Goal: Task Accomplishment & Management: Use online tool/utility

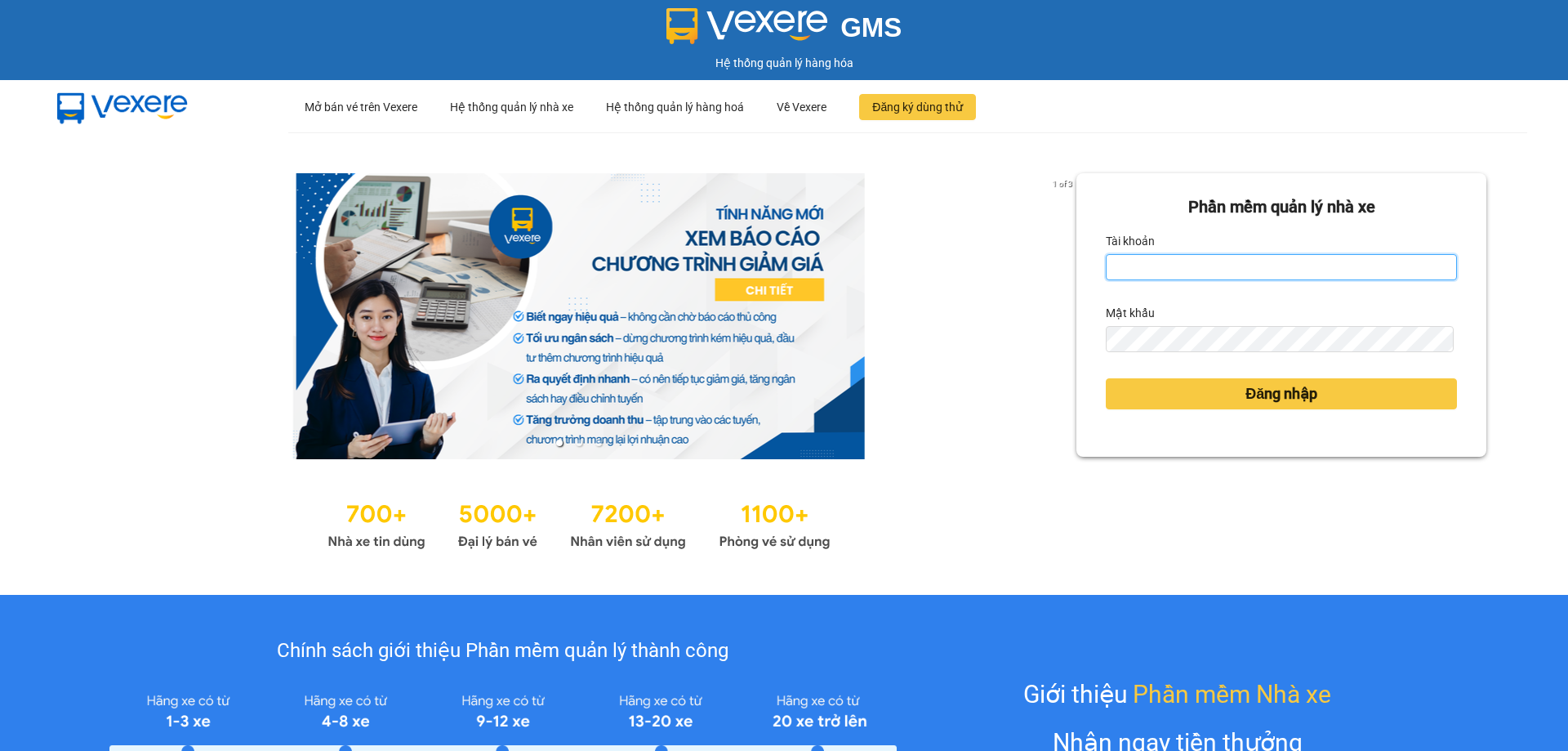
click at [1140, 267] on input "Tài khoản" at bounding box center [1281, 267] width 351 height 26
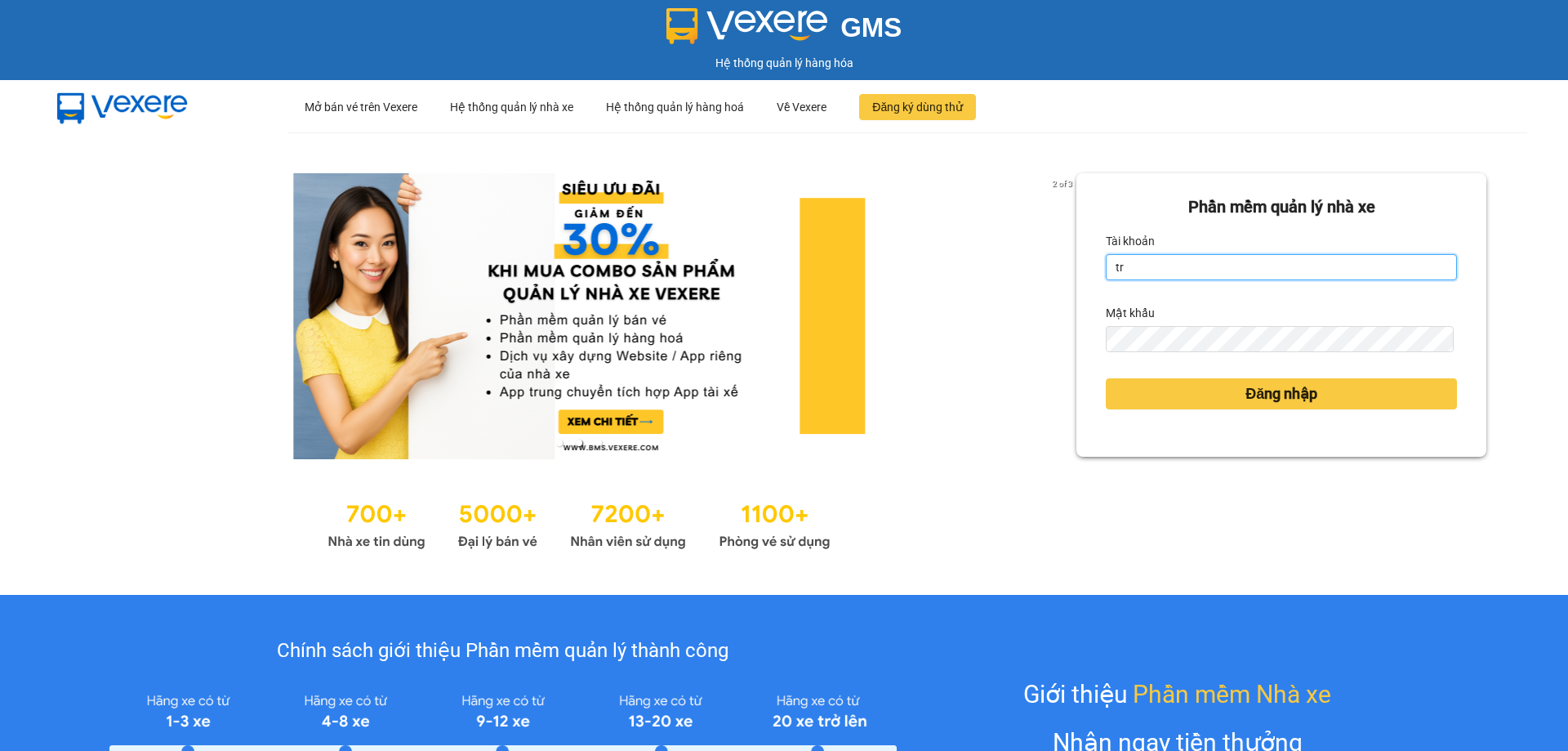
type input "tronghoang.apq"
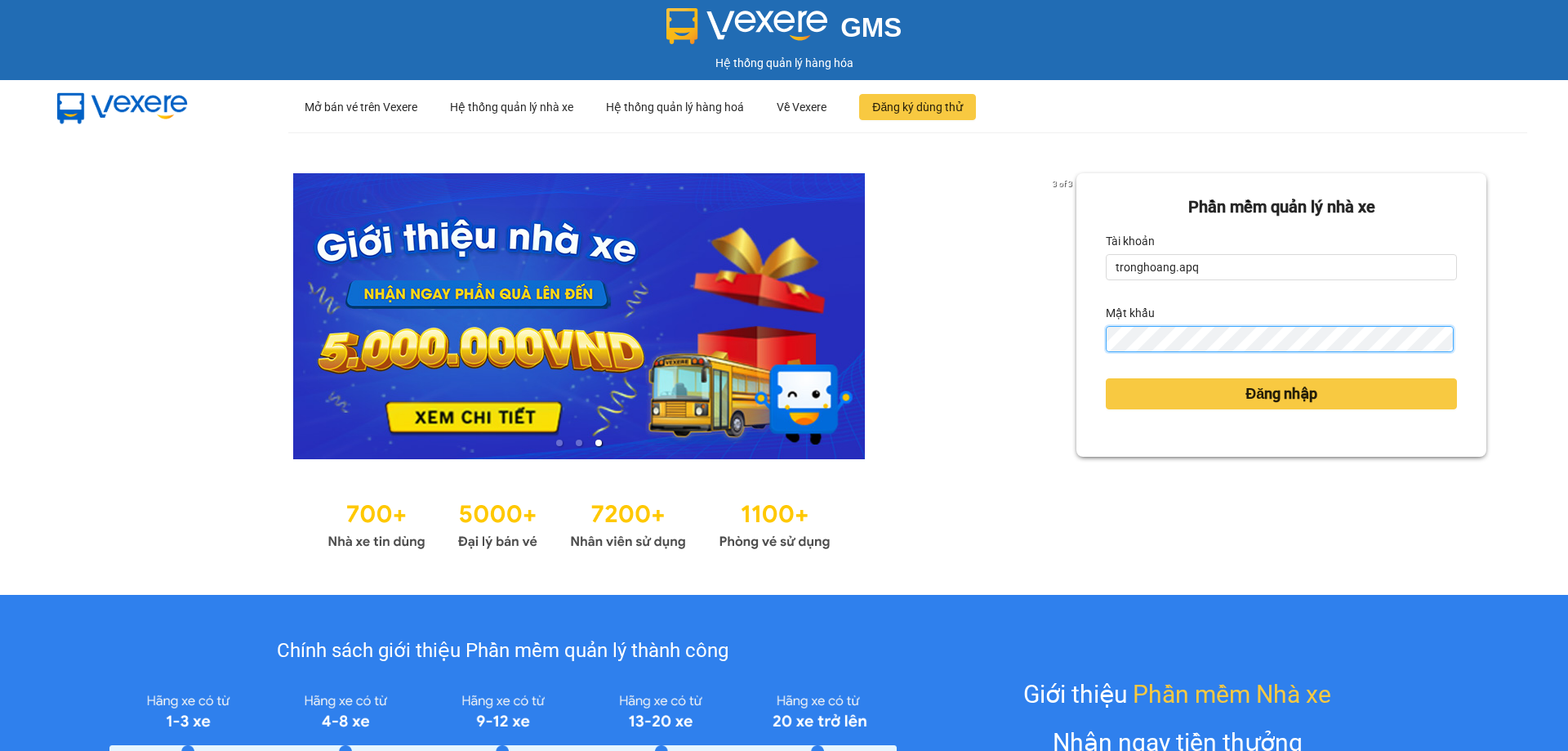
click at [1106, 378] on button "Đăng nhập" at bounding box center [1281, 394] width 351 height 31
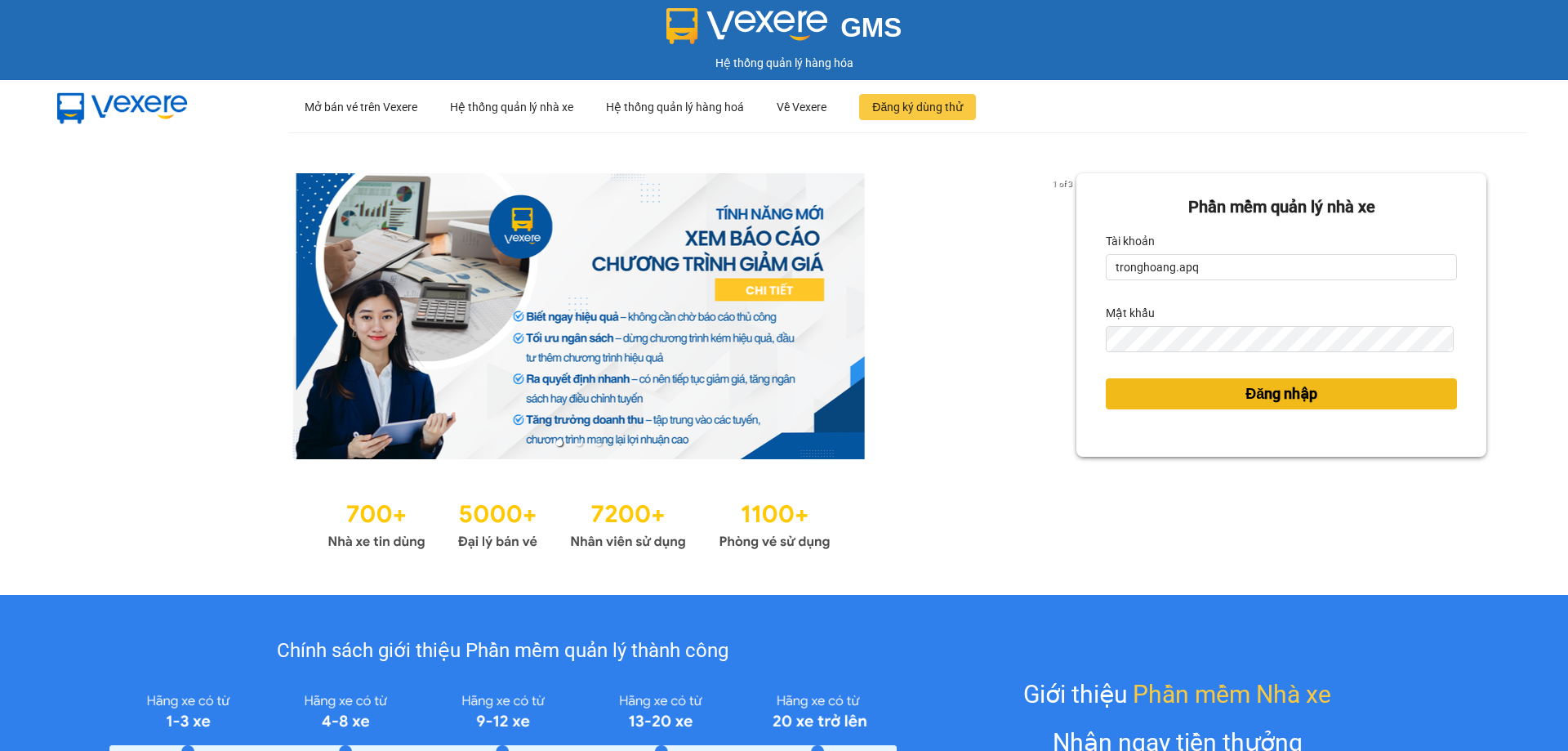
click at [1245, 387] on span "Đăng nhập" at bounding box center [1280, 394] width 72 height 23
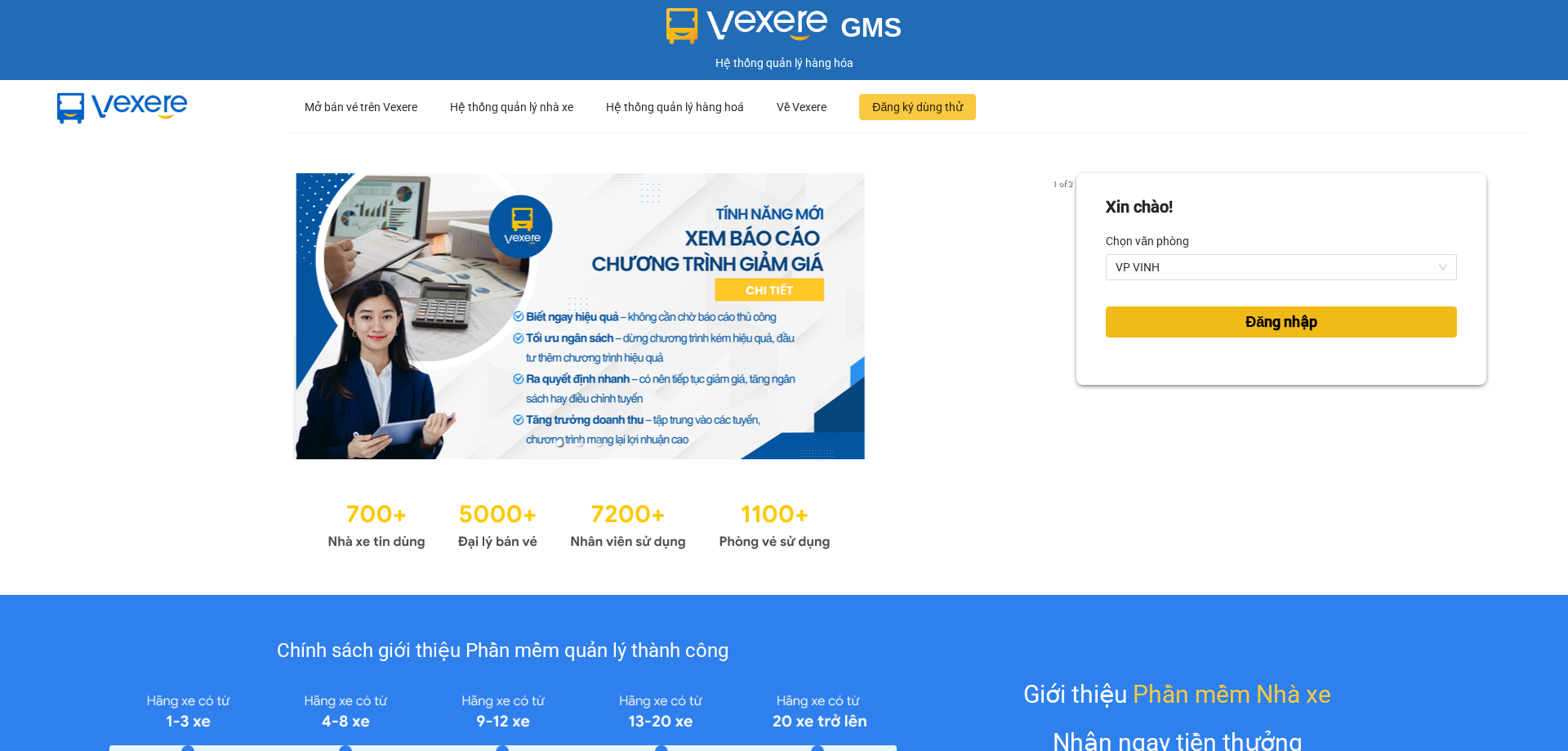
click at [1256, 327] on span "Đăng nhập" at bounding box center [1280, 322] width 72 height 23
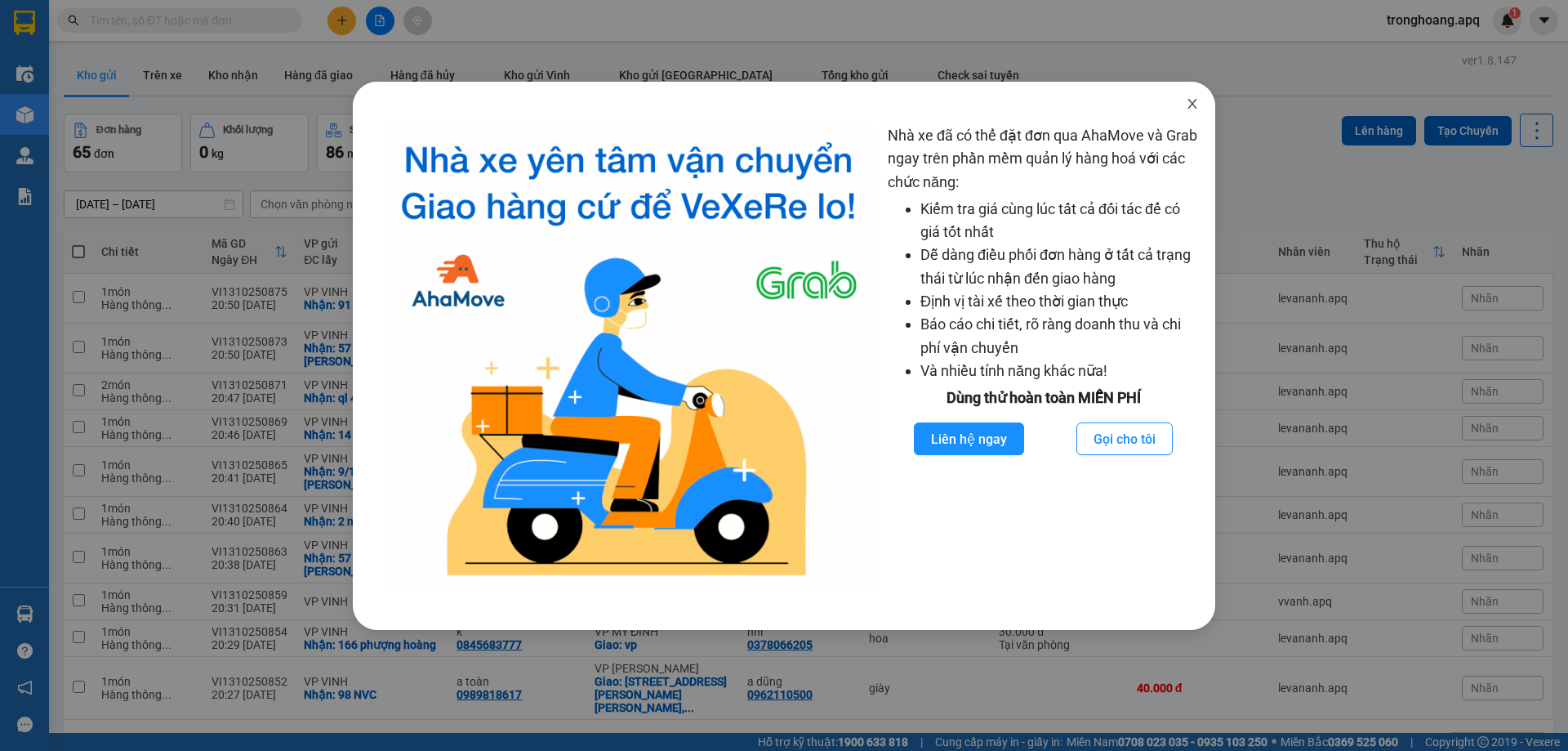
click at [1193, 110] on icon "close" at bounding box center [1192, 104] width 13 height 13
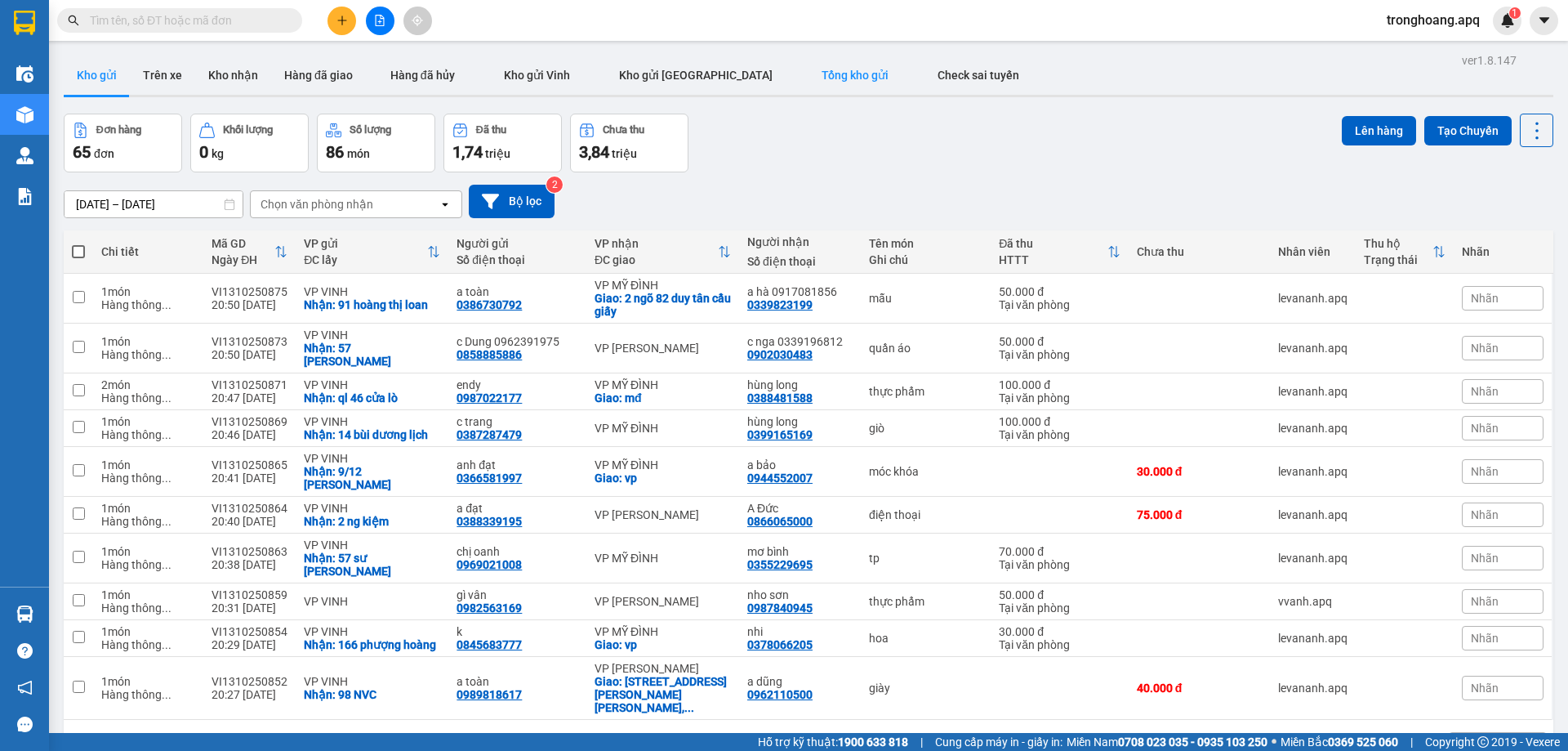
click at [821, 72] on span "Tổng kho gửi" at bounding box center [854, 75] width 67 height 13
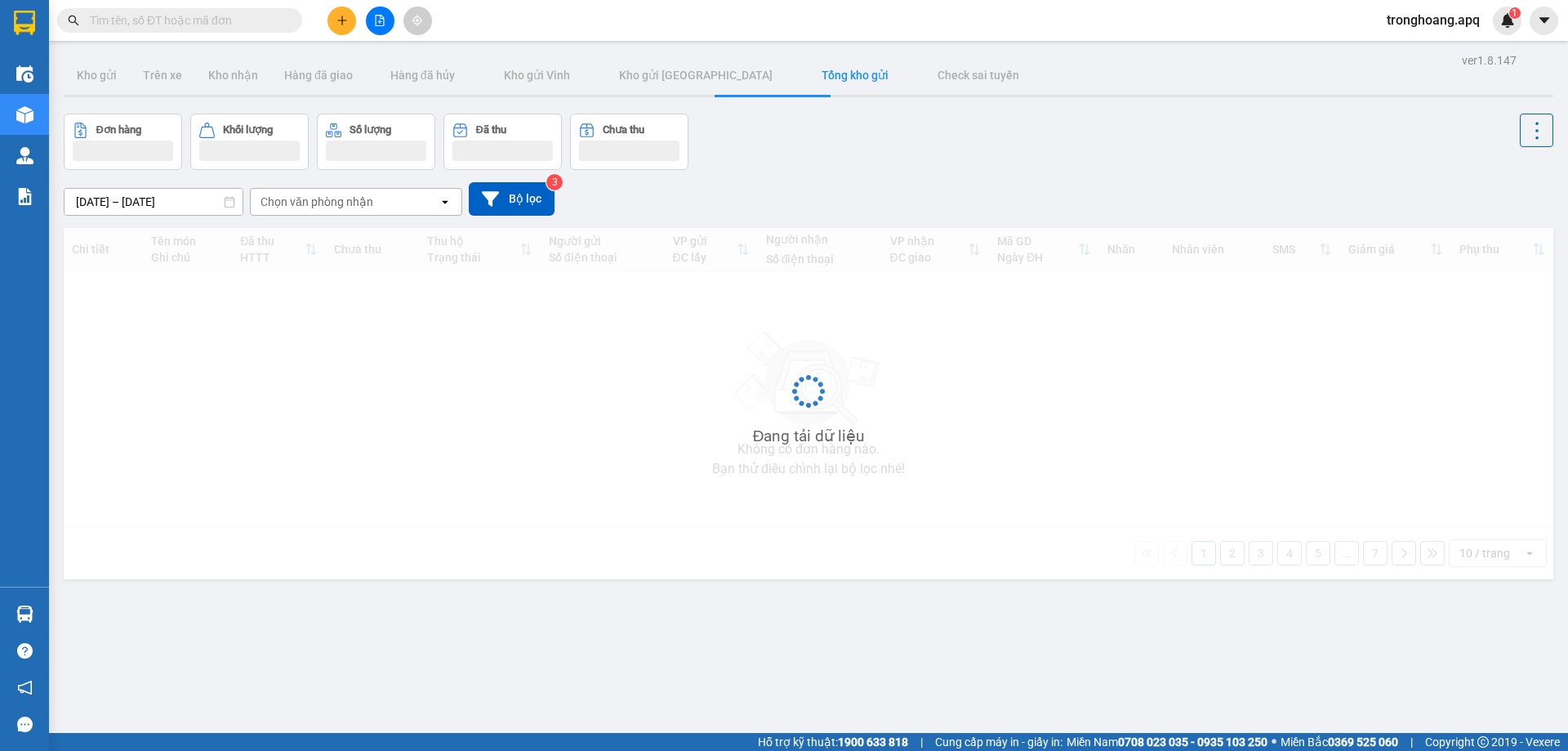
click at [1144, 175] on div "[DATE] – [DATE] Press the down arrow key to interact with the calendar and sele…" at bounding box center [807, 199] width 1489 height 58
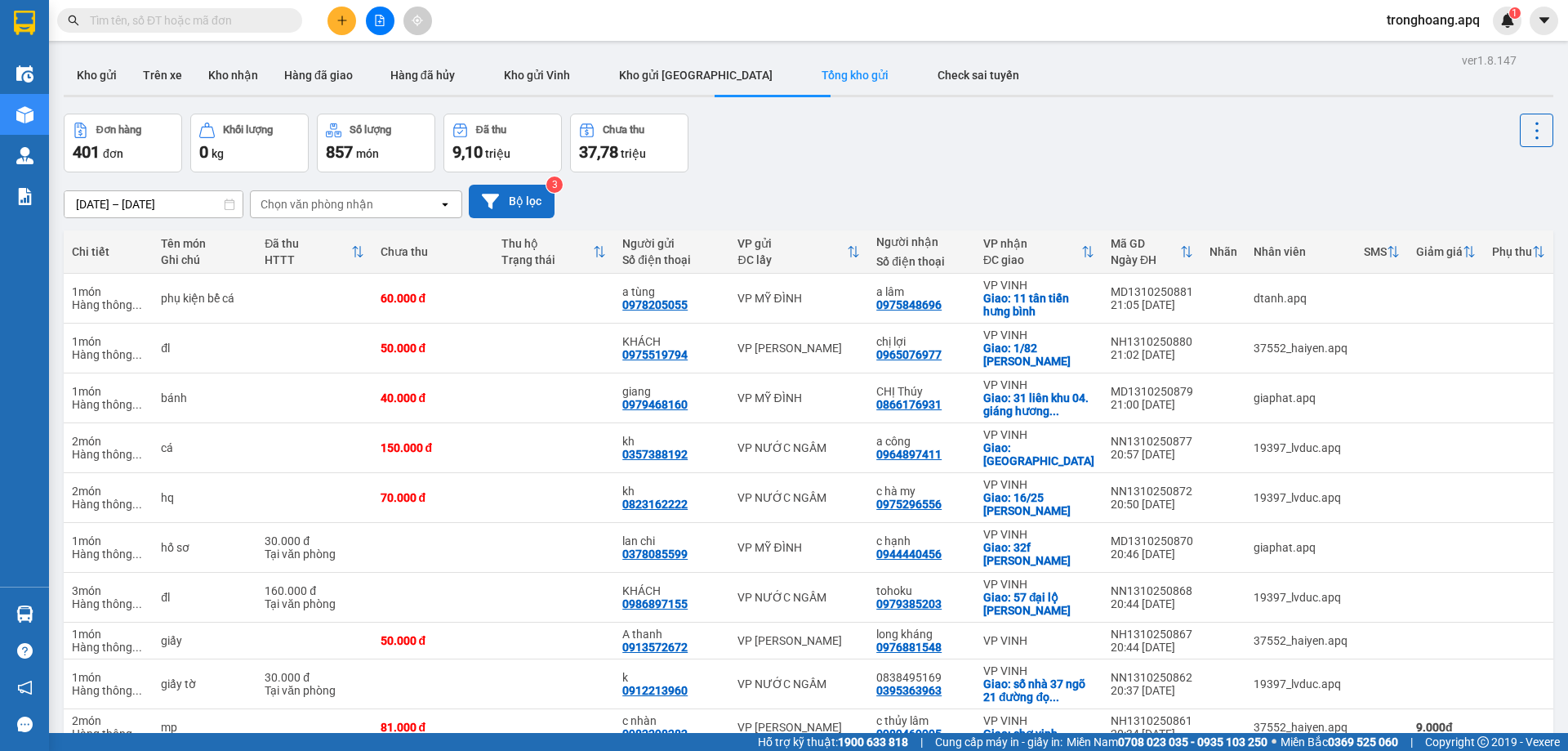
click at [534, 203] on button "Bộ lọc" at bounding box center [511, 201] width 86 height 34
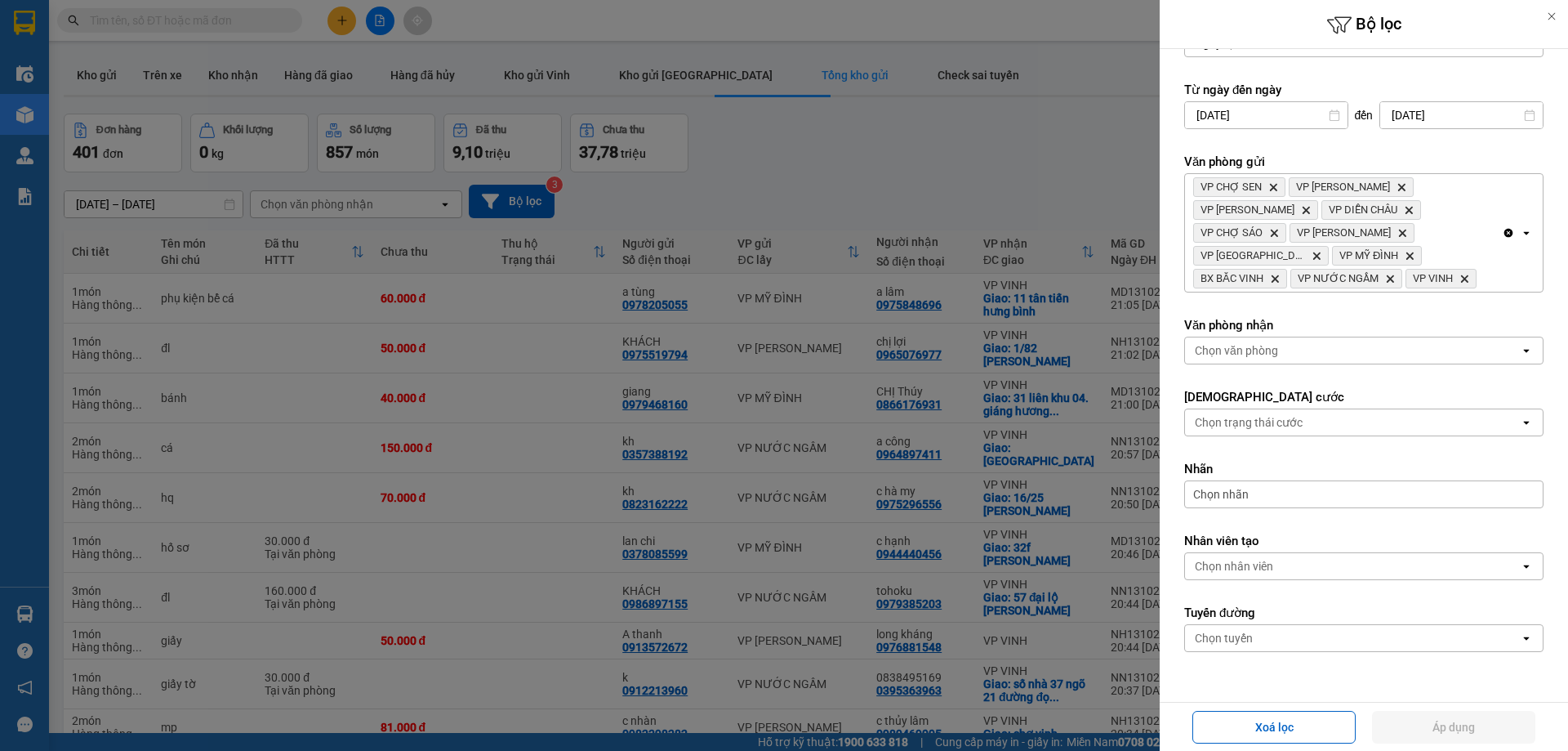
scroll to position [120, 0]
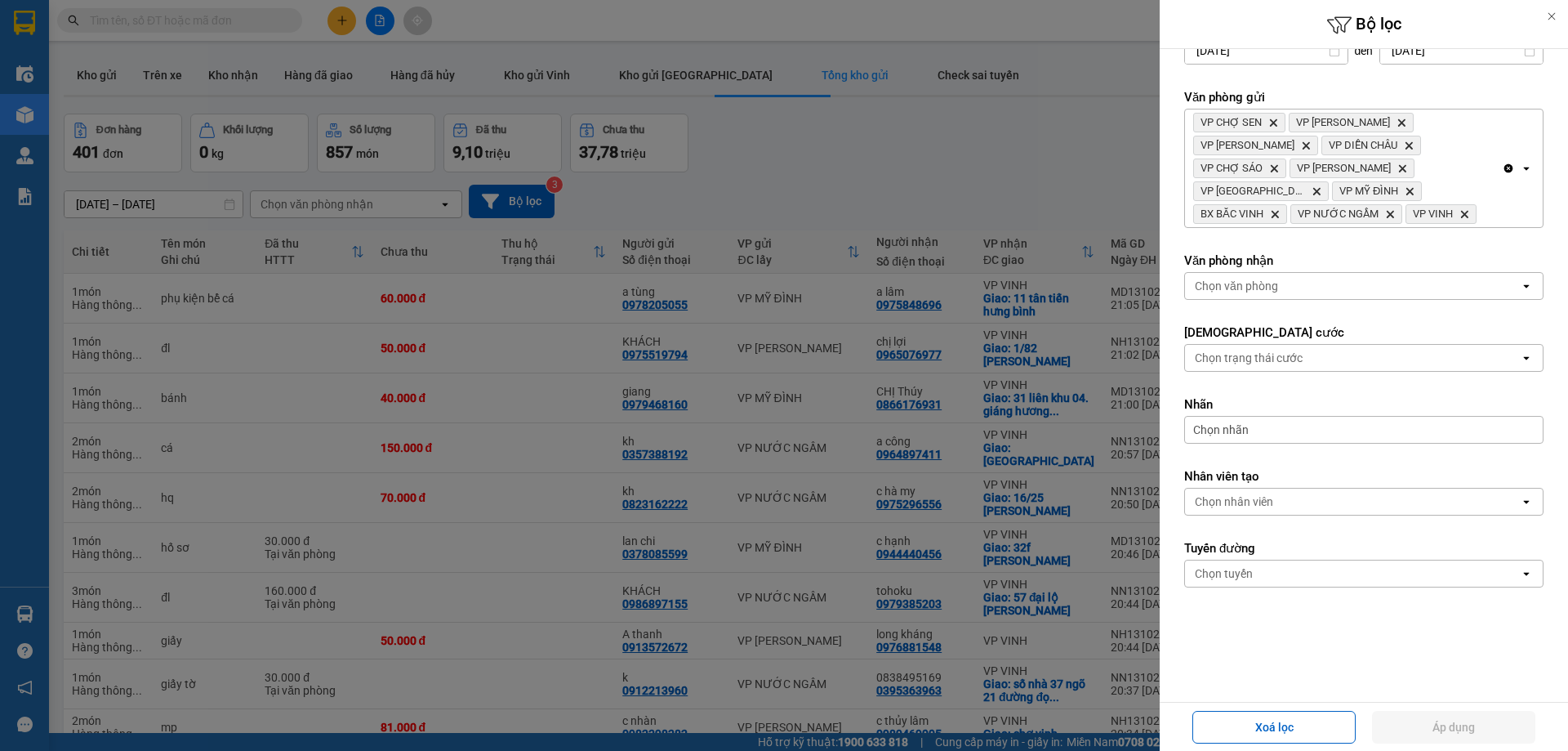
click at [1285, 285] on div "Chọn văn phòng" at bounding box center [1352, 286] width 335 height 26
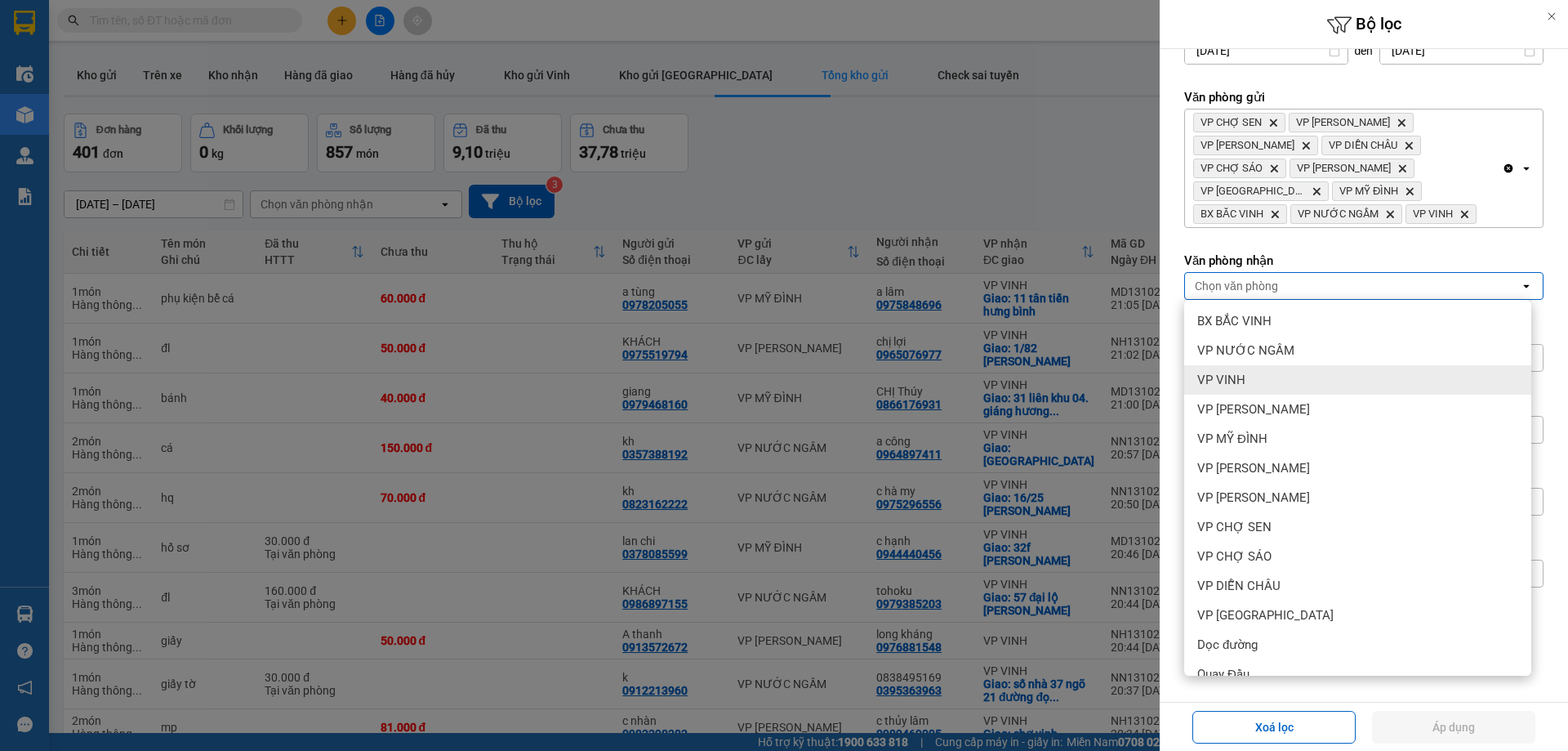
click at [1250, 381] on div "VP VINH" at bounding box center [1358, 380] width 347 height 30
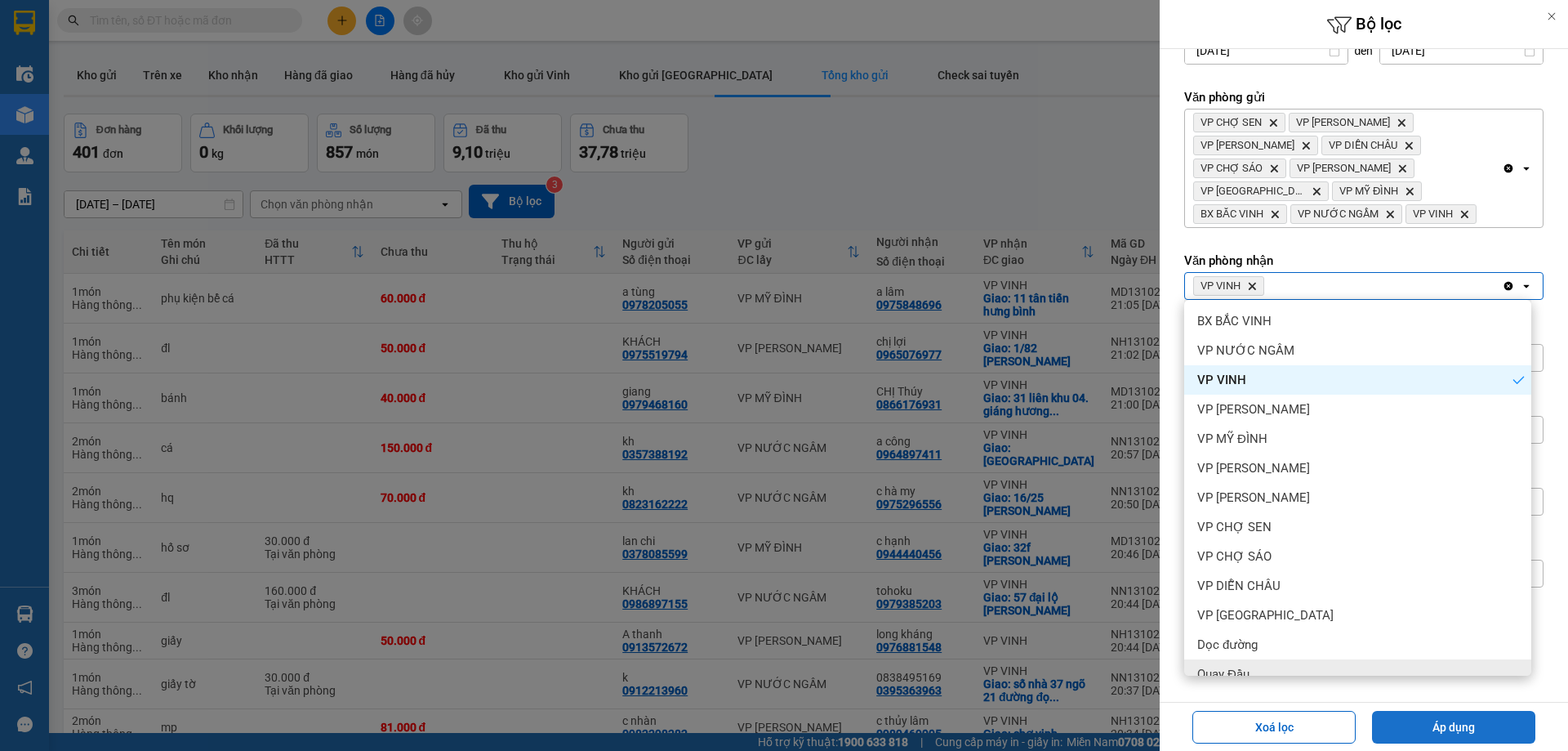
click at [1414, 725] on button "Áp dụng" at bounding box center [1453, 727] width 164 height 33
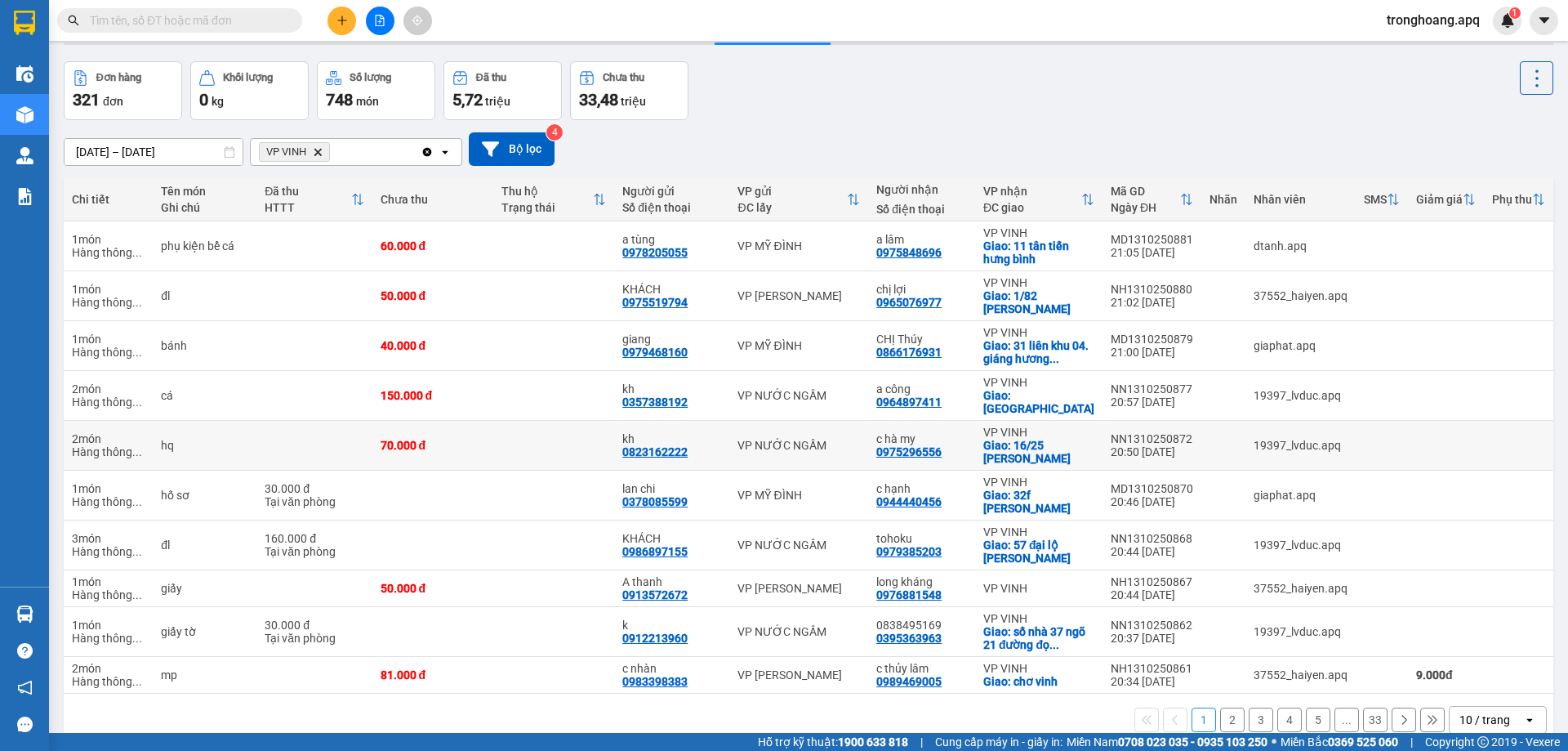
scroll to position [75, 0]
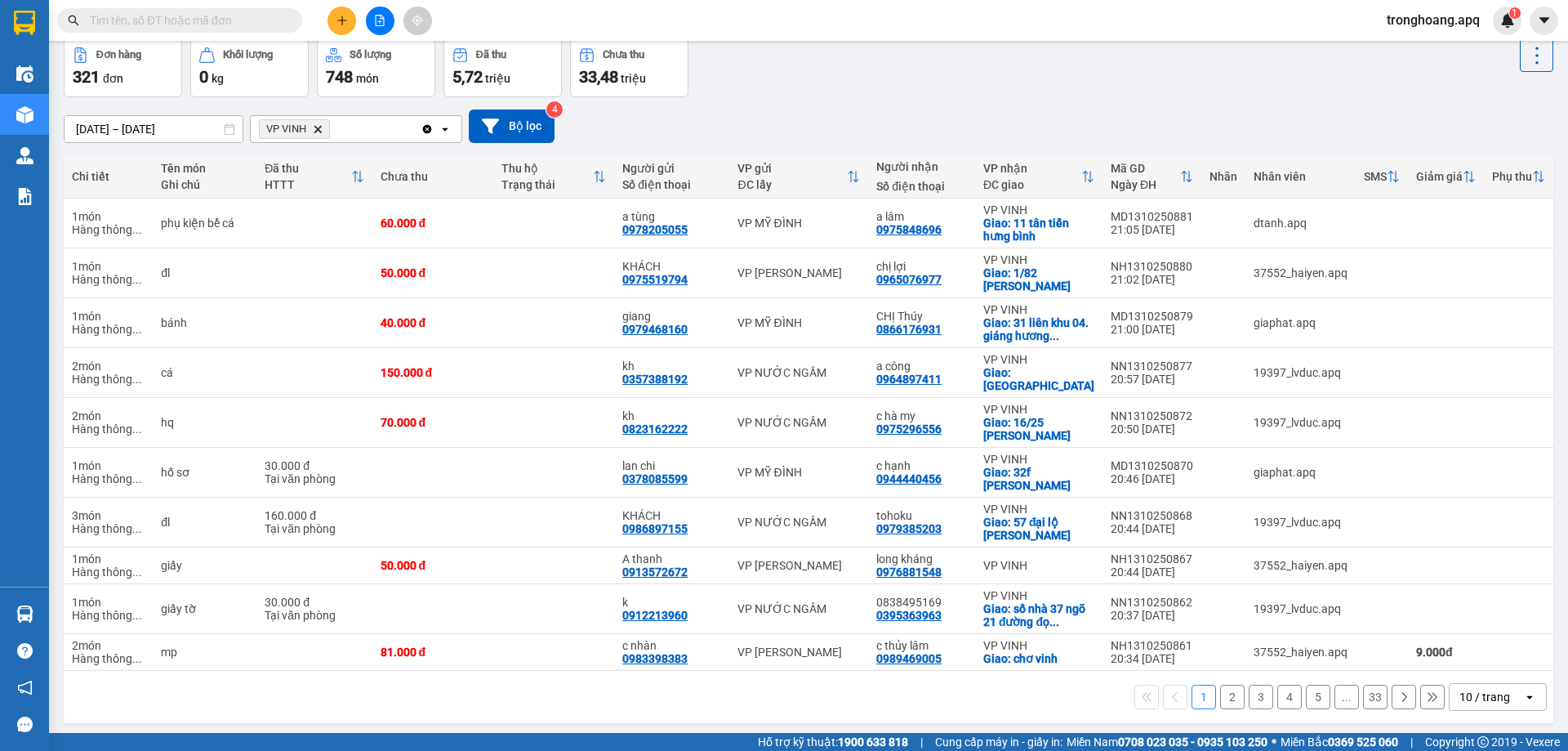
drag, startPoint x: 1500, startPoint y: 695, endPoint x: 1483, endPoint y: 687, distance: 18.8
click at [1499, 695] on div "10 / trang" at bounding box center [1486, 697] width 73 height 26
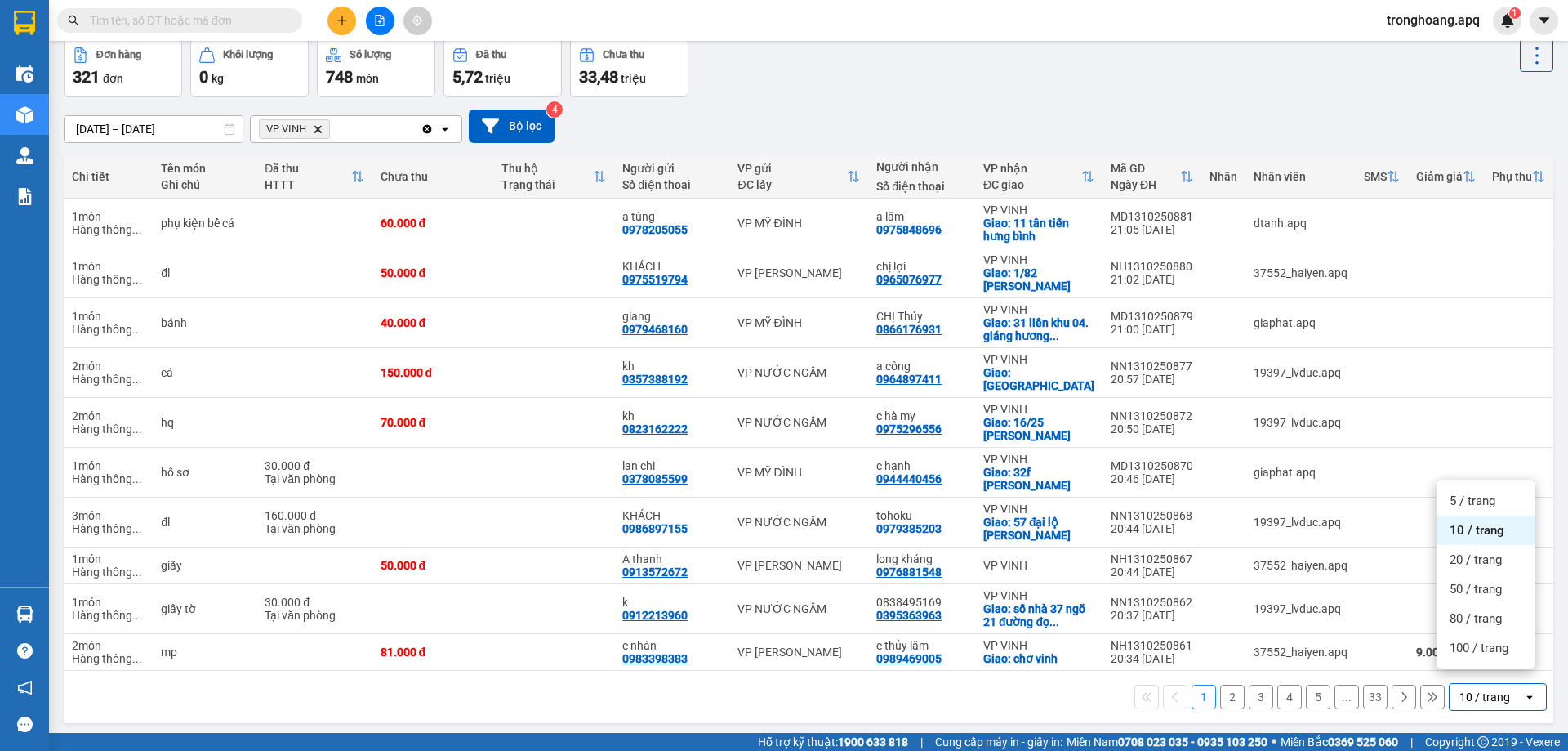
click at [1452, 651] on span "100 / trang" at bounding box center [1478, 648] width 58 height 16
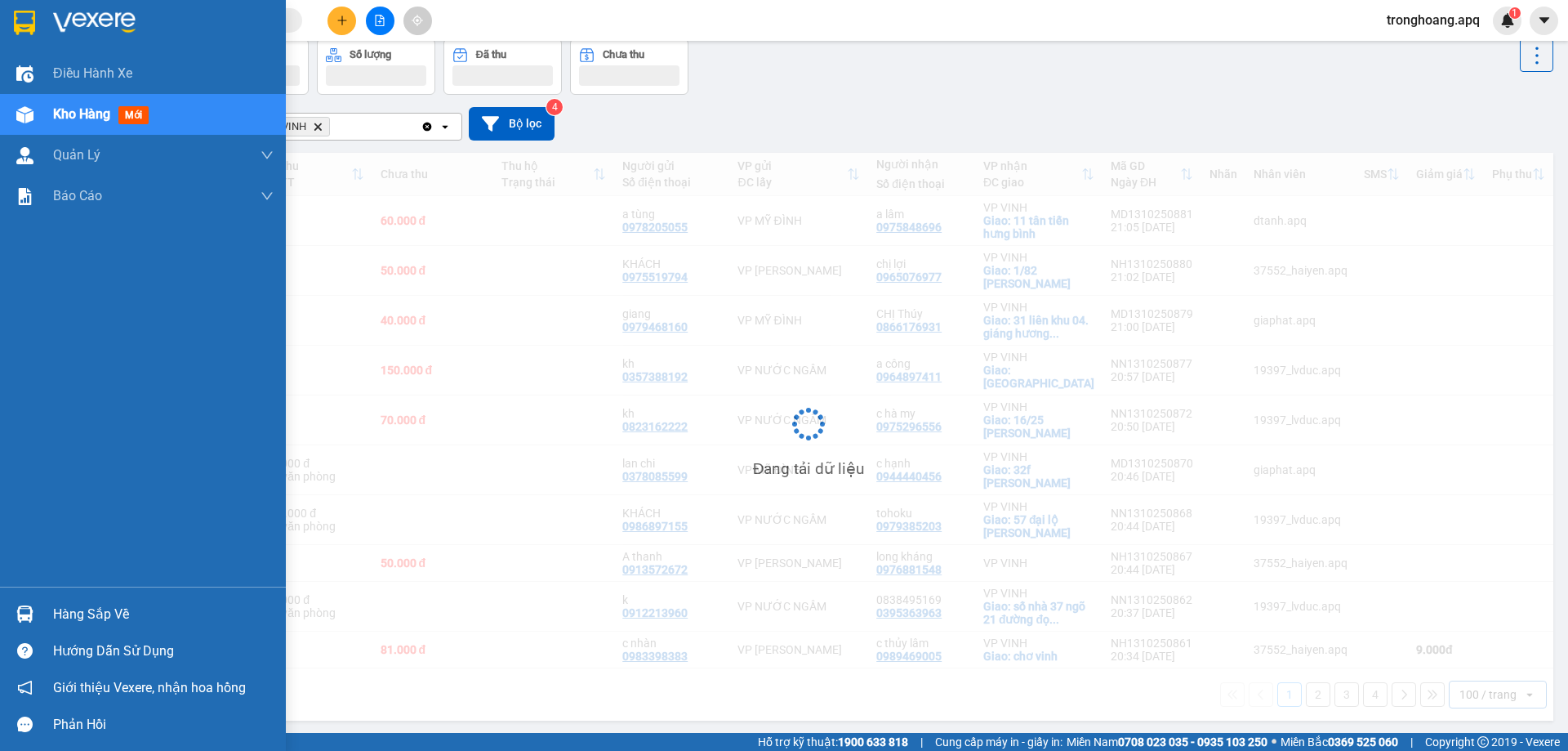
click at [34, 614] on div at bounding box center [25, 614] width 29 height 29
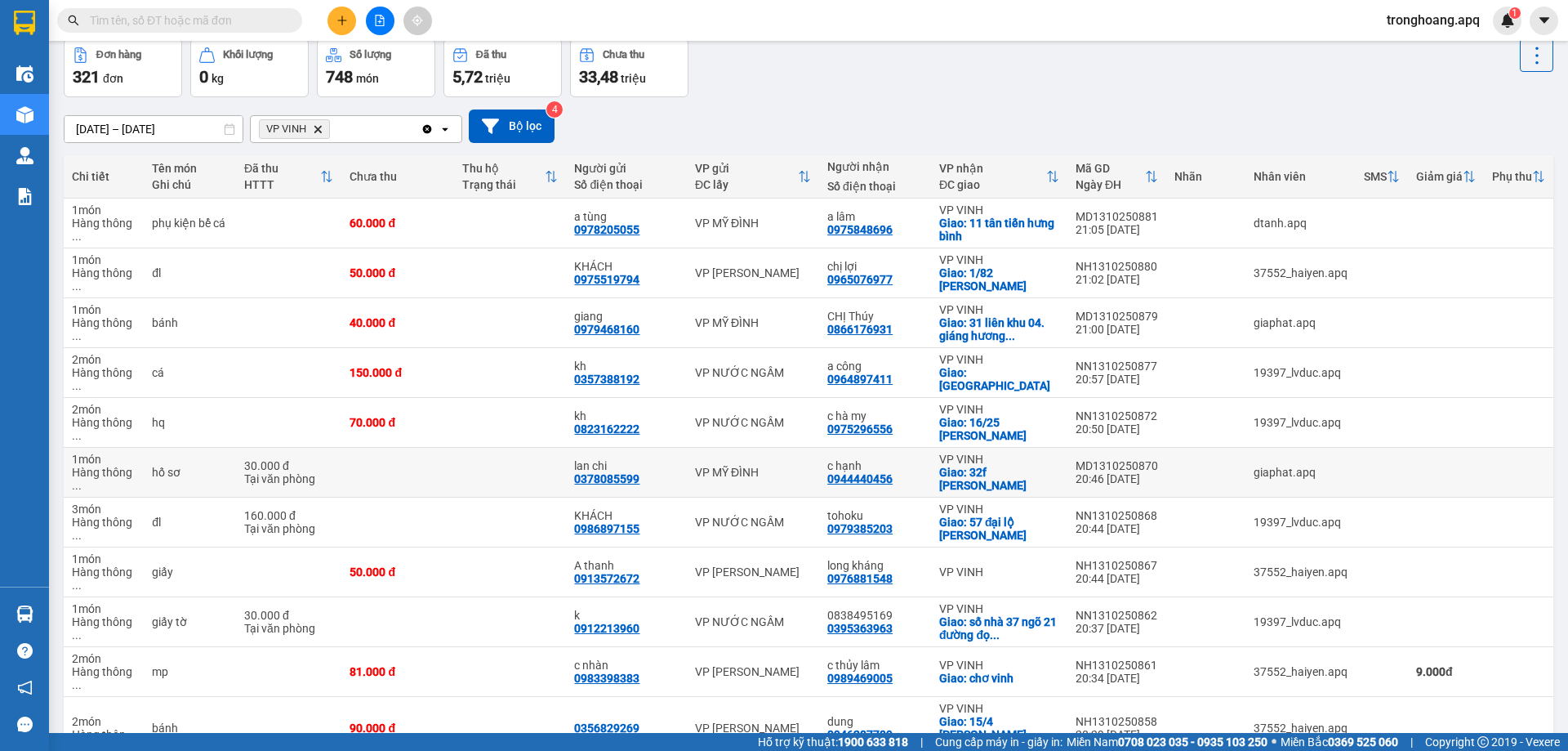
click at [625, 493] on section "Kết quả tìm kiếm ( 0 ) Bộ lọc No Data tronghoang.apq 1 Điều hành xe Kho hàng mớ…" at bounding box center [784, 375] width 1568 height 751
click at [375, 7] on button at bounding box center [380, 21] width 29 height 29
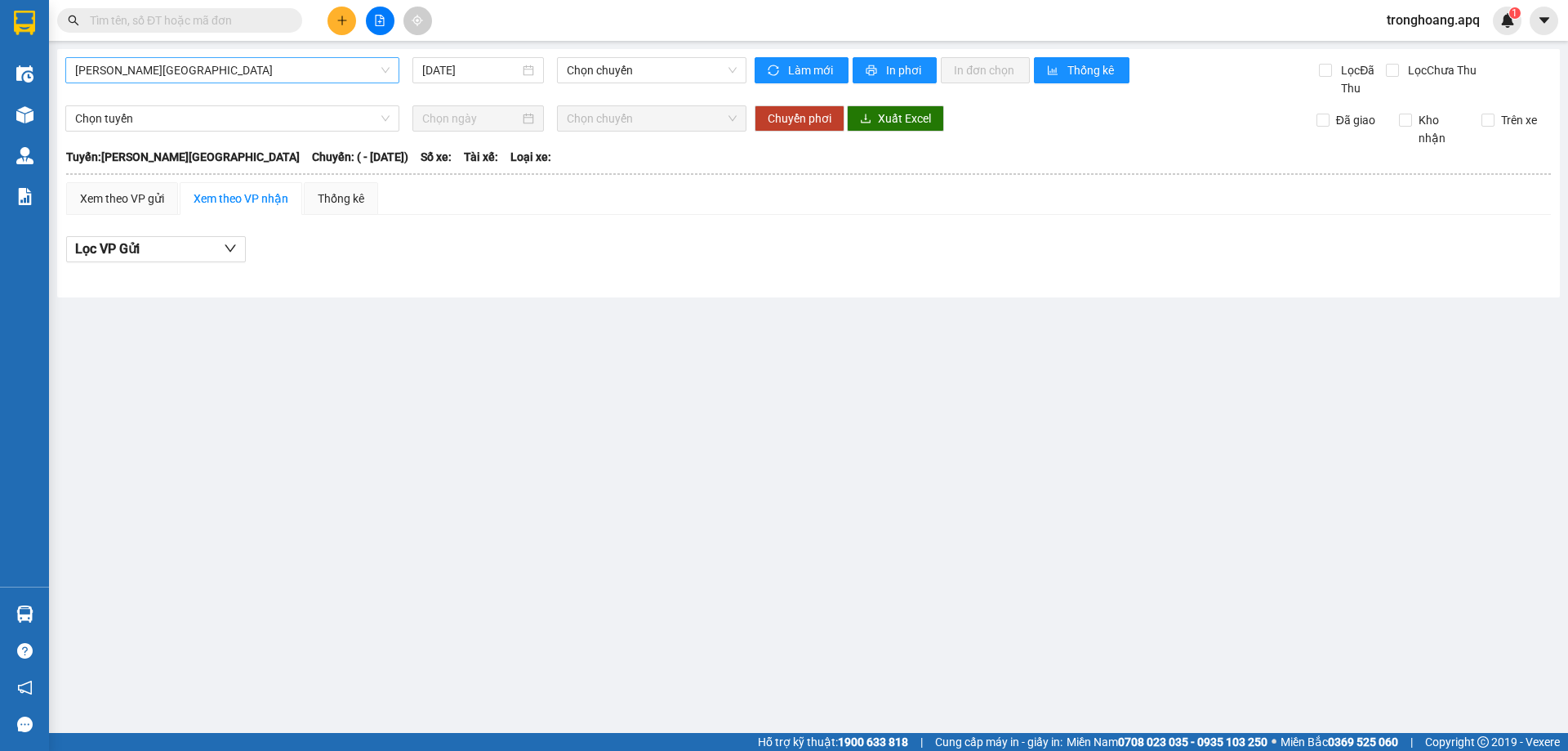
click at [228, 66] on span "[PERSON_NAME][GEOGRAPHIC_DATA]" at bounding box center [232, 71] width 314 height 25
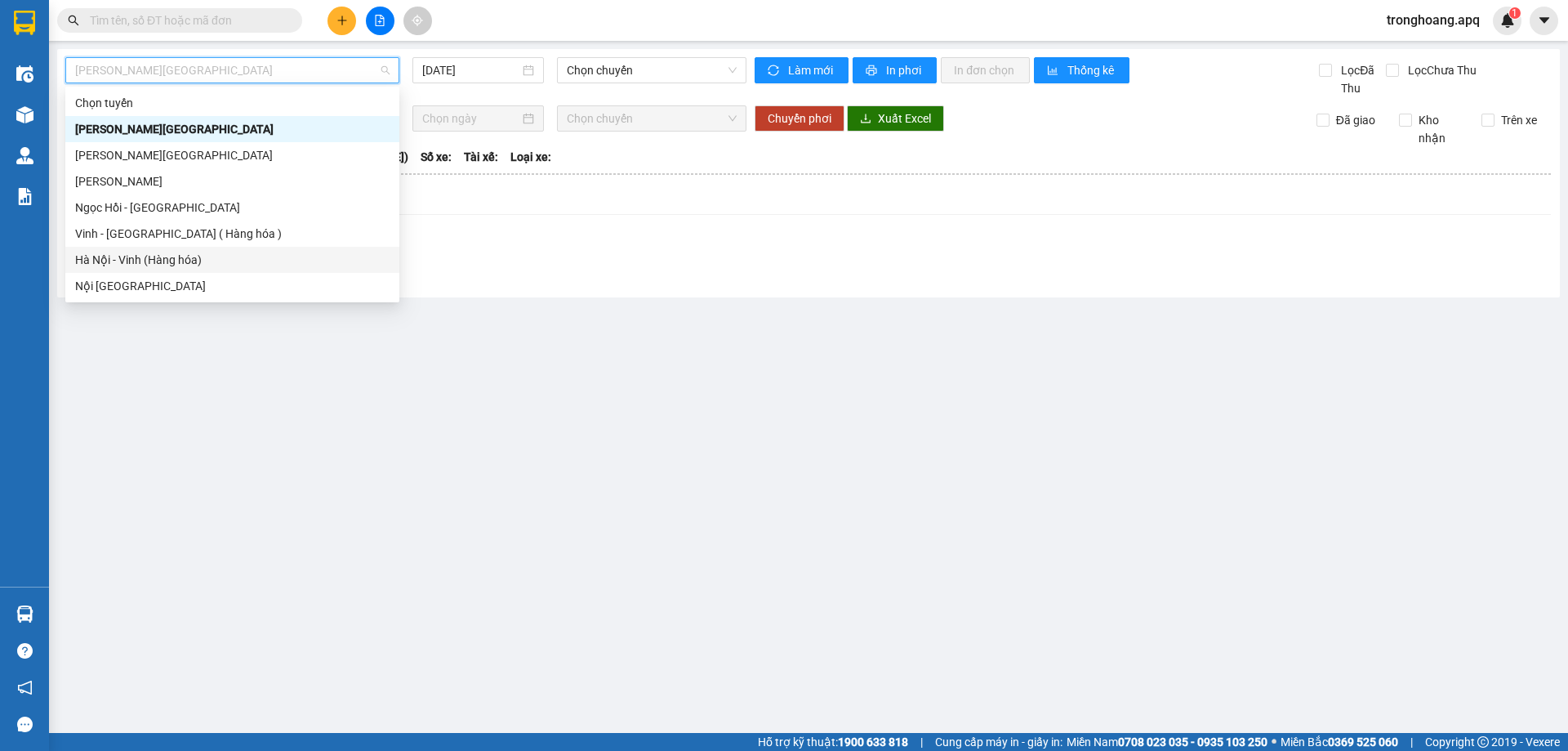
click at [150, 262] on div "Hà Nội - Vinh (Hàng hóa)" at bounding box center [232, 260] width 314 height 18
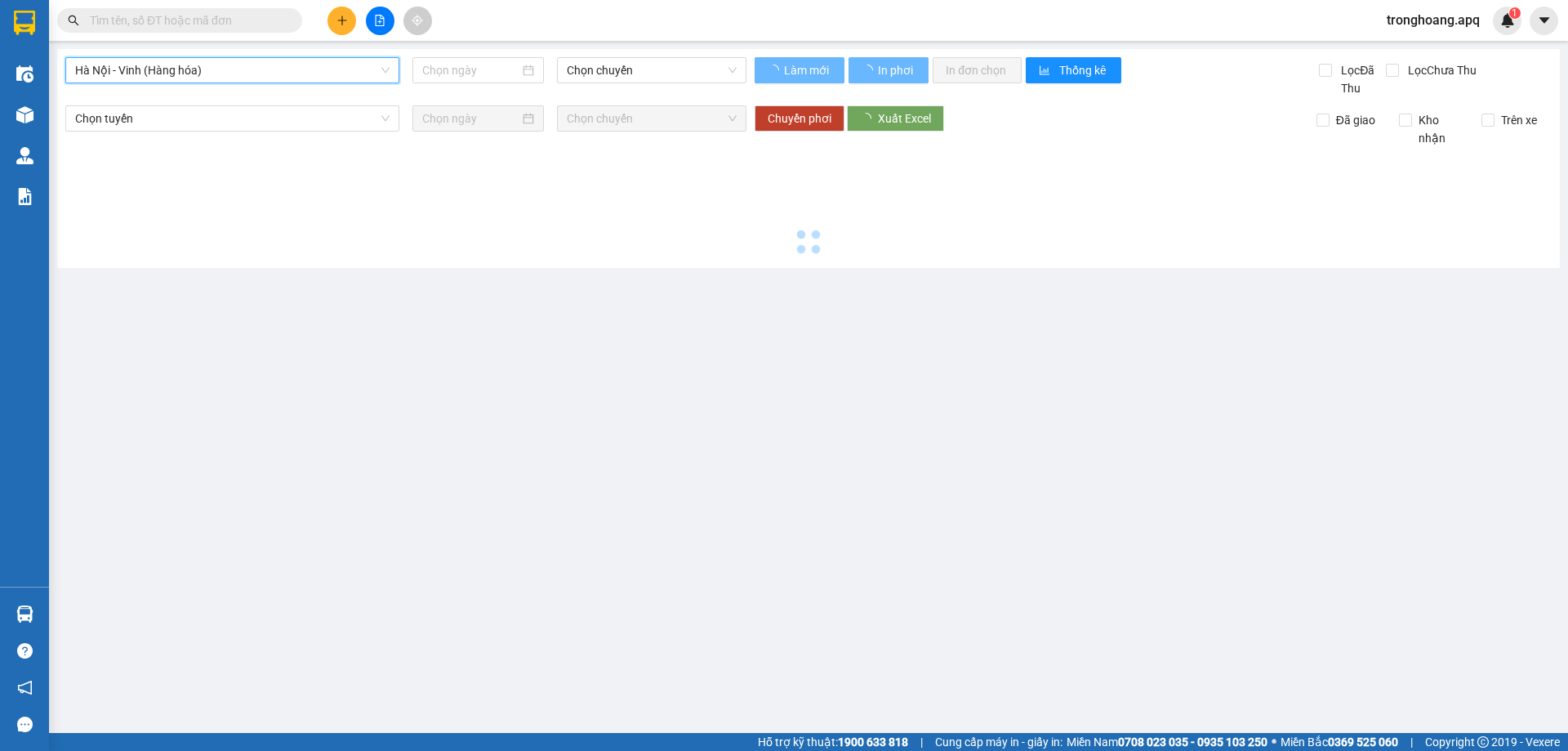
type input "[DATE]"
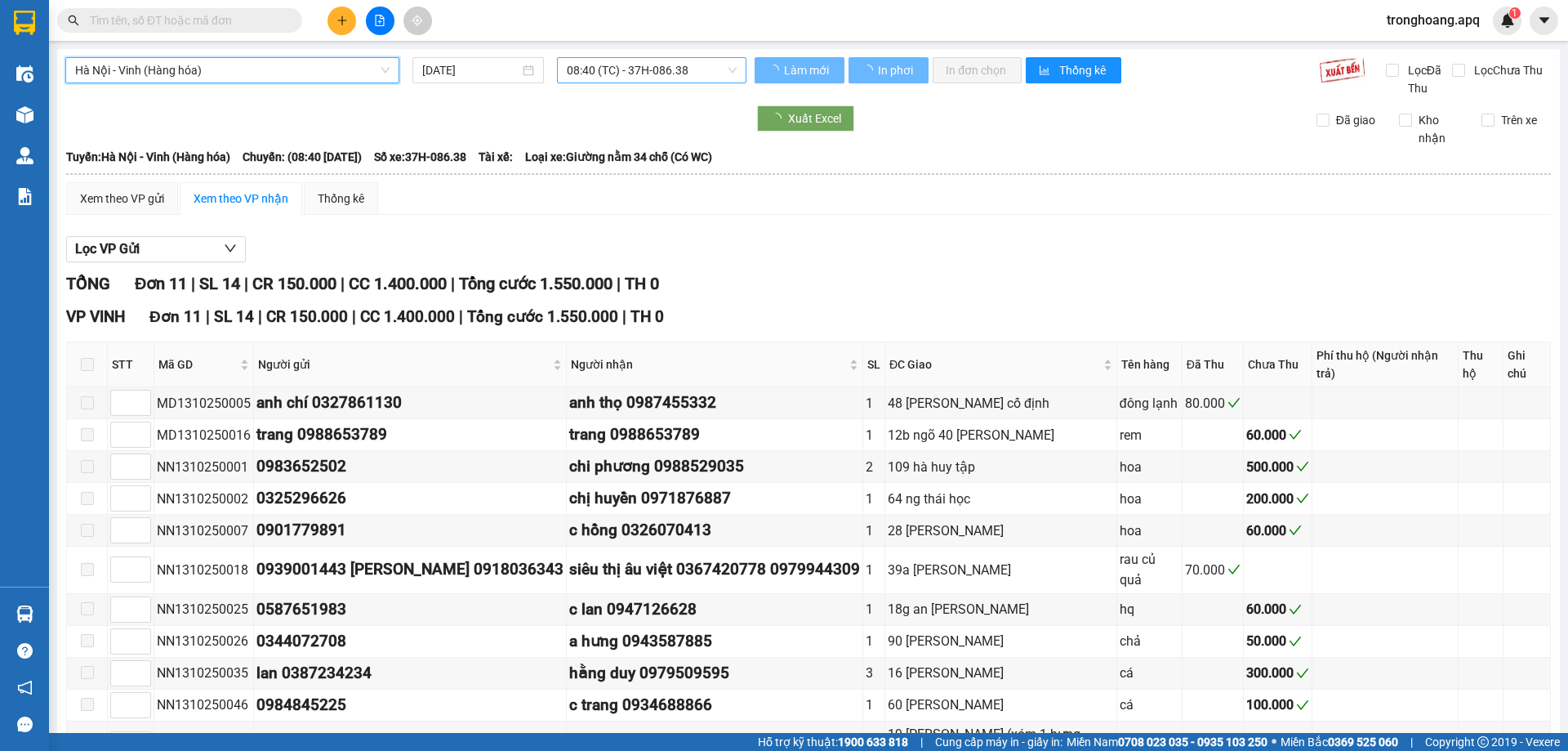
click at [629, 72] on span "08:40 (TC) - 37H-086.38" at bounding box center [651, 71] width 170 height 25
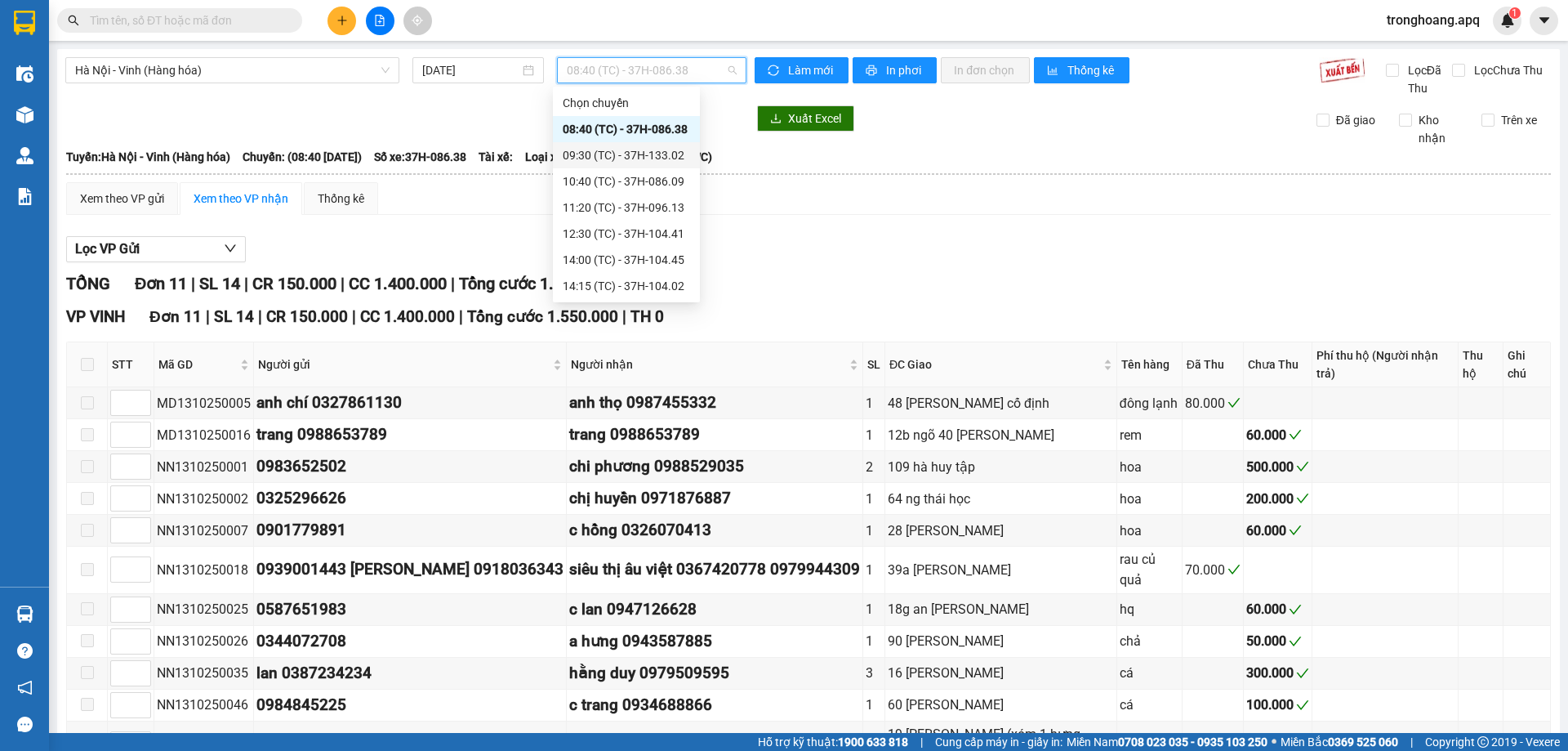
click at [617, 151] on div "09:30 (TC) - 37H-133.02" at bounding box center [626, 155] width 127 height 18
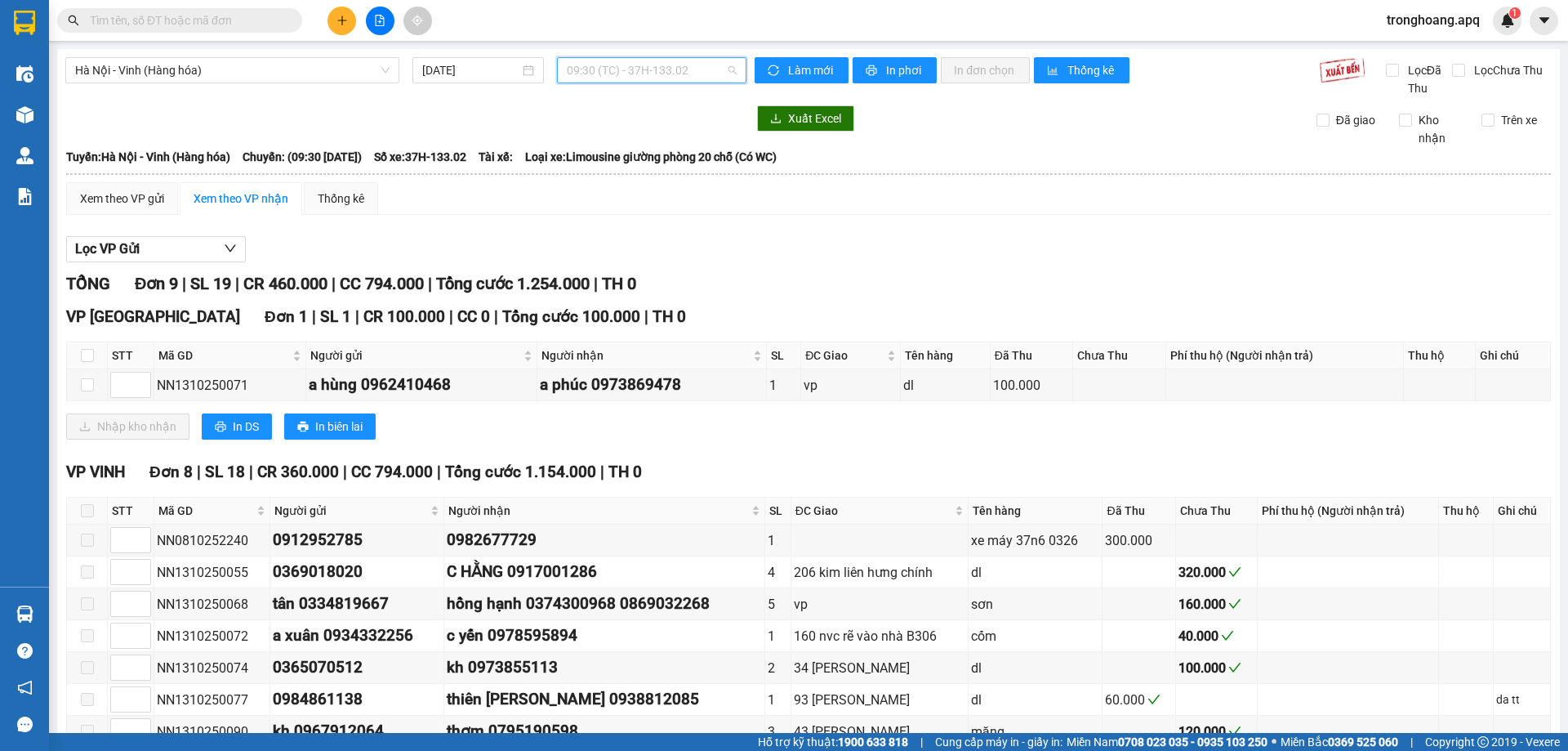
click at [619, 74] on span "09:30 (TC) - 37H-133.02" at bounding box center [651, 71] width 170 height 25
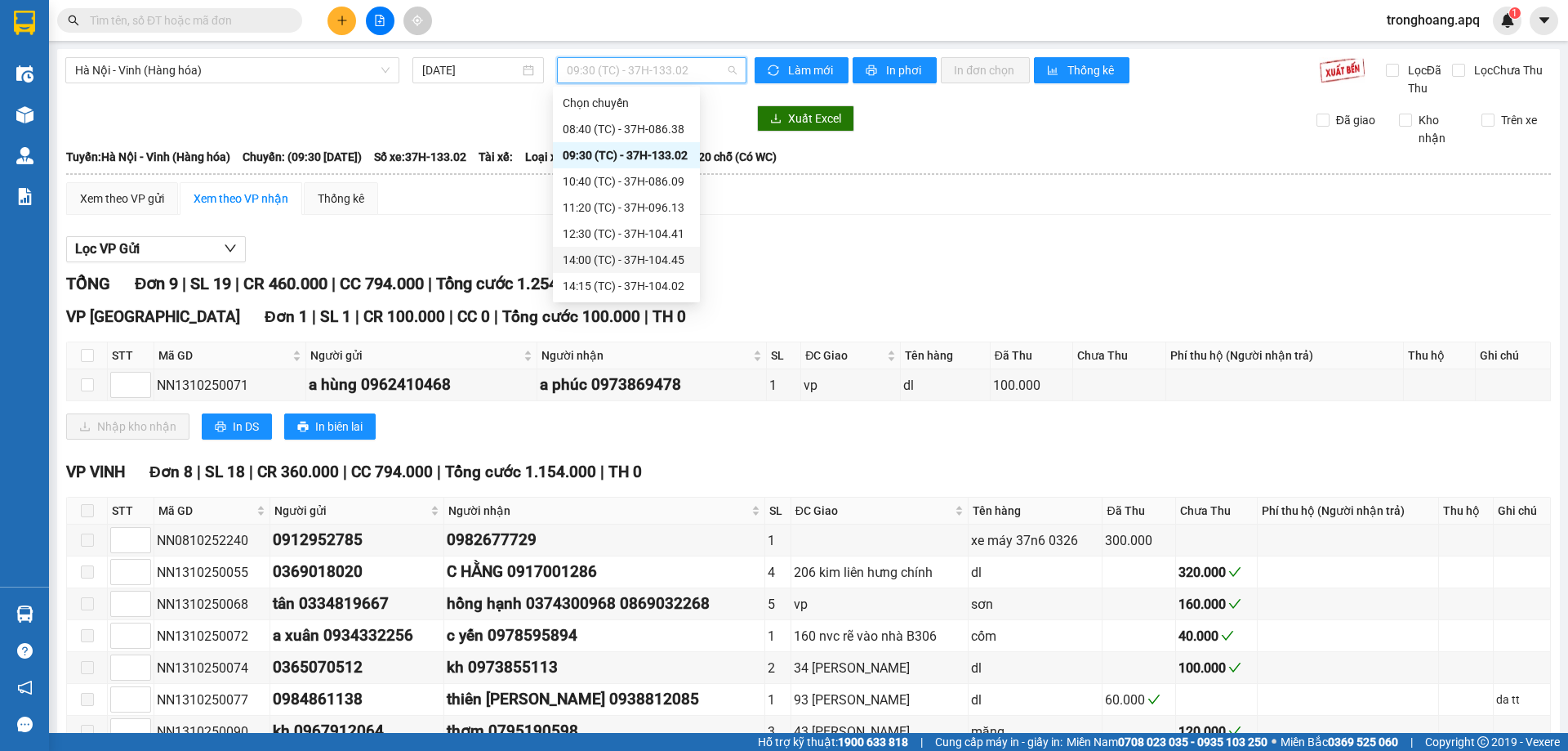
scroll to position [209, 0]
click at [622, 181] on div "22:47 (TC) - 37H-104.73" at bounding box center [626, 182] width 127 height 18
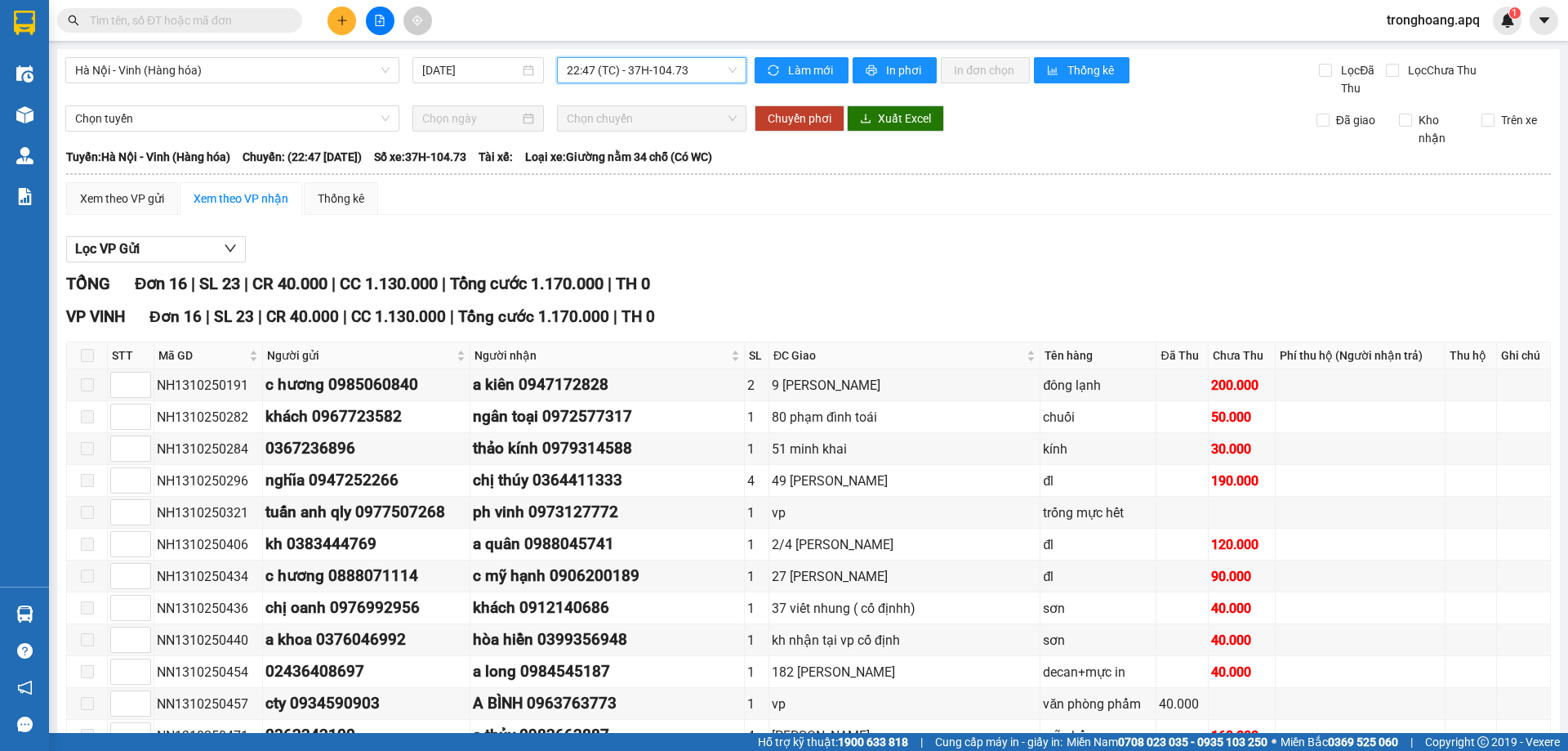
click at [666, 76] on span "22:47 (TC) - 37H-104.73" at bounding box center [651, 71] width 170 height 25
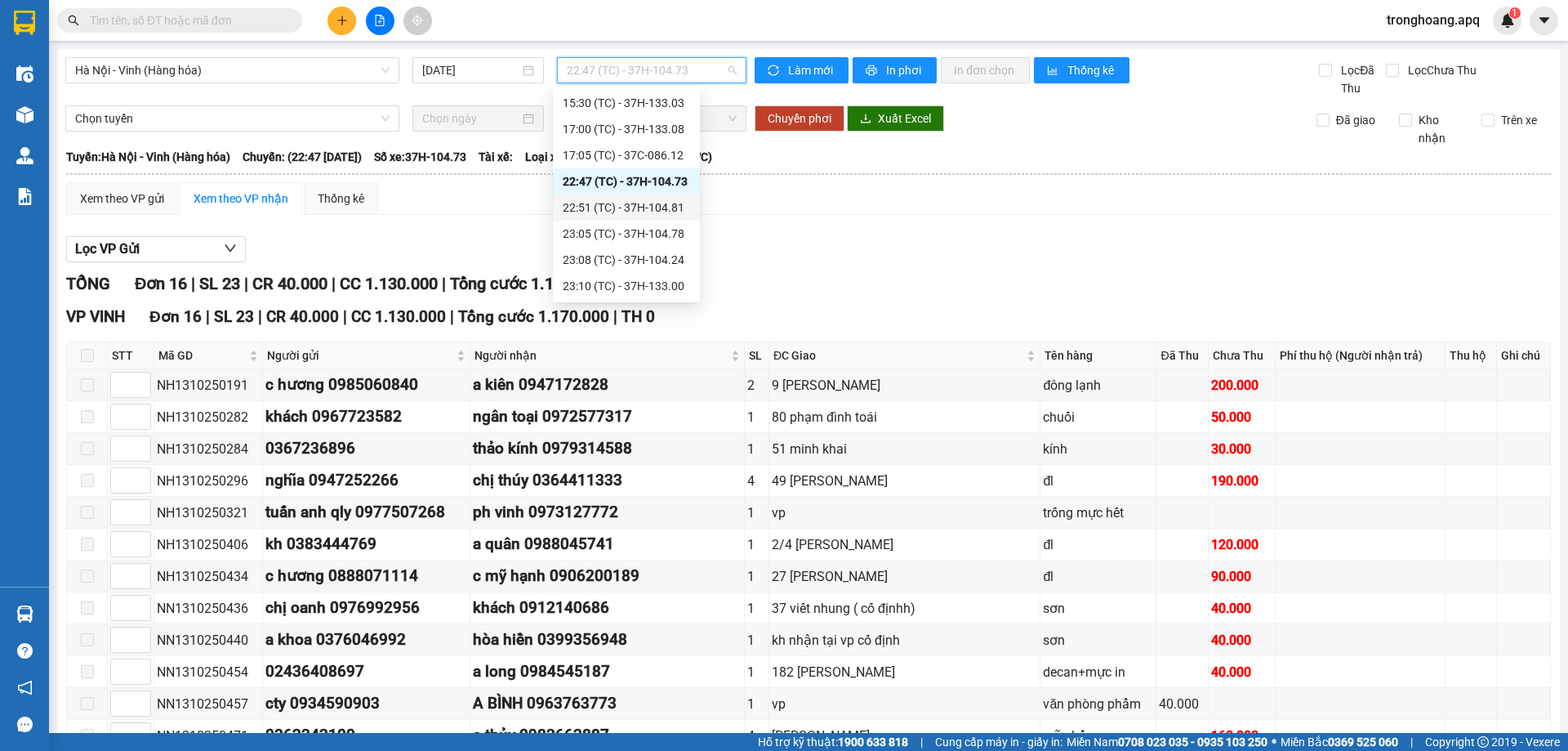
click at [637, 205] on div "22:51 (TC) - 37H-104.81" at bounding box center [626, 207] width 127 height 18
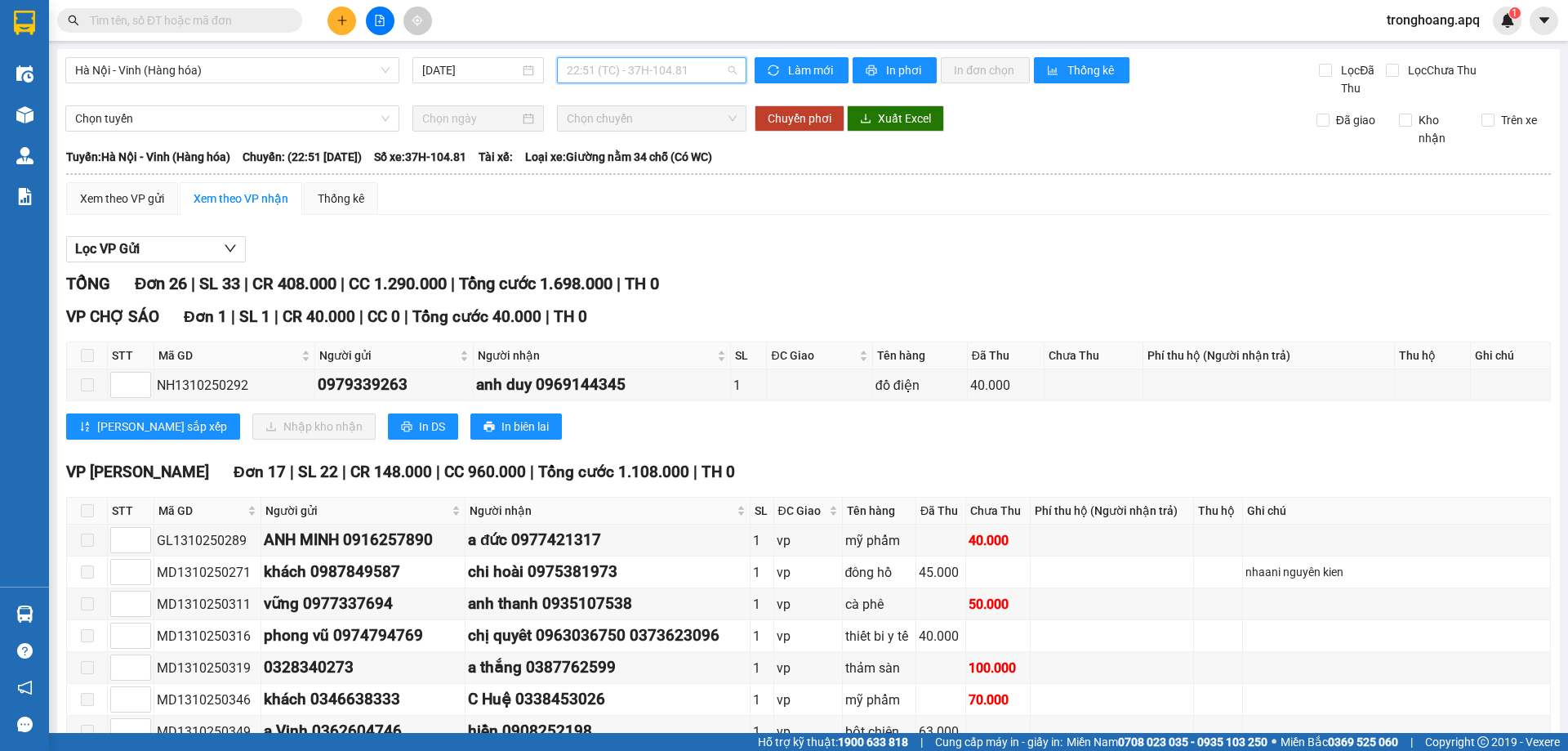
click at [665, 74] on span "22:51 (TC) - 37H-104.81" at bounding box center [651, 71] width 170 height 25
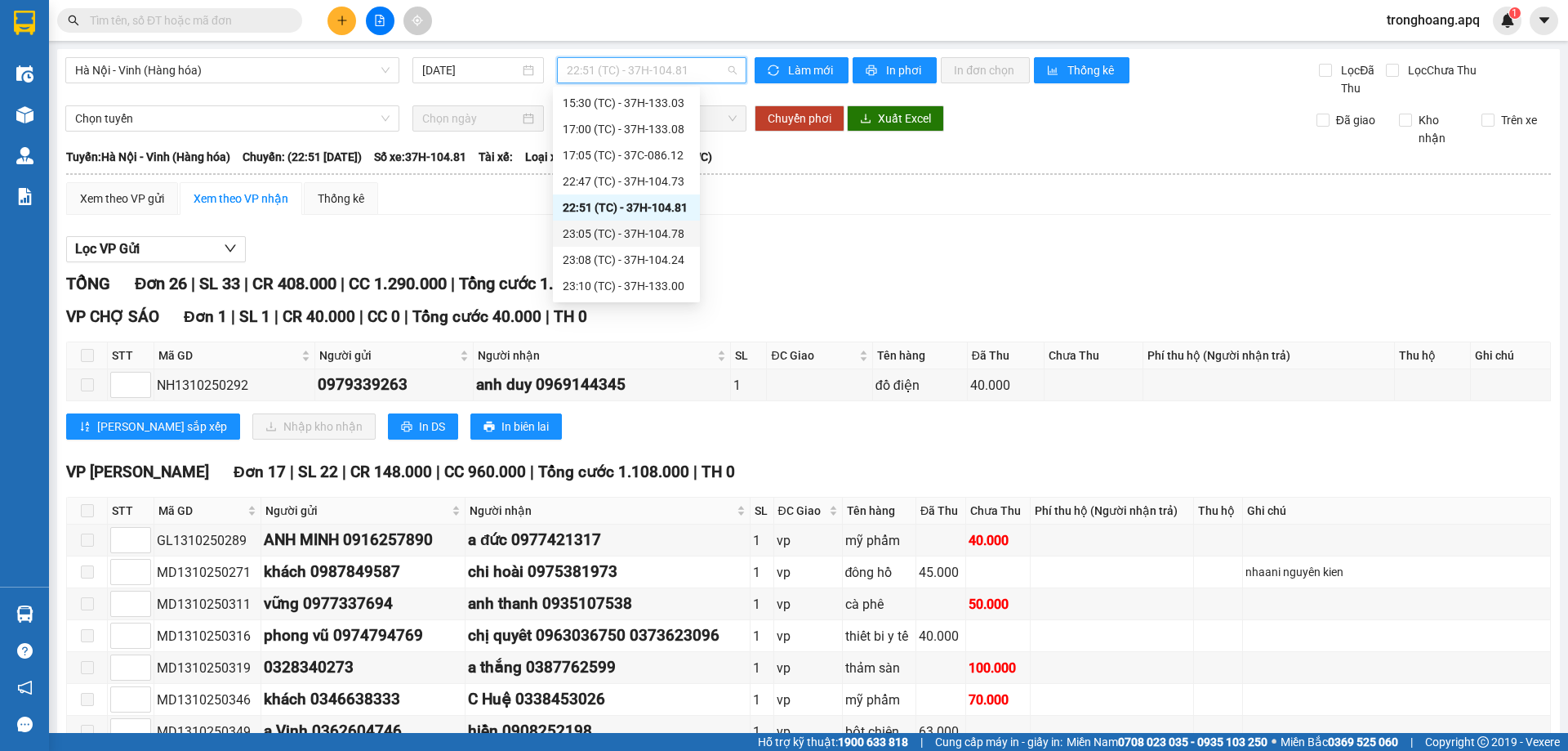
click at [656, 228] on div "23:05 (TC) - 37H-104.78" at bounding box center [626, 234] width 127 height 18
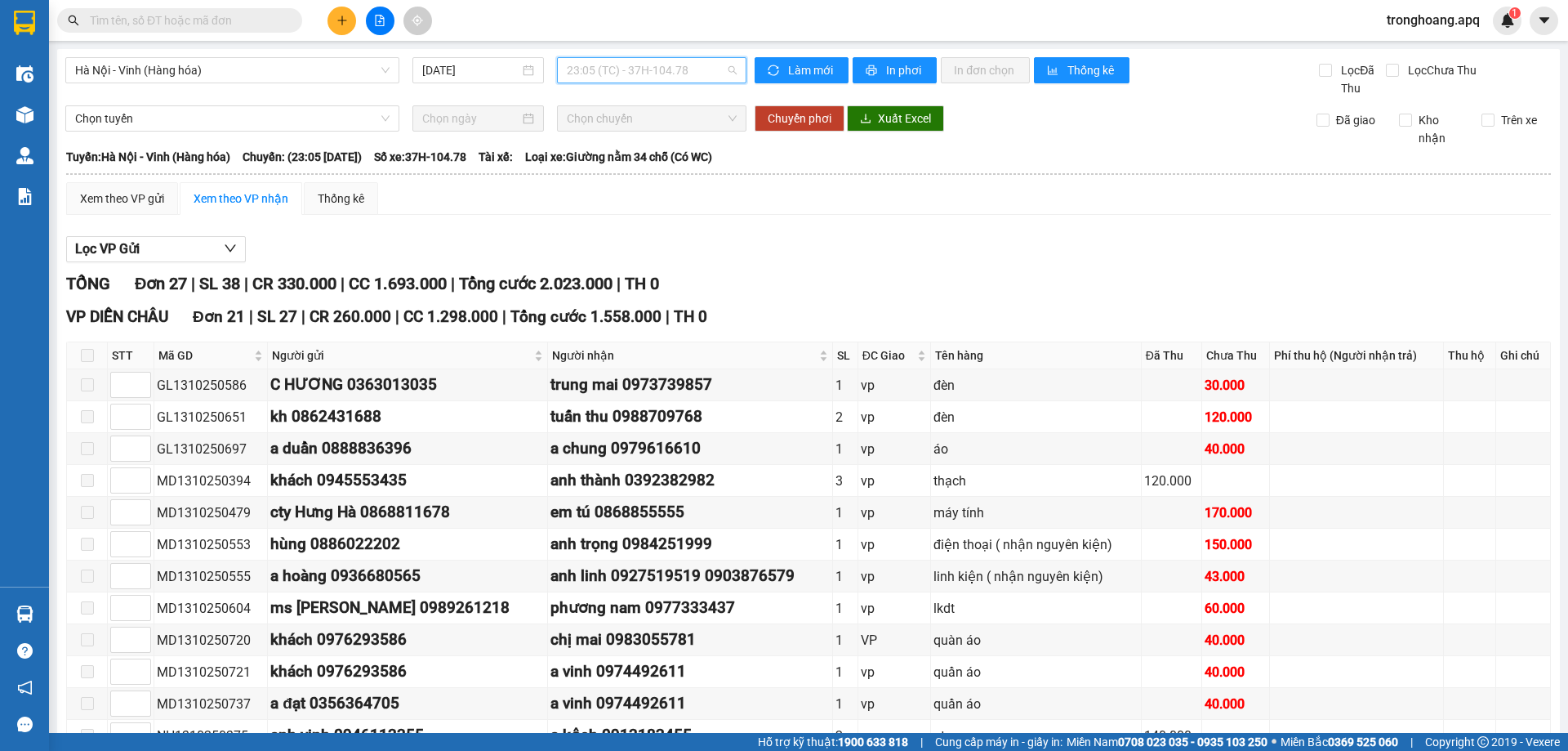
click at [655, 60] on span "23:05 (TC) - 37H-104.78" at bounding box center [651, 71] width 170 height 25
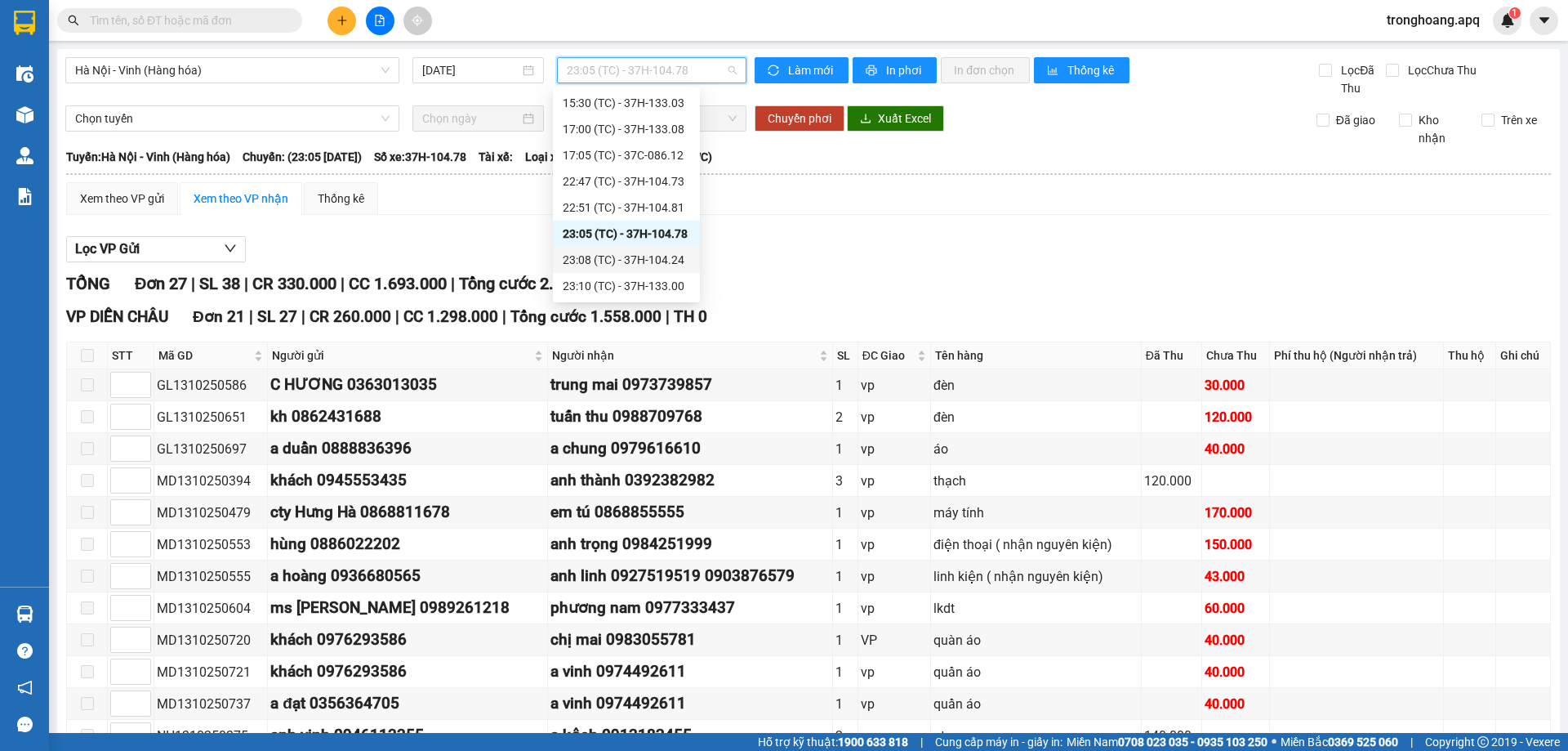
click at [678, 264] on div "23:08 (TC) - 37H-104.24" at bounding box center [626, 260] width 127 height 18
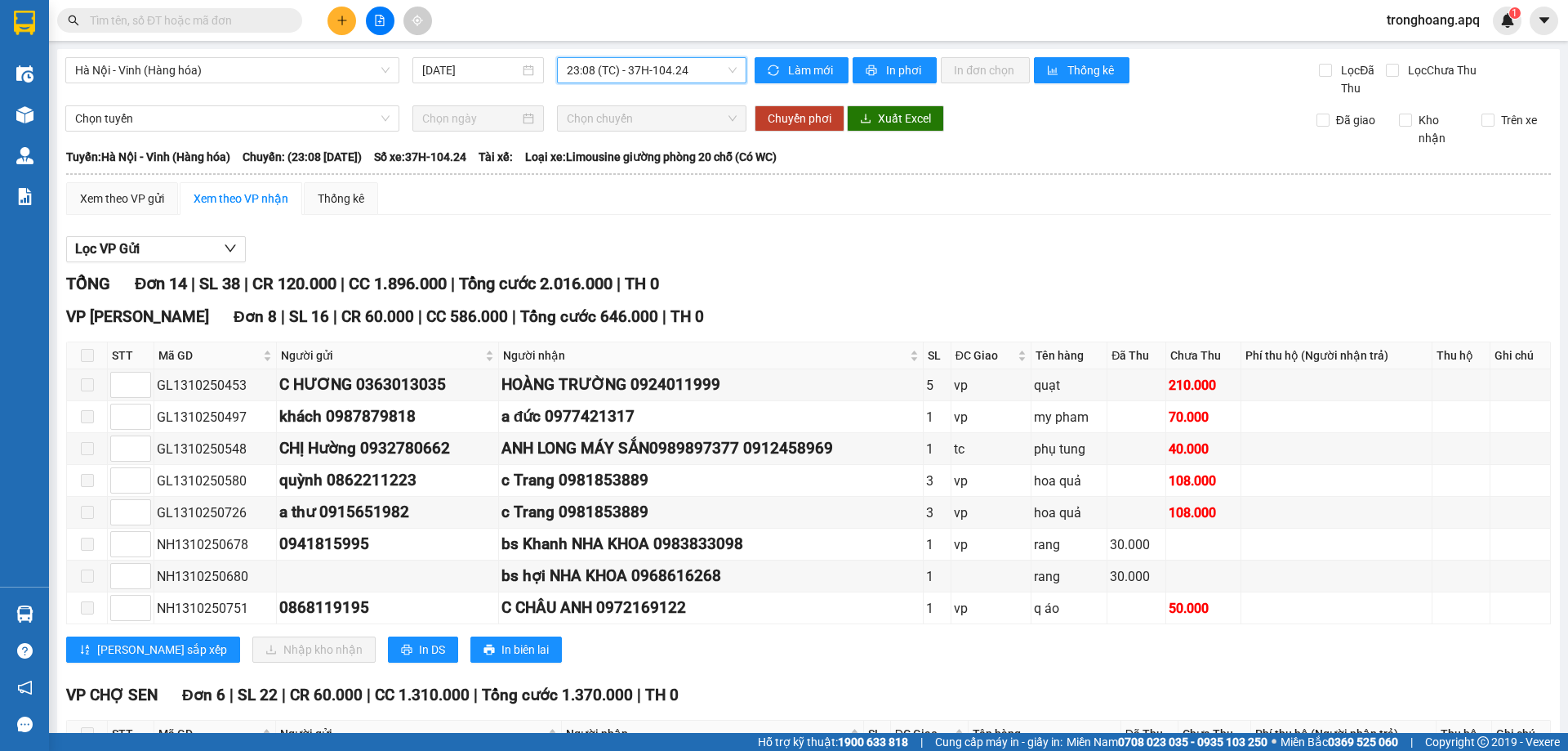
click at [622, 80] on span "23:08 (TC) - 37H-104.24" at bounding box center [651, 71] width 170 height 25
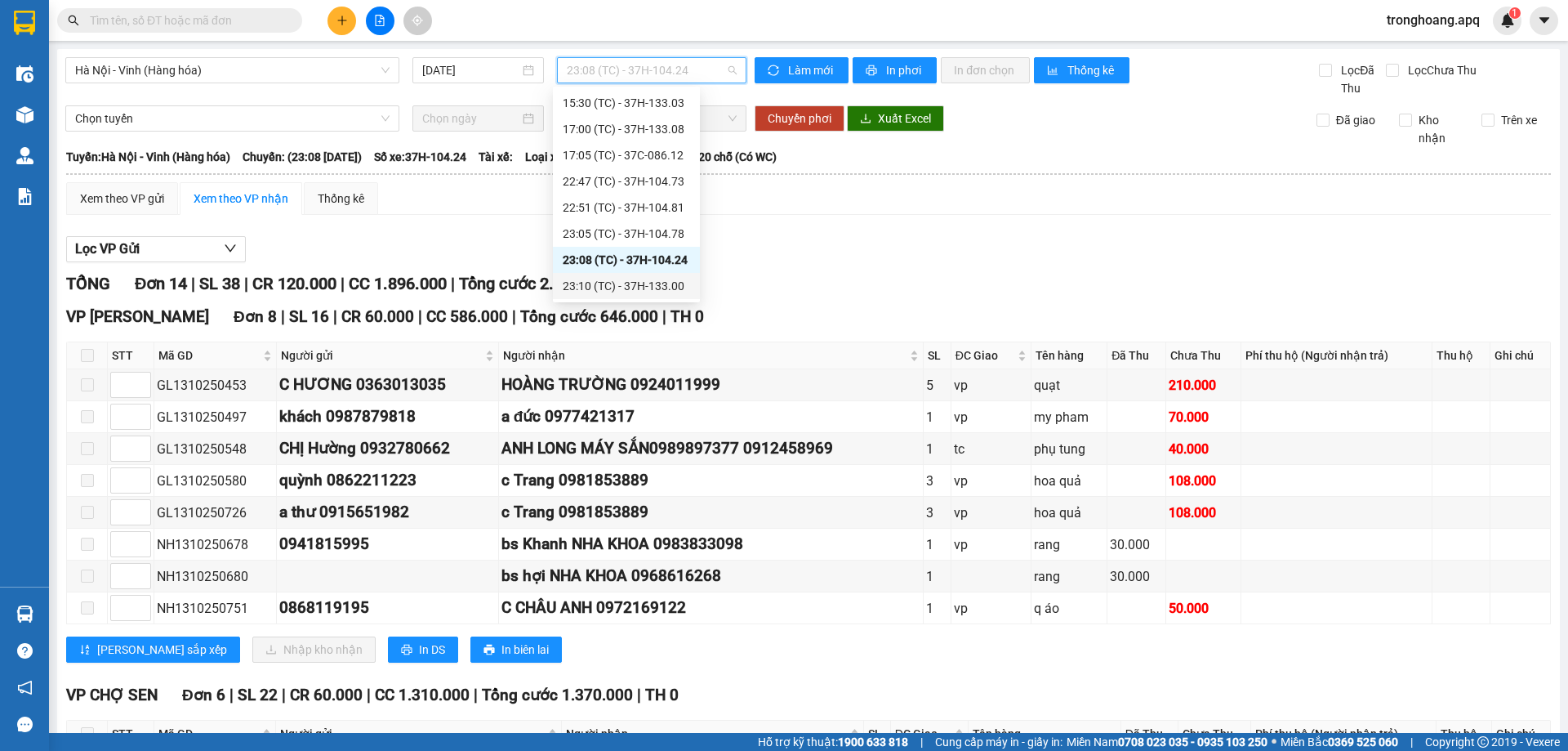
click at [659, 282] on div "23:10 (TC) - 37H-133.00" at bounding box center [626, 286] width 127 height 18
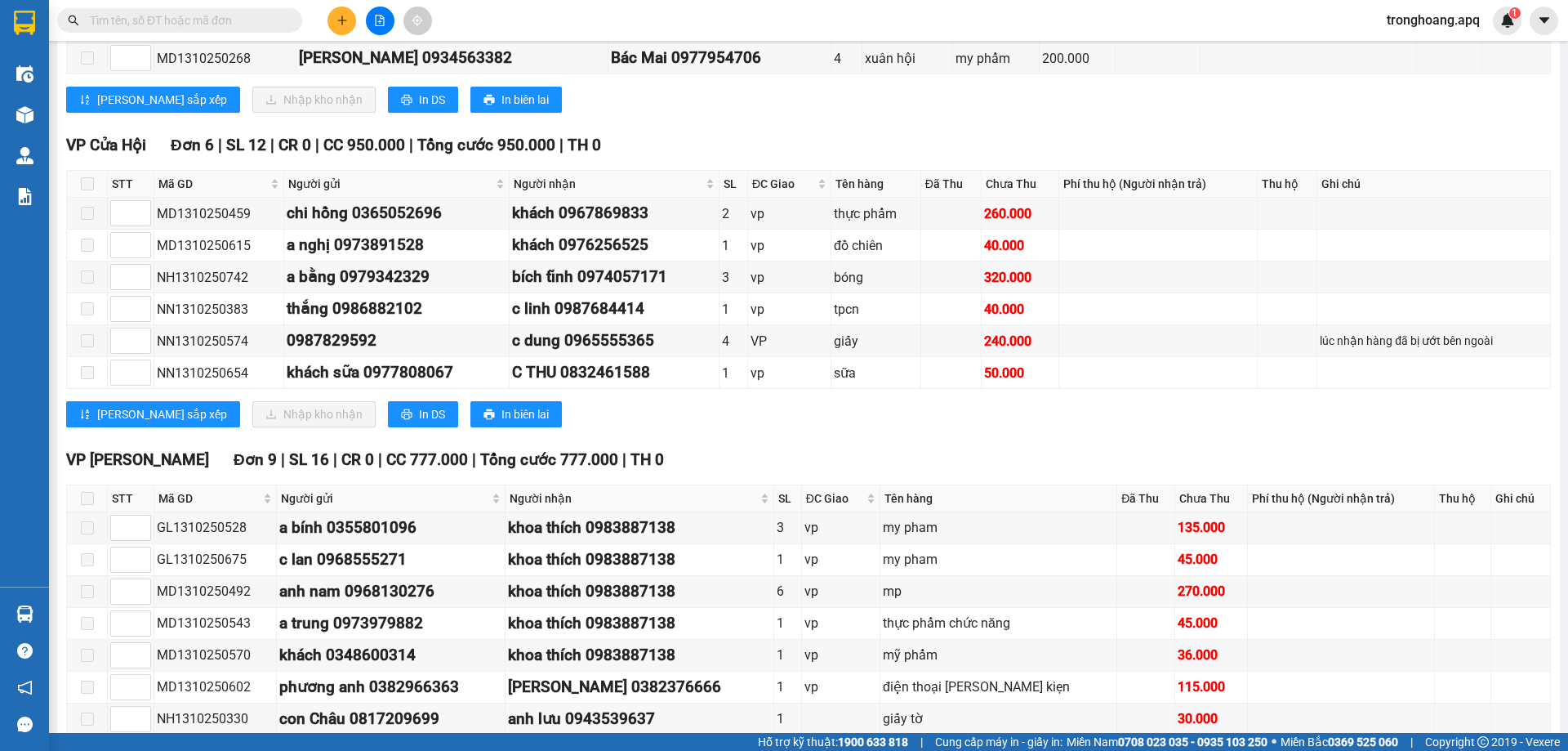
scroll to position [477, 0]
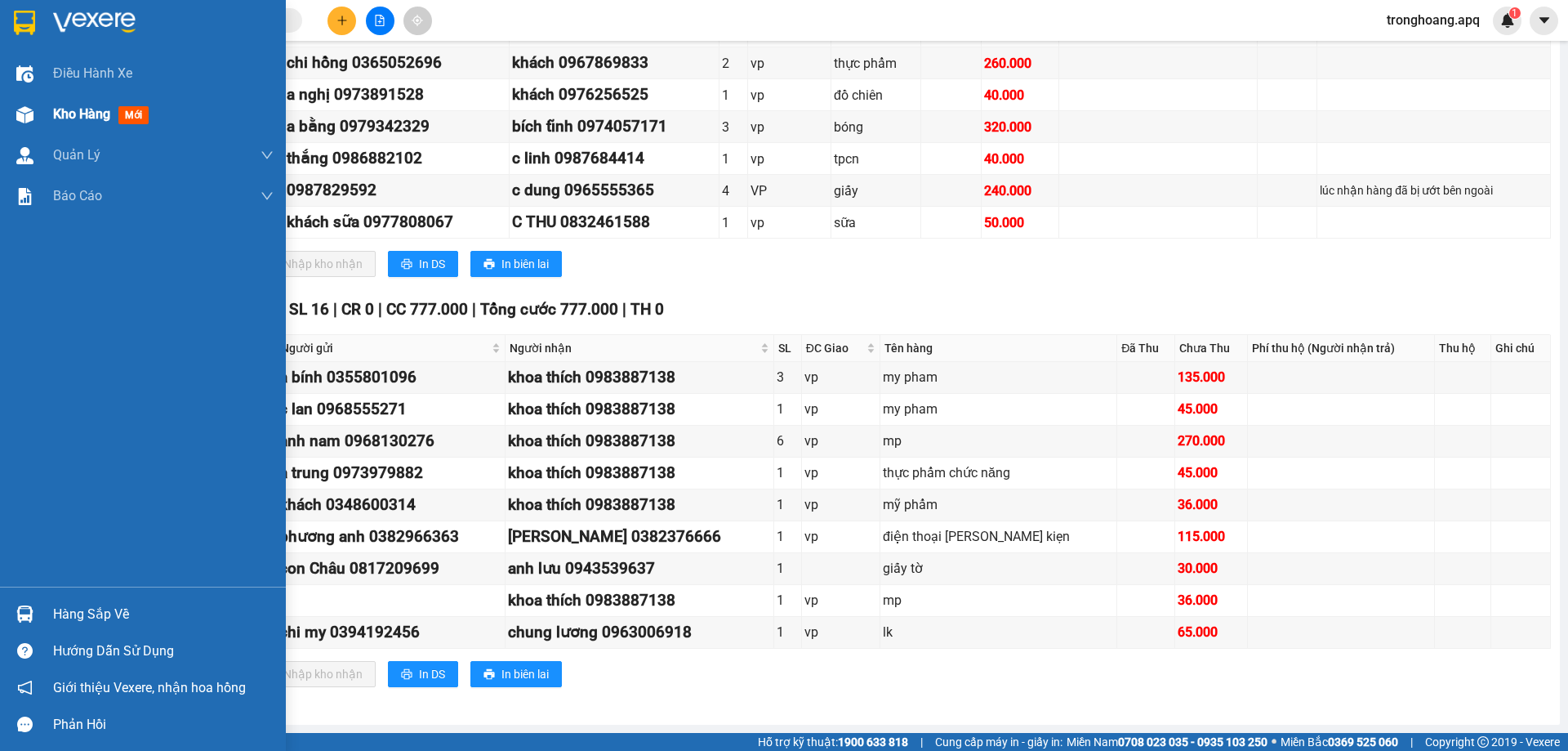
click at [23, 118] on img at bounding box center [25, 114] width 17 height 17
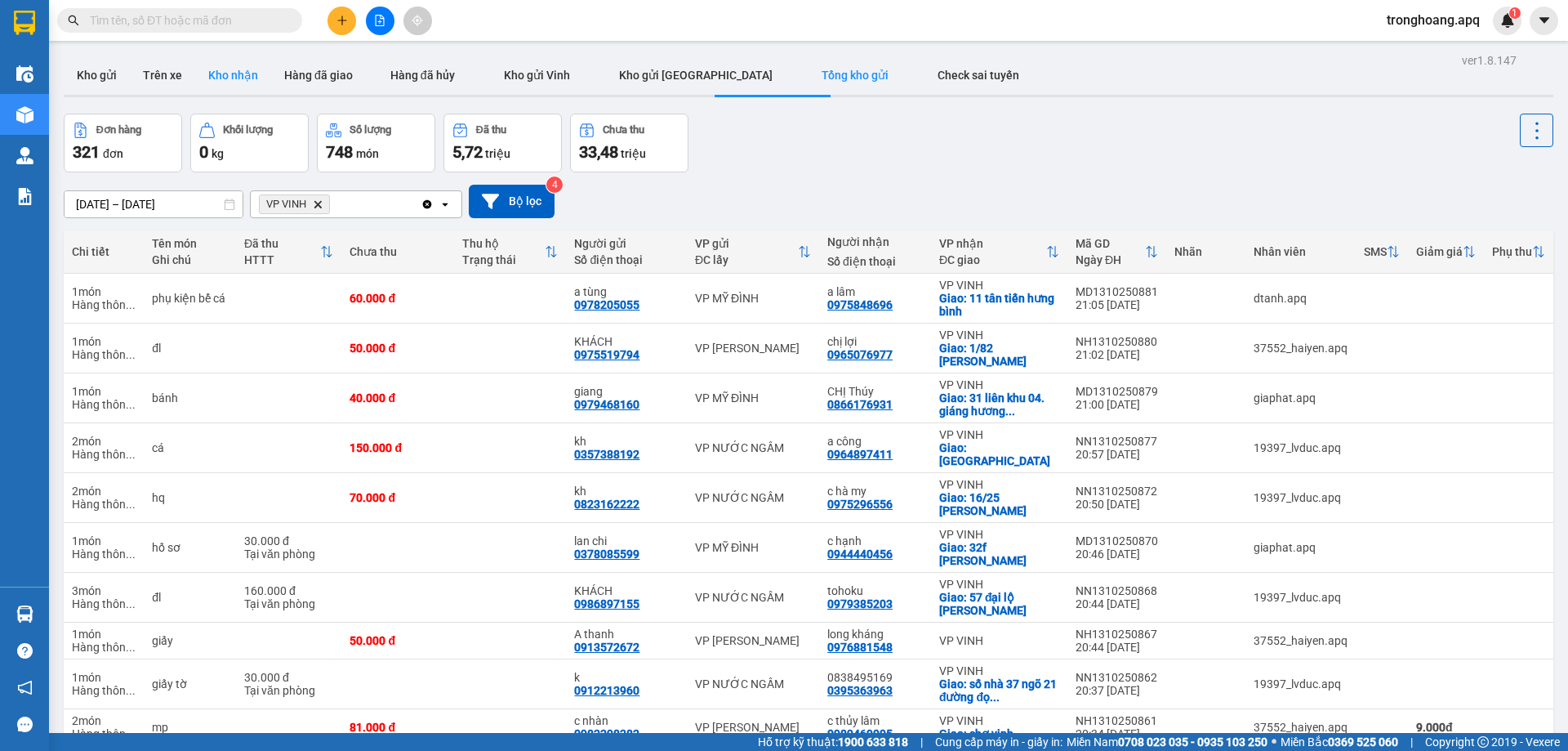
click at [224, 81] on button "Kho nhận" at bounding box center [233, 76] width 76 height 39
type input "[DATE] – [DATE]"
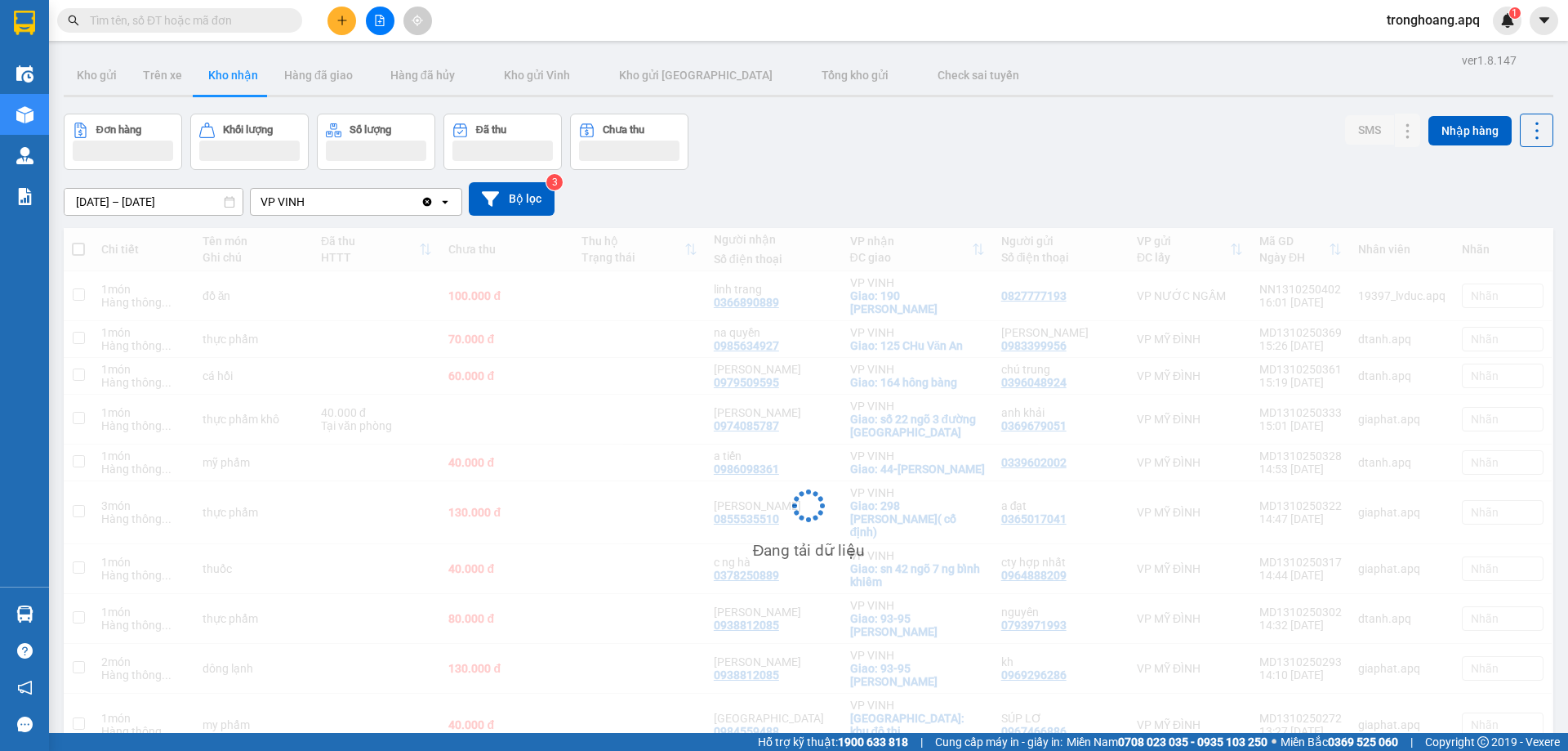
click at [844, 188] on div "[DATE] – [DATE] Press the down arrow key to interact with the calendar and sele…" at bounding box center [807, 198] width 1489 height 34
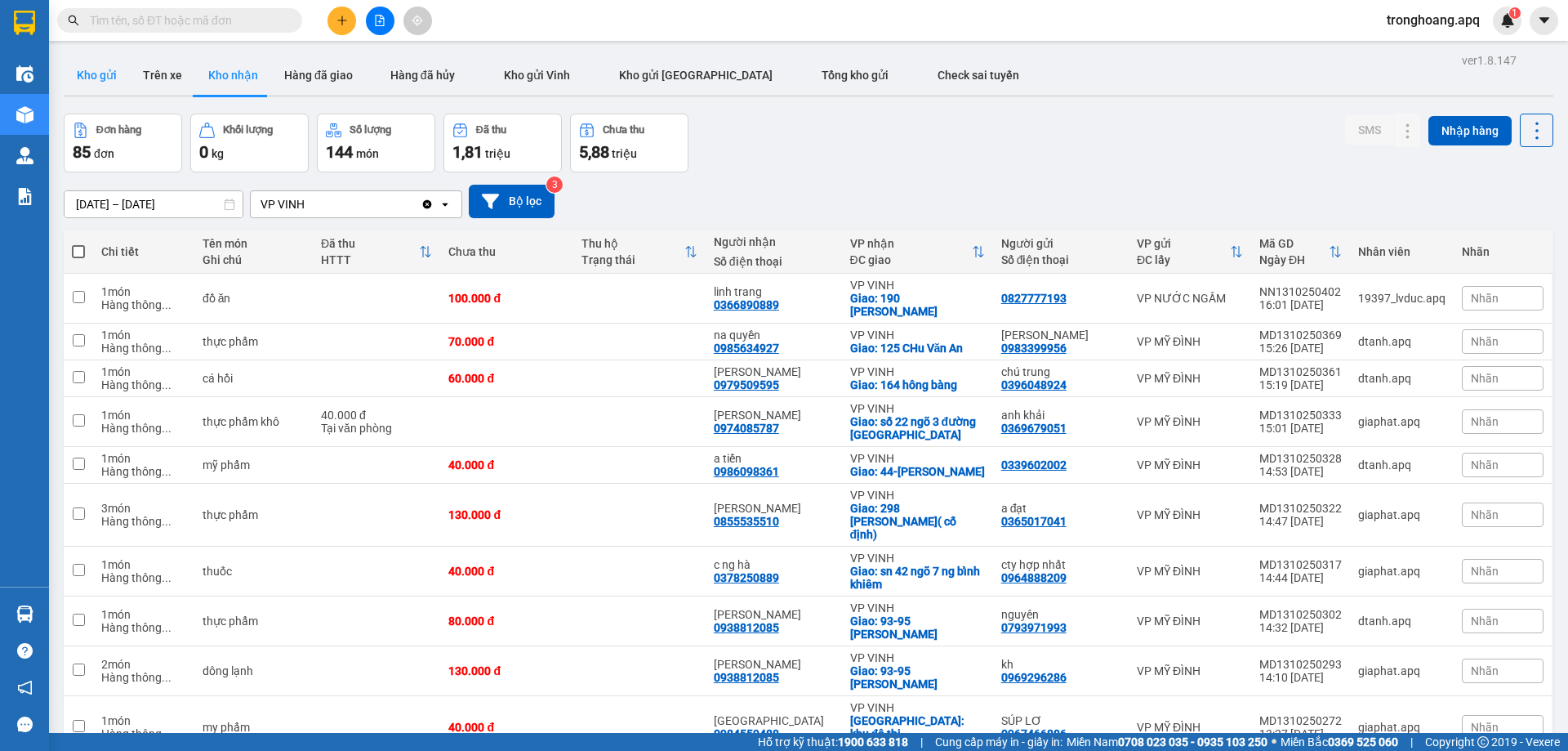
click at [95, 64] on button "Kho gửi" at bounding box center [96, 76] width 66 height 39
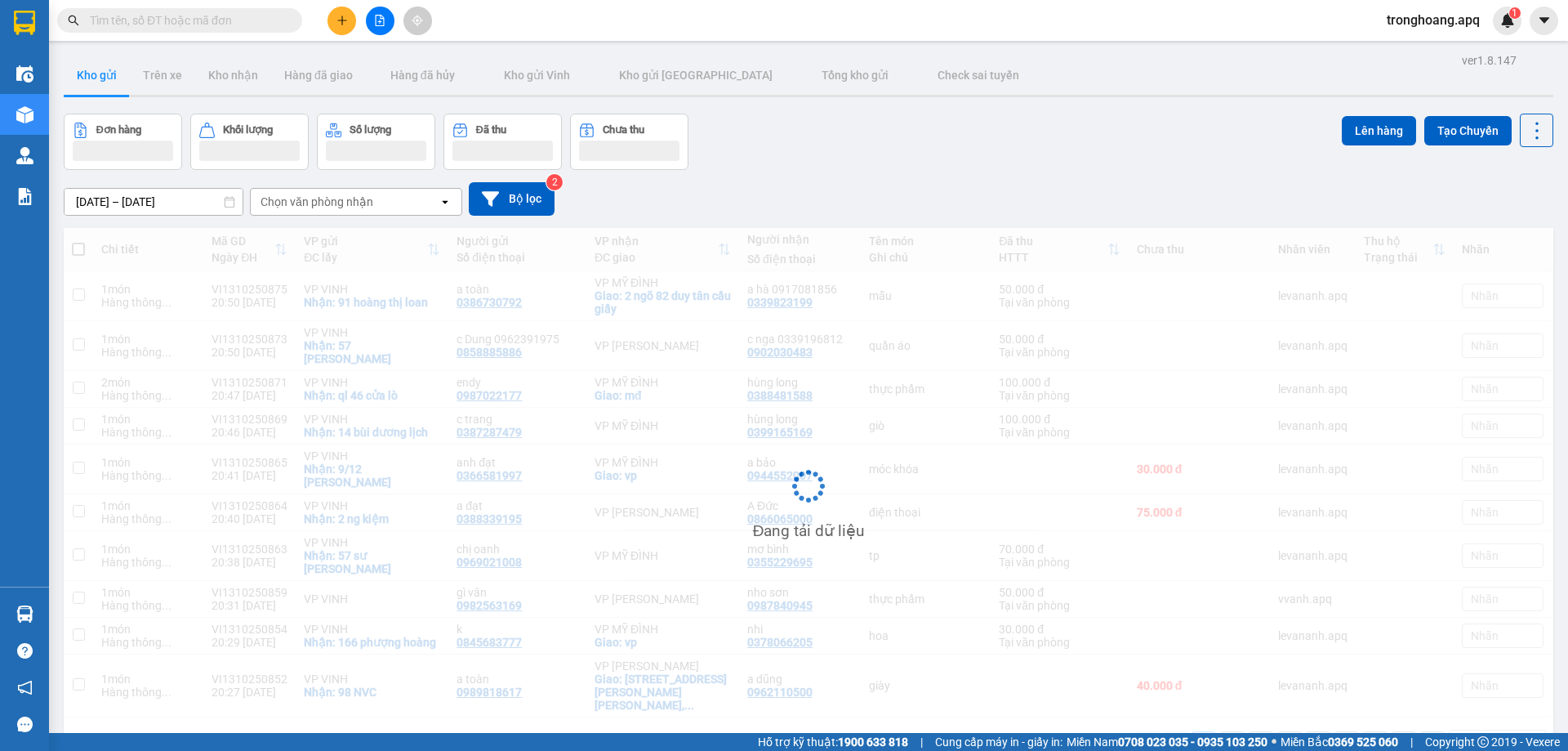
click at [963, 178] on div "[DATE] – [DATE] Press the down arrow key to interact with the calendar and sele…" at bounding box center [807, 199] width 1489 height 58
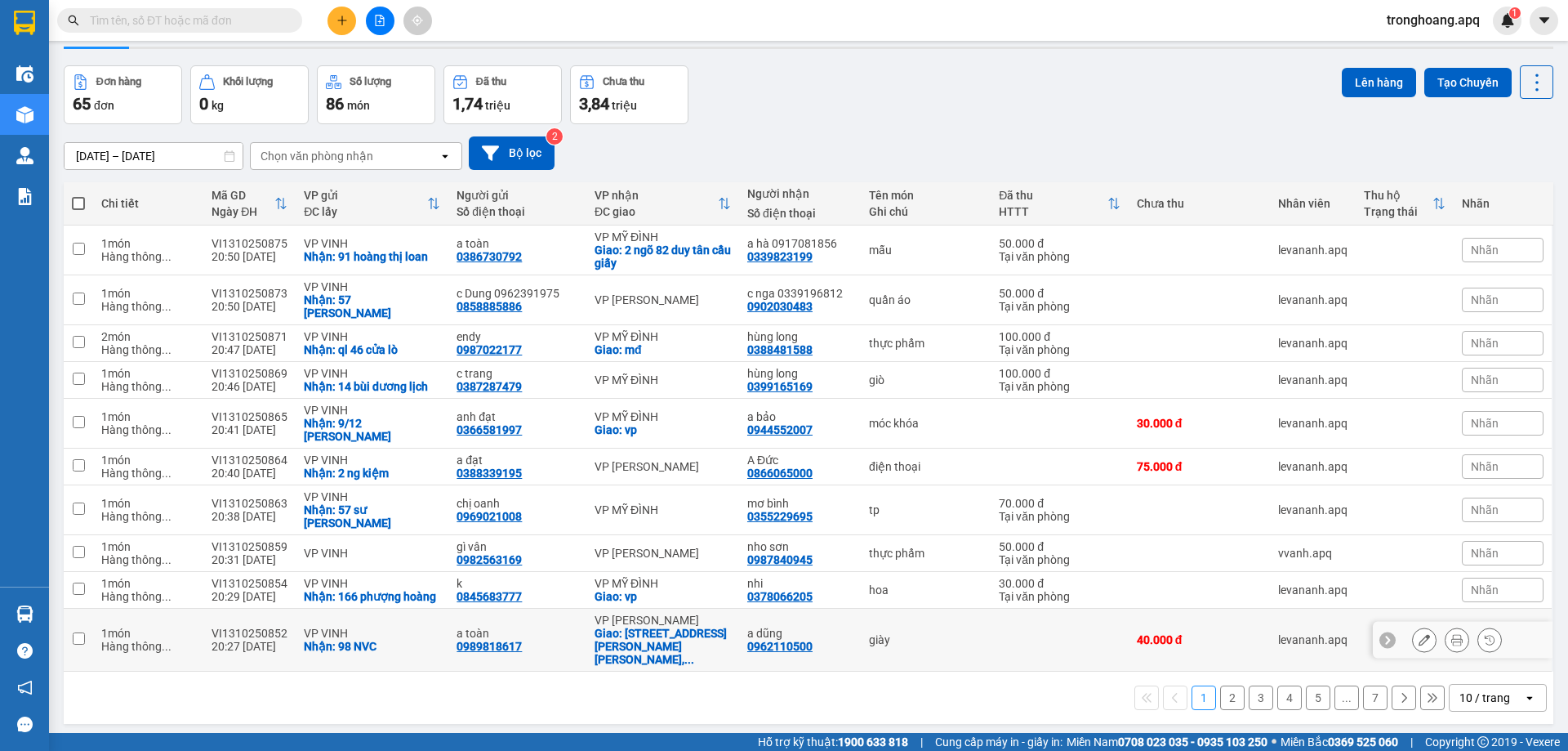
scroll to position [75, 0]
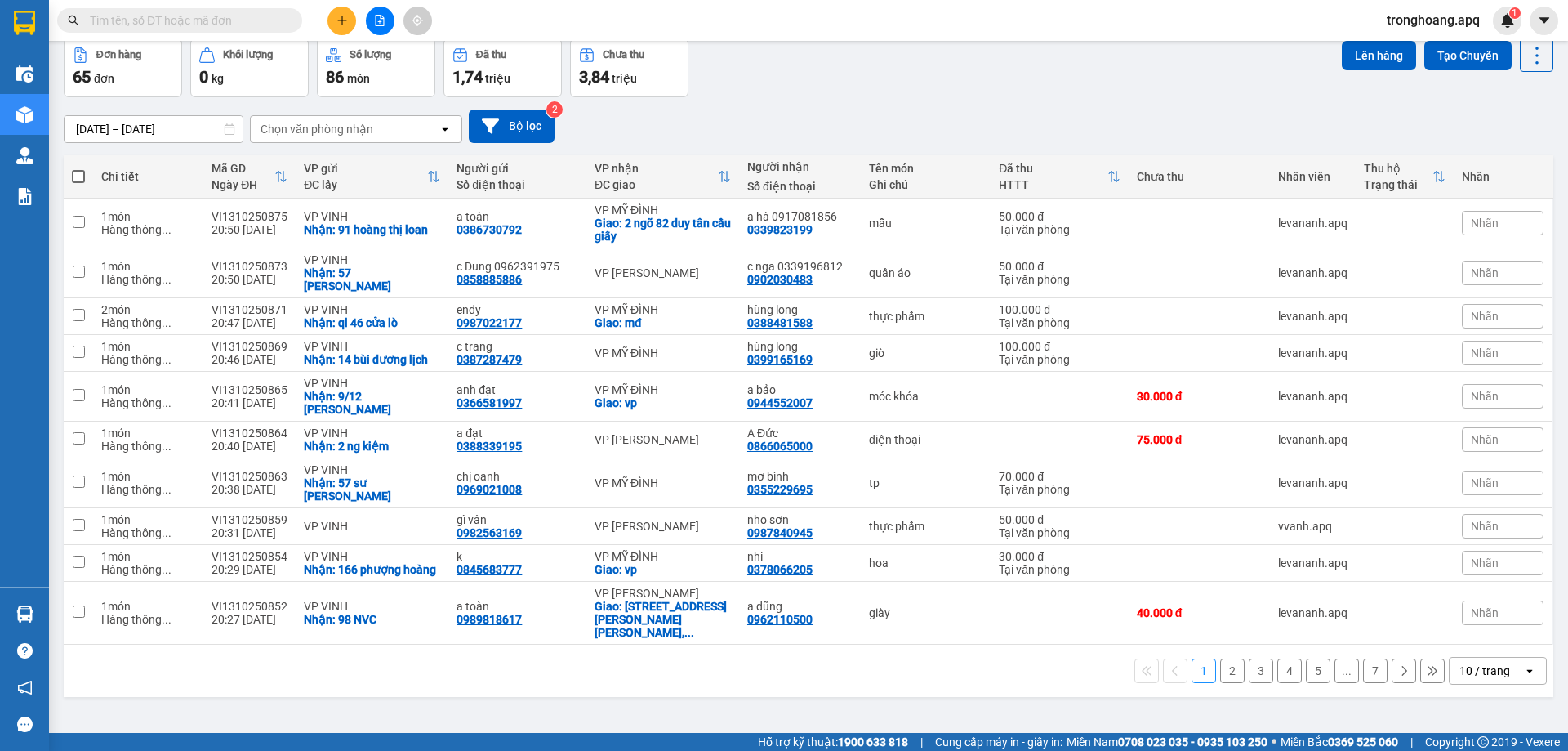
click at [1459, 662] on div "10 / trang" at bounding box center [1485, 670] width 51 height 16
click at [1467, 600] on span "100 / trang" at bounding box center [1478, 596] width 58 height 16
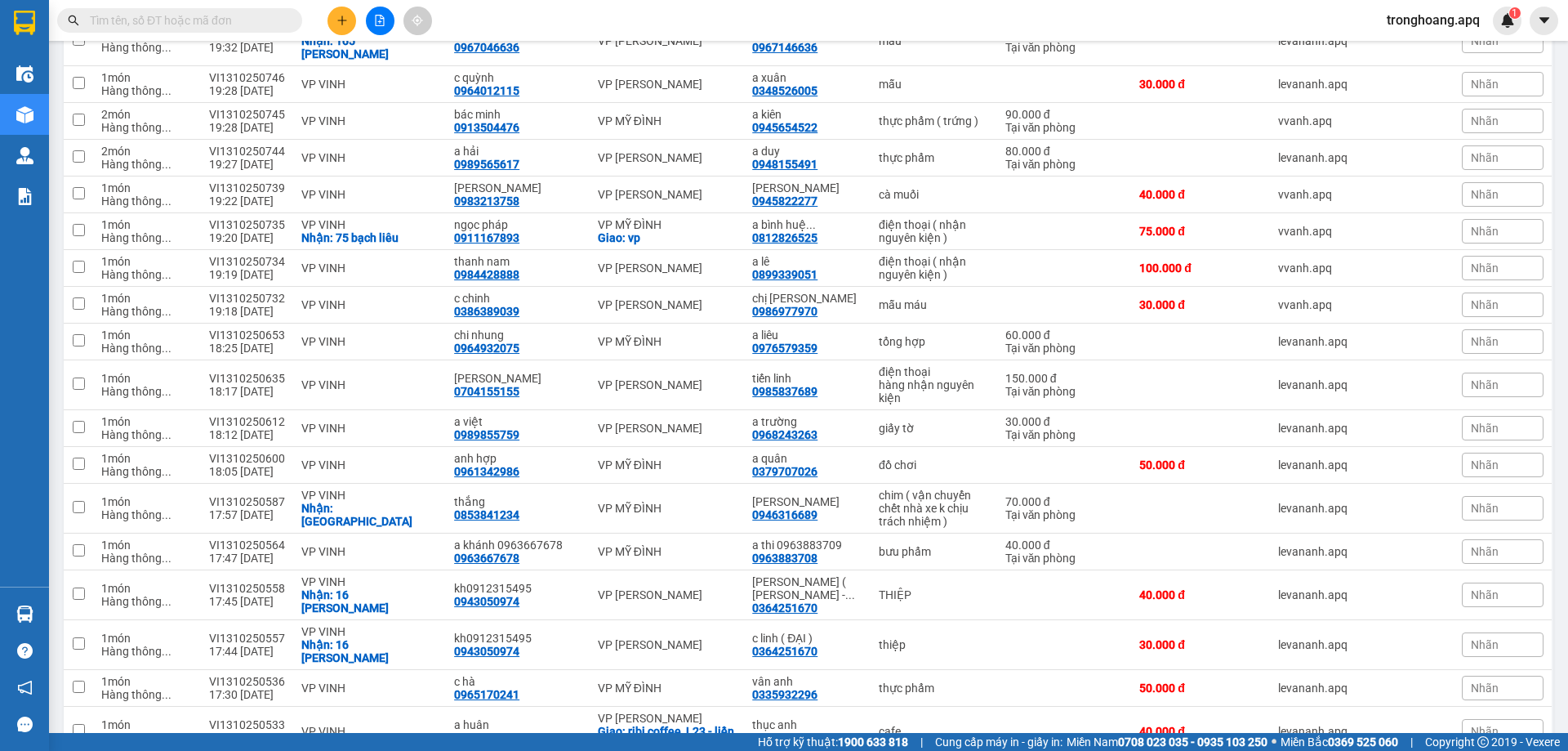
scroll to position [2311, 0]
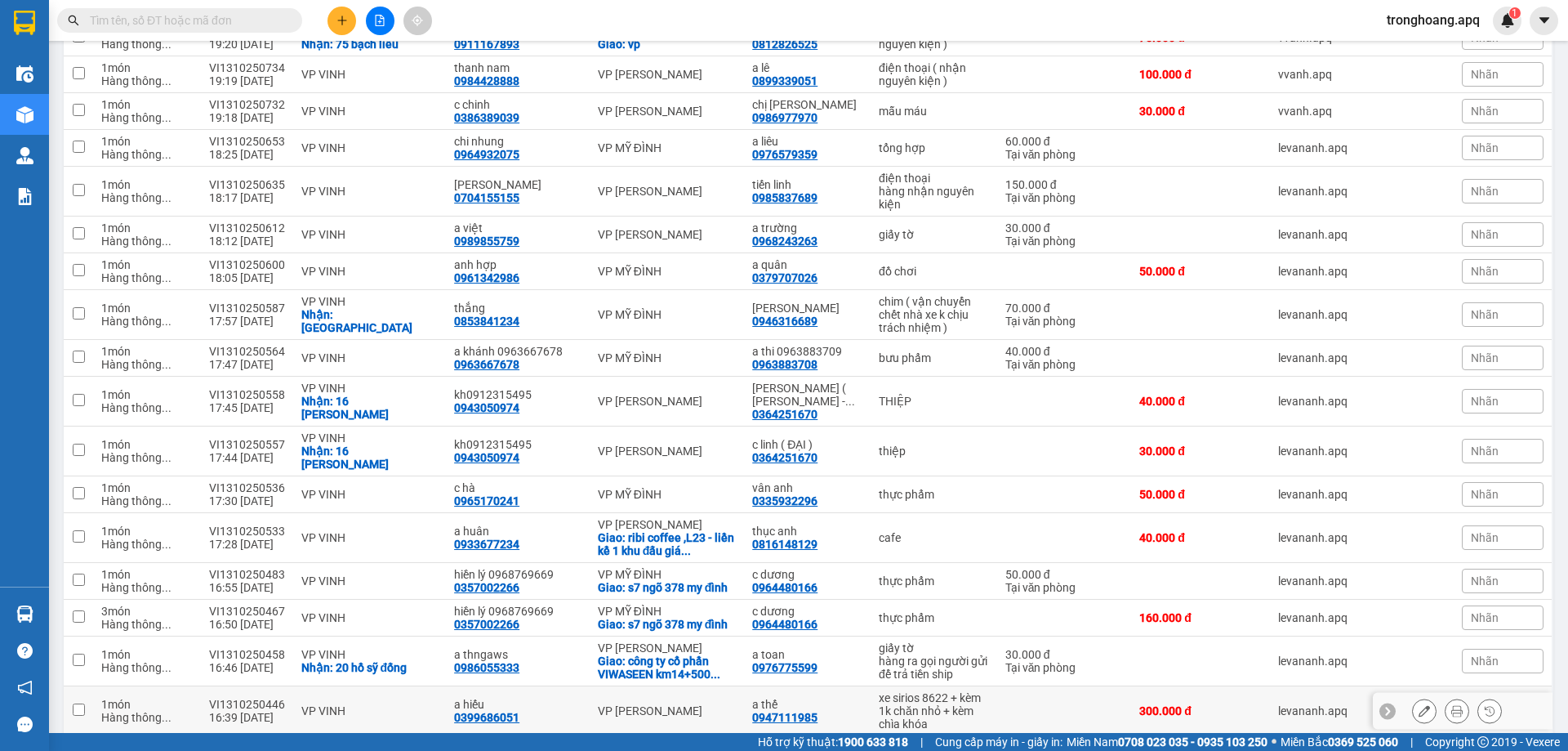
click at [918, 691] on div "xe sirios 8622 + kèm 1k chăn nhỏ + kèm chìa khóa" at bounding box center [933, 711] width 110 height 39
checkbox input "true"
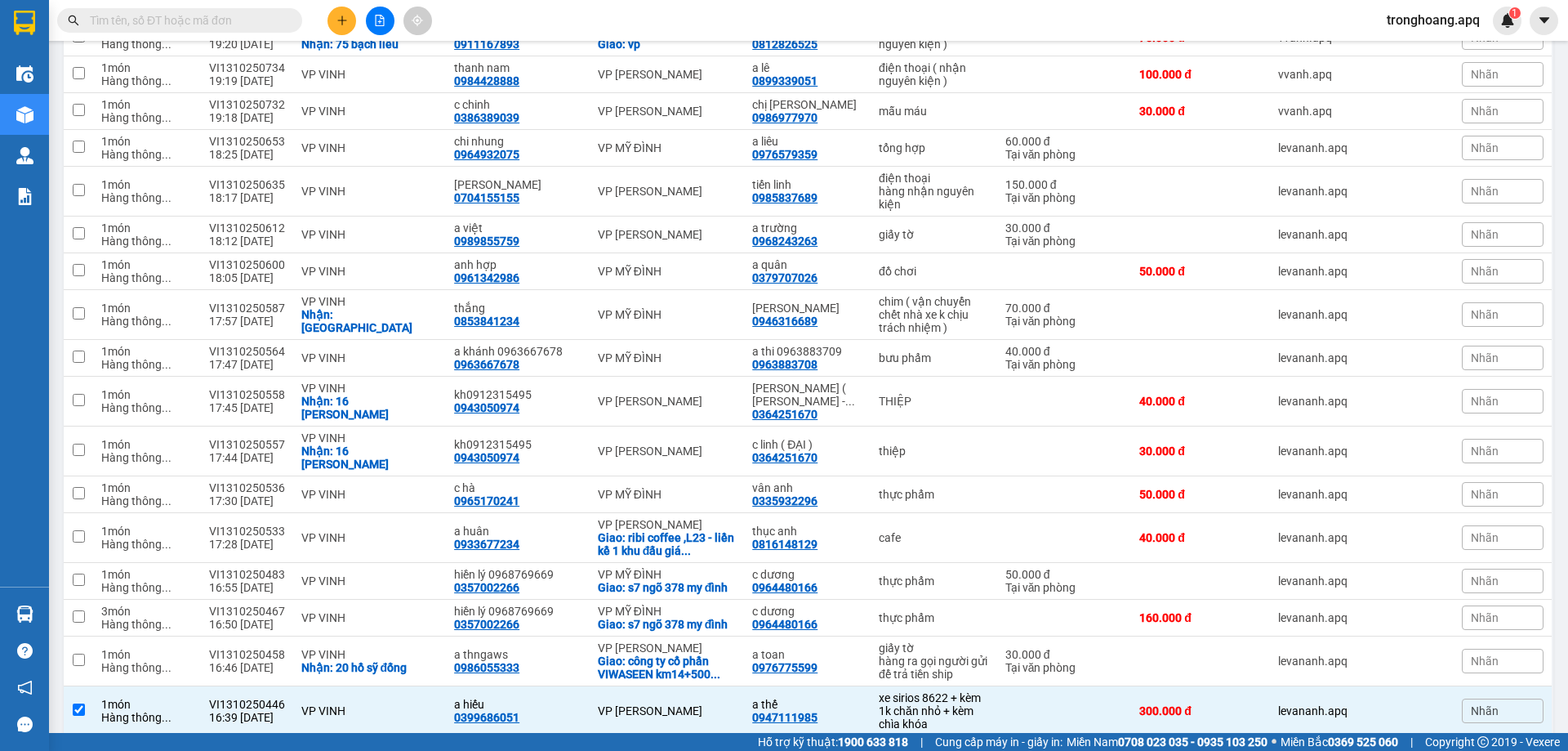
checkbox input "true"
click at [935, 691] on div "xe sirios 8622 + kèm 1k chăn nhỏ + kèm chìa khóa" at bounding box center [933, 711] width 110 height 39
checkbox input "false"
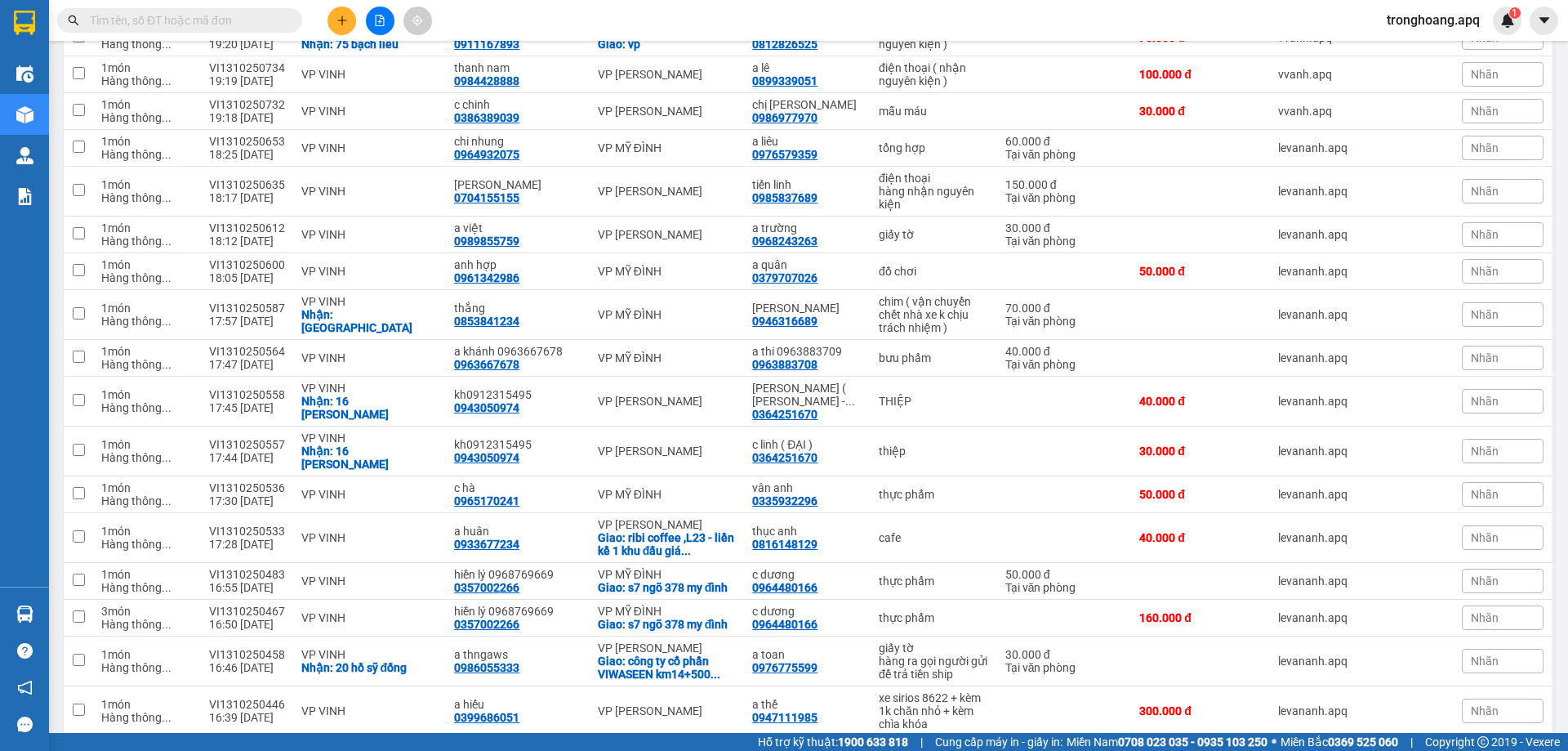
checkbox input "false"
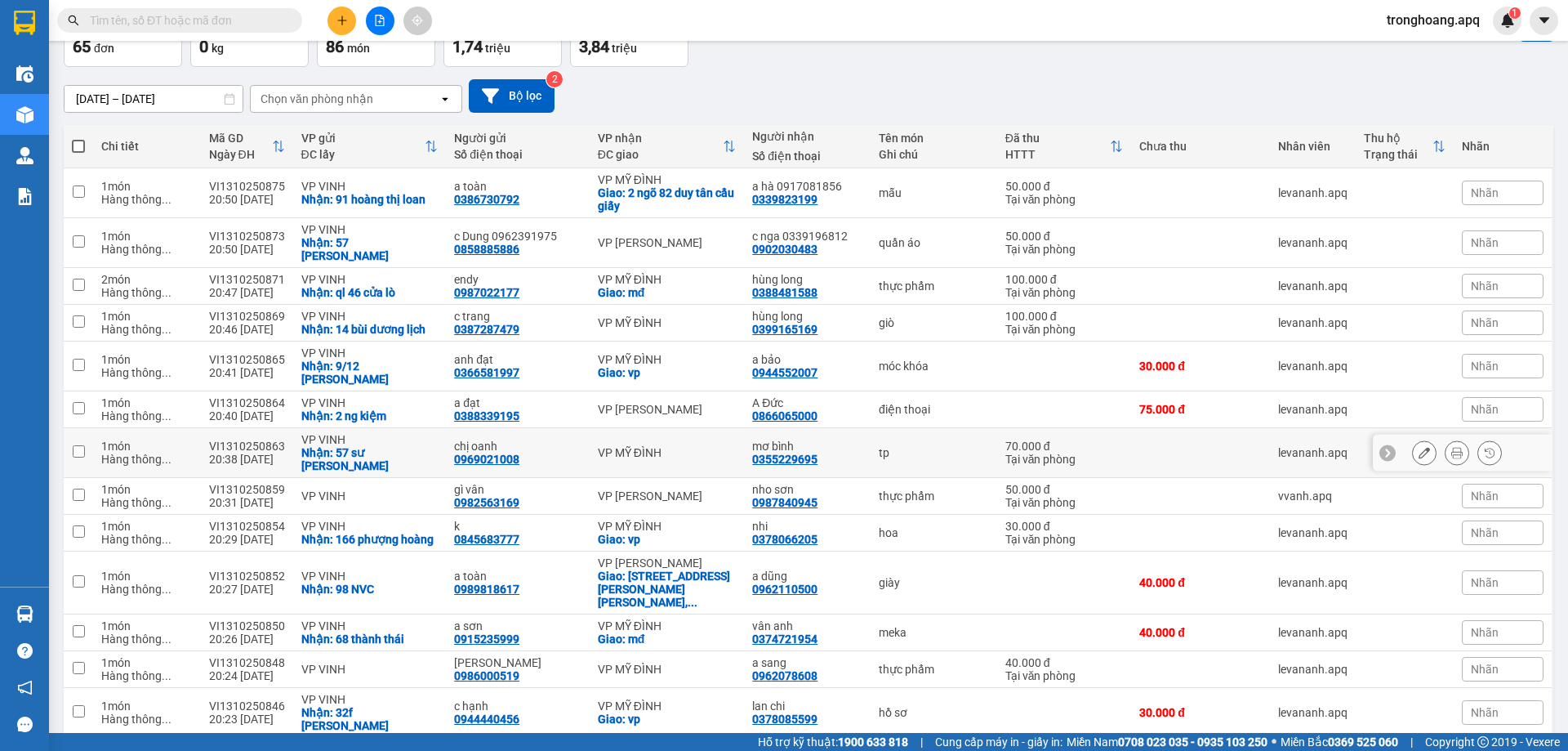
scroll to position [0, 0]
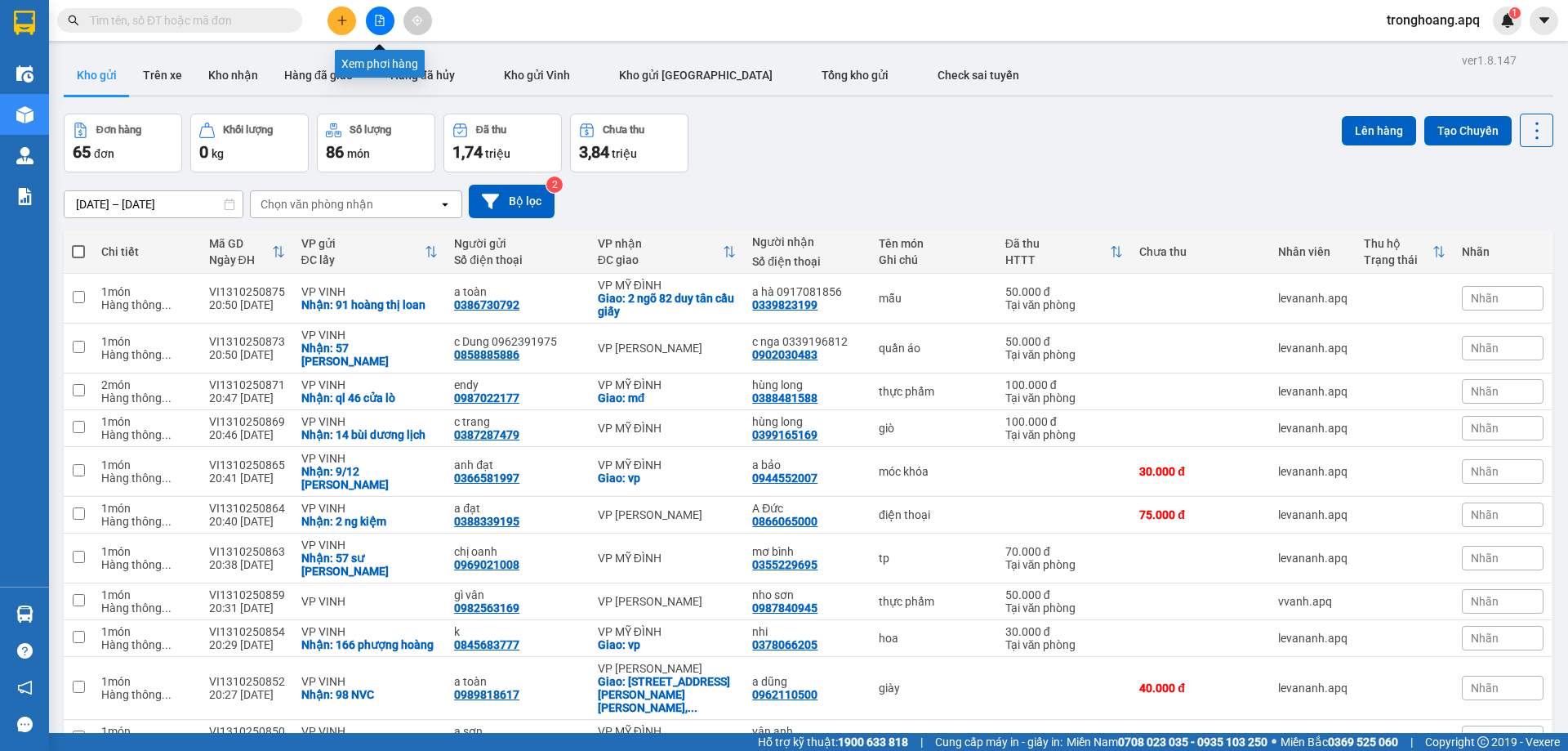
click at [385, 21] on icon "file-add" at bounding box center [380, 21] width 12 height 12
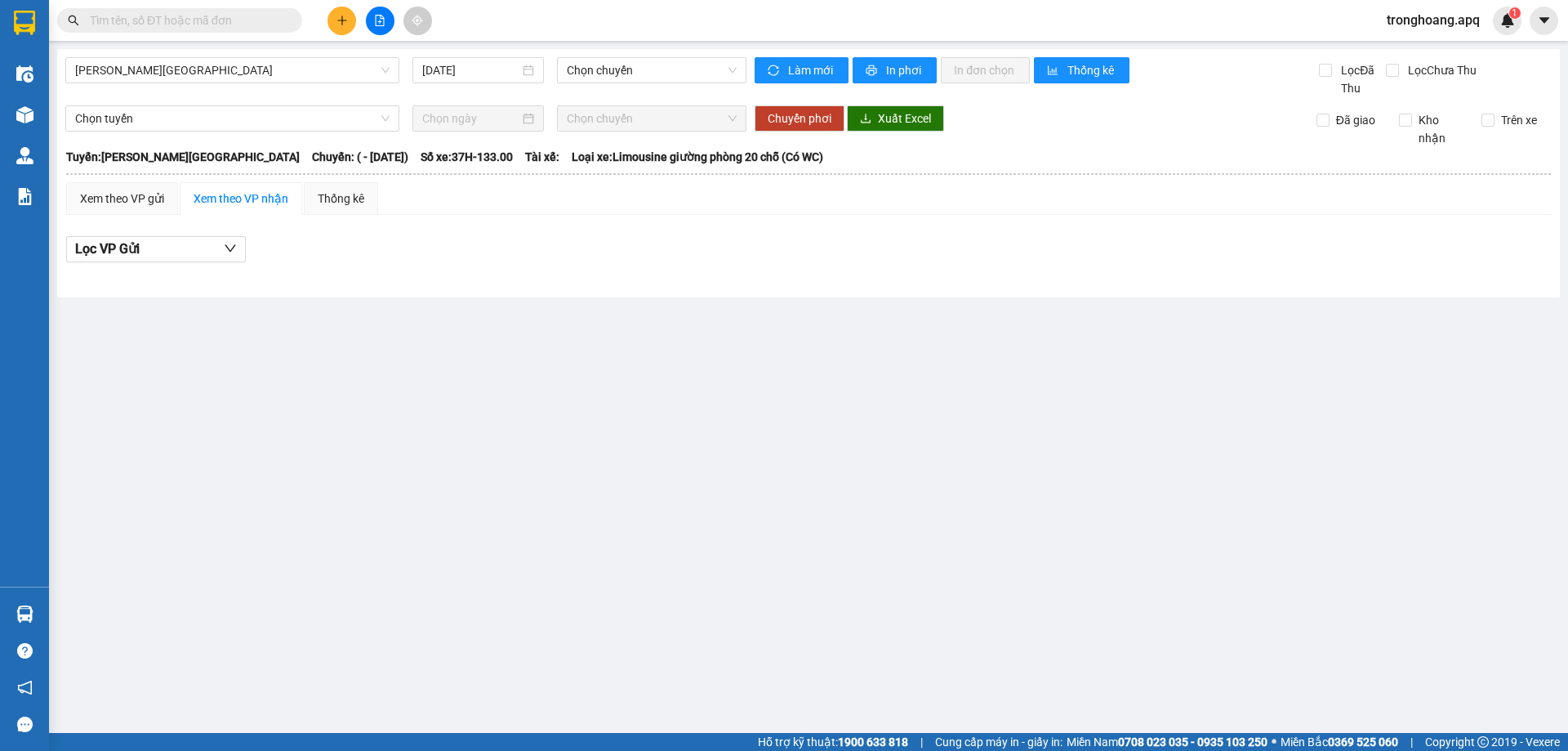
click at [273, 84] on div "[PERSON_NAME] - [GEOGRAPHIC_DATA] [DATE] Chọn chuyến" at bounding box center [405, 77] width 681 height 40
click at [267, 71] on span "[PERSON_NAME][GEOGRAPHIC_DATA]" at bounding box center [232, 71] width 314 height 25
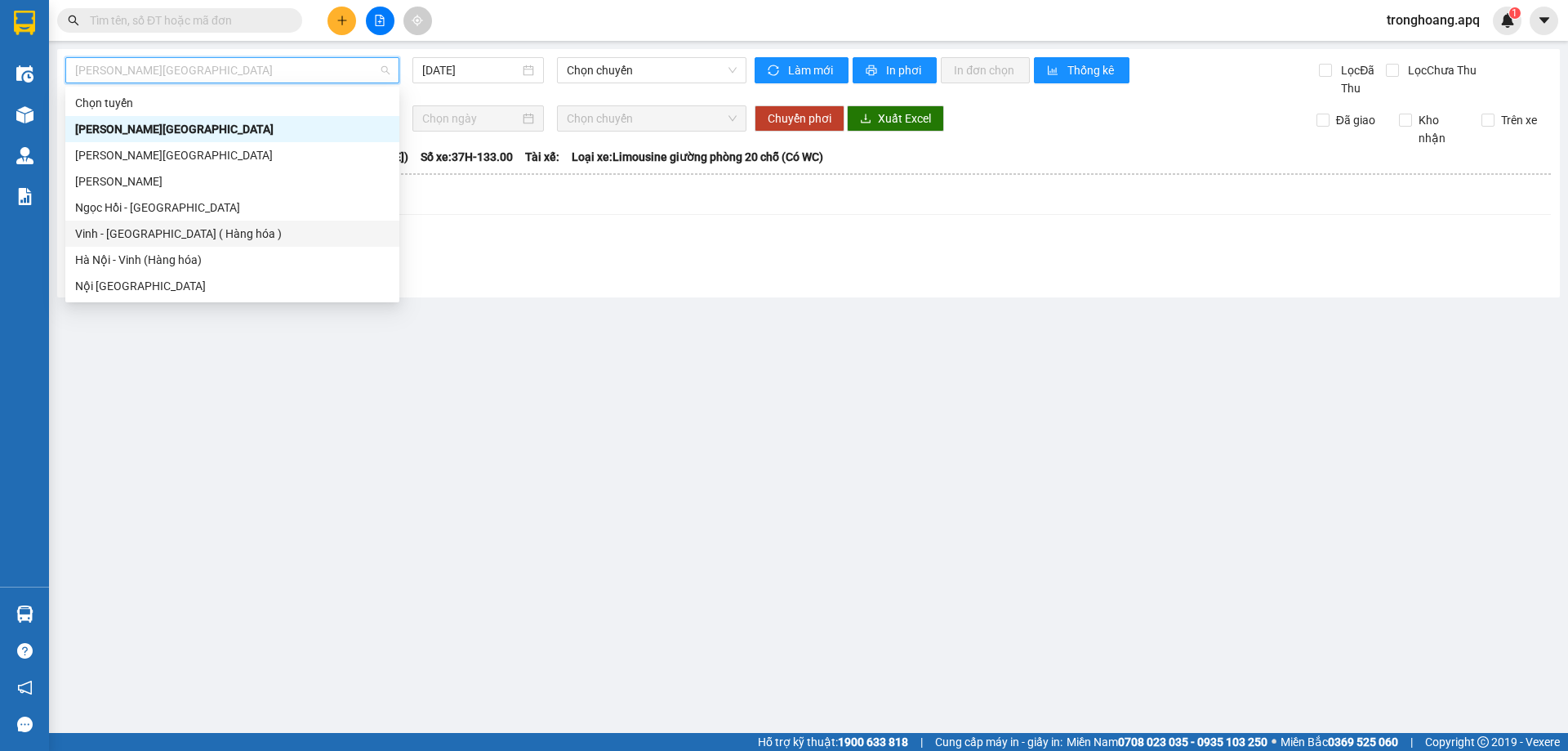
click at [174, 229] on div "Vinh - [GEOGRAPHIC_DATA] ( Hàng hóa )" at bounding box center [232, 234] width 314 height 18
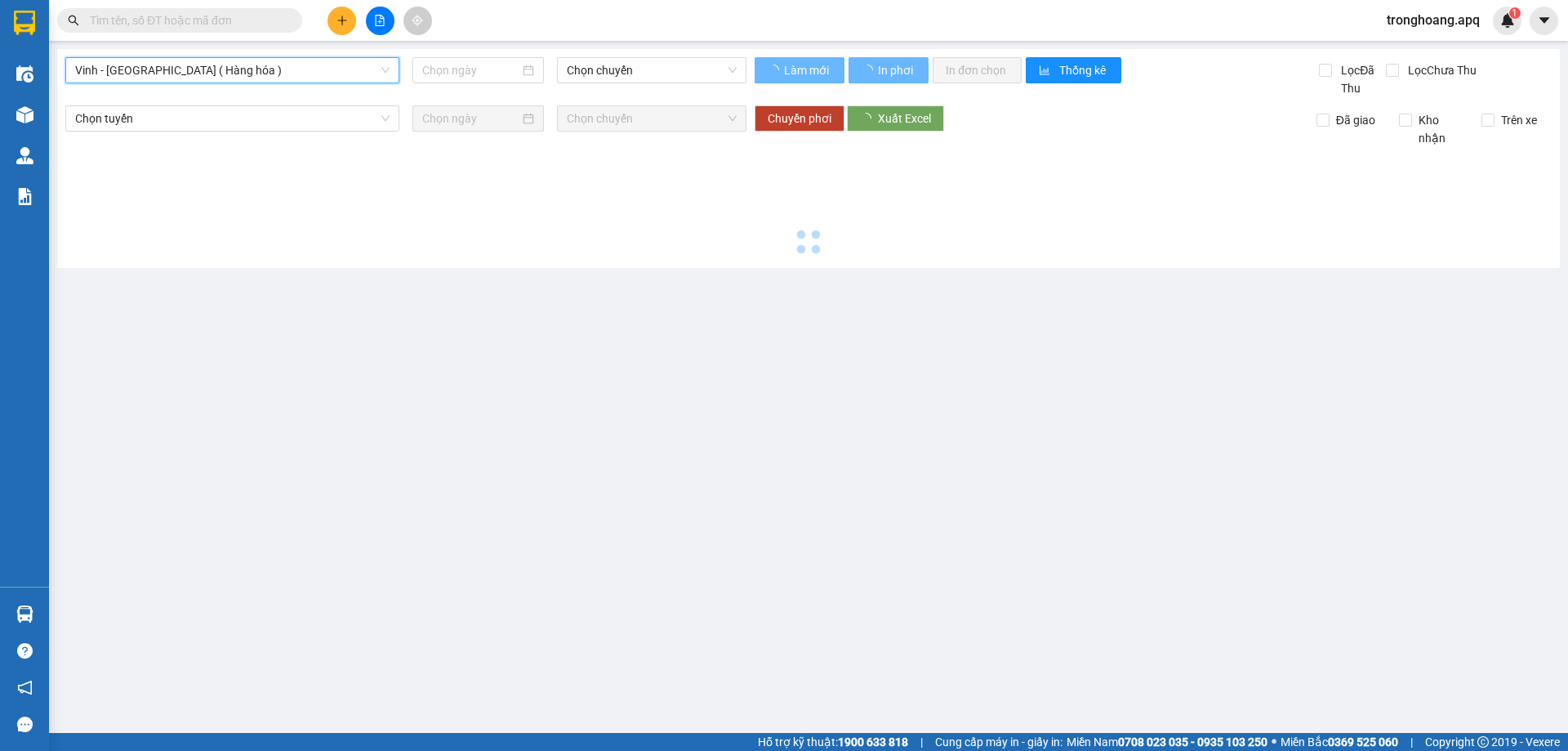
type input "[DATE]"
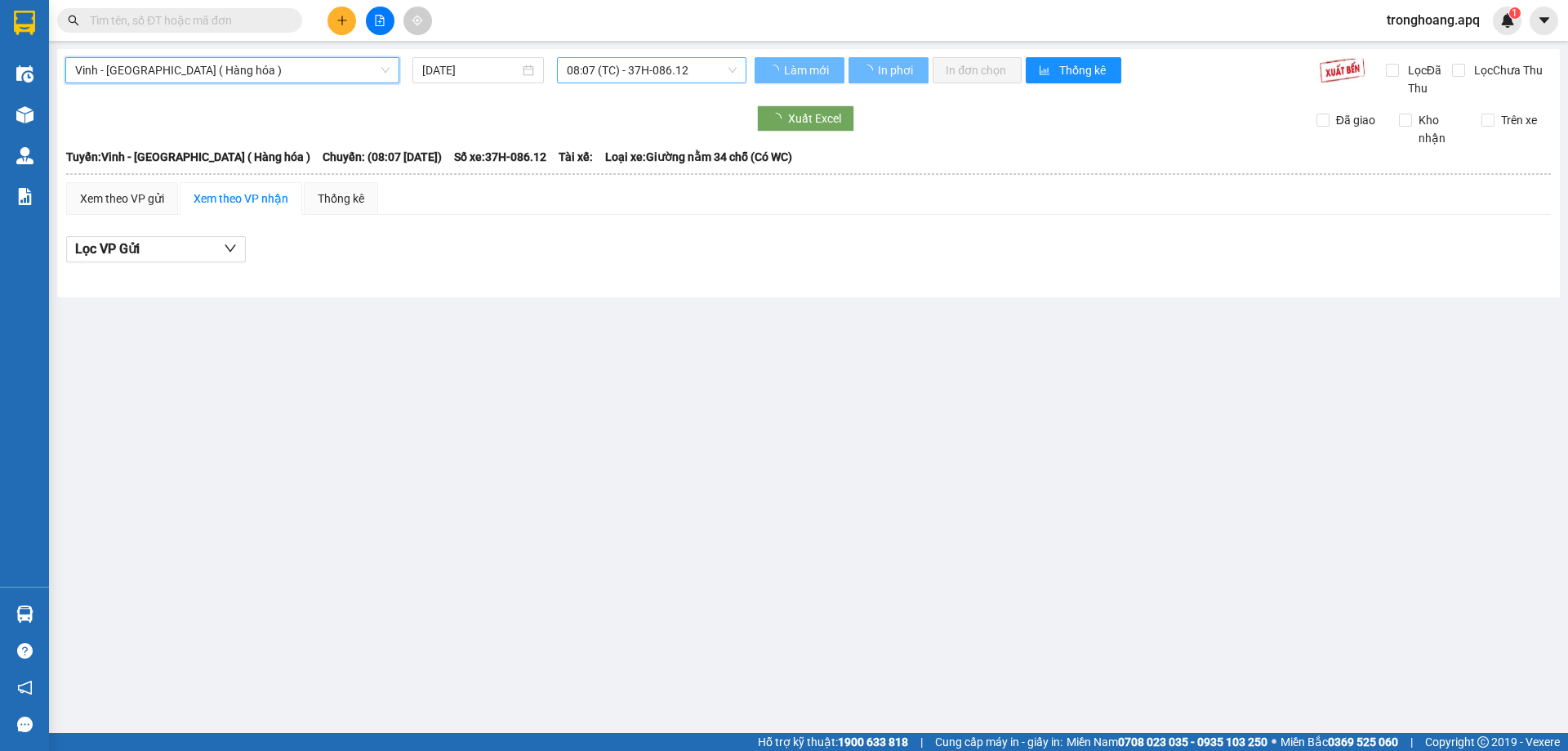
click at [630, 71] on span "08:07 (TC) - 37H-086.12" at bounding box center [651, 71] width 170 height 25
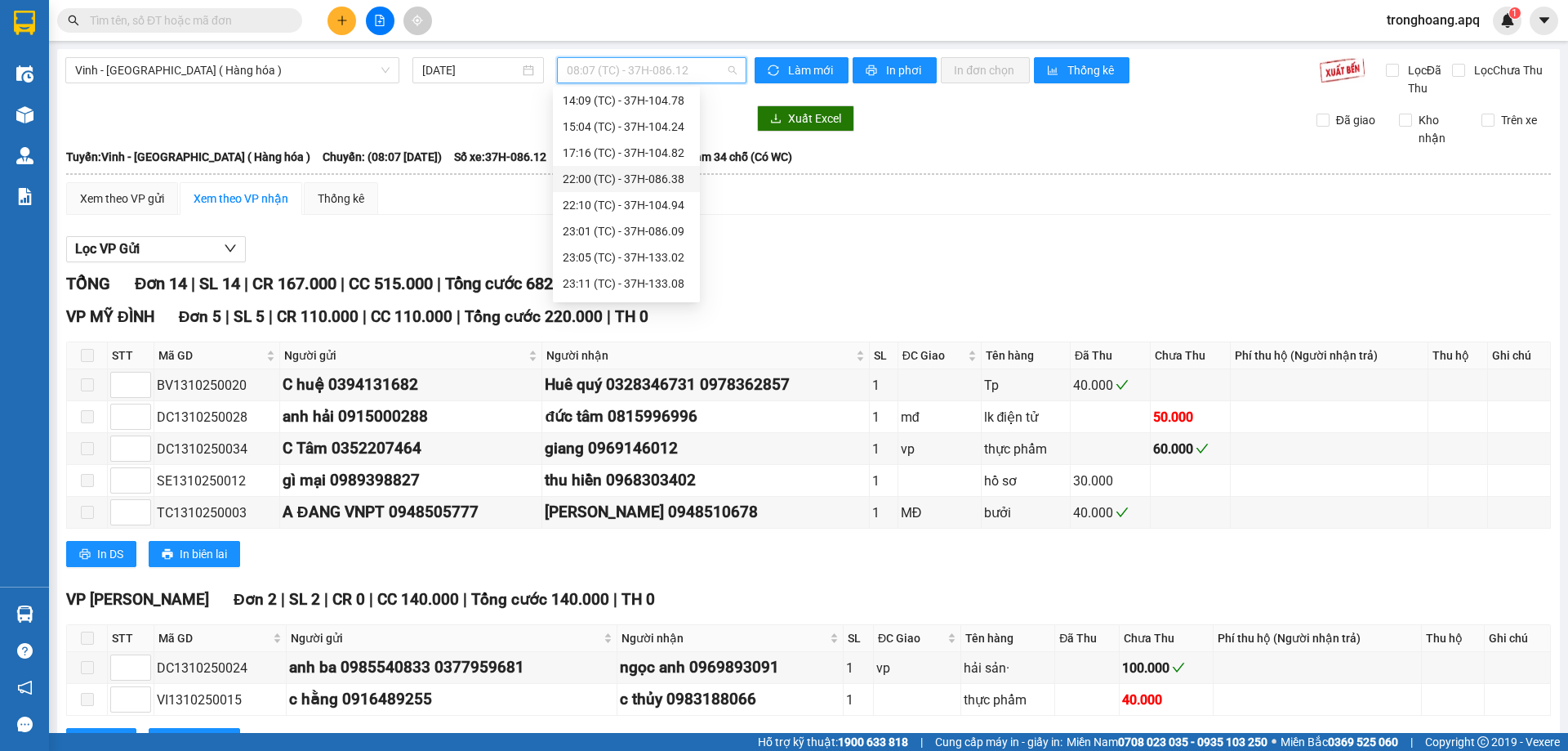
scroll to position [262, 0]
click at [641, 120] on div "23:01 (TC) - 37H-086.09" at bounding box center [626, 129] width 127 height 18
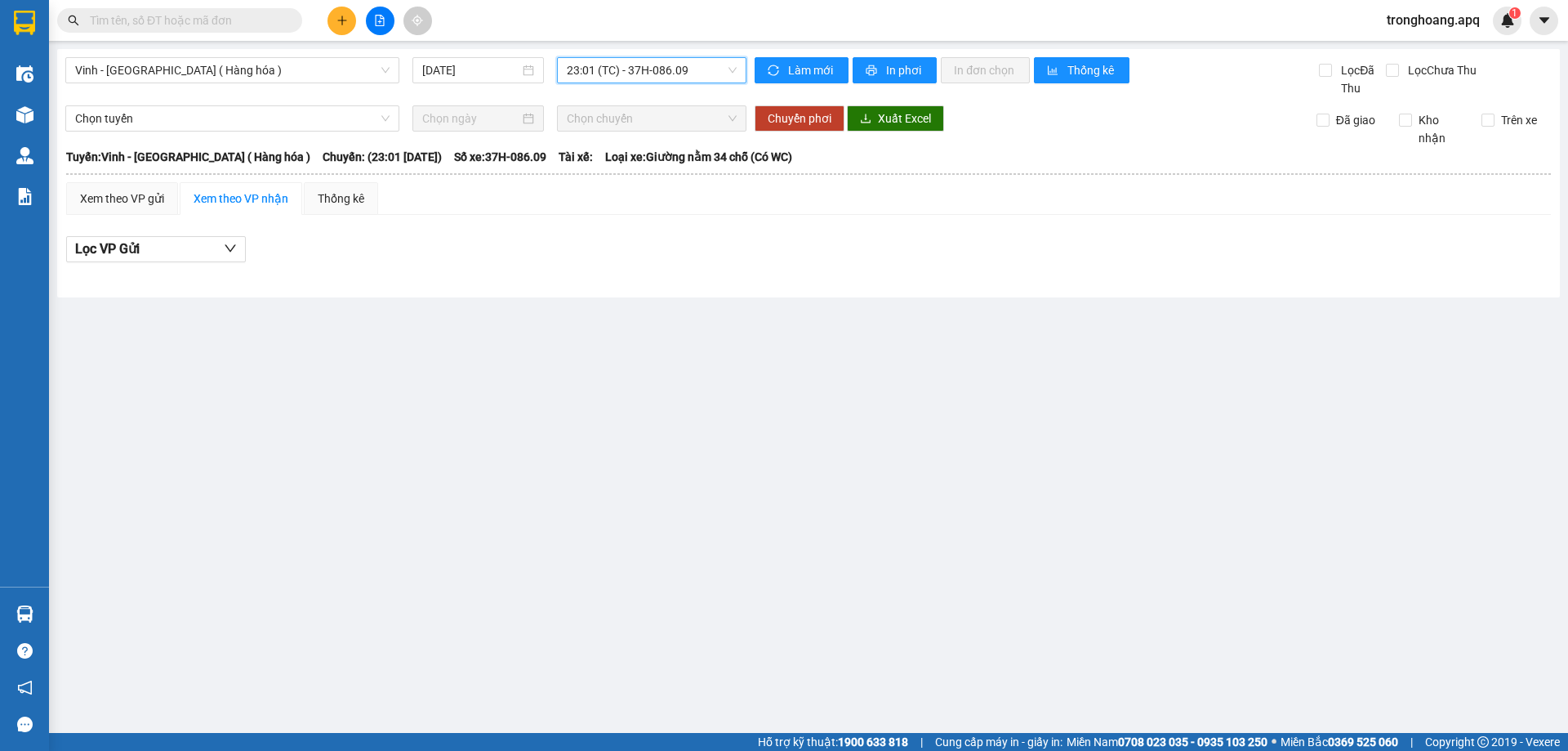
click at [619, 89] on div "Vinh - [GEOGRAPHIC_DATA] ( Hàng hóa ) [DATE] 23:01 23:01 (TC) - 37H-086.09" at bounding box center [405, 77] width 681 height 40
click at [622, 69] on span "23:01 (TC) - 37H-086.09" at bounding box center [651, 71] width 170 height 25
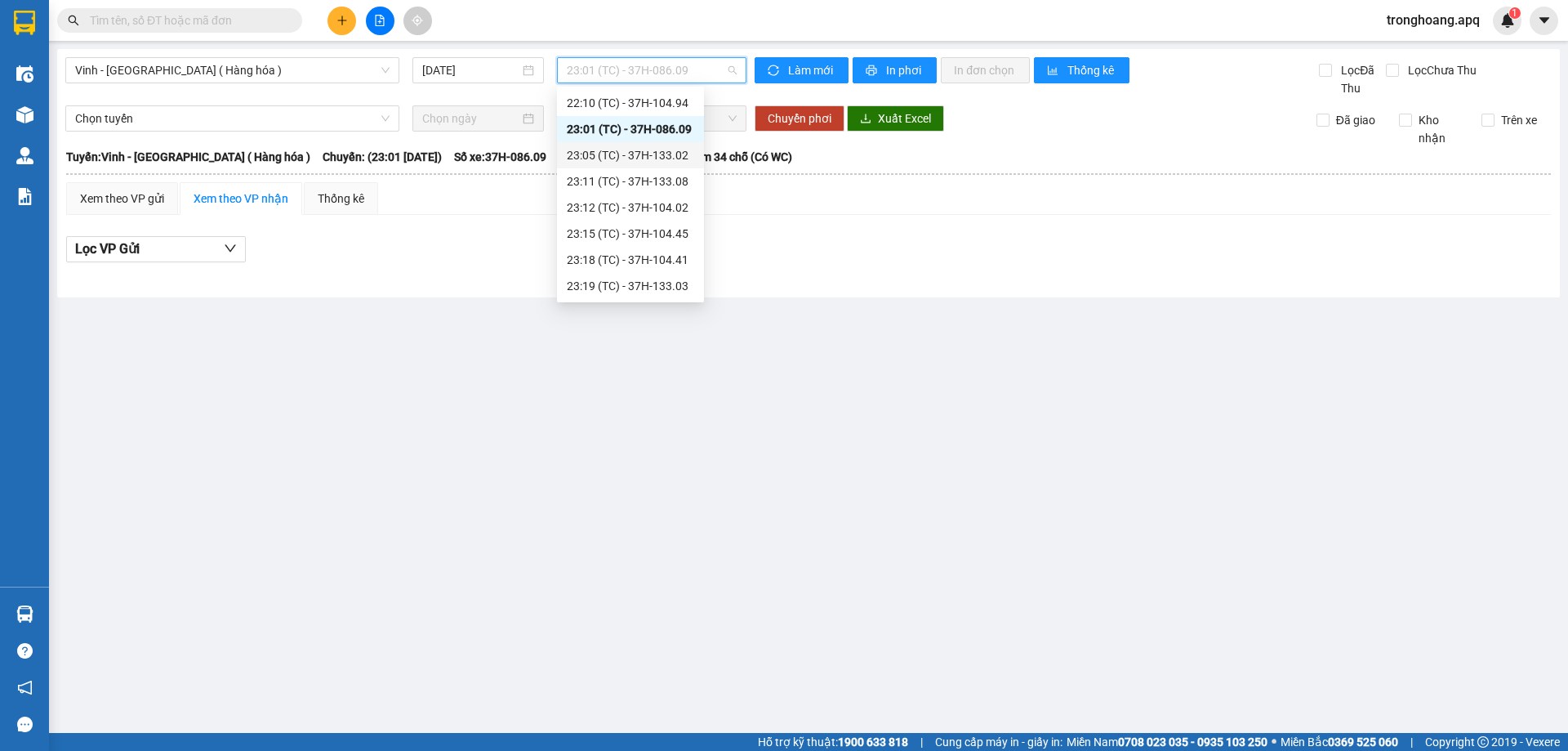
click at [635, 153] on div "23:05 (TC) - 37H-133.02" at bounding box center [630, 155] width 127 height 18
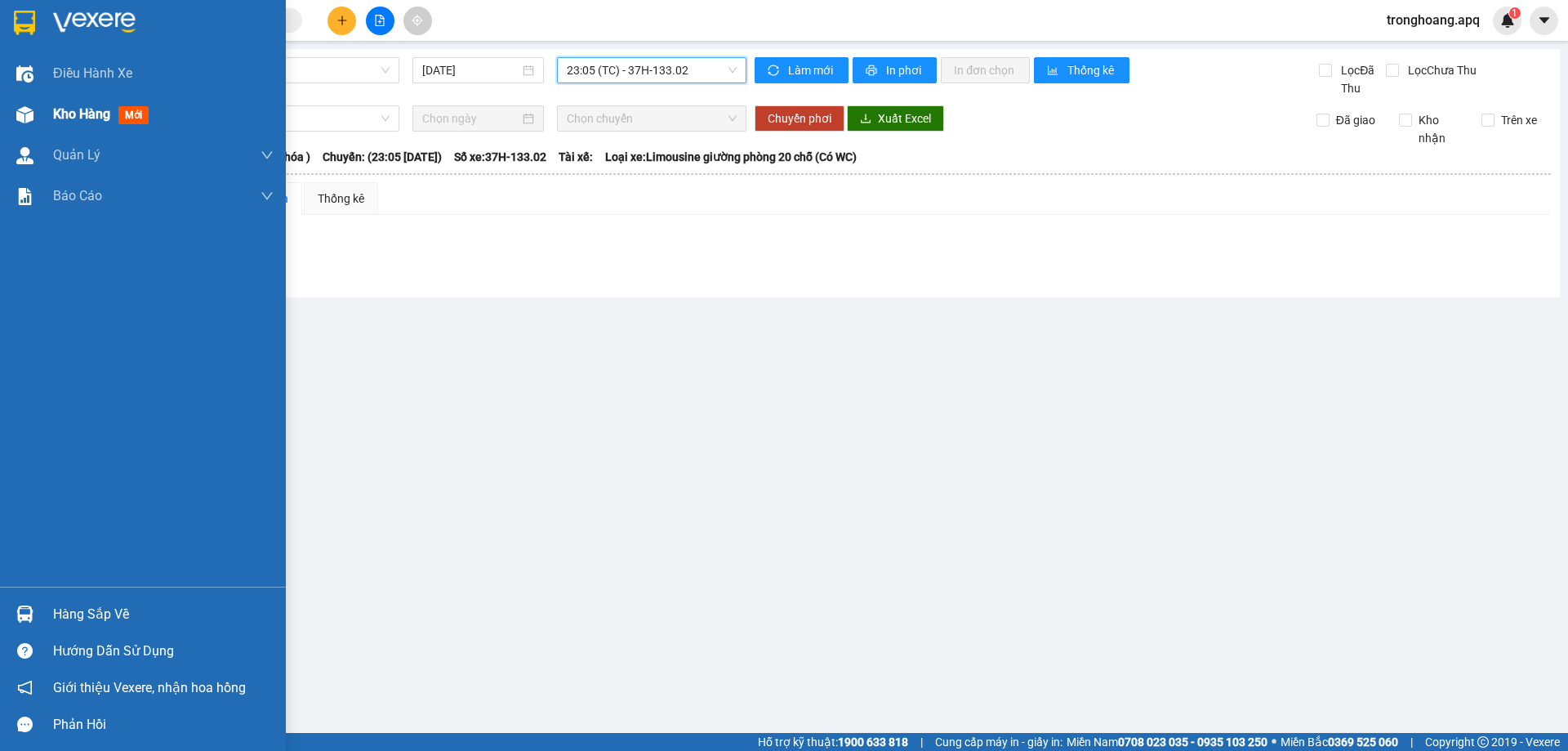
click at [18, 112] on img at bounding box center [25, 114] width 17 height 17
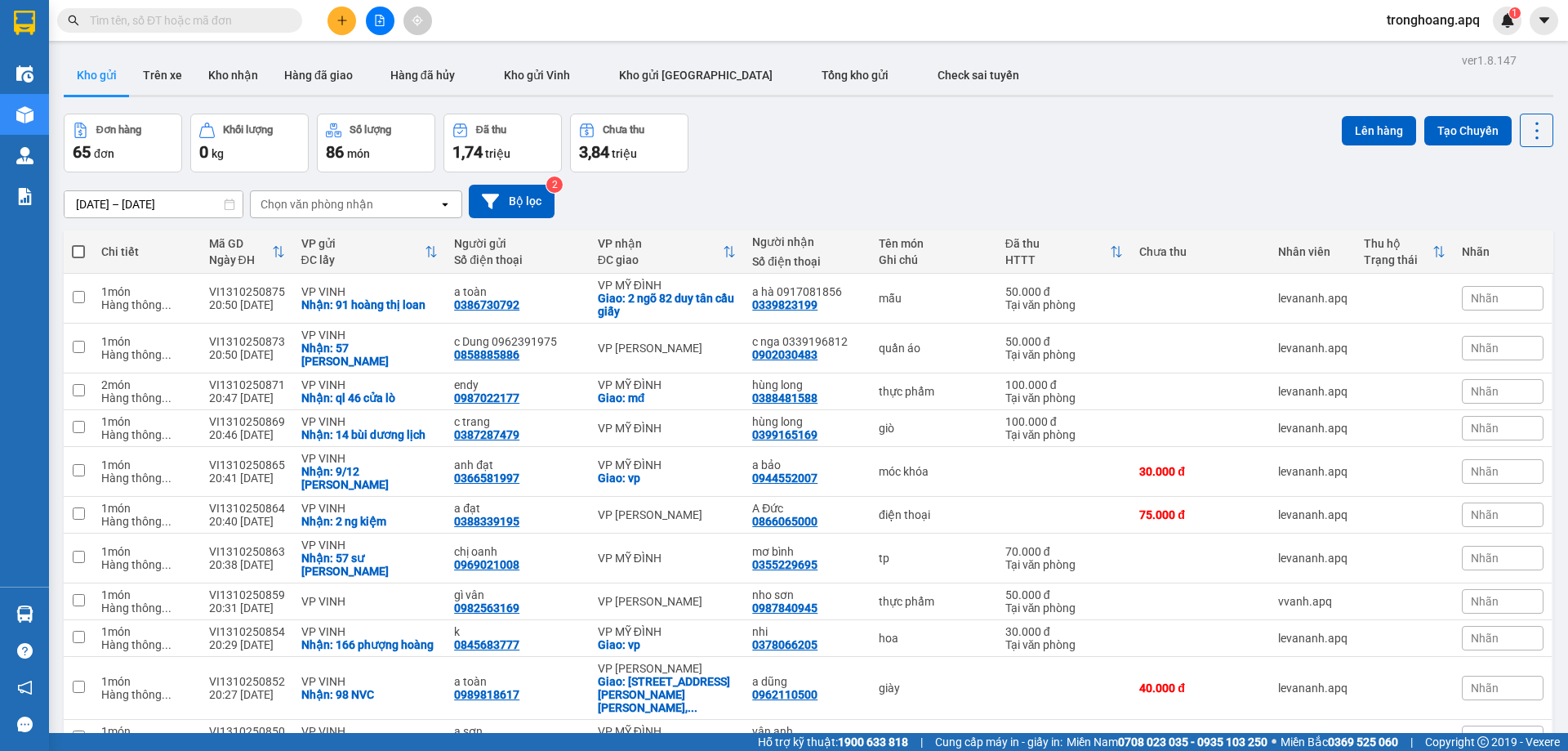
click at [382, 34] on button at bounding box center [380, 21] width 29 height 29
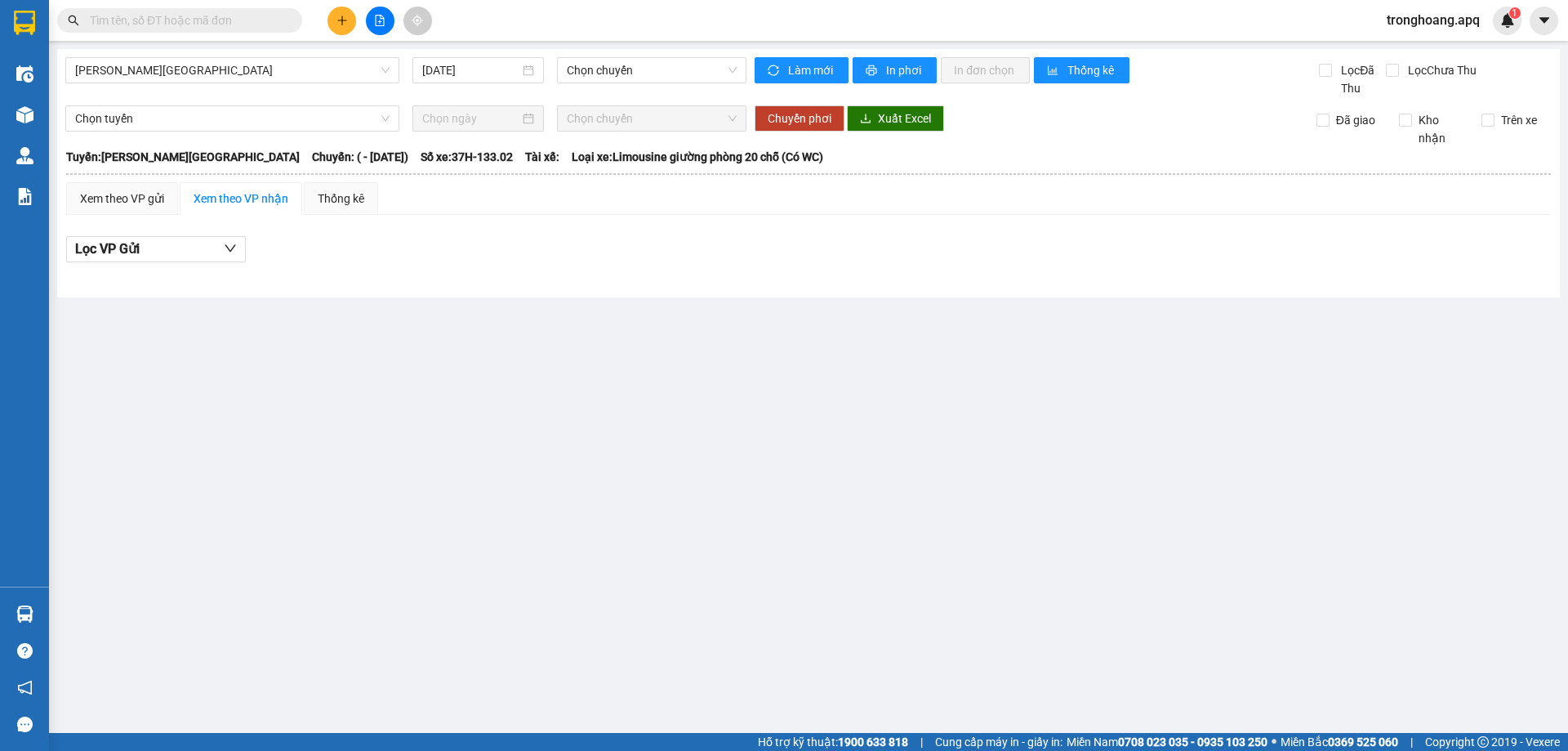
click at [230, 72] on span "[PERSON_NAME][GEOGRAPHIC_DATA]" at bounding box center [232, 71] width 314 height 25
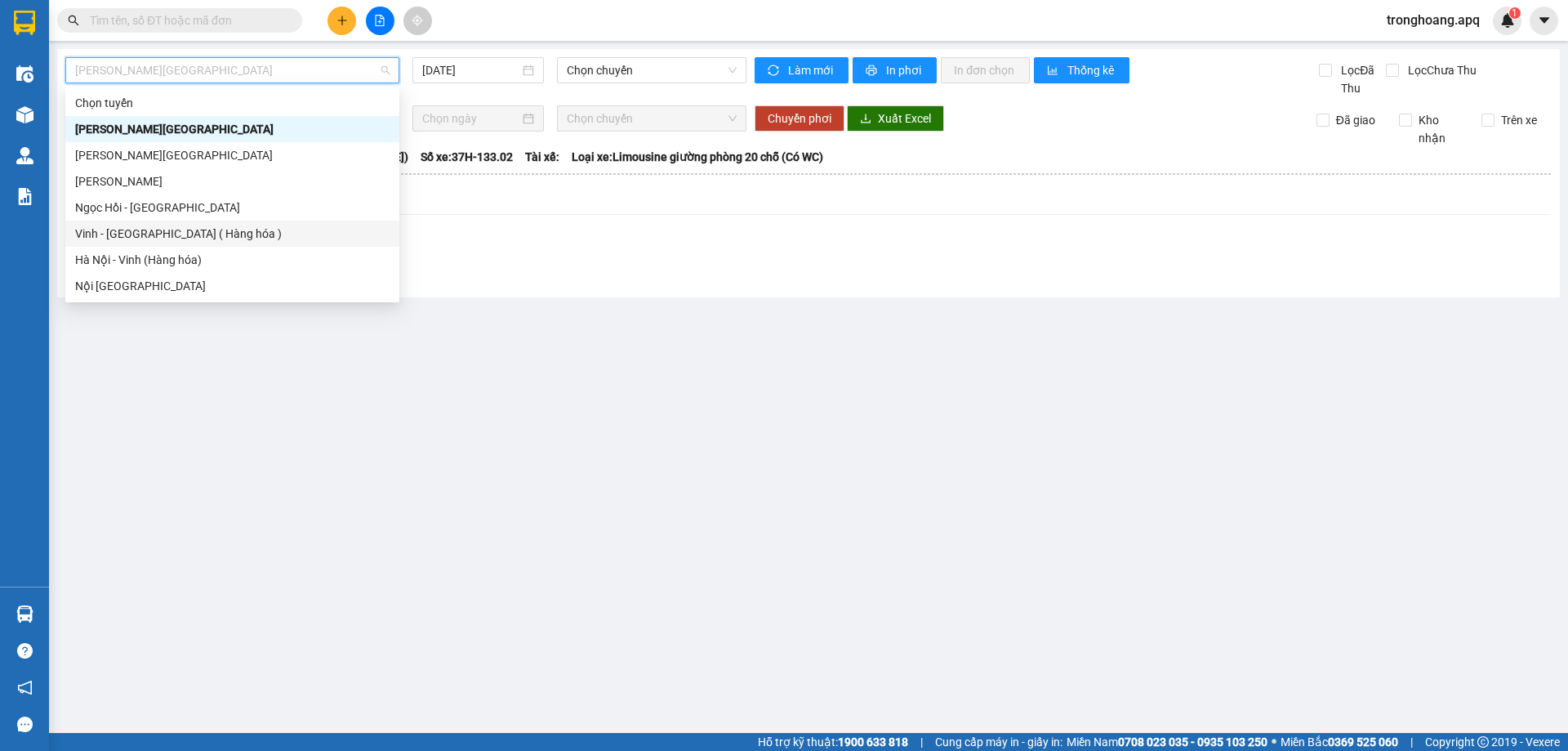
click at [180, 229] on div "Vinh - [GEOGRAPHIC_DATA] ( Hàng hóa )" at bounding box center [232, 234] width 314 height 18
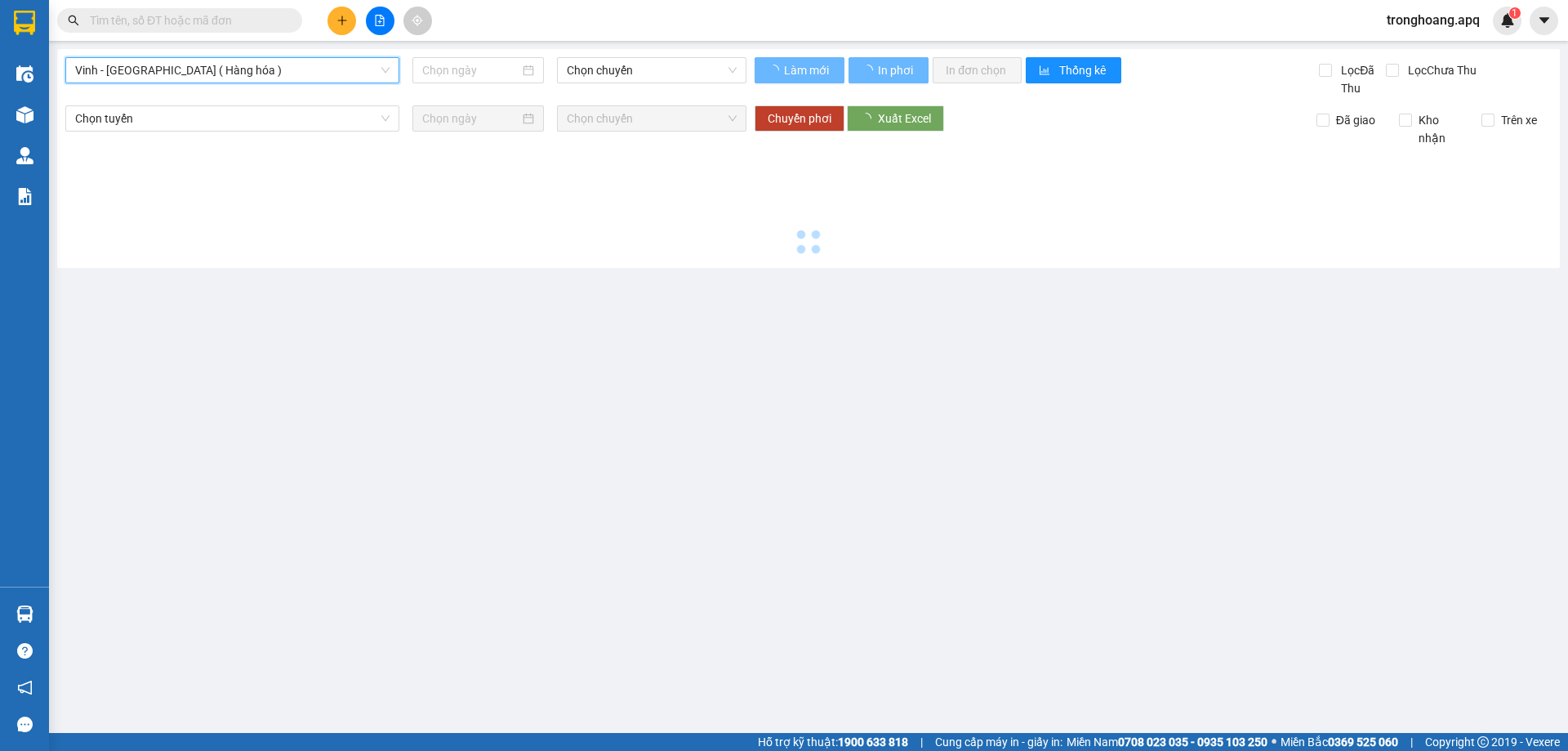
type input "[DATE]"
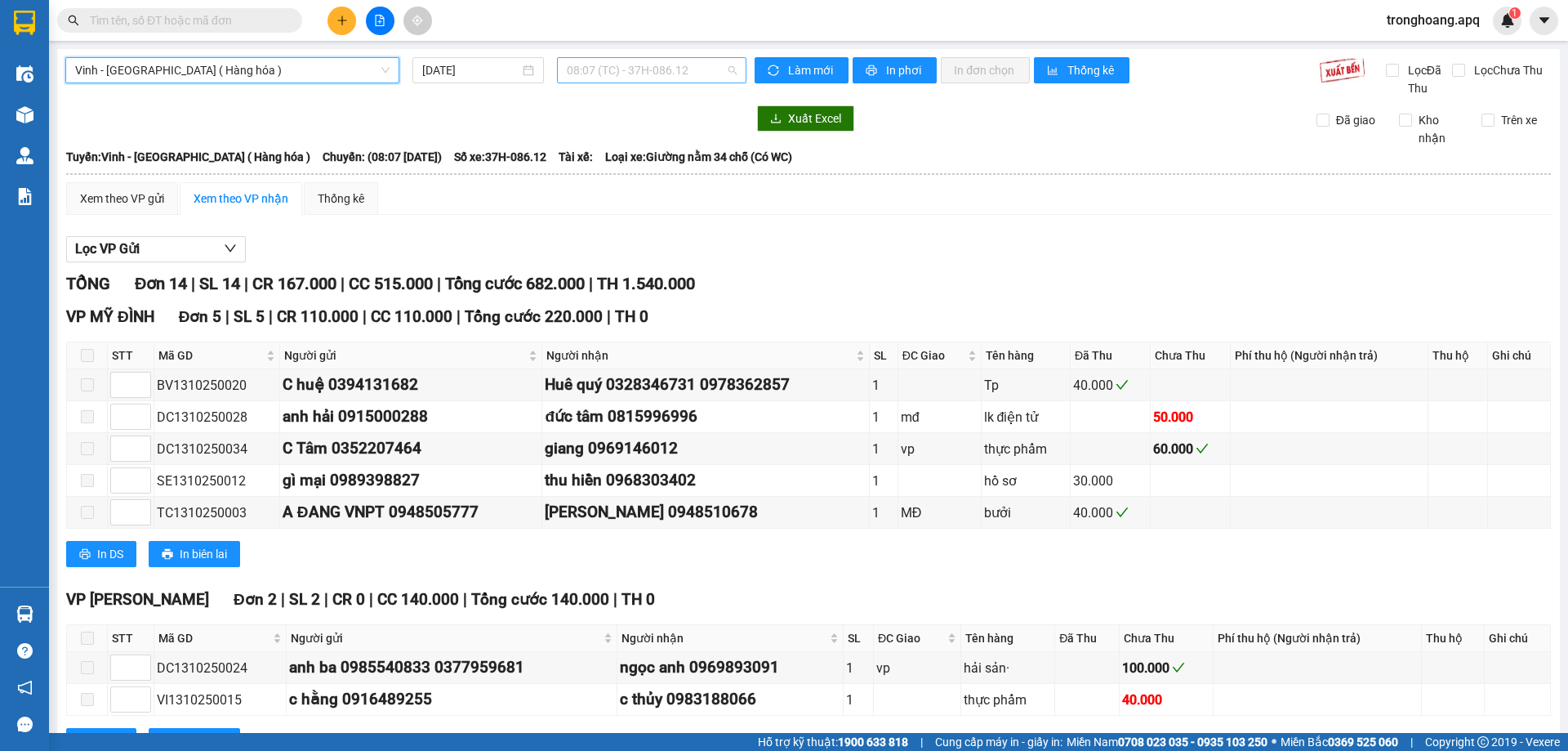
click at [641, 70] on span "08:07 (TC) - 37H-086.12" at bounding box center [651, 71] width 170 height 25
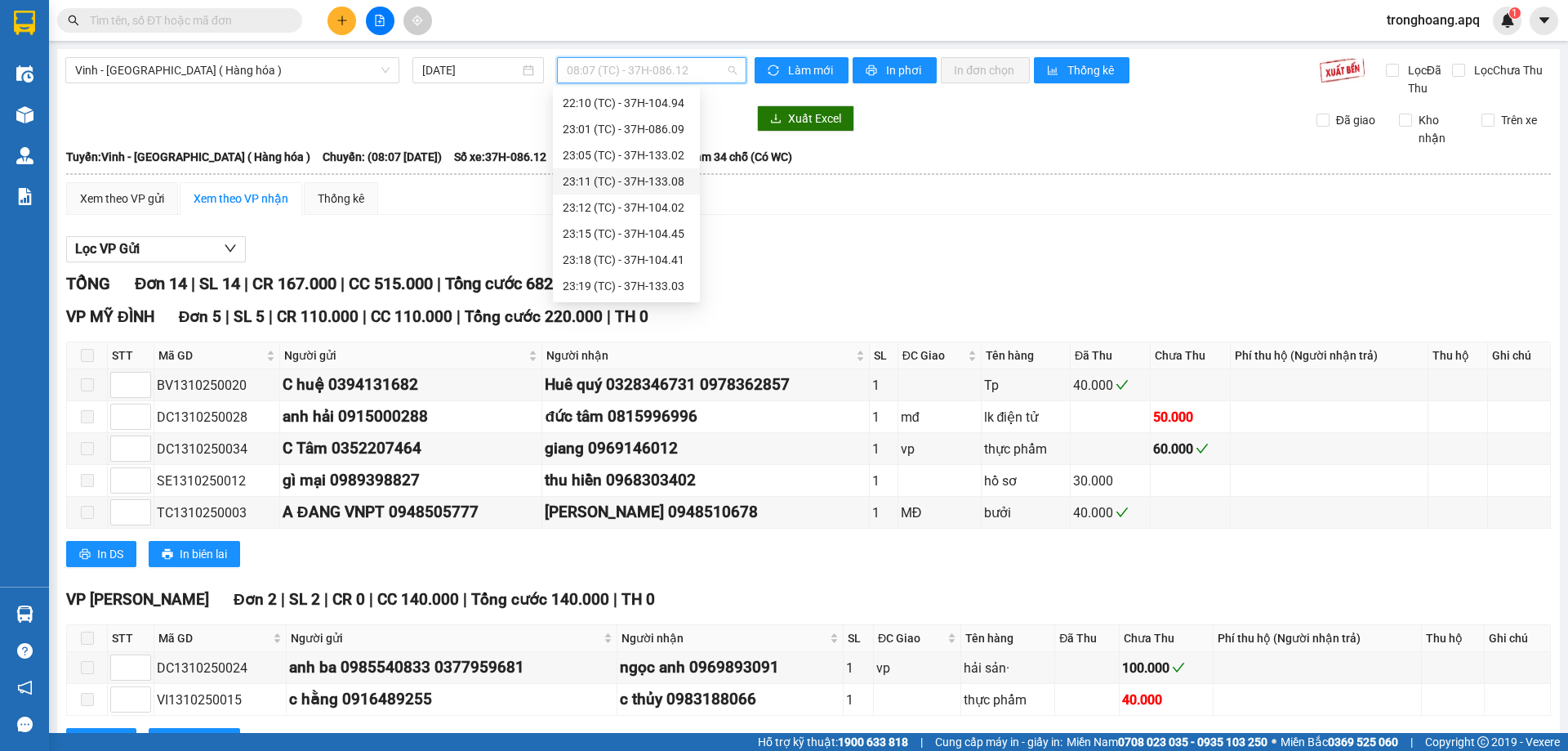
scroll to position [229, 0]
click at [663, 114] on div "22:00 (TC) - 37H-086.38" at bounding box center [626, 109] width 127 height 18
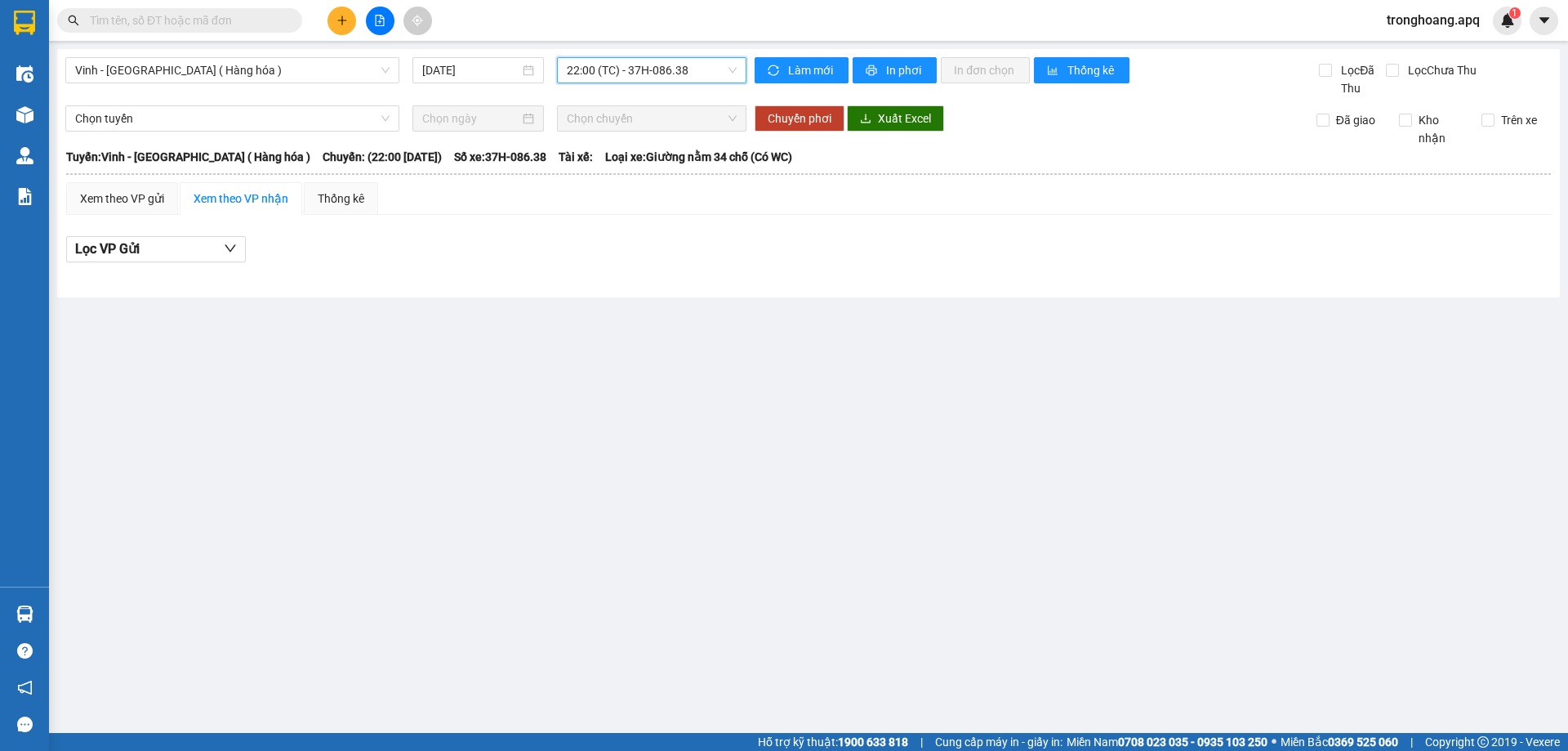
click at [666, 70] on span "22:00 (TC) - 37H-086.38" at bounding box center [651, 71] width 170 height 25
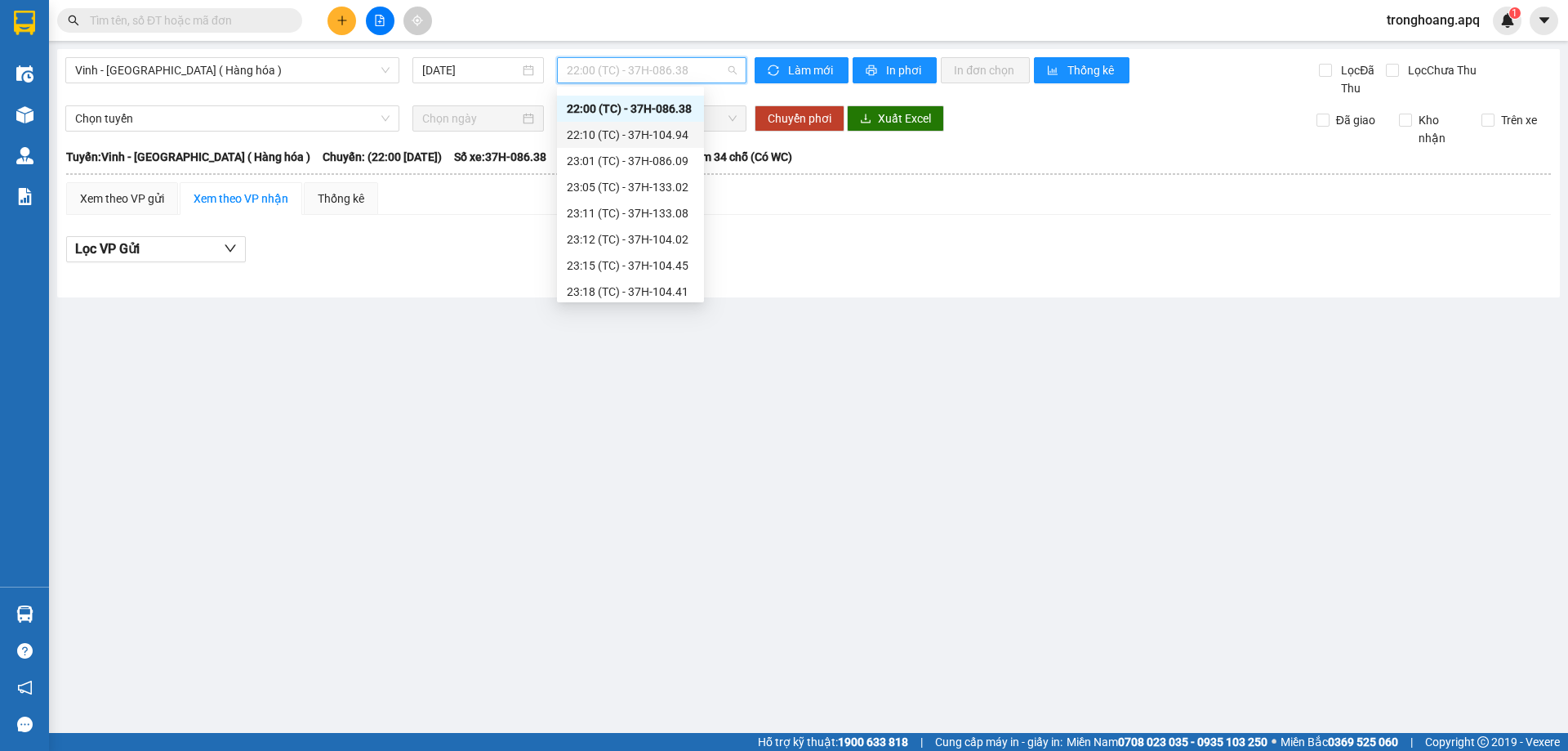
click at [653, 134] on div "22:10 (TC) - 37H-104.94" at bounding box center [630, 135] width 127 height 18
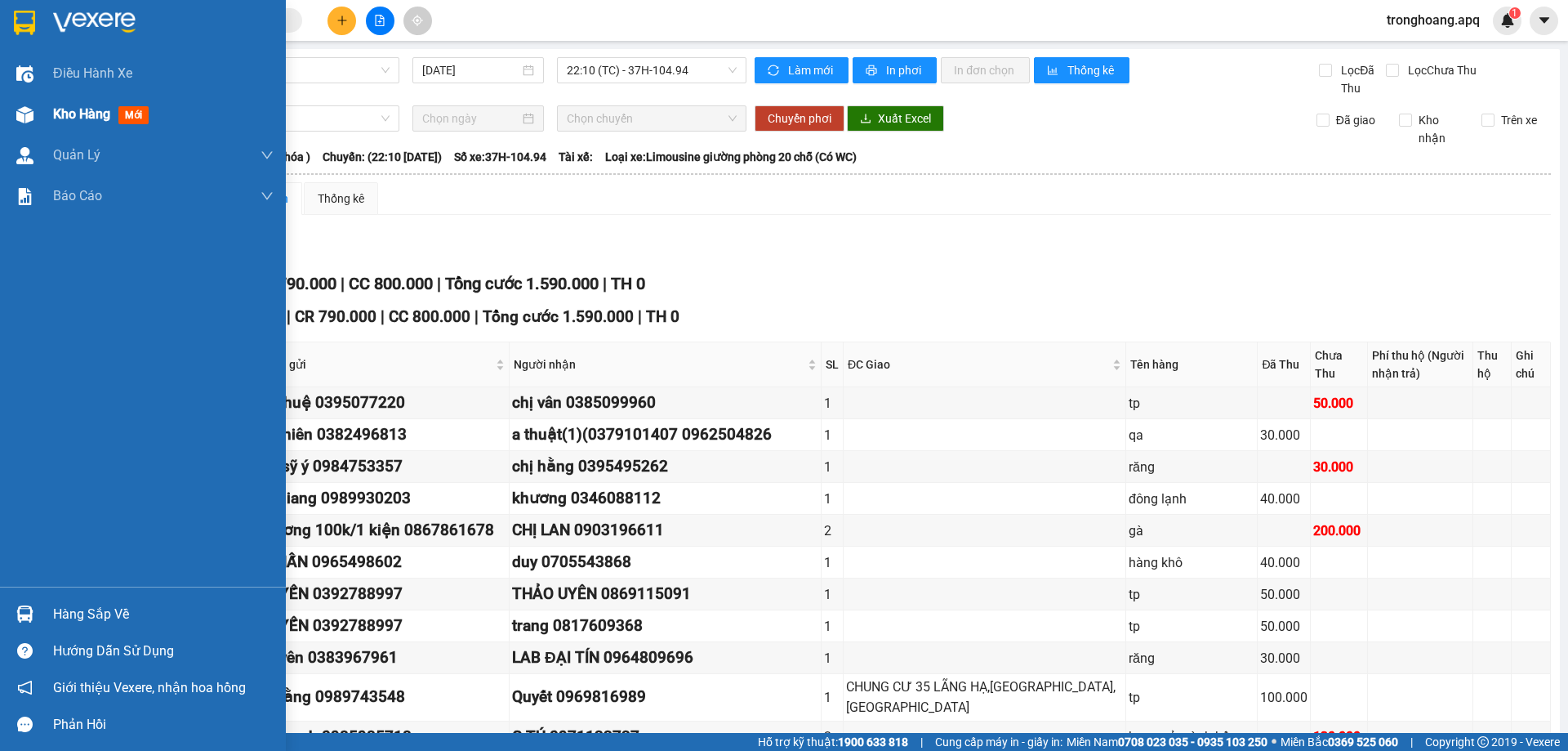
click at [28, 126] on div at bounding box center [25, 114] width 29 height 29
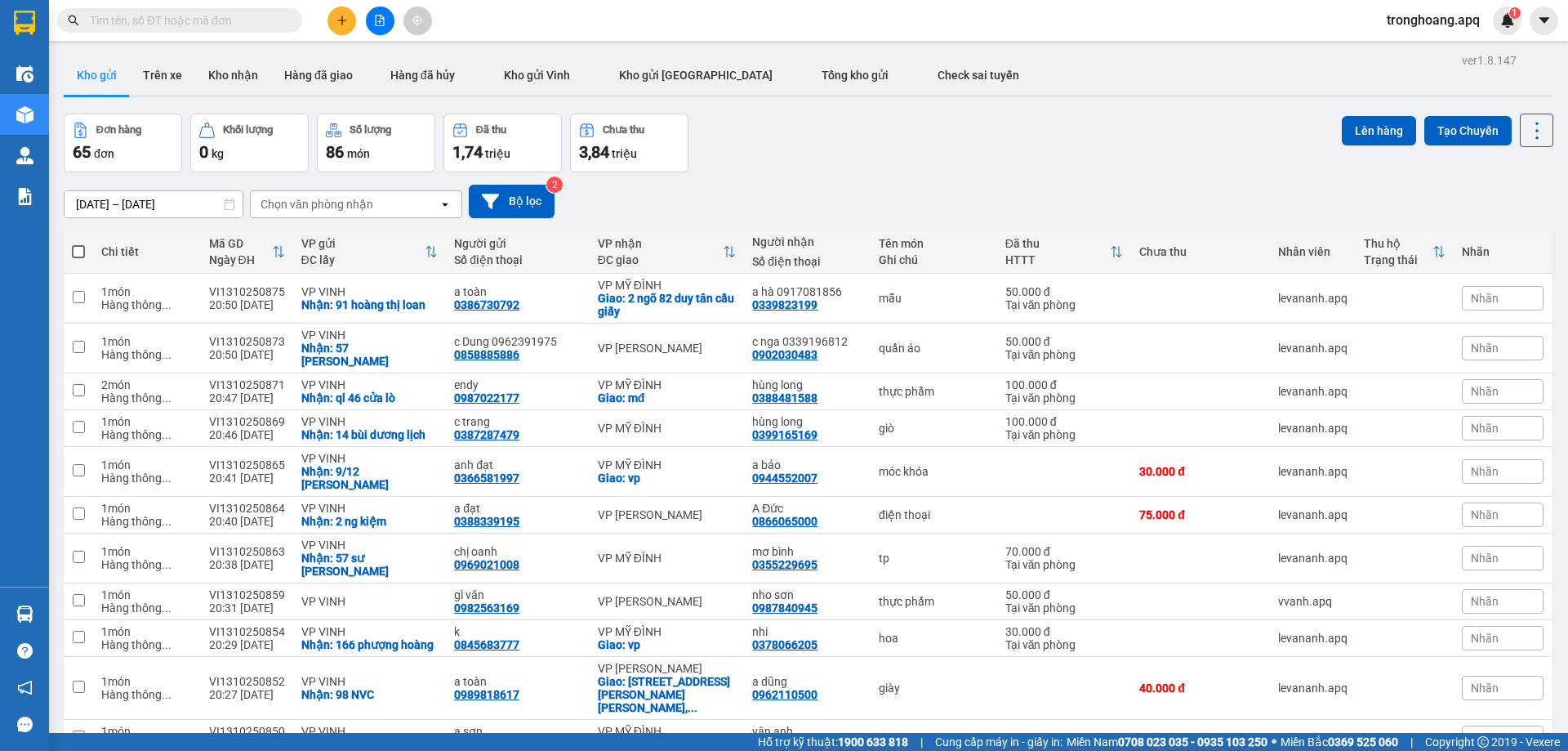
drag, startPoint x: 792, startPoint y: 189, endPoint x: 747, endPoint y: 182, distance: 45.5
click at [792, 188] on div "[DATE] – [DATE] Press the down arrow key to interact with the calendar and sele…" at bounding box center [807, 201] width 1489 height 34
click at [376, 16] on icon "file-add" at bounding box center [380, 21] width 9 height 12
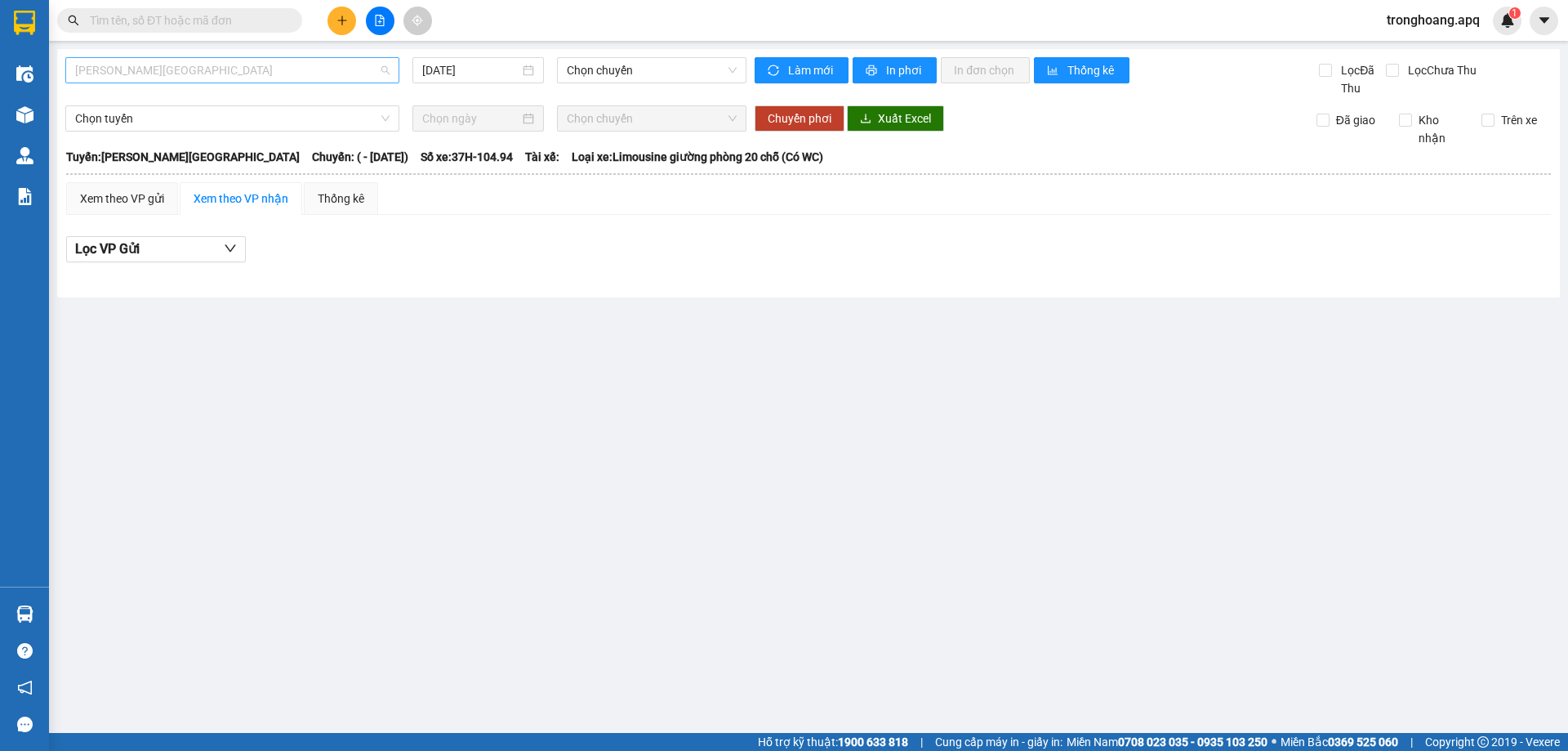
click at [216, 61] on span "[PERSON_NAME][GEOGRAPHIC_DATA]" at bounding box center [232, 71] width 314 height 25
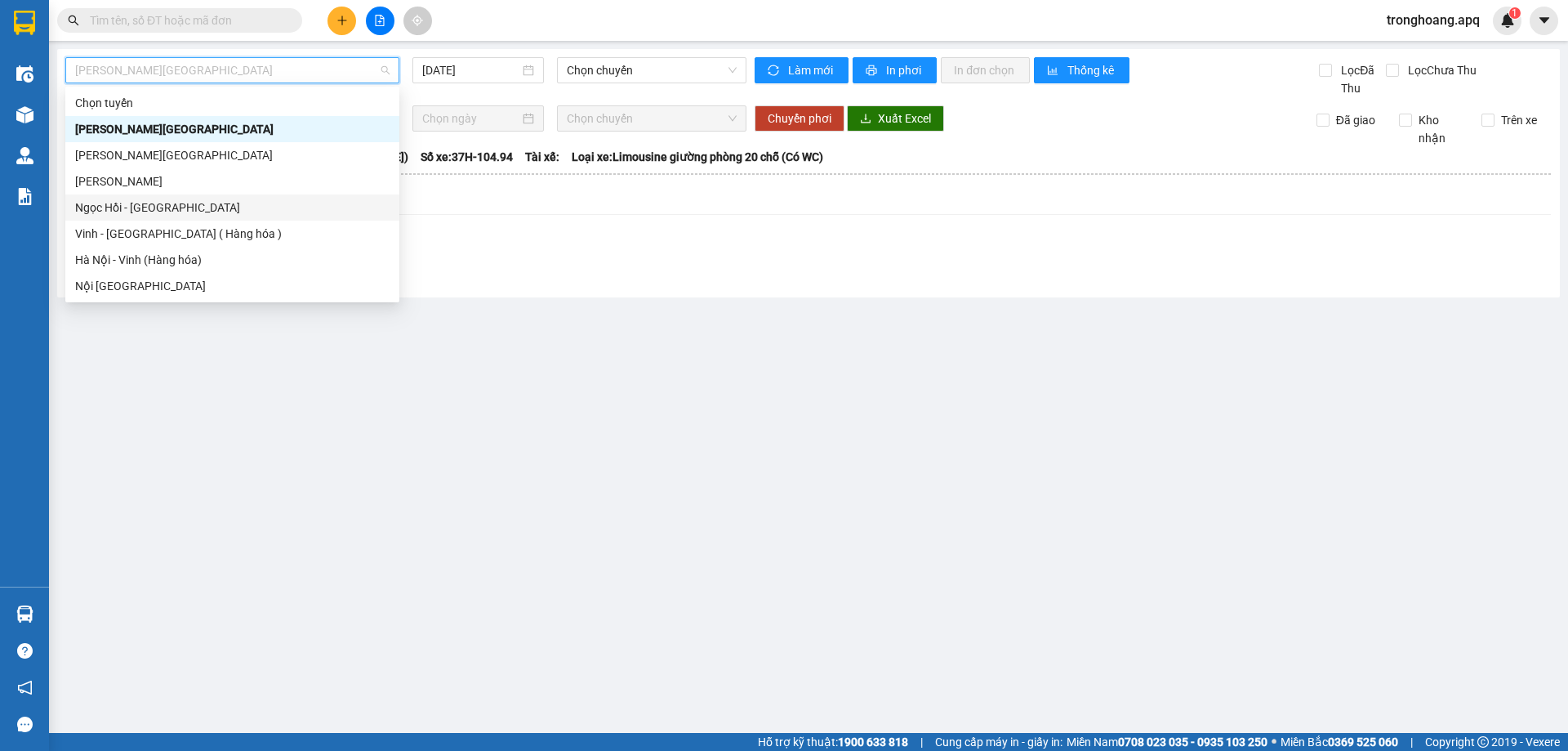
click at [184, 219] on div "Ngọc Hồi - [GEOGRAPHIC_DATA]" at bounding box center [232, 207] width 334 height 26
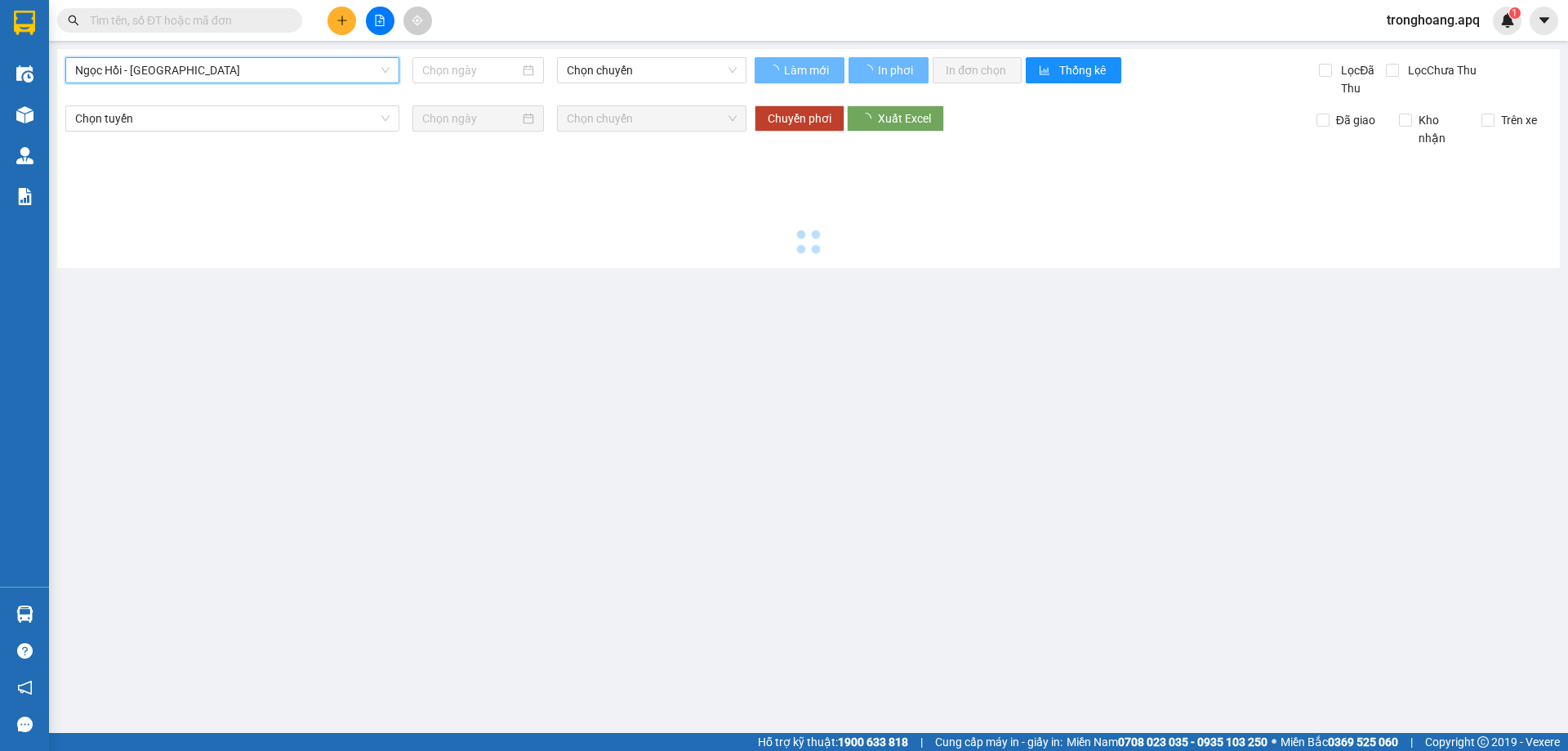
type input "[DATE]"
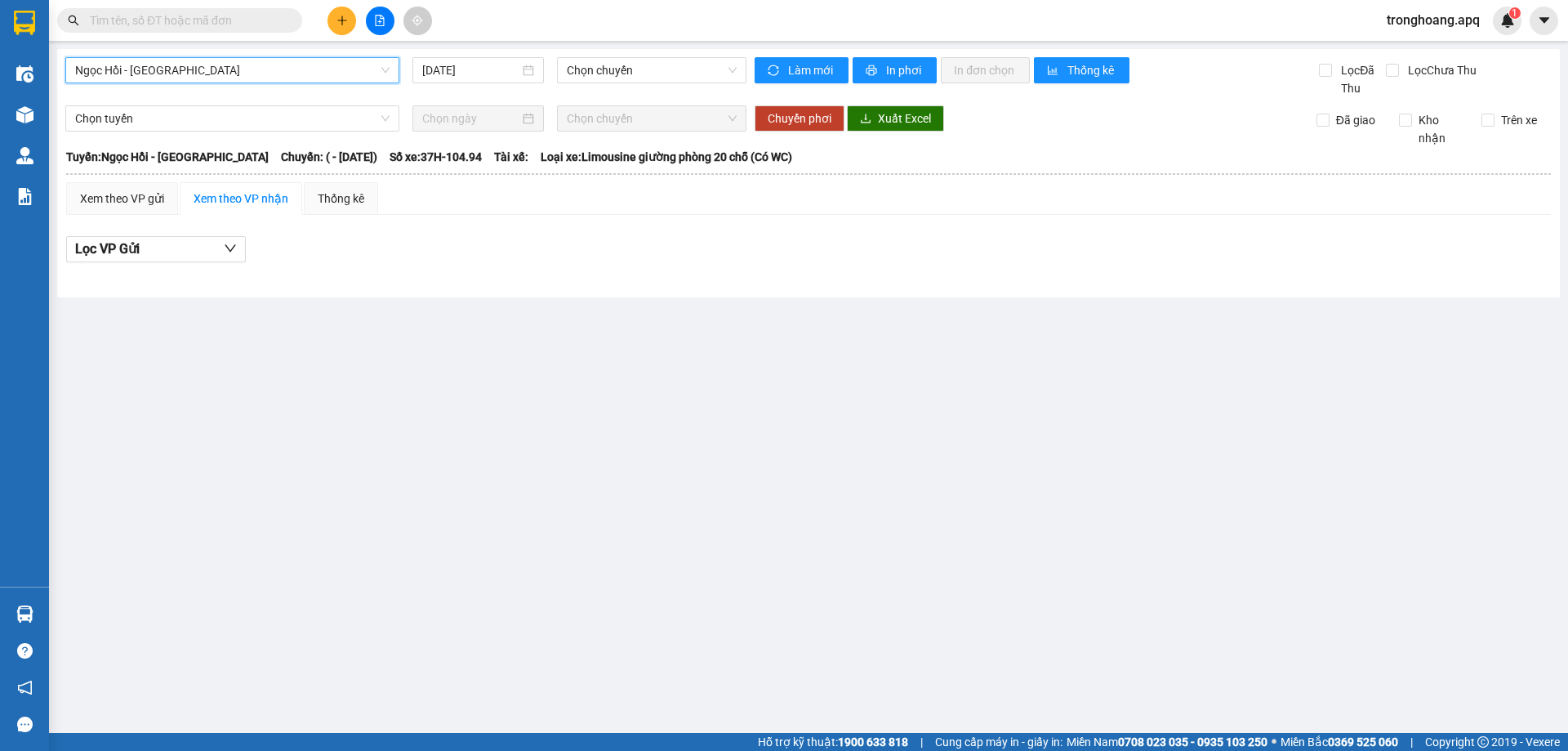
click at [207, 71] on span "Ngọc Hồi - [GEOGRAPHIC_DATA]" at bounding box center [232, 71] width 314 height 25
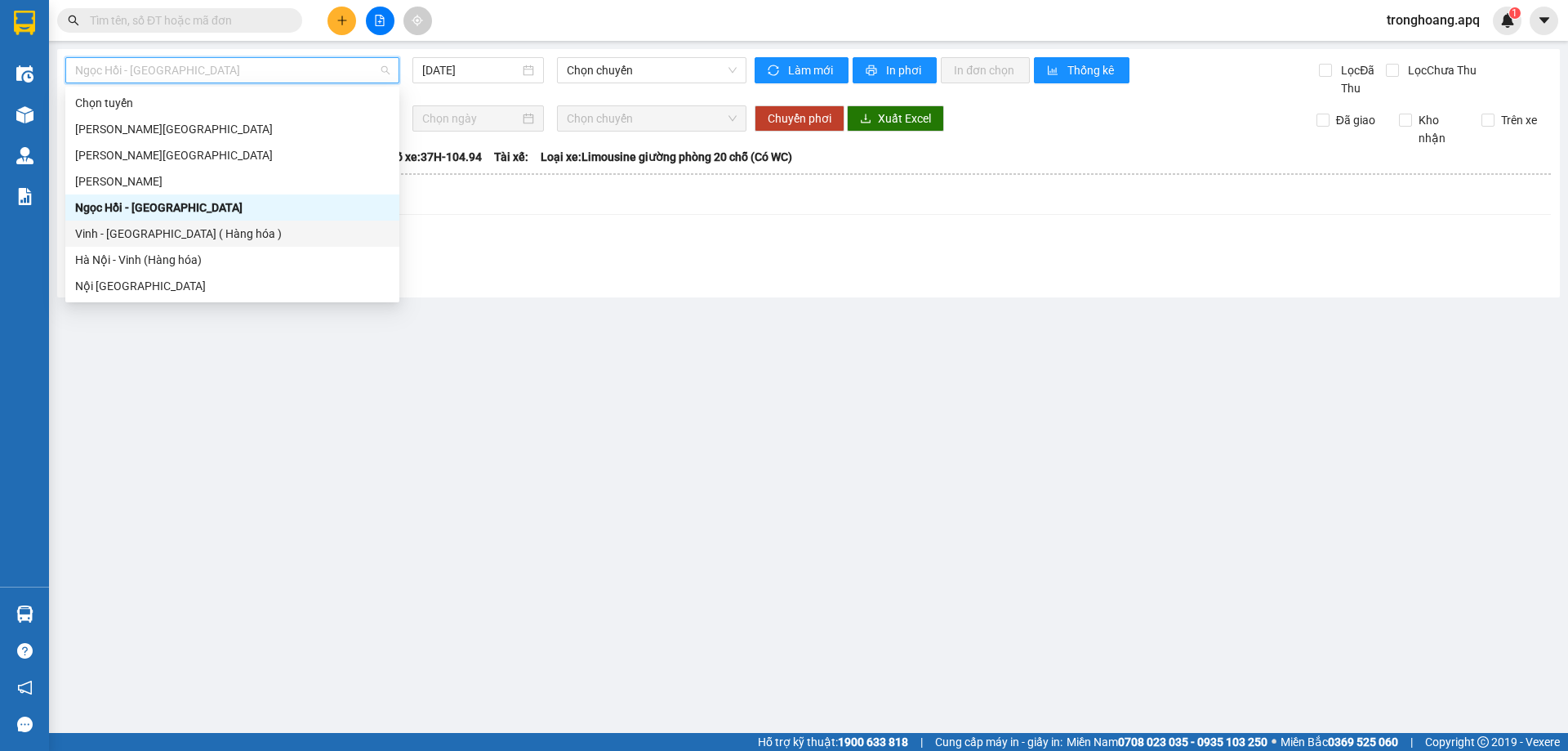
click at [191, 231] on div "Vinh - [GEOGRAPHIC_DATA] ( Hàng hóa )" at bounding box center [232, 234] width 314 height 18
type input "[DATE]"
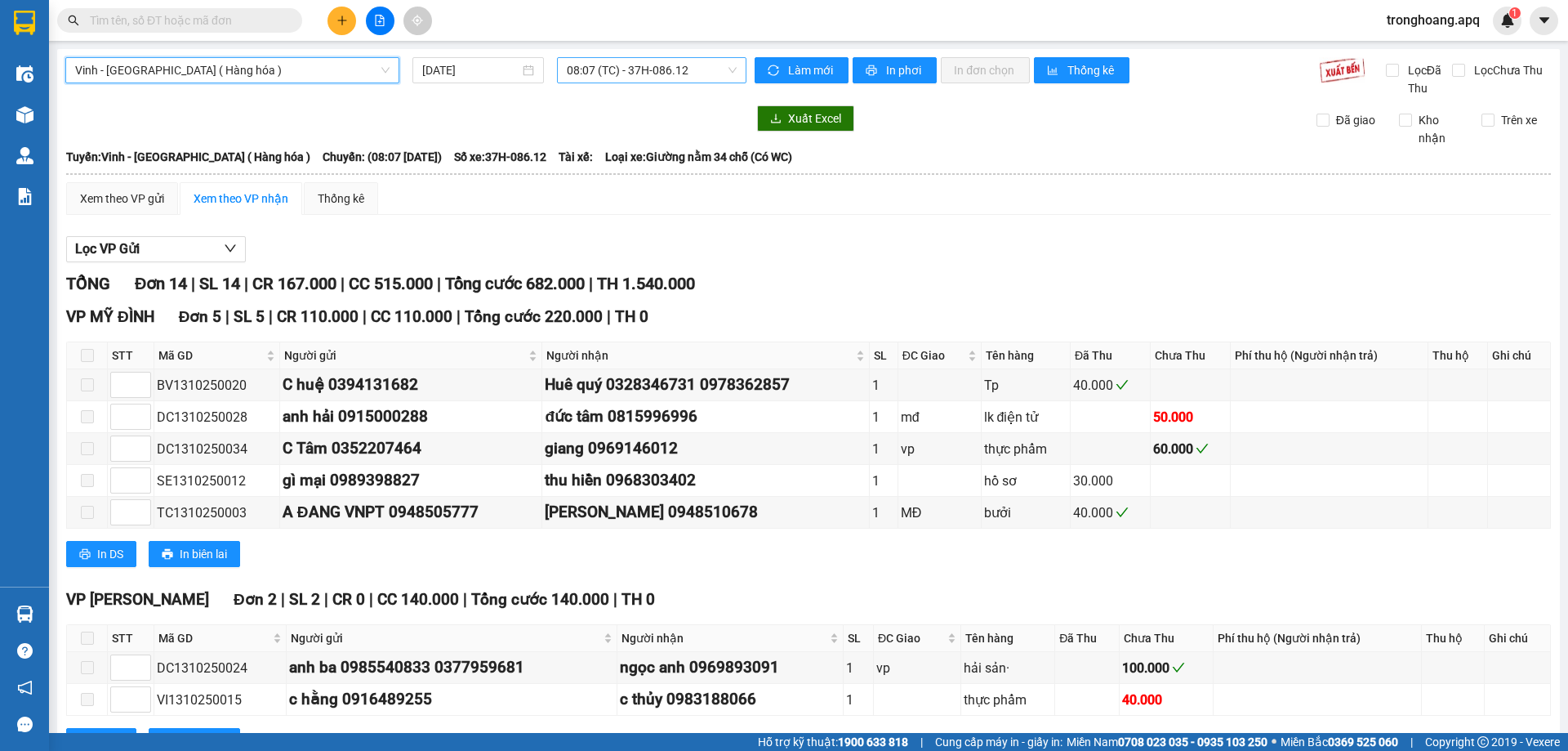
click at [657, 66] on span "08:07 (TC) - 37H-086.12" at bounding box center [651, 71] width 170 height 25
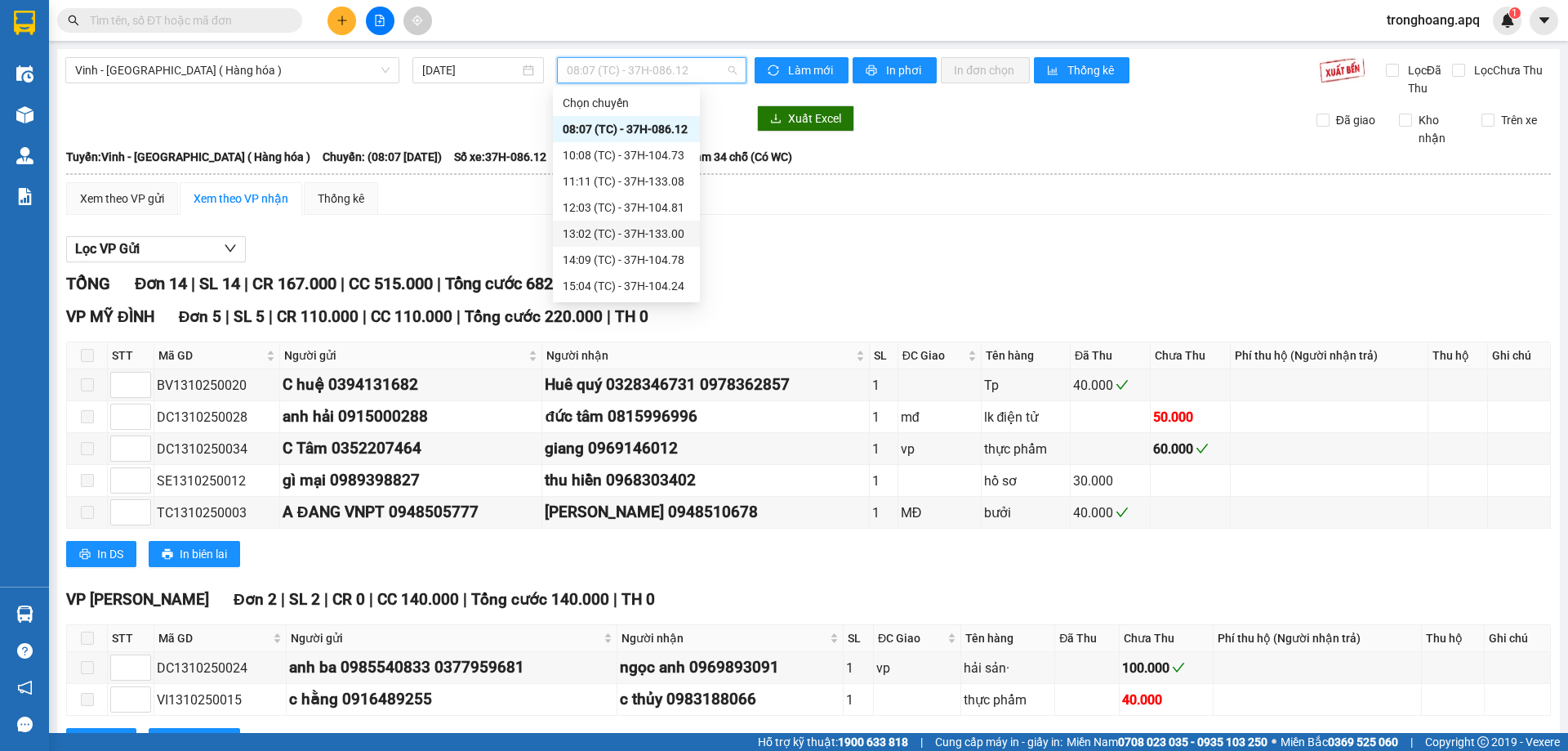
scroll to position [262, 0]
click at [645, 127] on div "23:01 (TC) - 37H-086.09" at bounding box center [626, 129] width 127 height 18
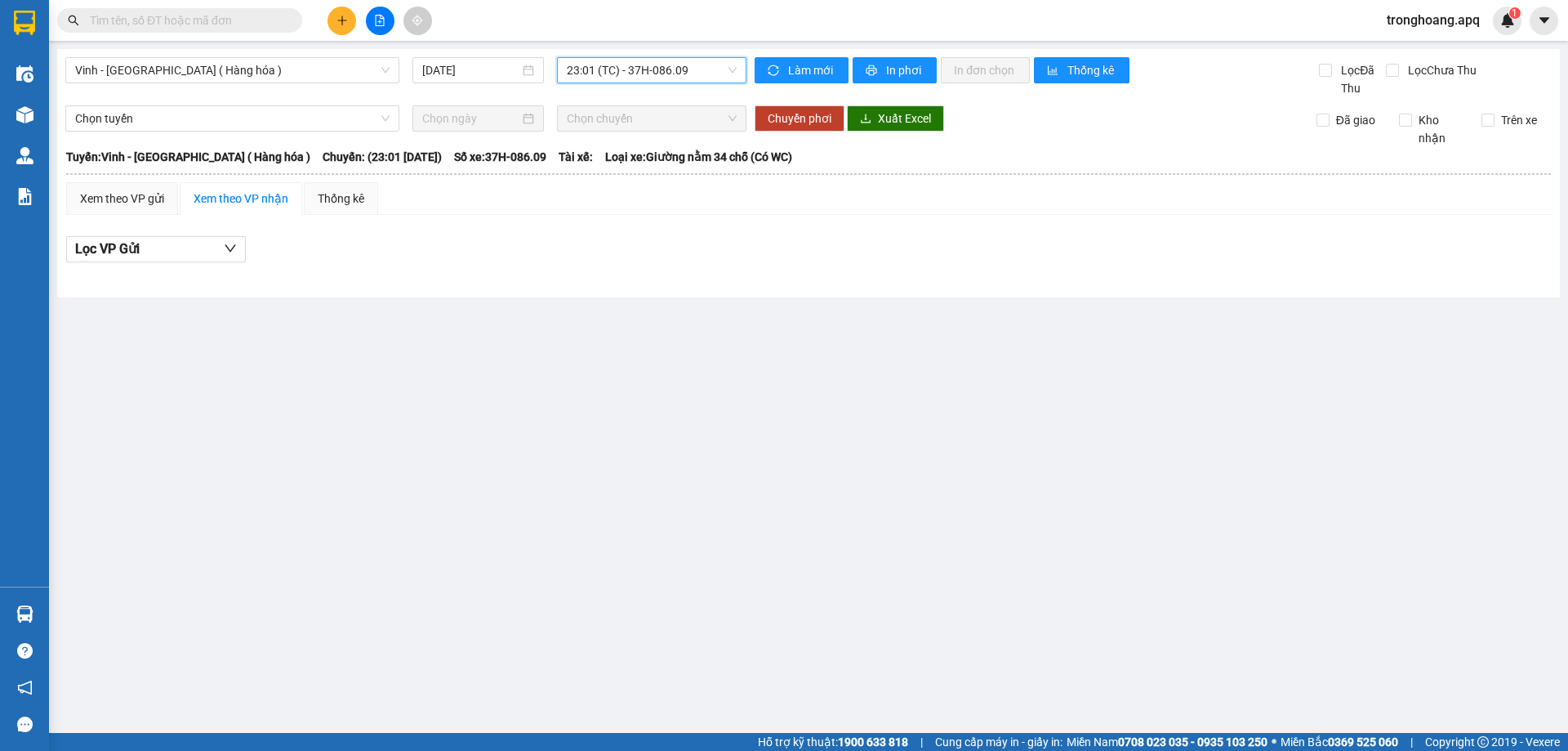
click at [656, 81] on span "23:01 (TC) - 37H-086.09" at bounding box center [651, 71] width 170 height 25
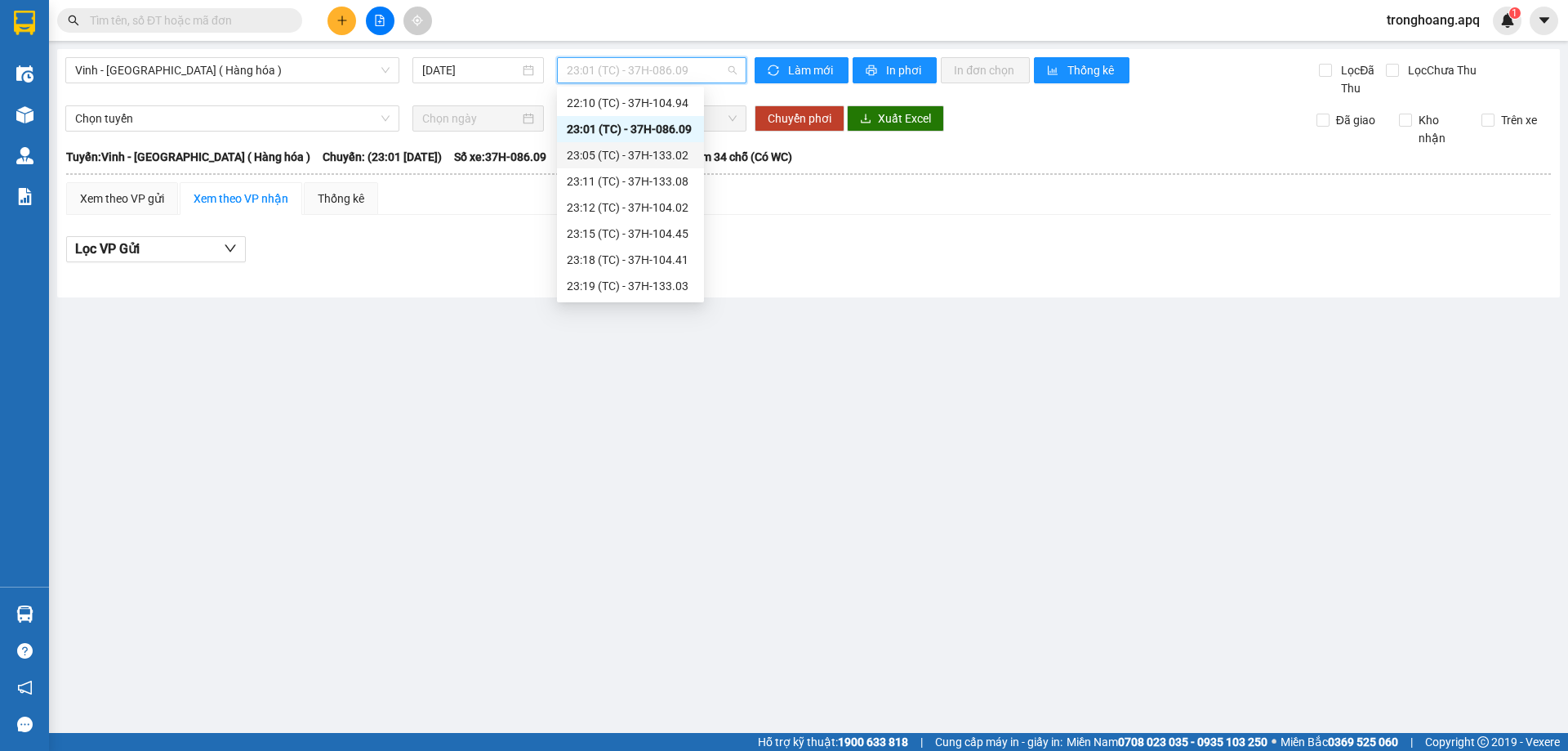
click at [654, 153] on div "23:05 (TC) - 37H-133.02" at bounding box center [630, 155] width 127 height 18
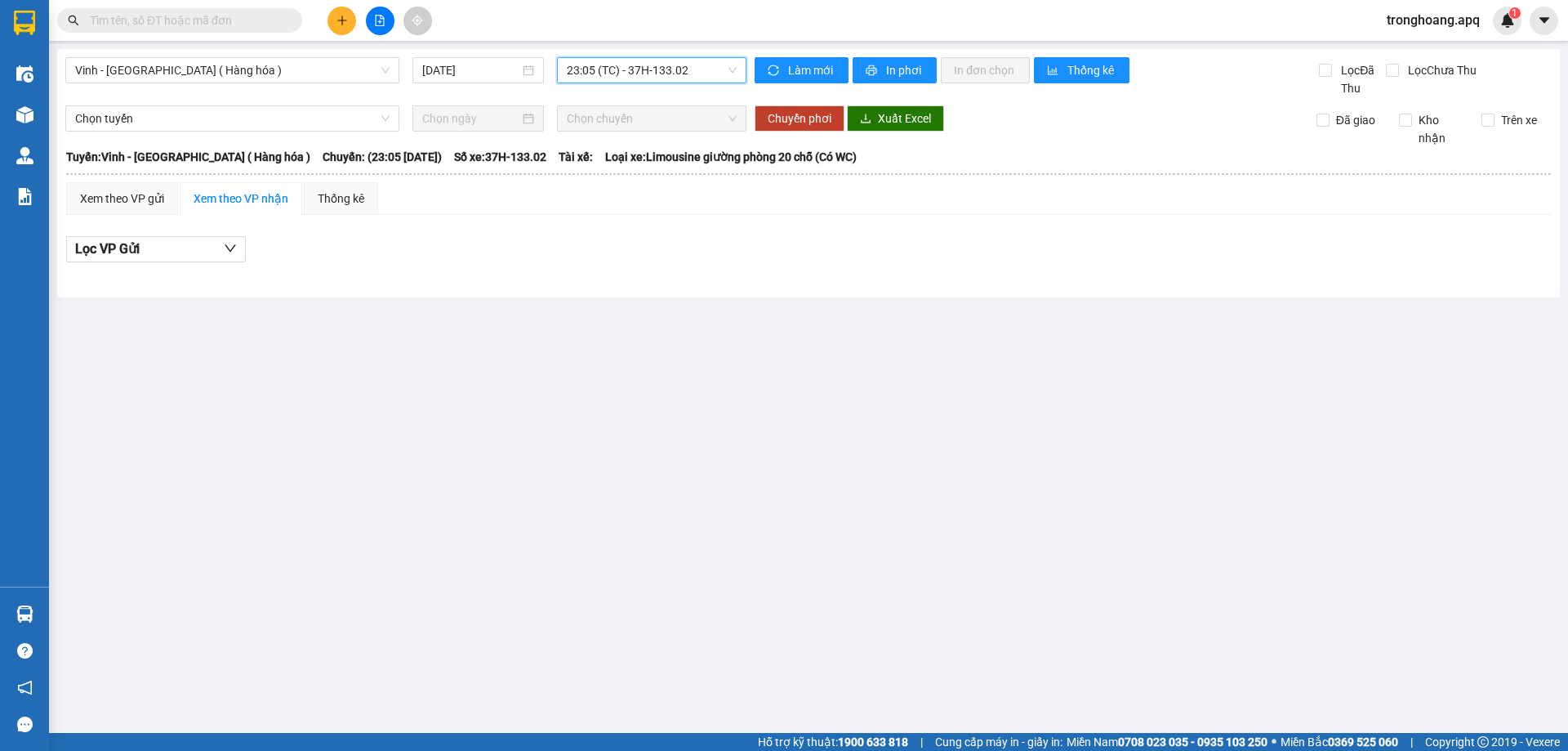
click at [654, 70] on span "23:05 (TC) - 37H-133.02" at bounding box center [651, 71] width 170 height 25
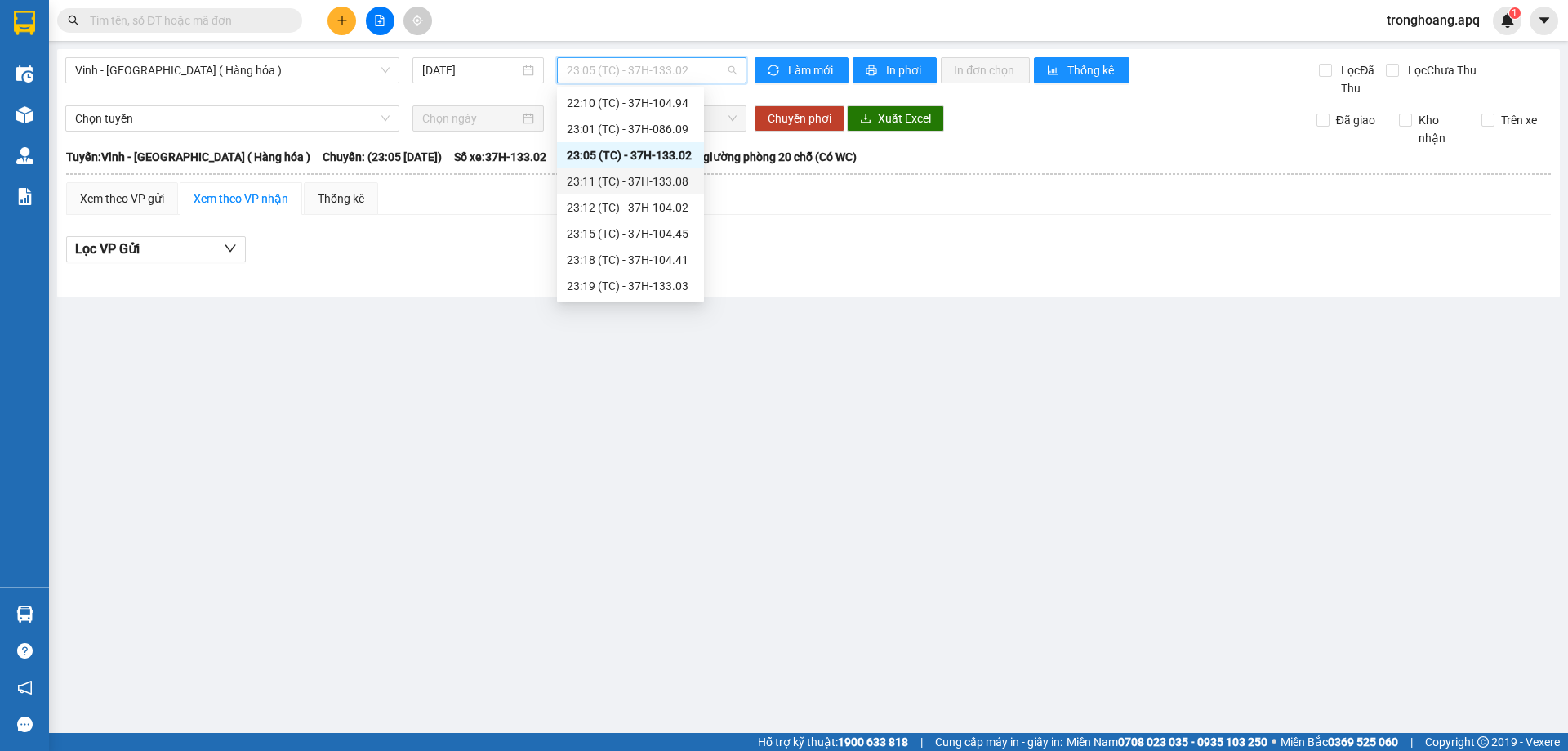
click at [649, 184] on div "23:11 (TC) - 37H-133.08" at bounding box center [630, 182] width 127 height 18
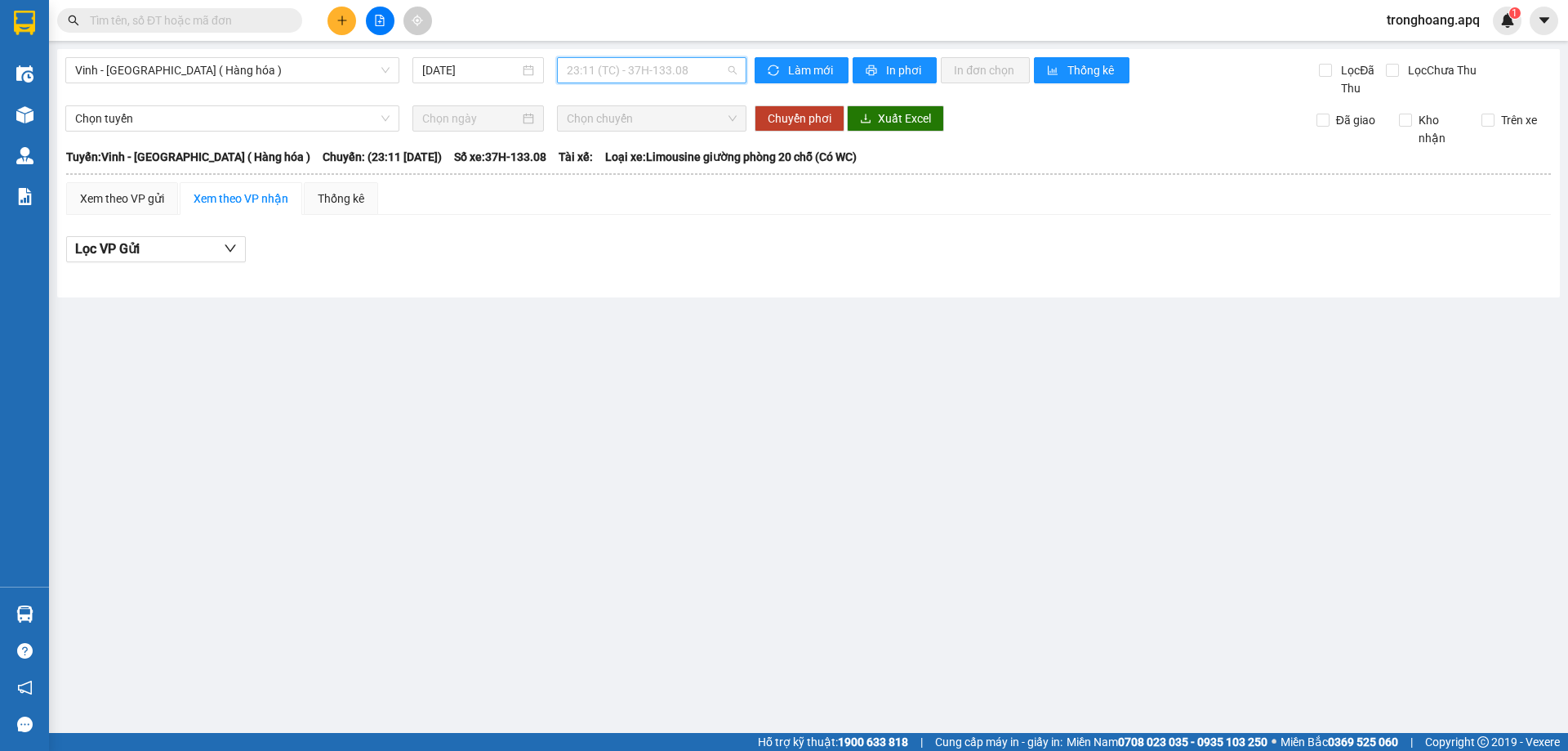
click at [667, 73] on span "23:11 (TC) - 37H-133.08" at bounding box center [651, 71] width 170 height 25
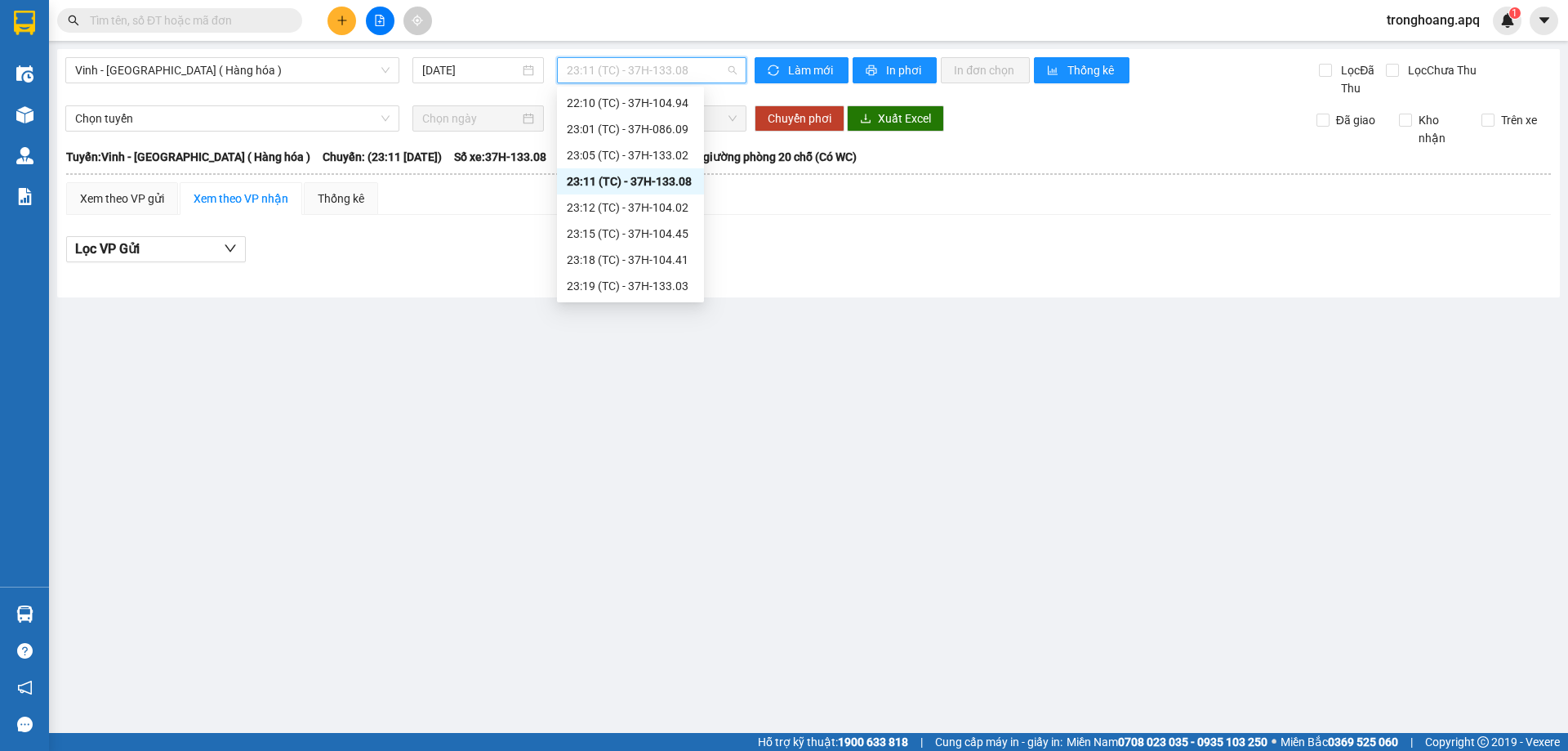
click at [634, 197] on div "23:12 (TC) - 37H-104.02" at bounding box center [630, 207] width 147 height 26
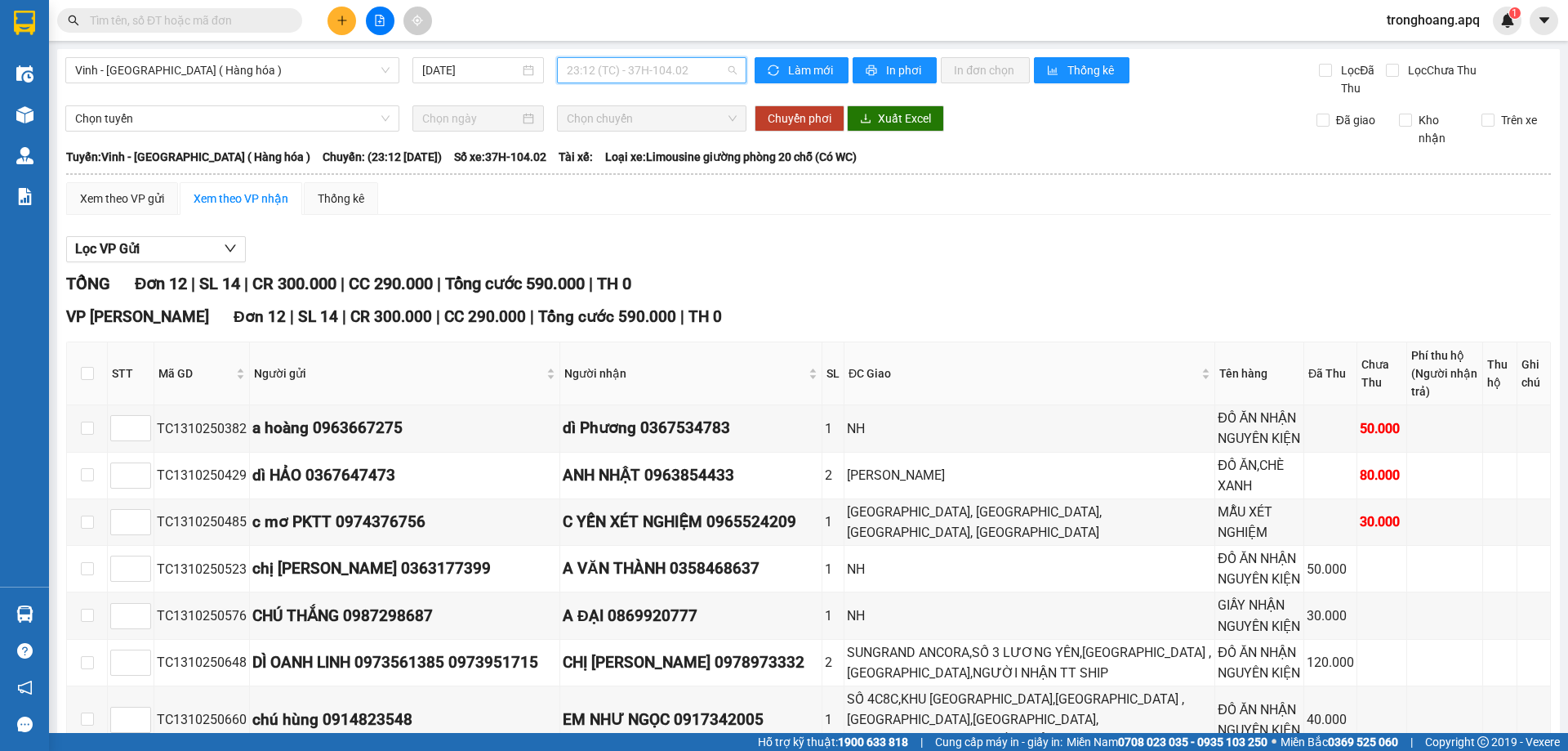
click at [674, 77] on span "23:12 (TC) - 37H-104.02" at bounding box center [651, 71] width 170 height 25
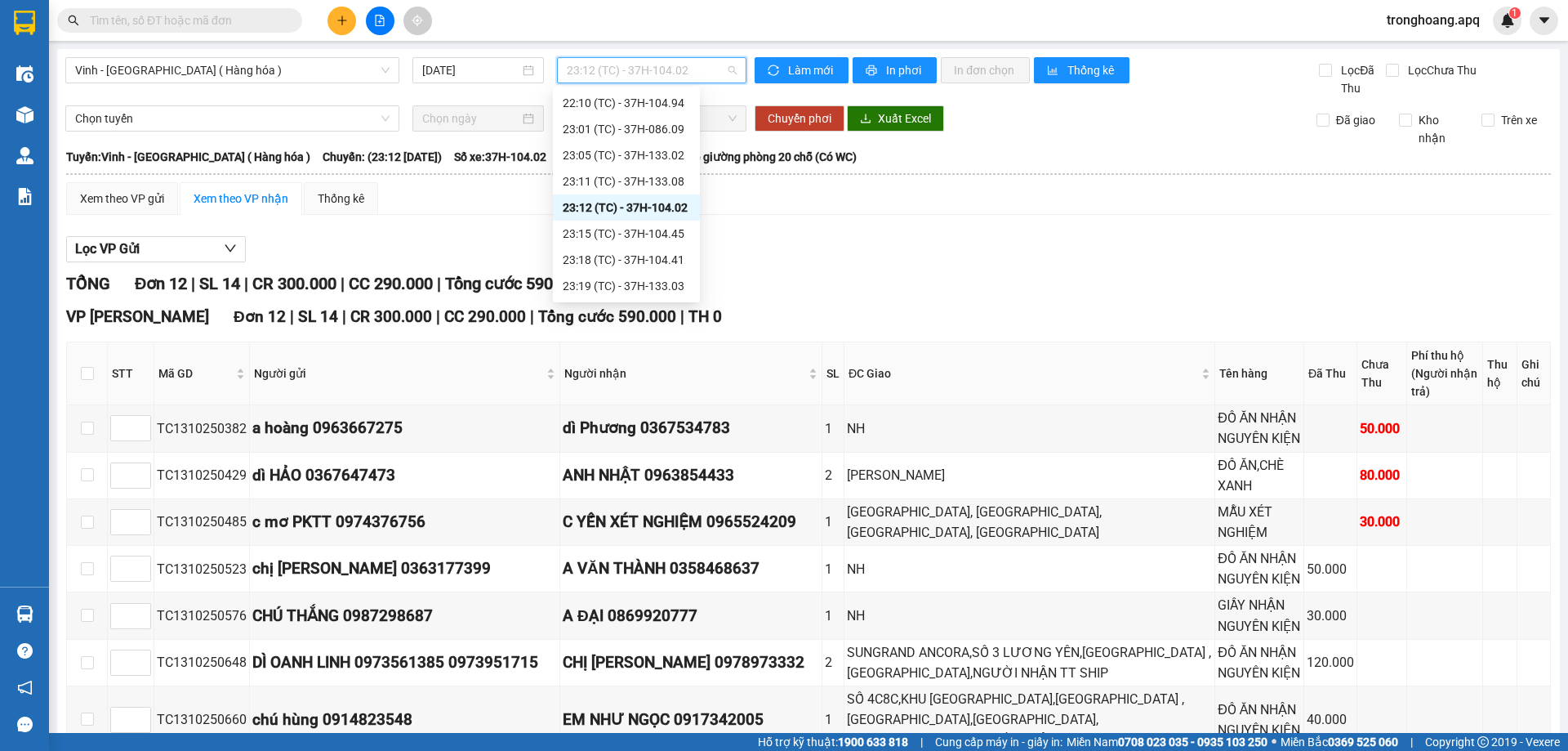
click at [648, 201] on div "23:12 (TC) - 37H-104.02" at bounding box center [626, 207] width 127 height 18
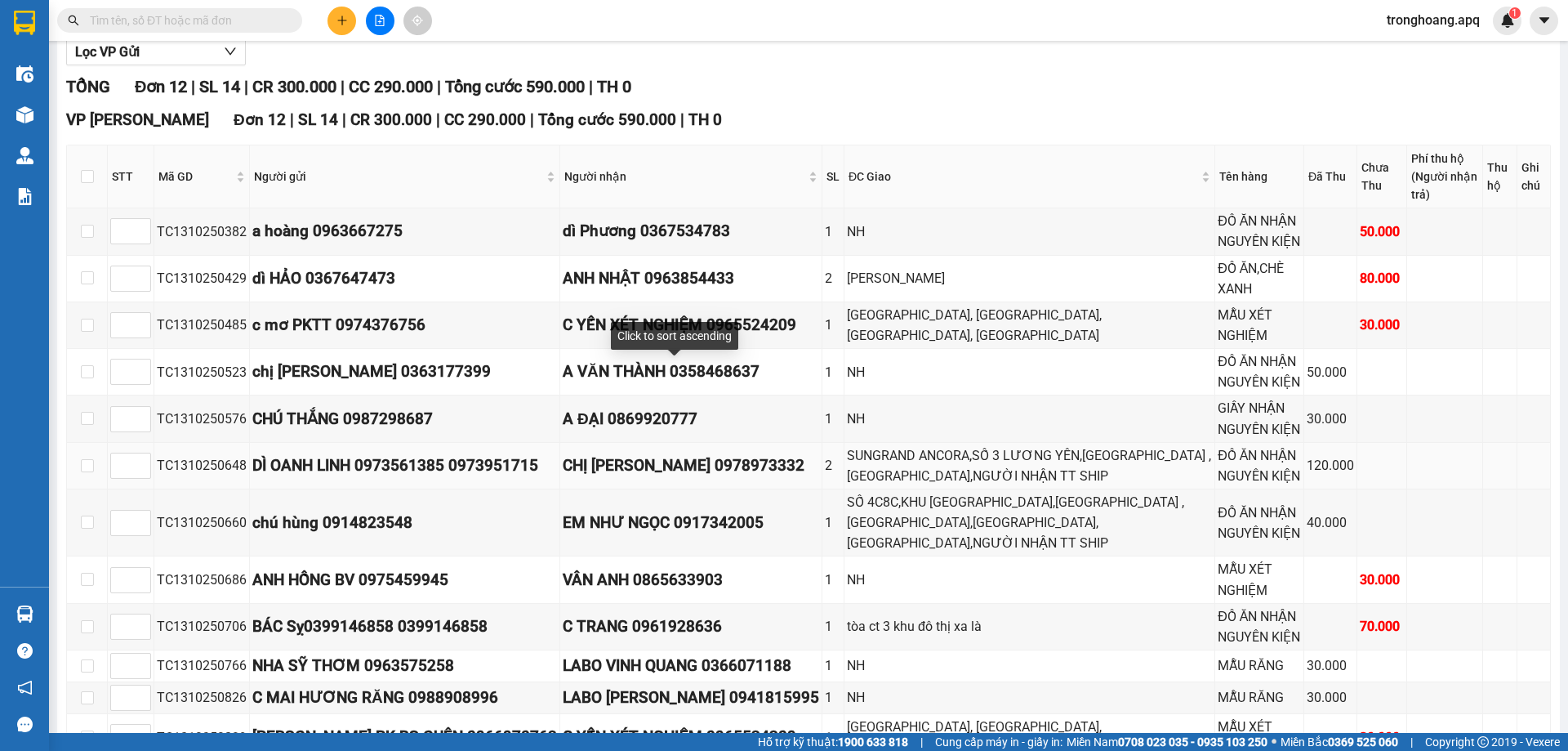
scroll to position [308, 0]
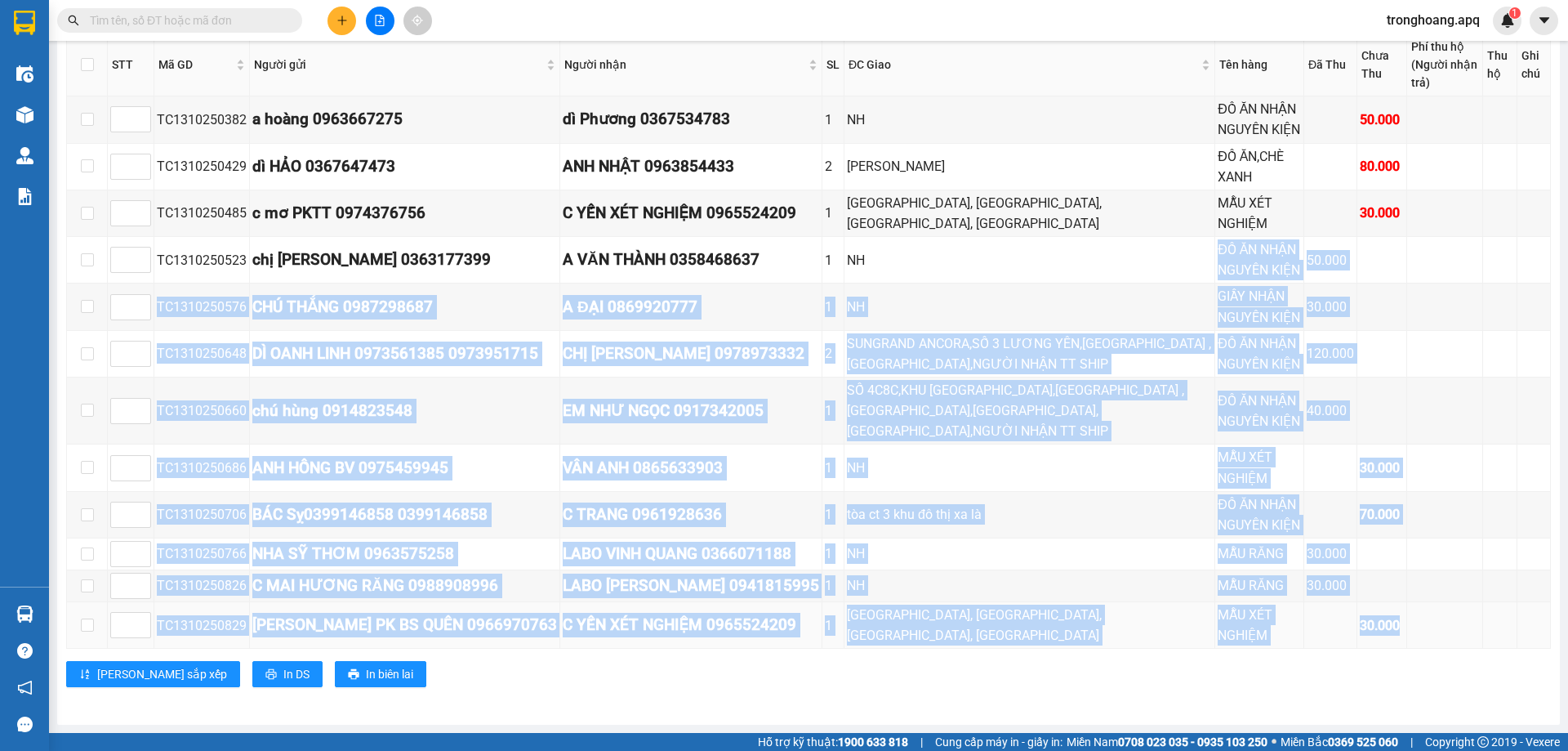
drag, startPoint x: 1174, startPoint y: 253, endPoint x: 1390, endPoint y: 628, distance: 432.8
click at [1390, 628] on tbody "TC1310250382 a hoàng 0963667275 dì Phương 0367534783 1 NH ĐỒ ĂN NHẬN NGUYÊN KIỆ…" at bounding box center [808, 372] width 1483 height 552
click at [1271, 607] on td "MẪU XÉT NGHIỆM" at bounding box center [1260, 625] width 89 height 47
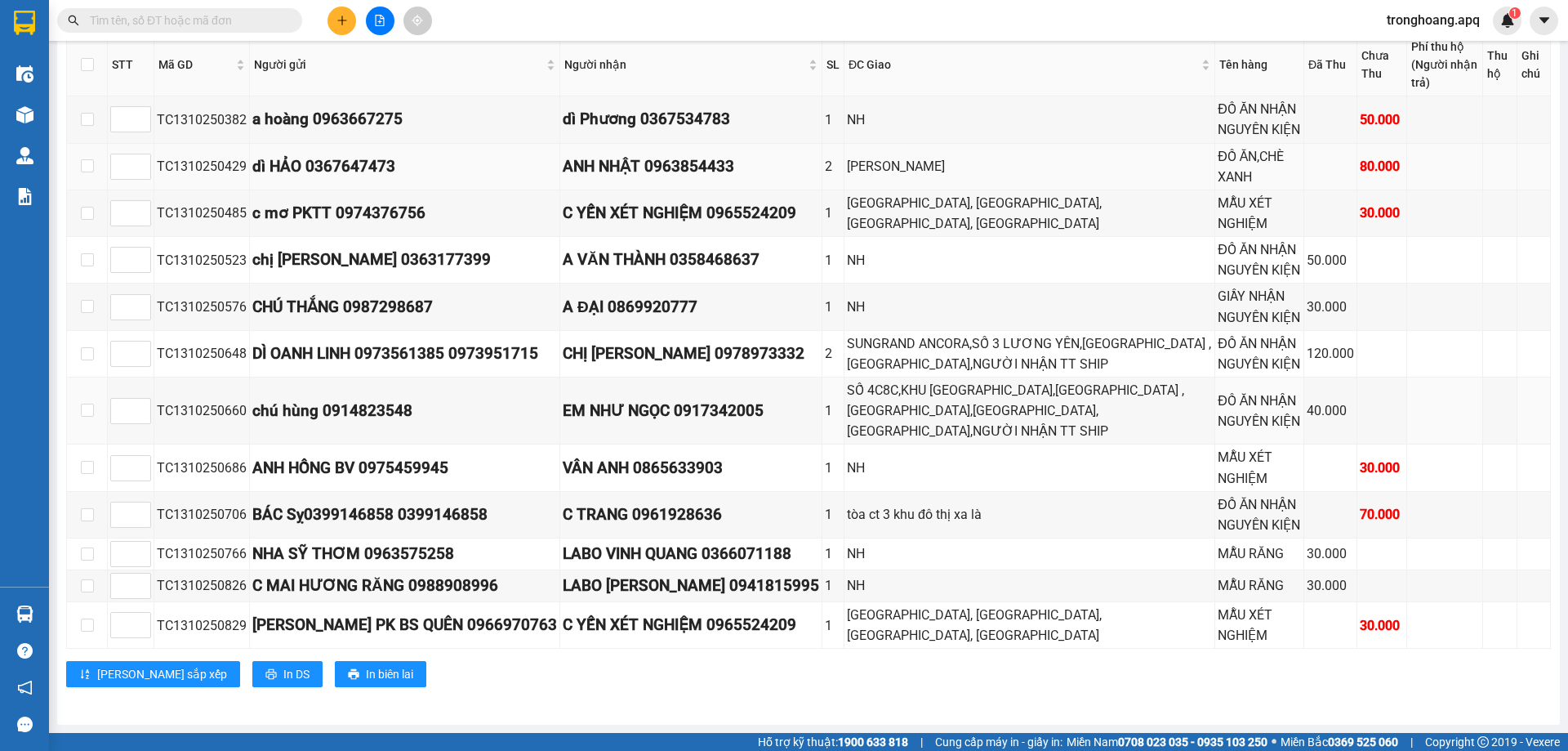
scroll to position [0, 0]
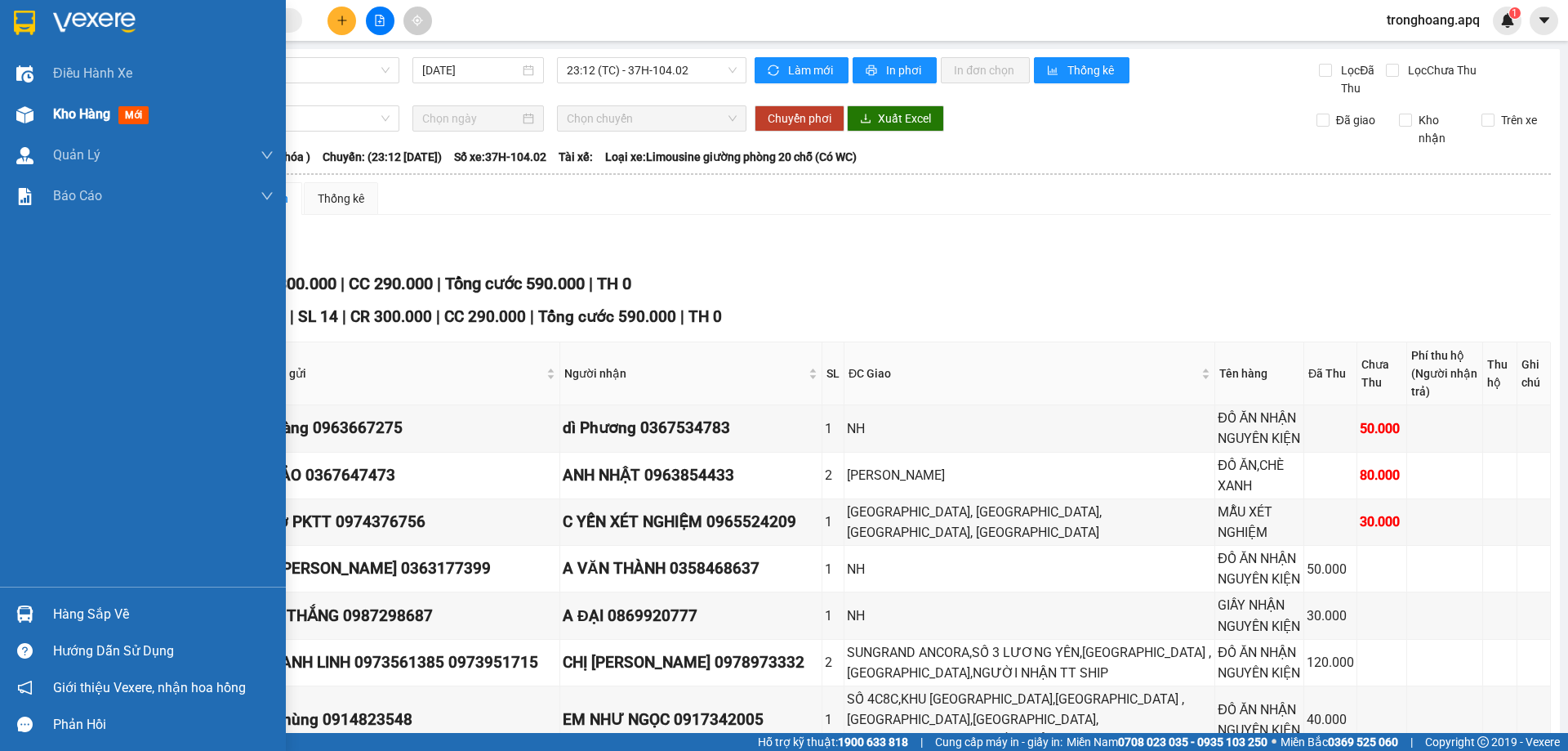
click at [0, 122] on div "Kho hàng mới" at bounding box center [143, 114] width 286 height 41
click at [41, 121] on div "Kho hàng mới" at bounding box center [143, 114] width 286 height 41
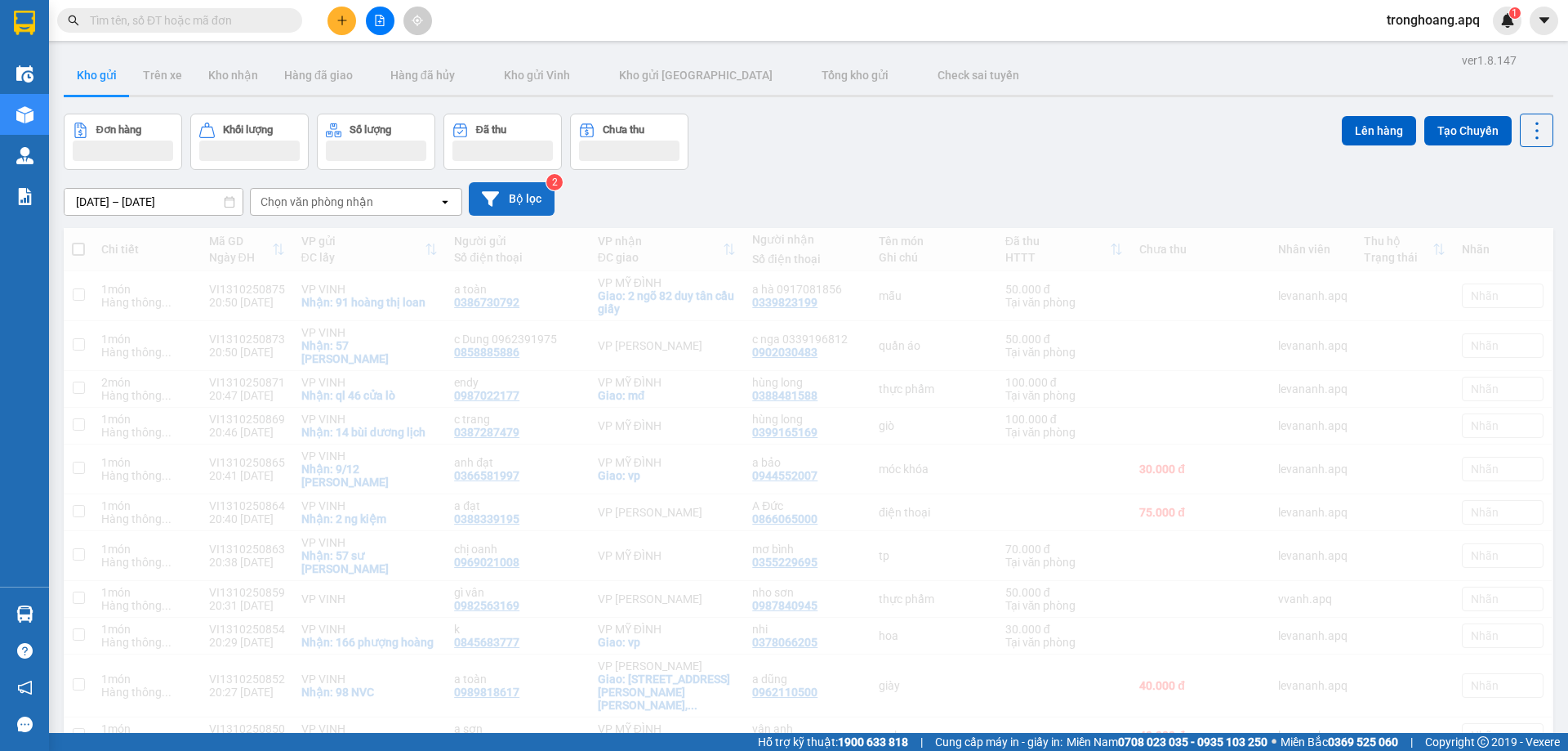
click at [530, 197] on button "Bộ lọc" at bounding box center [511, 198] width 86 height 34
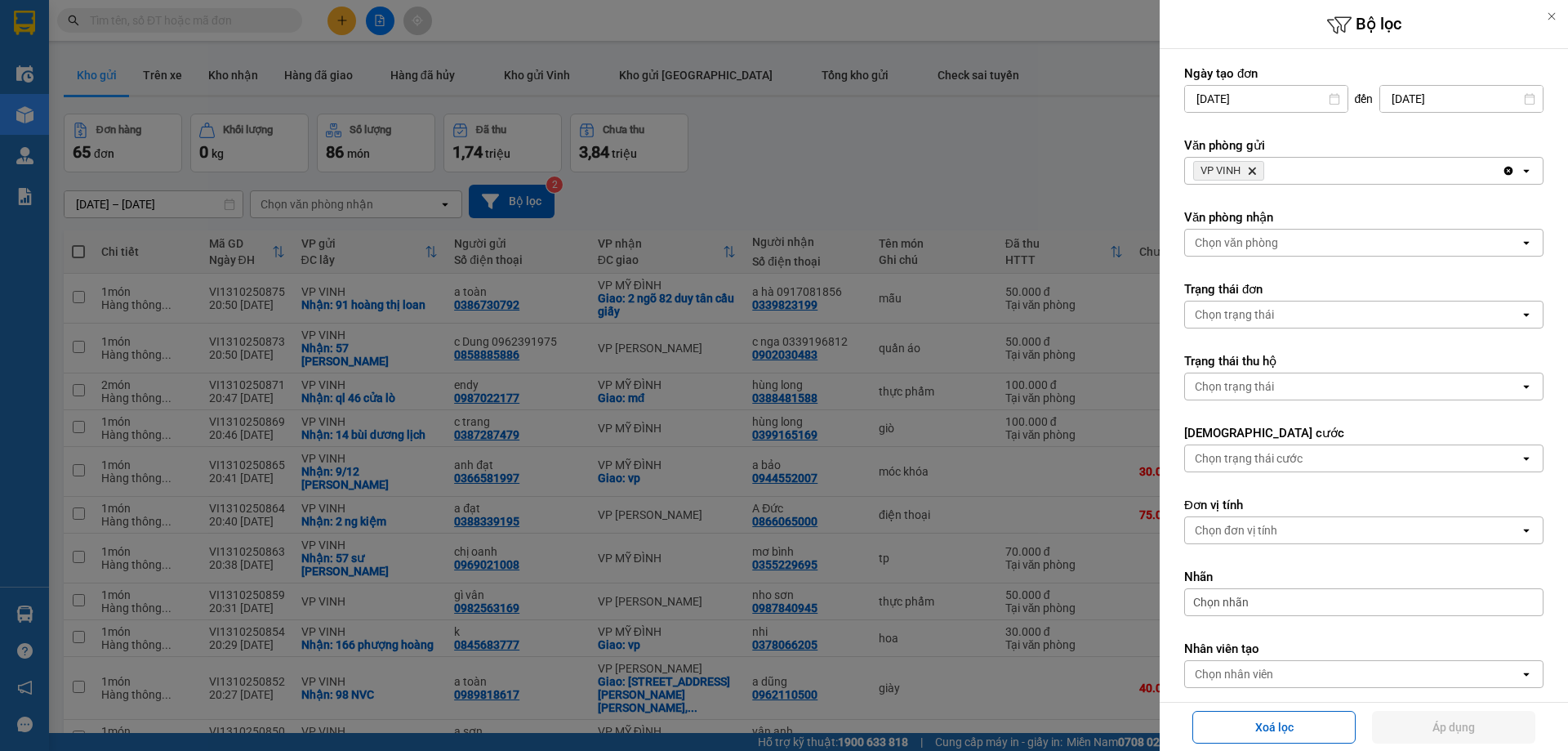
click at [1259, 174] on span "VP VINH Delete" at bounding box center [1228, 171] width 71 height 20
click at [1258, 174] on span "VP VINH Delete" at bounding box center [1228, 171] width 71 height 20
click at [1256, 174] on span "VP VINH Delete" at bounding box center [1228, 171] width 71 height 20
click at [1251, 174] on icon "Delete" at bounding box center [1251, 171] width 10 height 10
click at [1251, 174] on div "Chọn văn phòng" at bounding box center [1236, 171] width 83 height 16
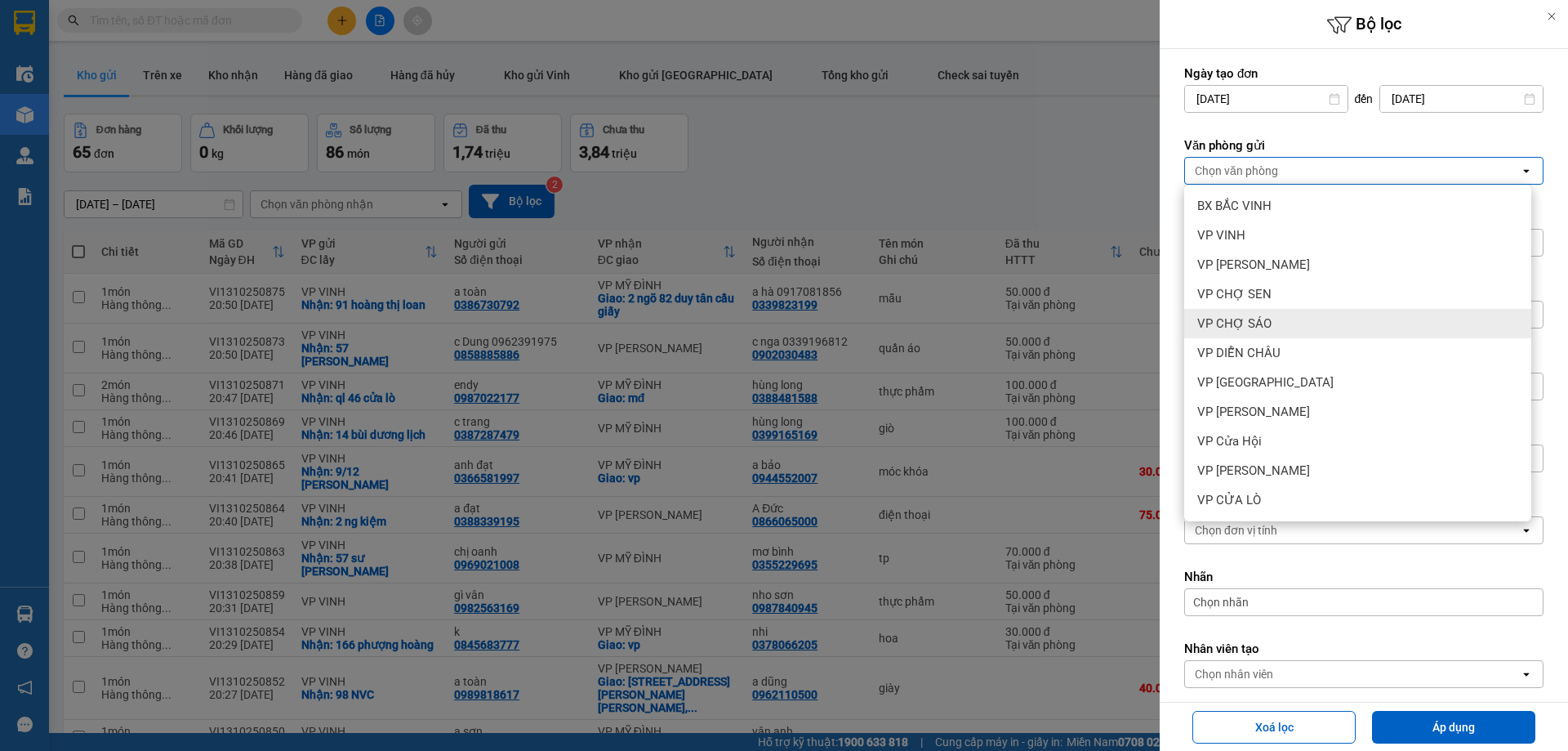
click at [1253, 330] on span "VP CHỢ SÁO" at bounding box center [1234, 323] width 74 height 16
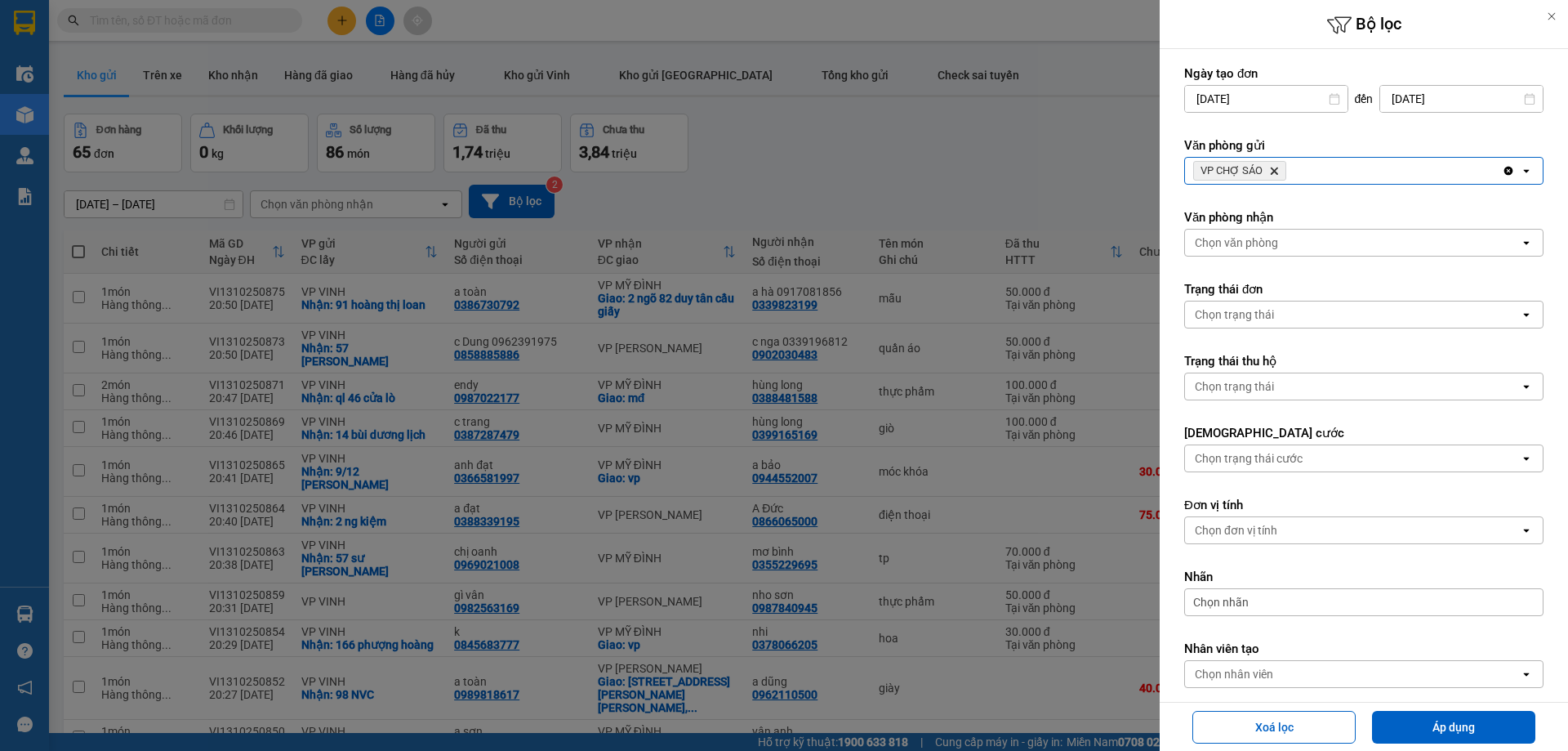
drag, startPoint x: 1311, startPoint y: 165, endPoint x: 1302, endPoint y: 182, distance: 19.2
click at [1311, 166] on div "VP CHỢ SÁO Delete" at bounding box center [1343, 171] width 317 height 26
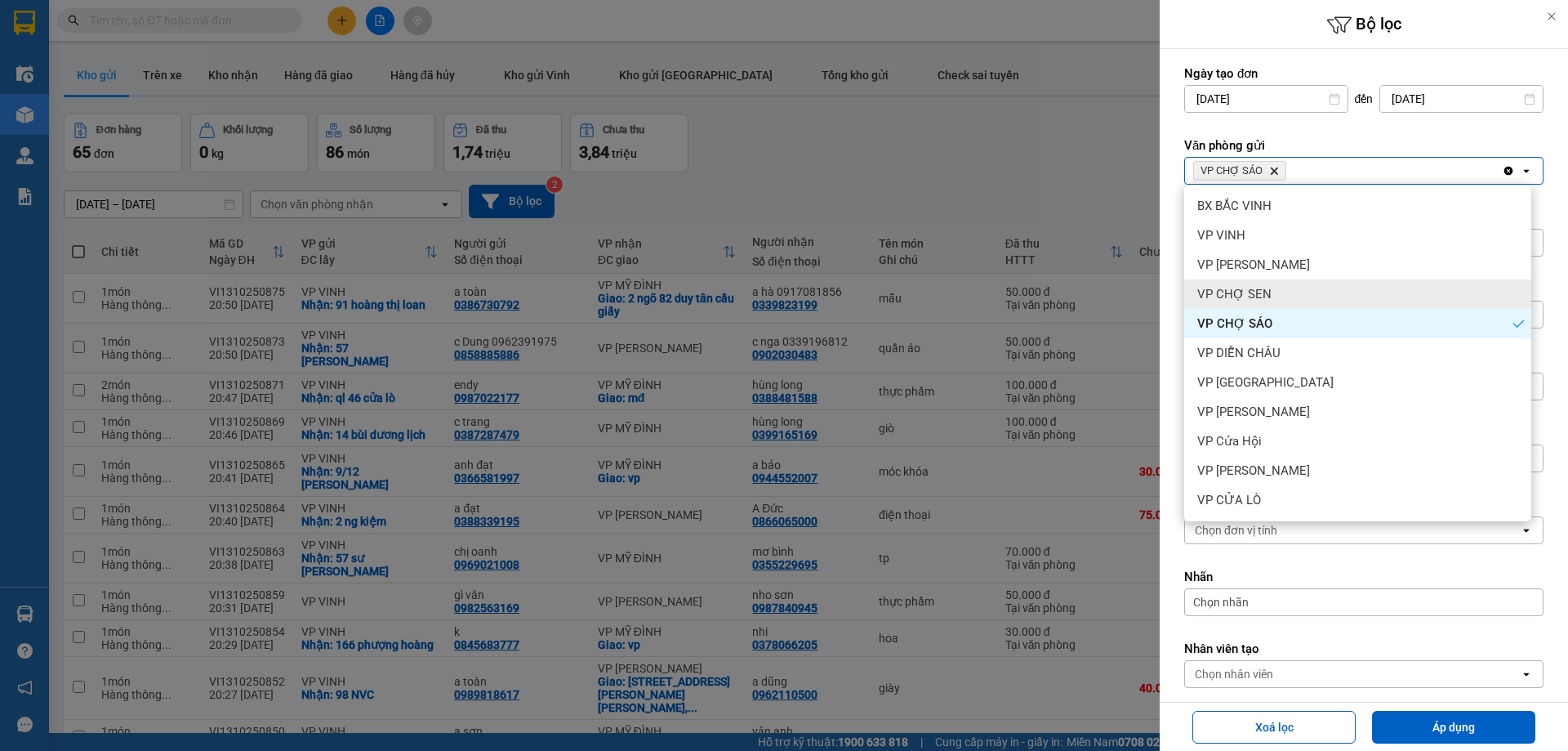
click at [1261, 291] on span "VP CHỢ SEN" at bounding box center [1234, 294] width 74 height 16
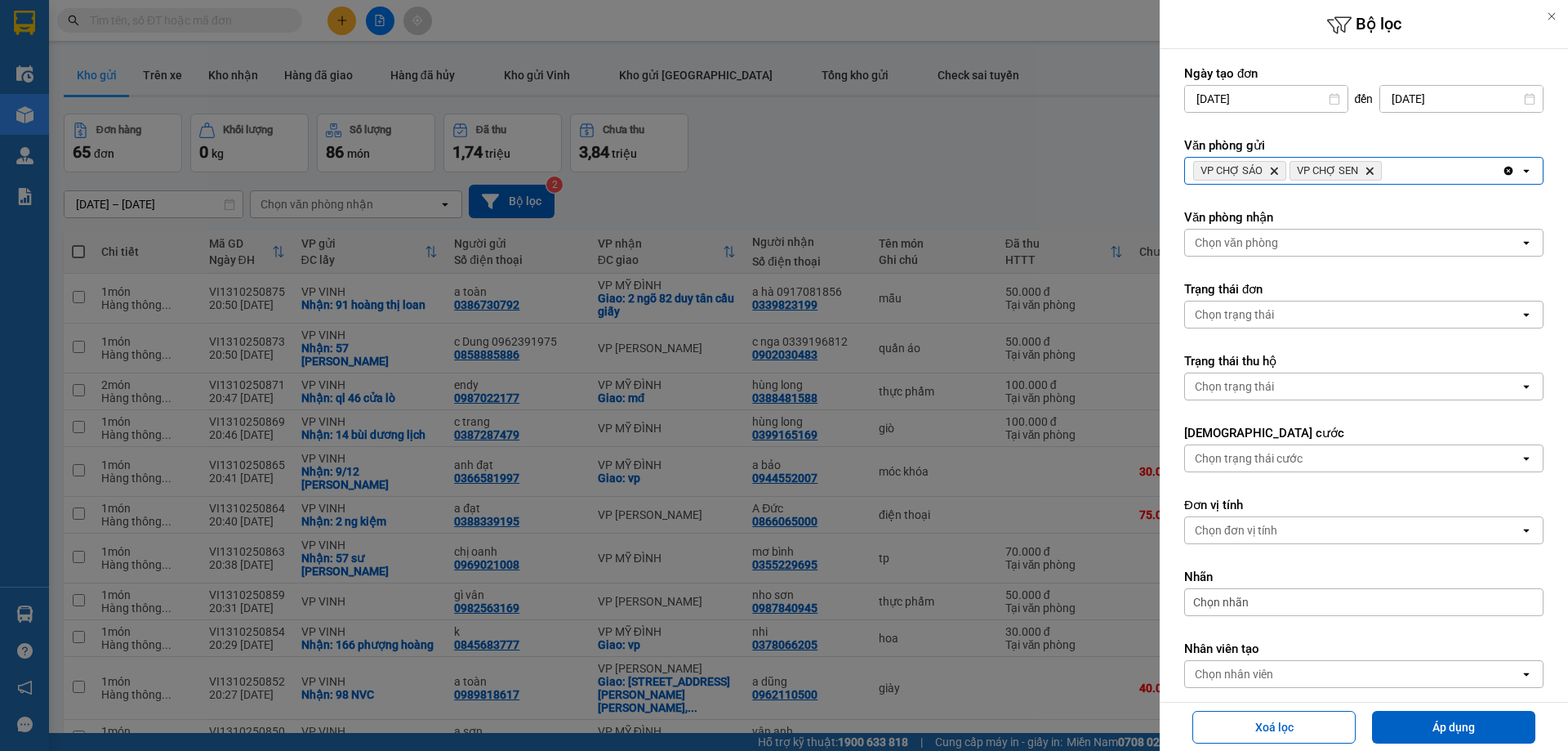
click at [1288, 257] on form "Ngày tạo đơn [DATE] Press the down arrow key to interact with the calendar and …" at bounding box center [1363, 413] width 359 height 696
click at [1288, 244] on div "Chọn văn phòng" at bounding box center [1352, 243] width 335 height 26
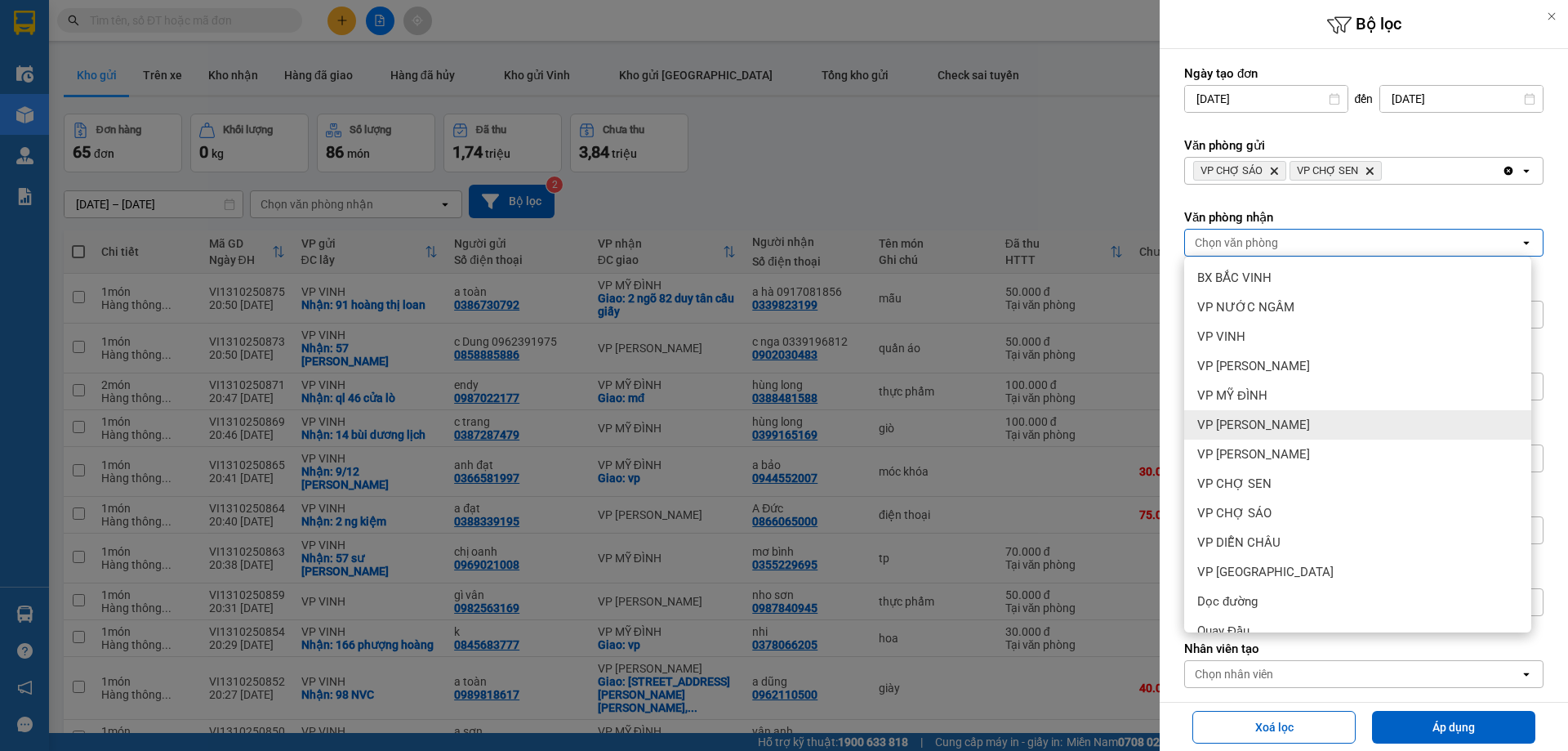
click at [1284, 428] on div "VP [PERSON_NAME]" at bounding box center [1358, 424] width 347 height 30
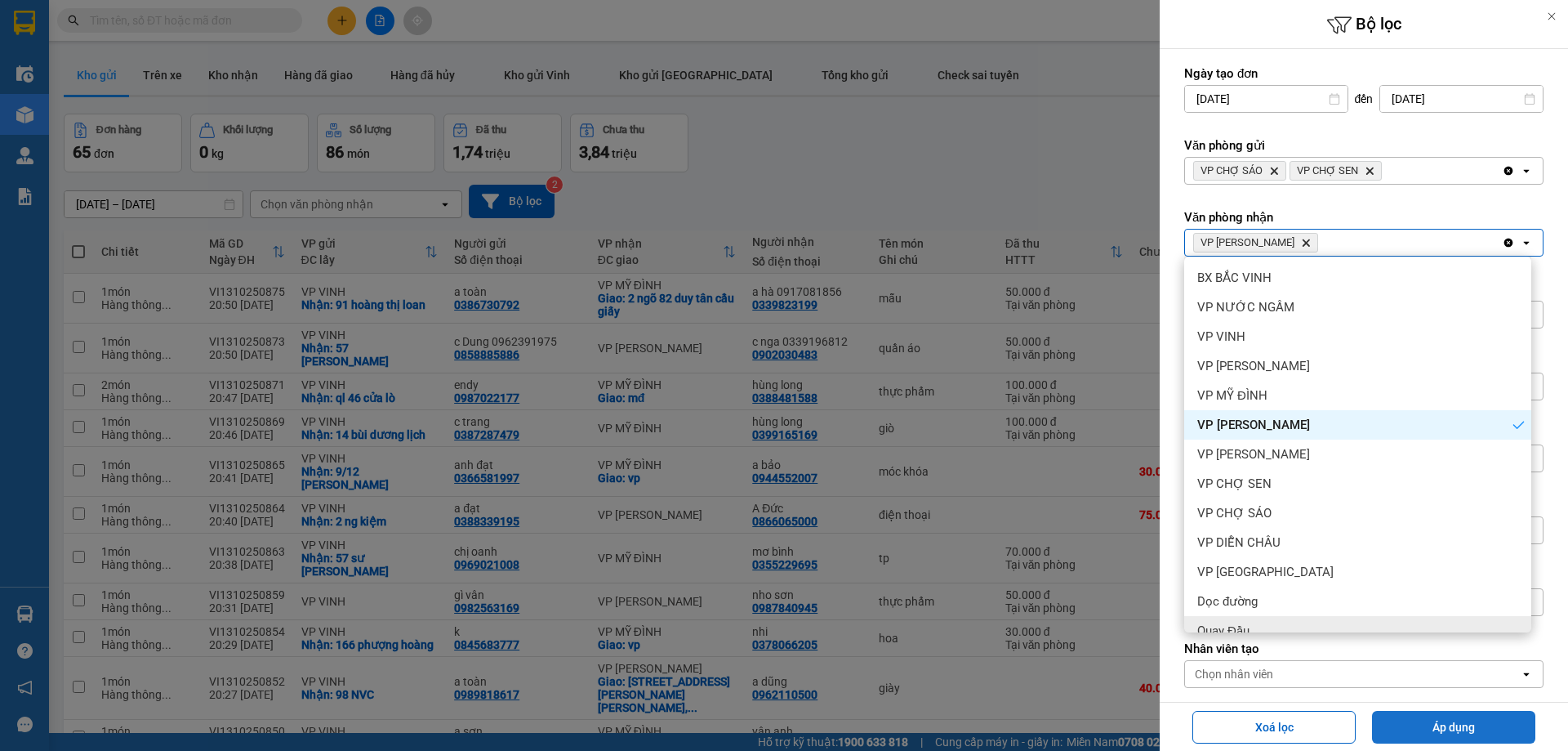
click at [1390, 722] on button "Áp dụng" at bounding box center [1453, 727] width 164 height 33
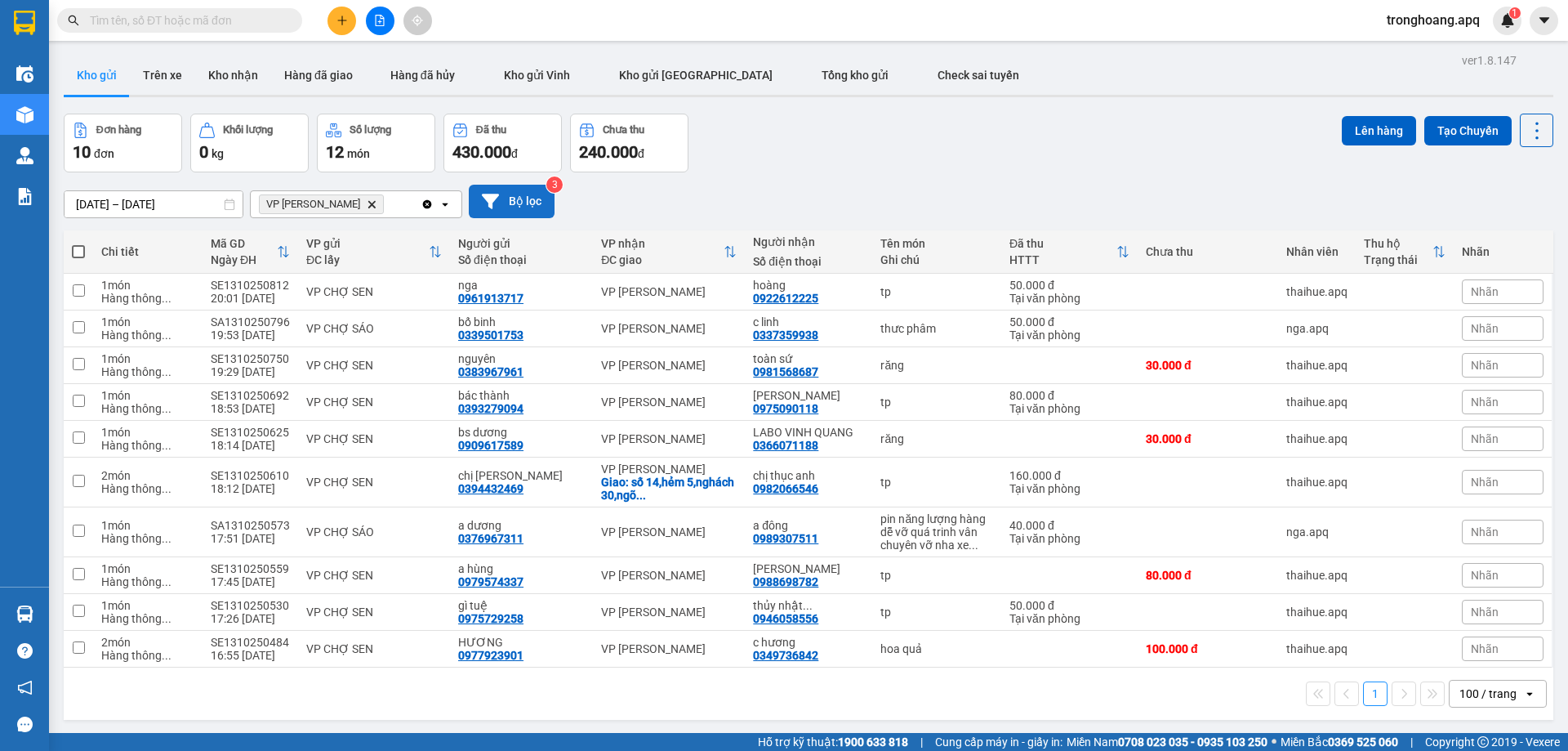
click at [526, 201] on button "Bộ lọc" at bounding box center [511, 201] width 86 height 34
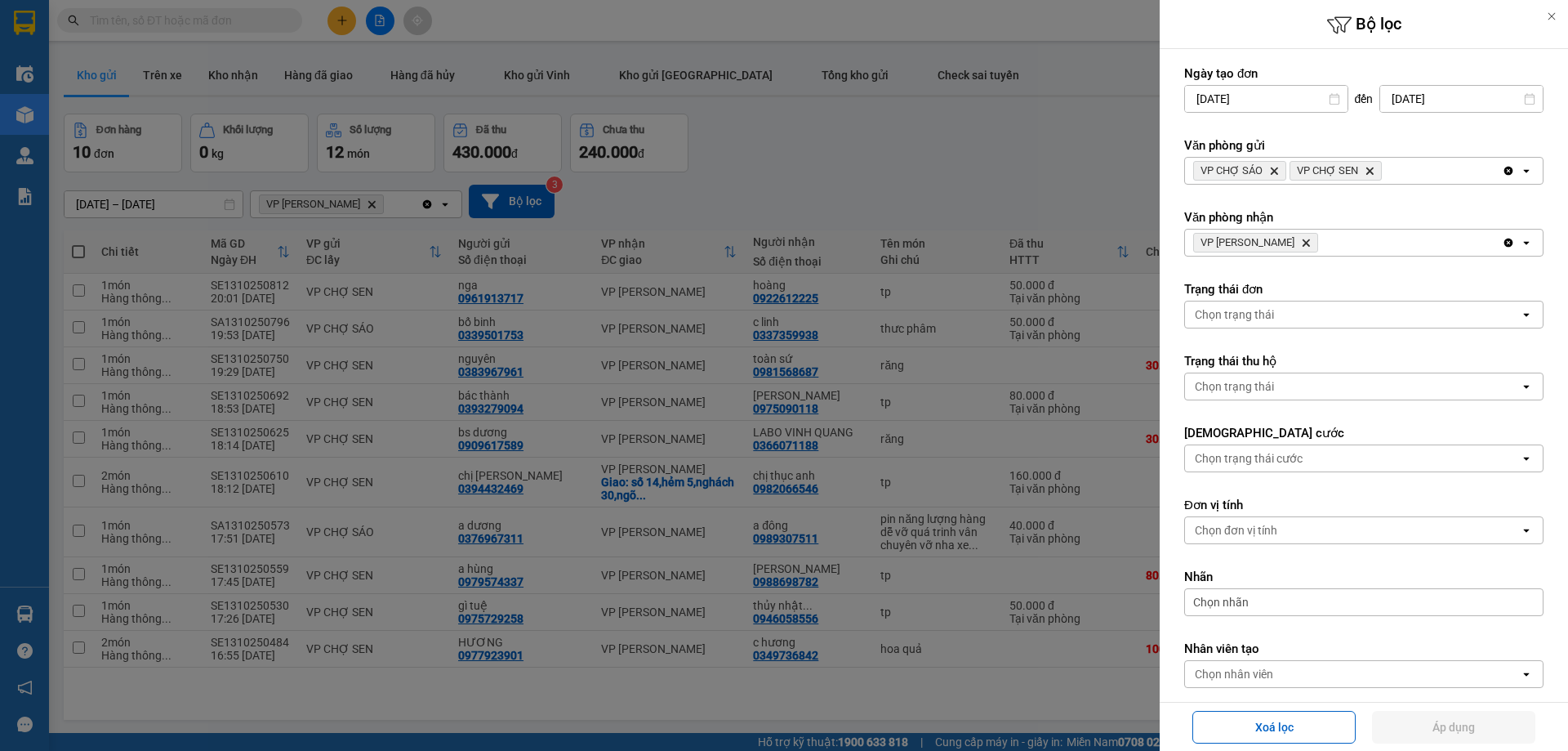
click at [1288, 247] on span "VP NGỌC HỒI Delete" at bounding box center [1256, 243] width 125 height 20
click at [1301, 244] on icon "Delete" at bounding box center [1306, 243] width 10 height 10
click at [1274, 170] on icon "VP CHỢ SÁO, close by backspace" at bounding box center [1274, 171] width 7 height 7
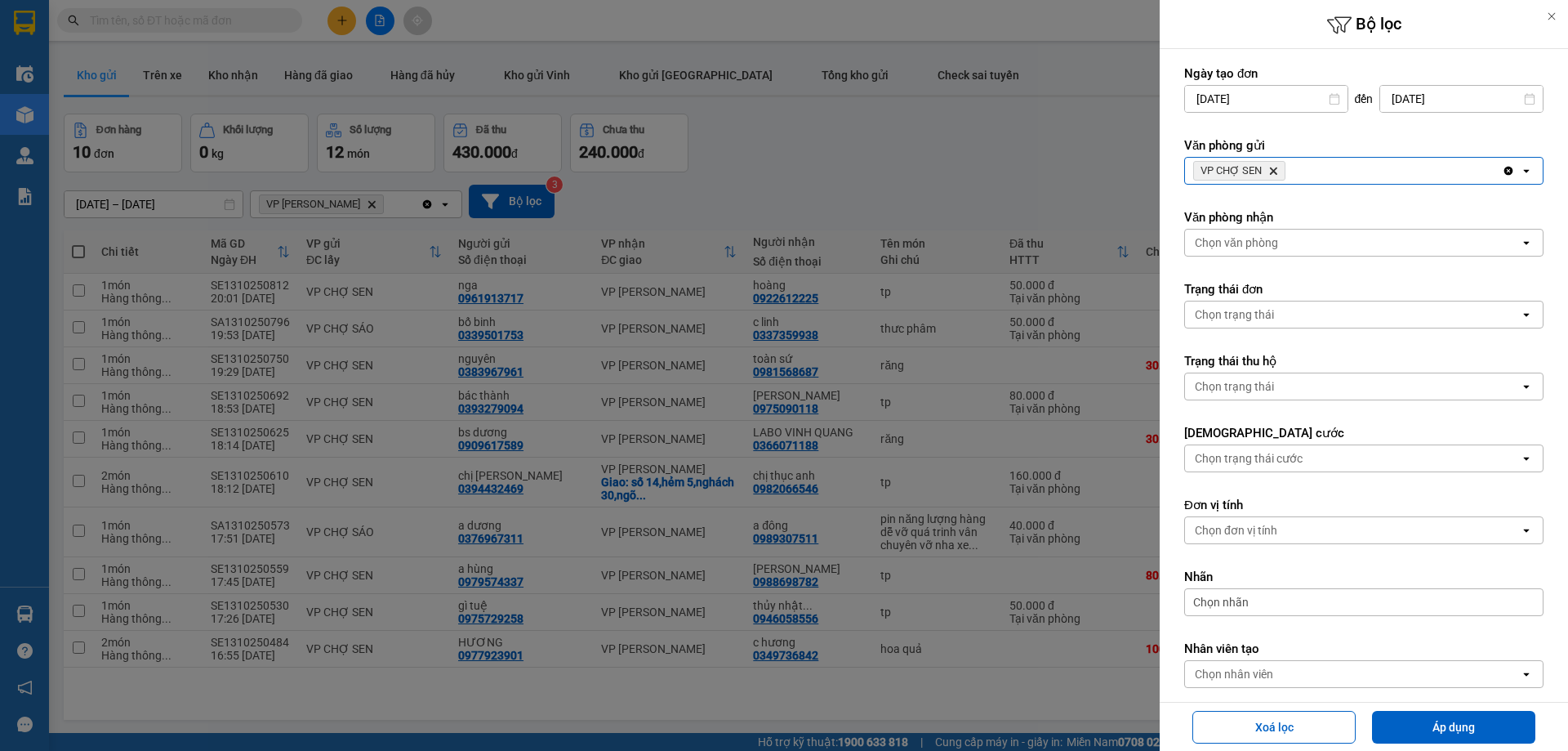
click at [1274, 170] on icon "VP CHỢ SEN, close by backspace" at bounding box center [1273, 171] width 7 height 7
click at [1274, 170] on div "Chọn văn phòng" at bounding box center [1236, 171] width 83 height 16
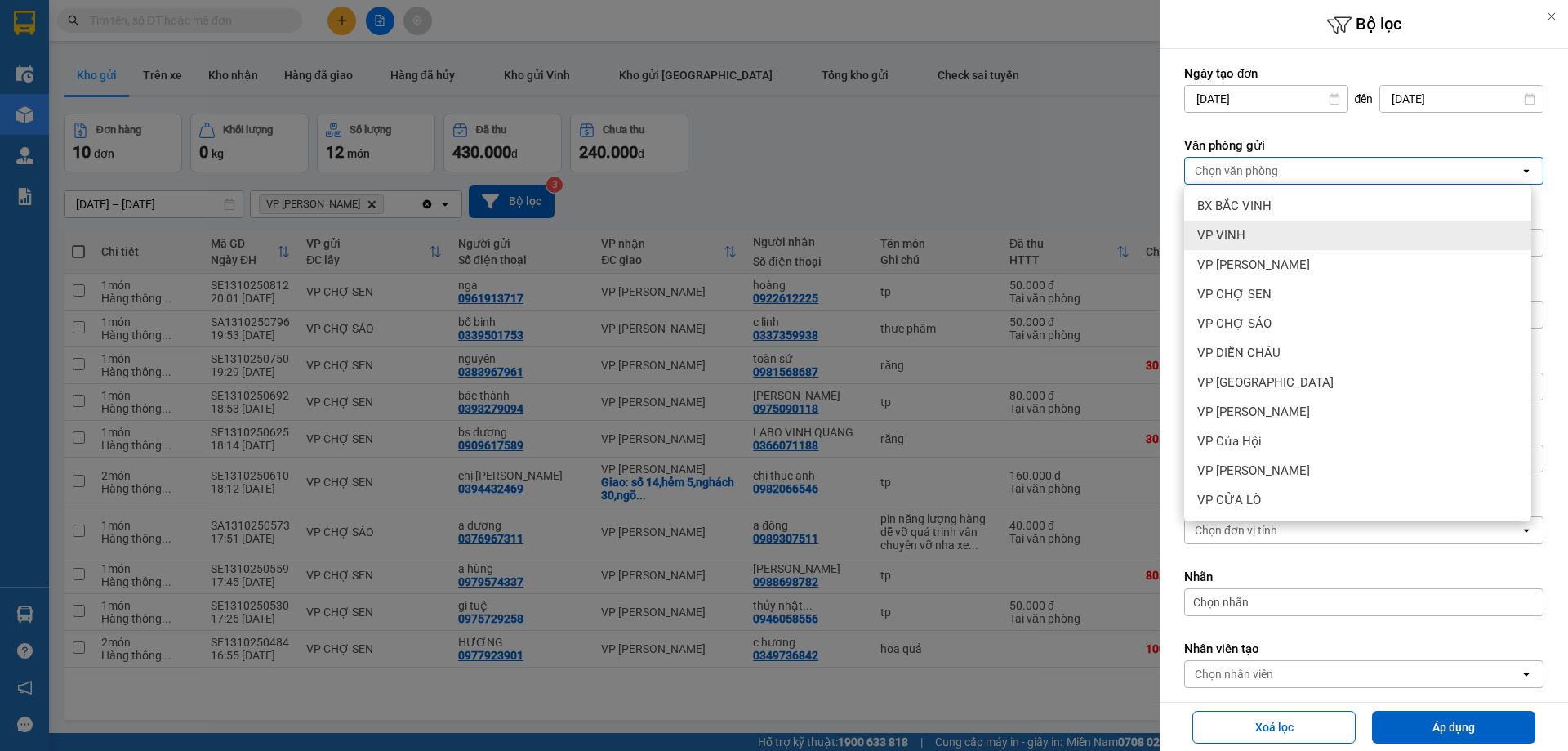
click at [1256, 227] on div "VP VINH" at bounding box center [1358, 235] width 347 height 30
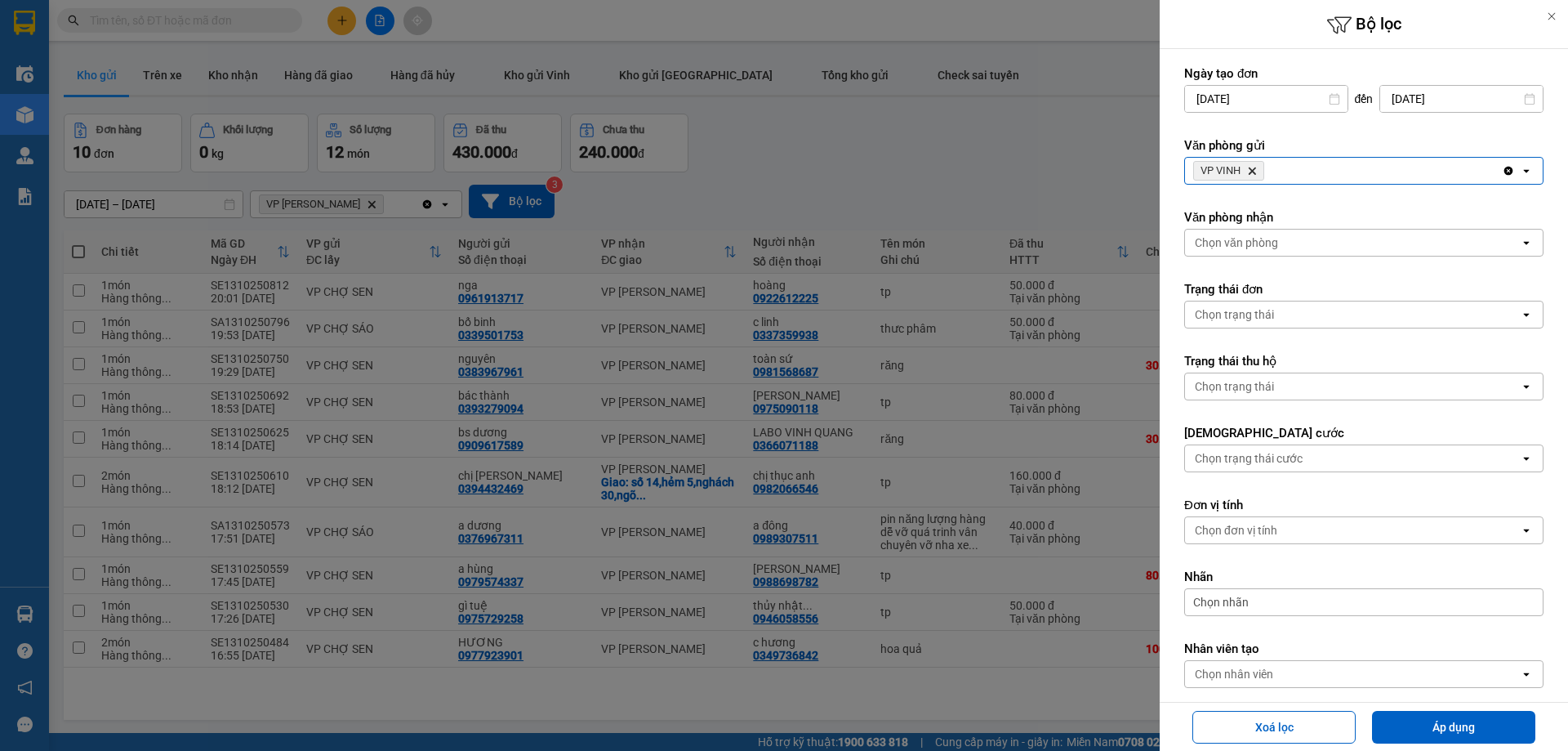
drag, startPoint x: 1265, startPoint y: 228, endPoint x: 1272, endPoint y: 254, distance: 26.9
click at [1266, 229] on div "Văn phòng nhận Chọn văn phòng open" at bounding box center [1363, 233] width 359 height 48
click at [1273, 254] on div "Chọn văn phòng" at bounding box center [1352, 243] width 335 height 26
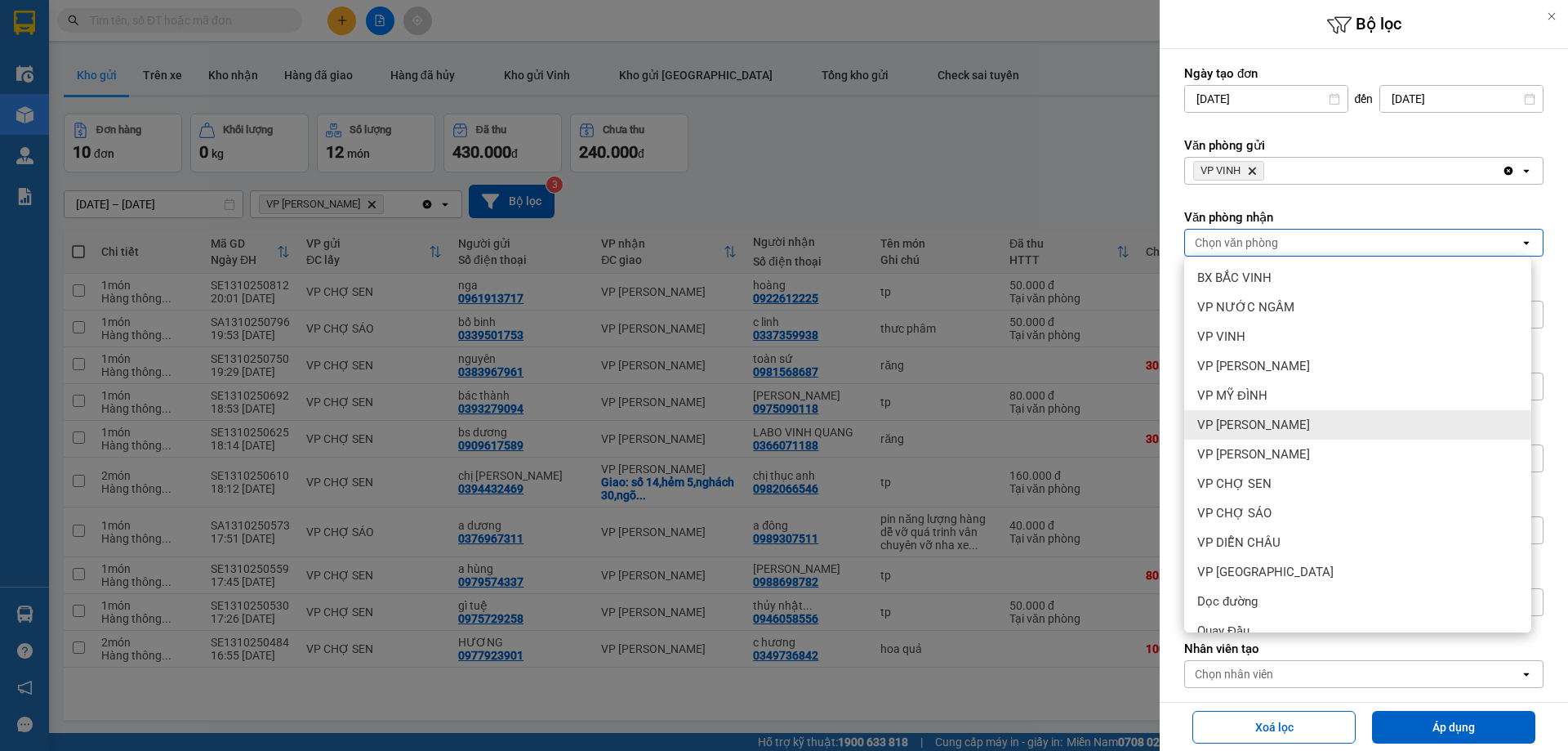
click at [1269, 420] on span "VP [PERSON_NAME]" at bounding box center [1253, 424] width 113 height 16
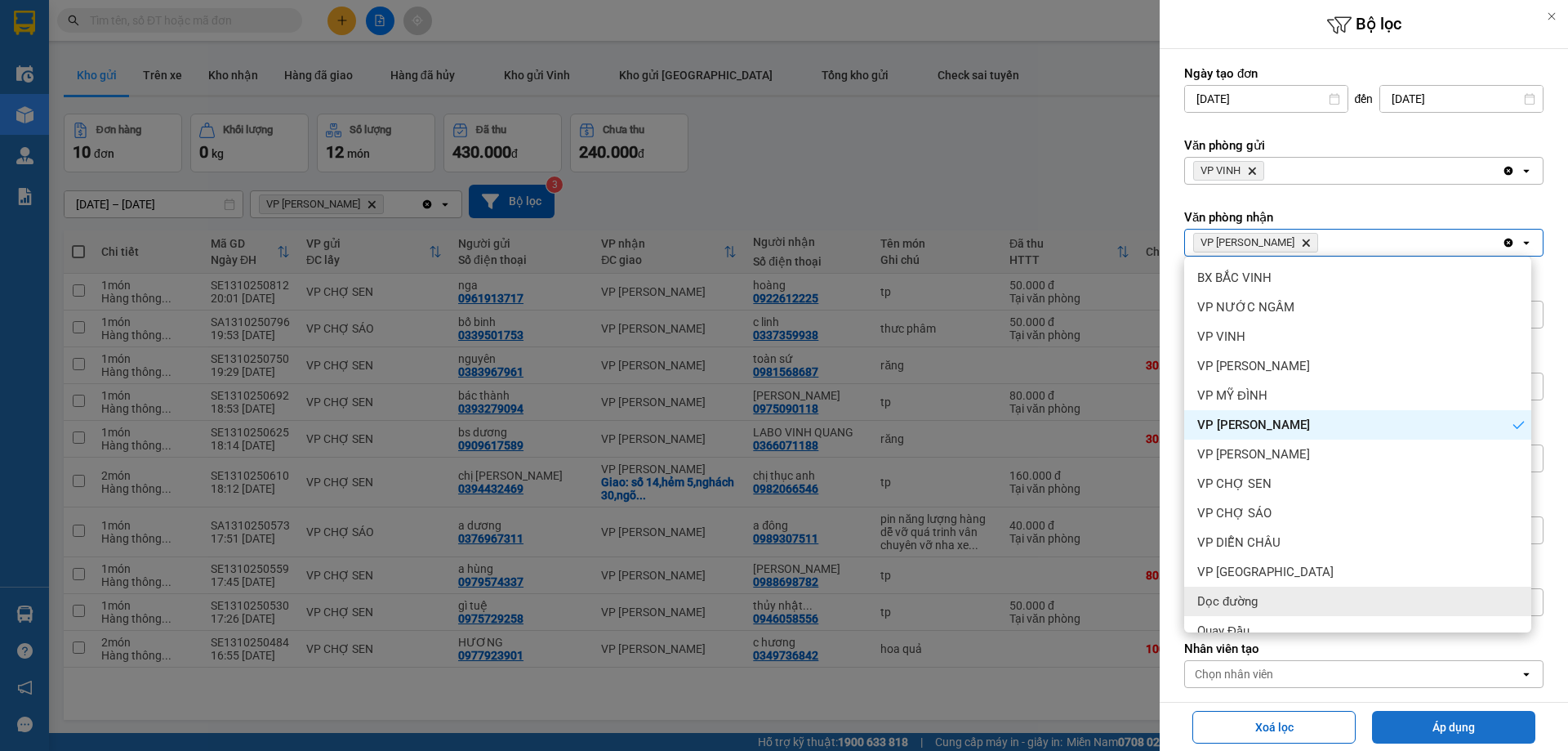
click at [1408, 726] on button "Áp dụng" at bounding box center [1453, 727] width 164 height 33
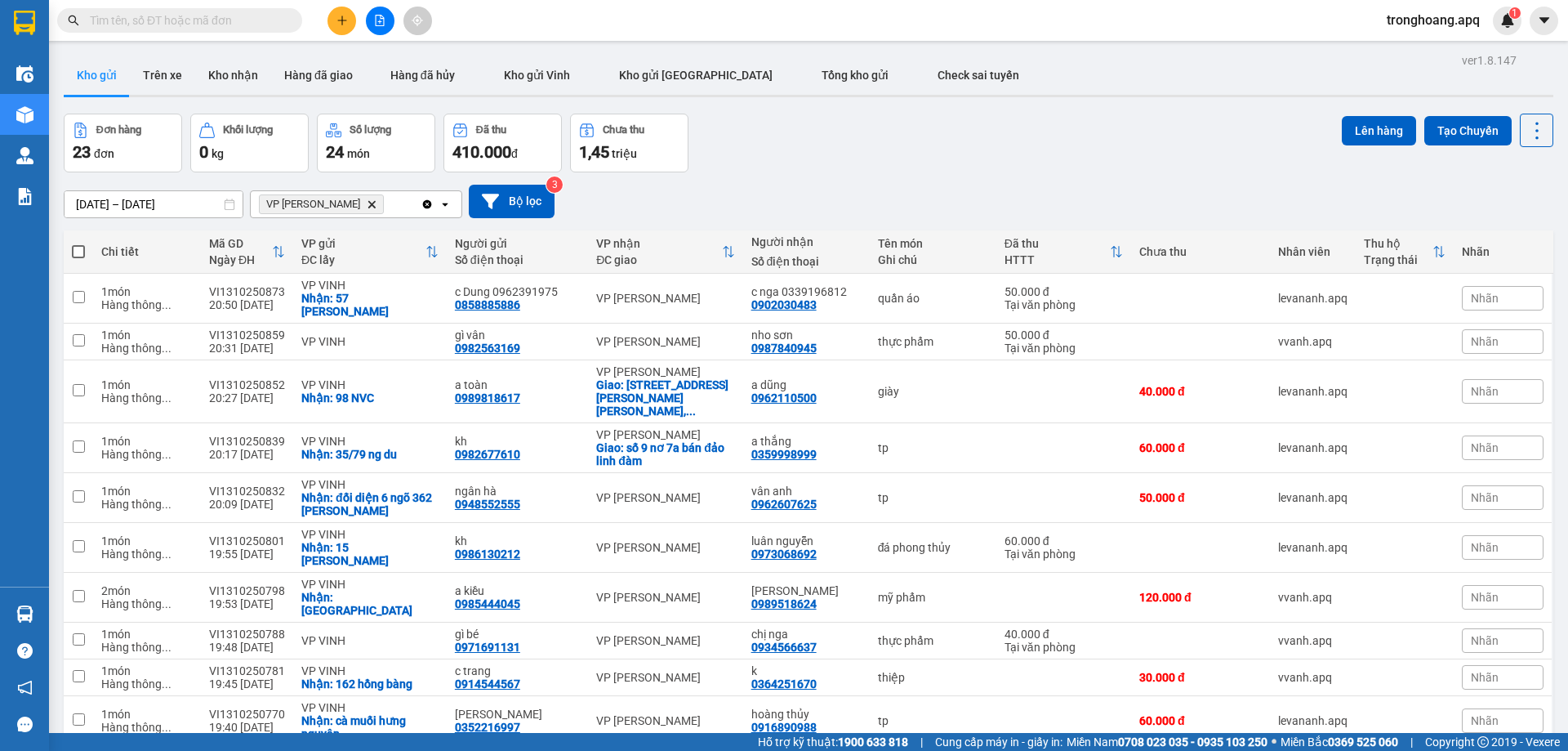
click at [955, 140] on div "Đơn hàng 23 đơn Khối lượng 0 kg Số lượng 24 món Đã thu 410.000 đ Chưa thu 1,45 …" at bounding box center [807, 142] width 1489 height 58
click at [1433, 21] on span "tronghoang.apq" at bounding box center [1432, 20] width 119 height 21
click at [1433, 47] on span "Đăng xuất" at bounding box center [1439, 51] width 86 height 18
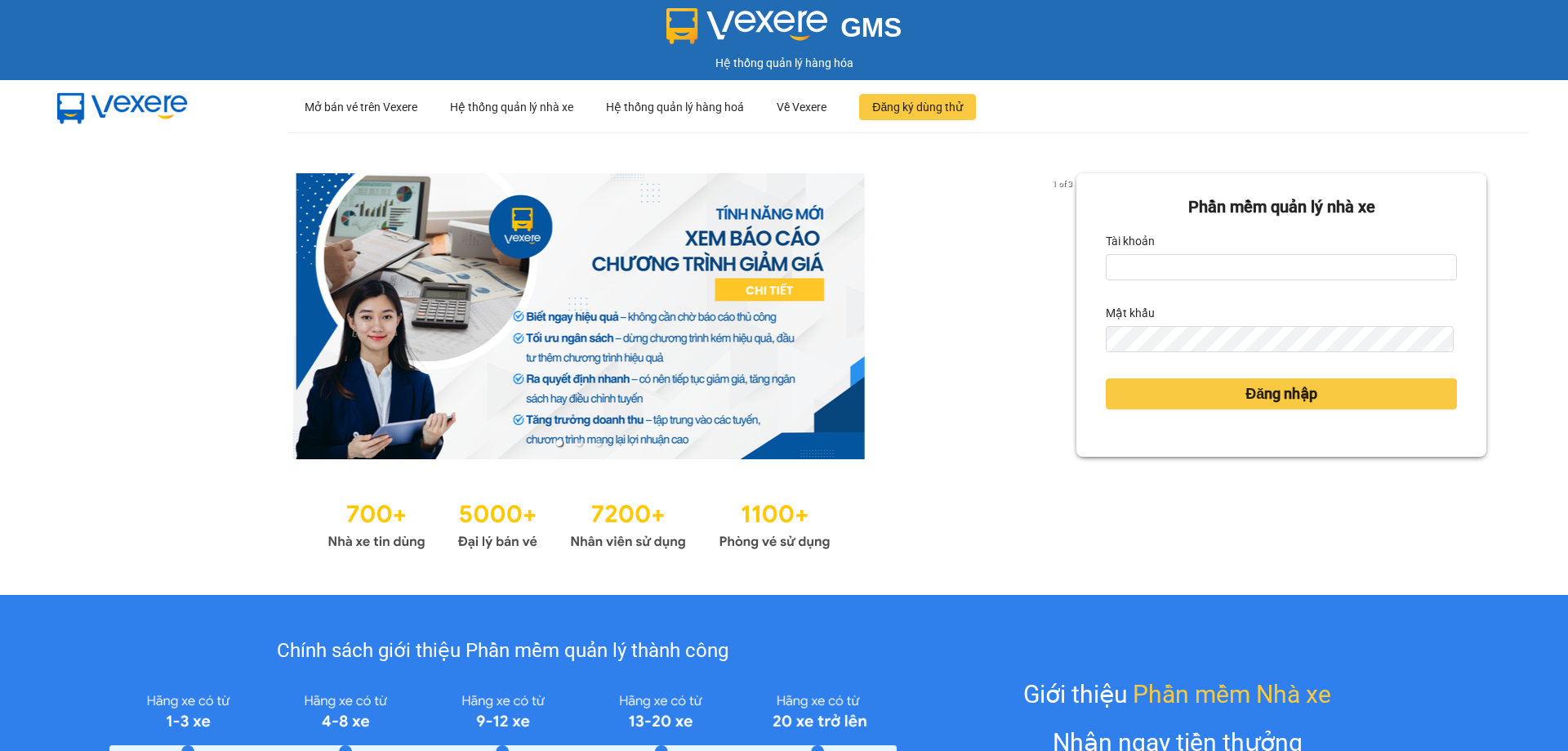
click at [1171, 248] on div "Tài khoản" at bounding box center [1281, 241] width 351 height 26
click at [1177, 267] on input "Tài khoản" at bounding box center [1281, 267] width 351 height 26
type input "tronghoang.apq"
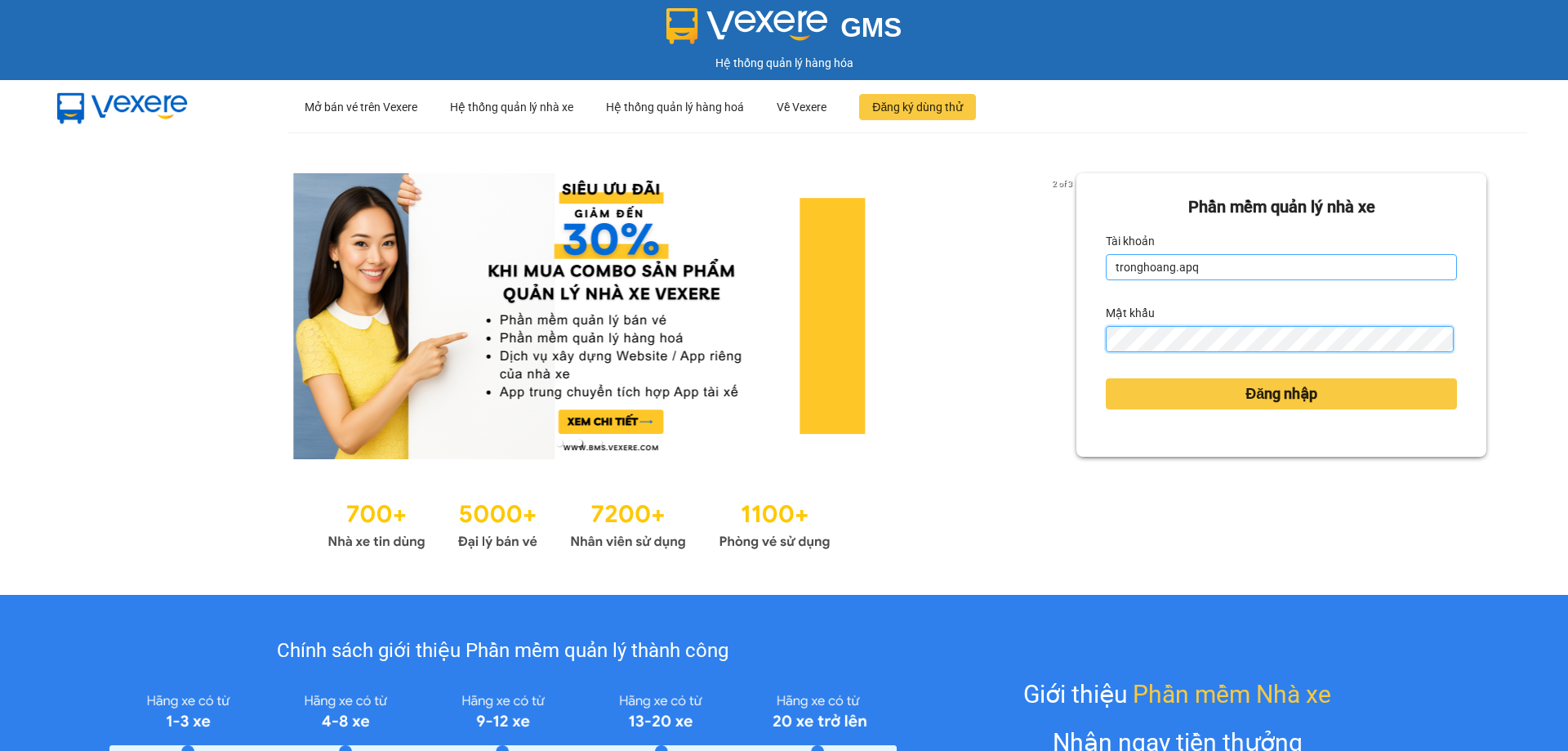
click at [1106, 378] on button "Đăng nhập" at bounding box center [1281, 394] width 351 height 31
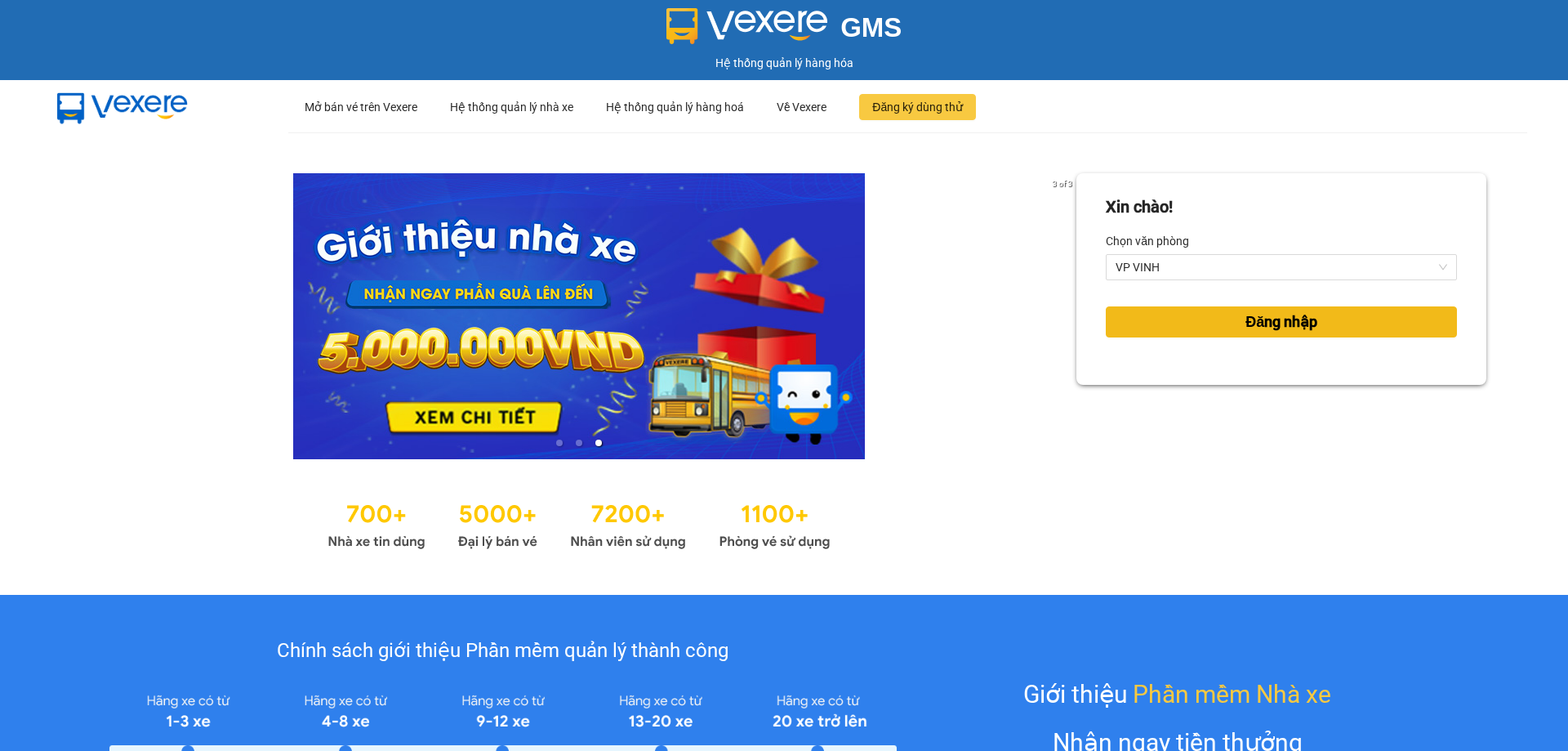
click at [1205, 329] on button "Đăng nhập" at bounding box center [1281, 322] width 351 height 31
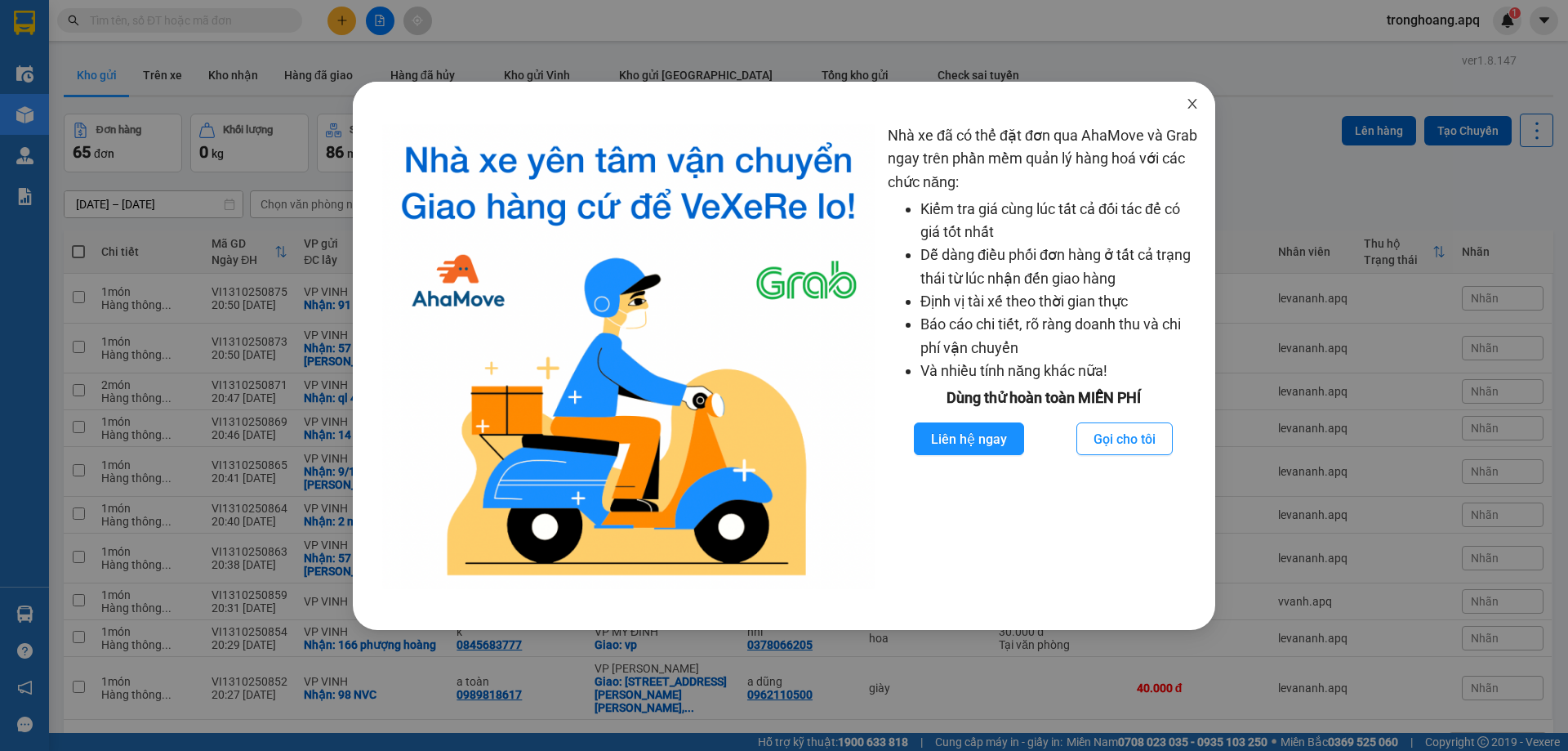
click at [1188, 107] on icon "close" at bounding box center [1192, 104] width 13 height 13
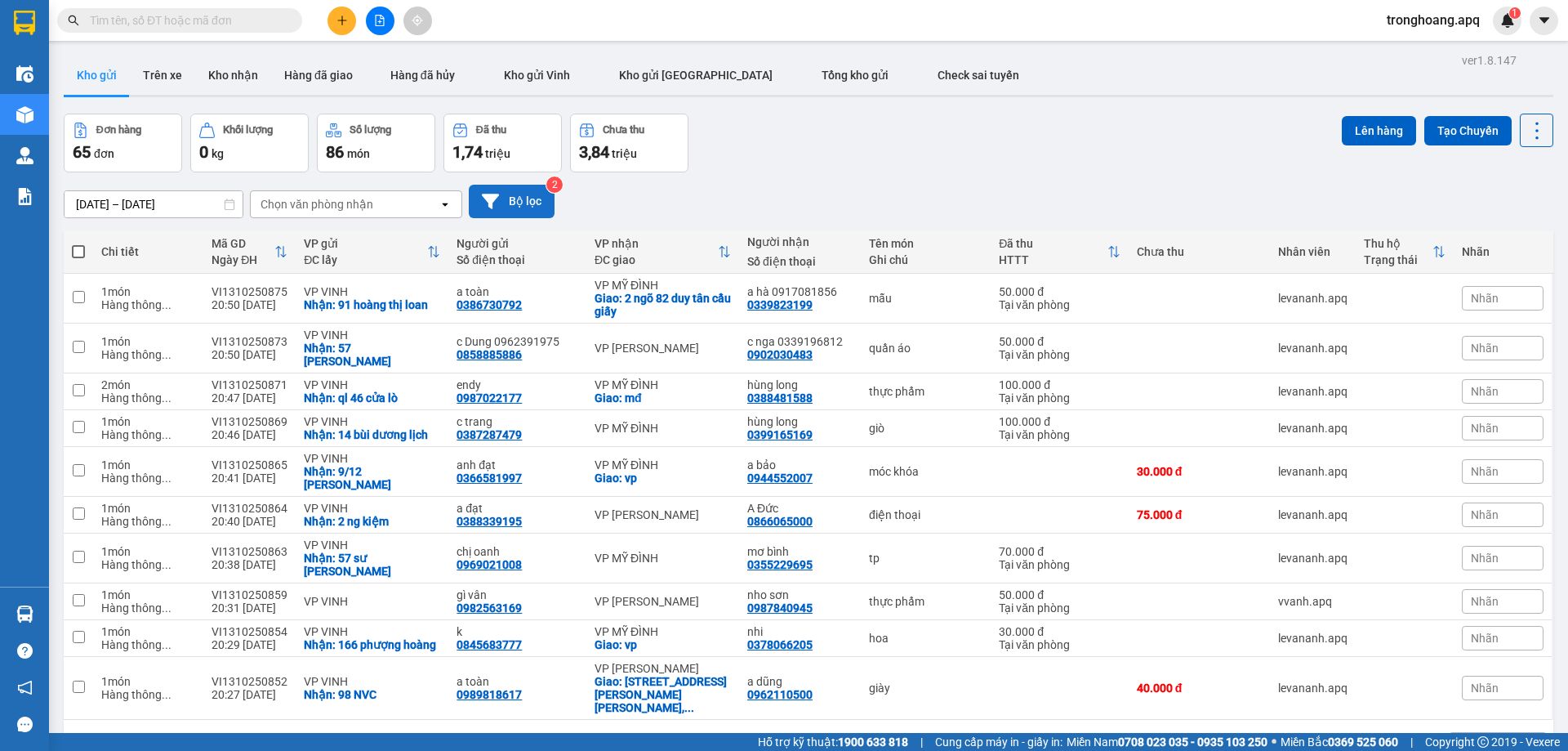
click at [532, 206] on button "Bộ lọc" at bounding box center [511, 201] width 86 height 34
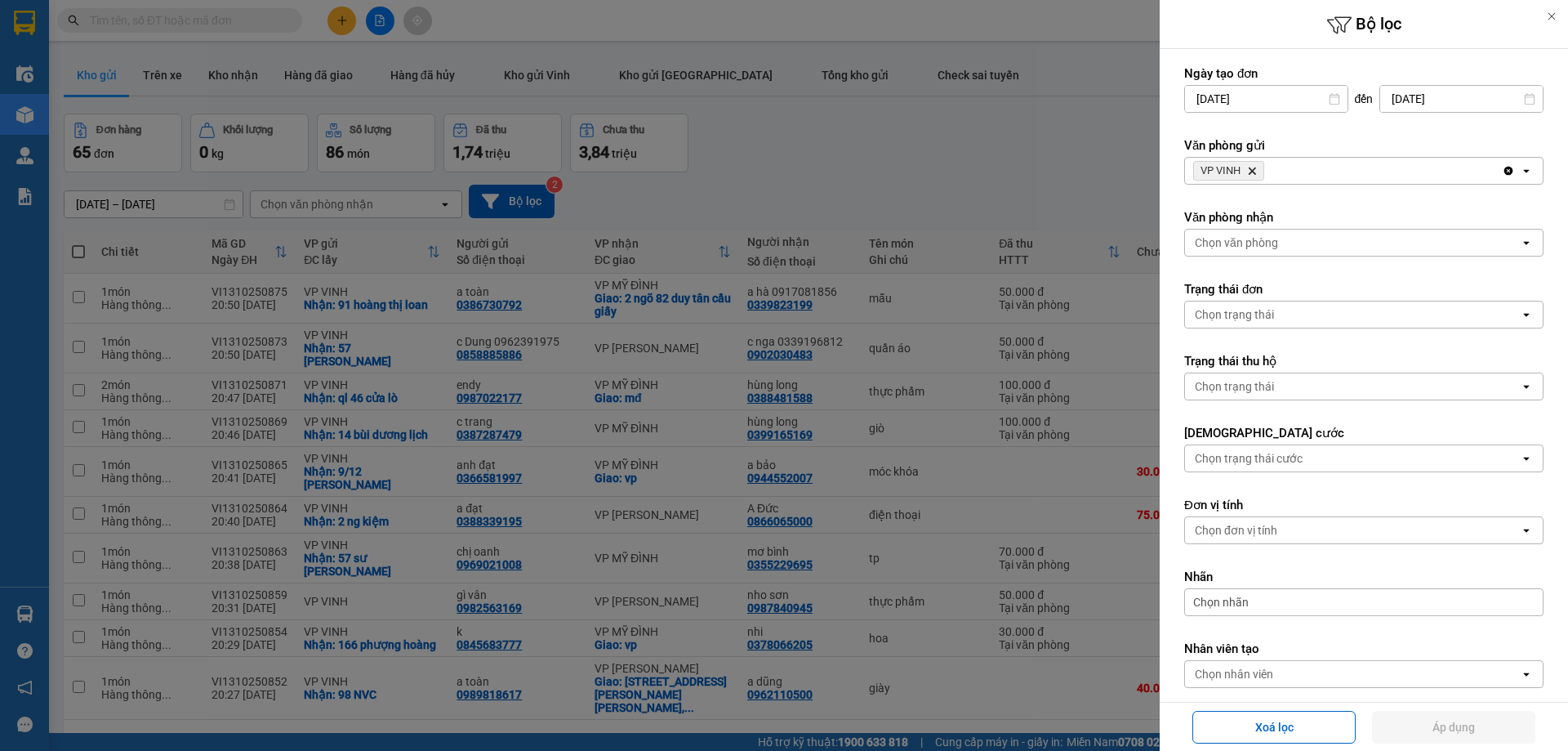
click at [1253, 174] on icon "Delete" at bounding box center [1251, 171] width 10 height 10
click at [1253, 174] on div "Chọn văn phòng" at bounding box center [1236, 171] width 83 height 16
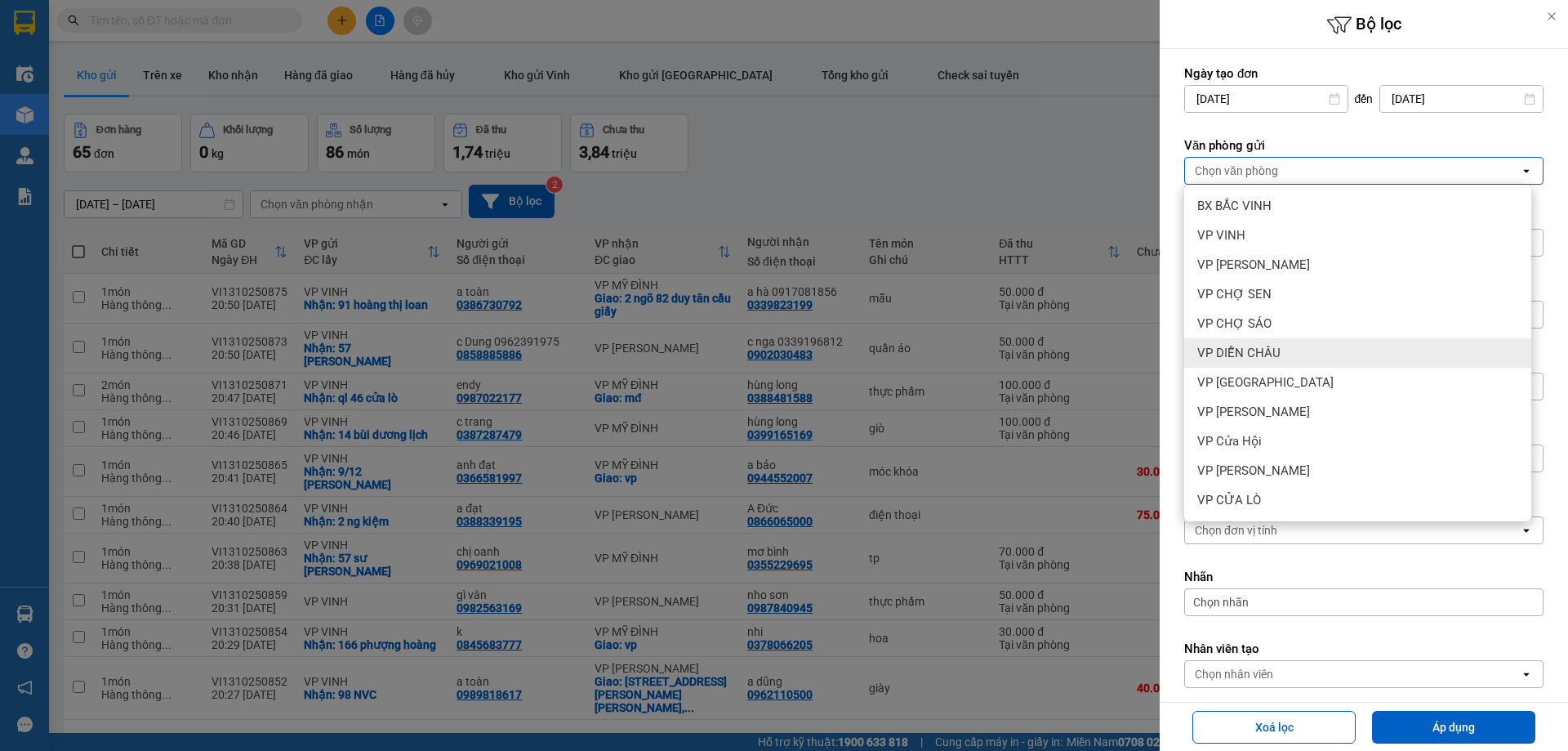
click at [1269, 341] on div "VP DIỄN CHÂU" at bounding box center [1358, 353] width 347 height 30
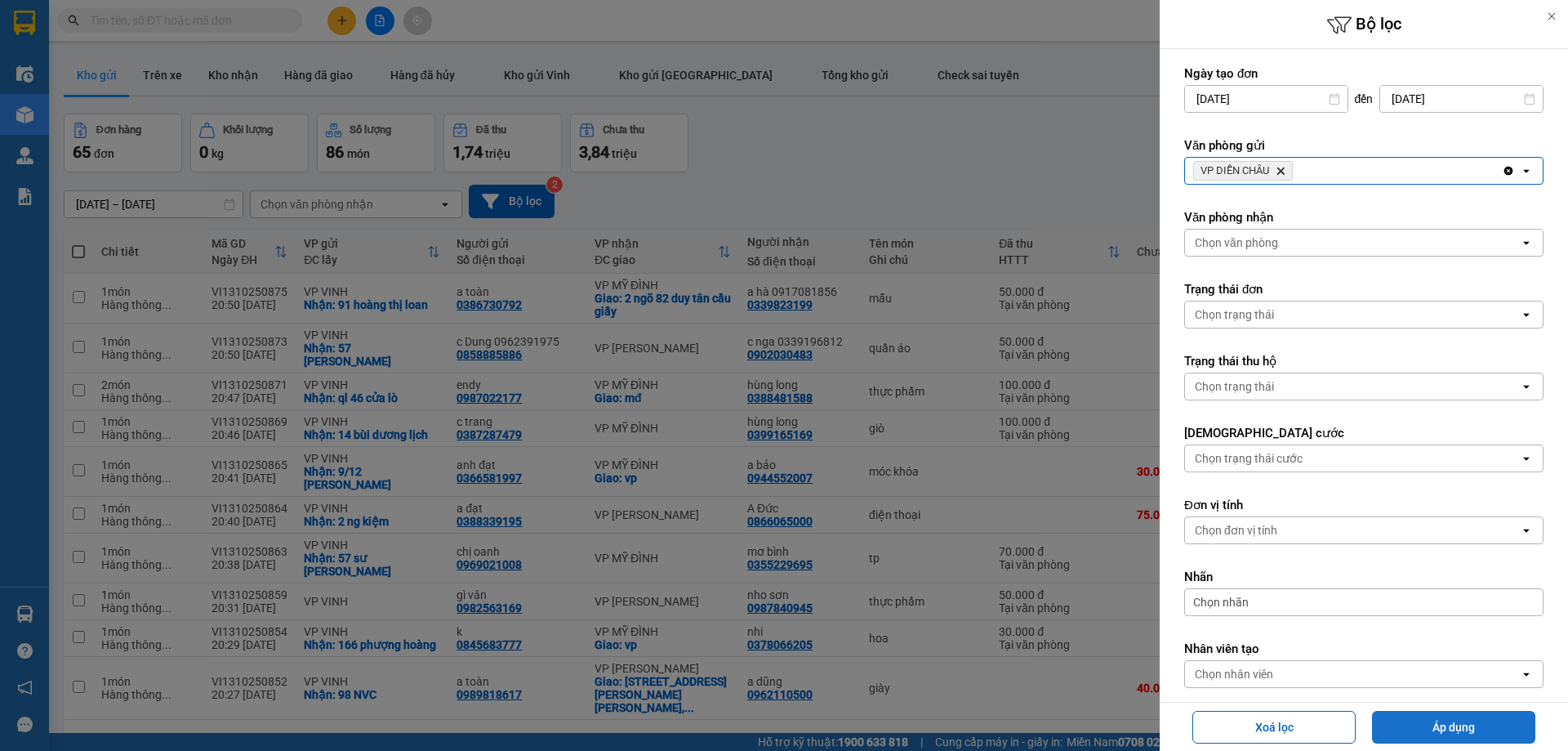
click at [1385, 716] on button "Áp dụng" at bounding box center [1453, 727] width 164 height 33
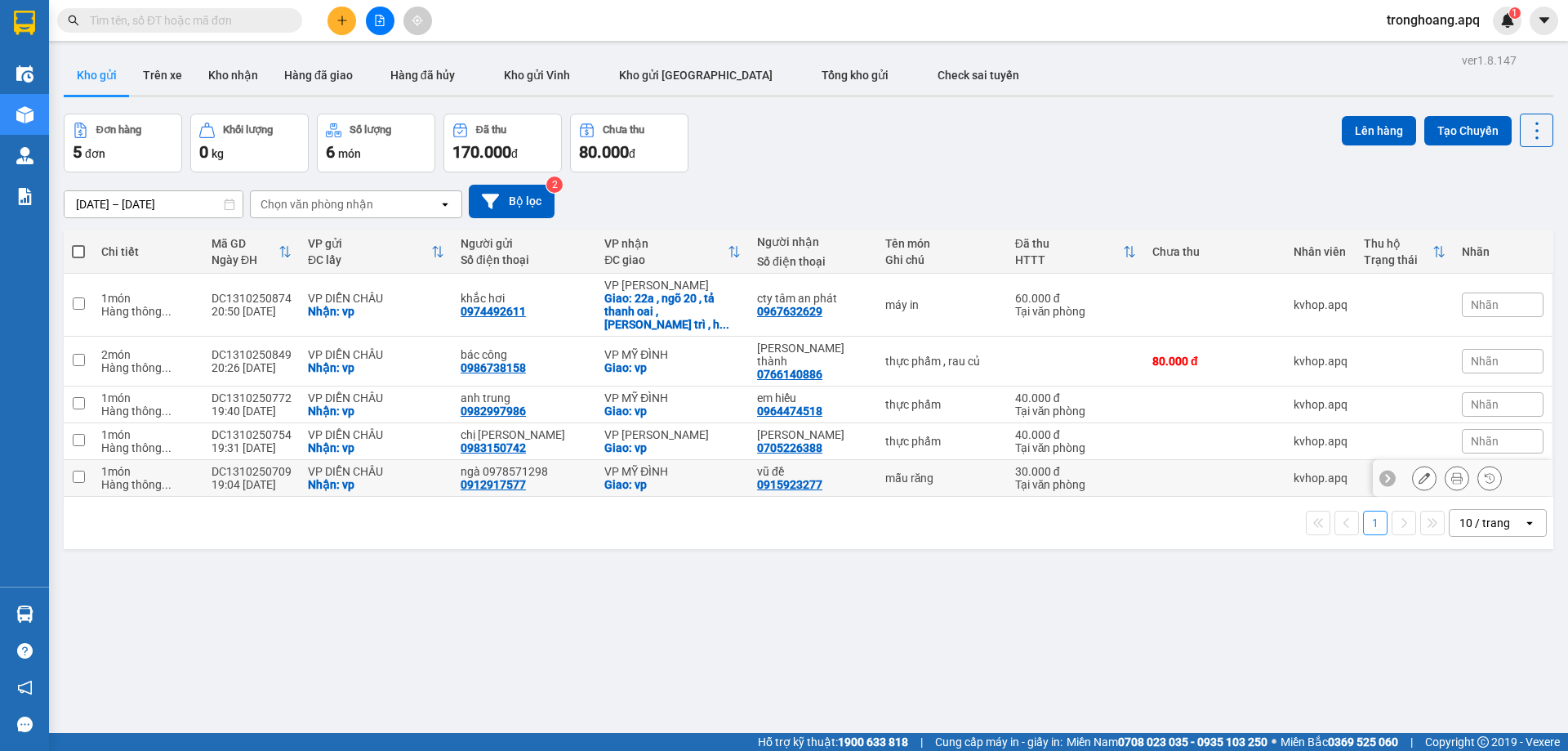
click at [655, 478] on div "Giao: vp" at bounding box center [673, 484] width 136 height 13
checkbox input "true"
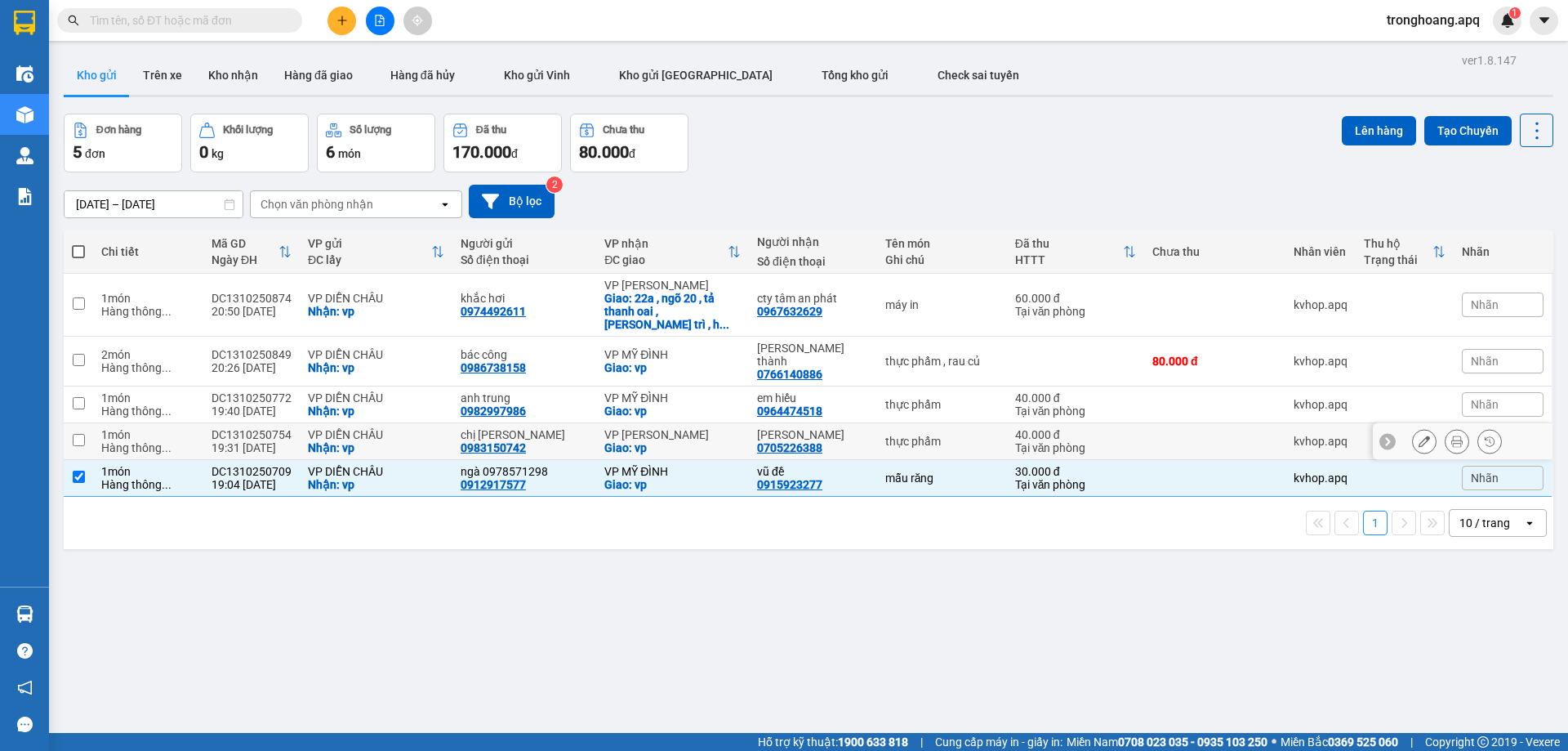
click at [664, 428] on div "VP [PERSON_NAME]" at bounding box center [673, 434] width 136 height 13
checkbox input "true"
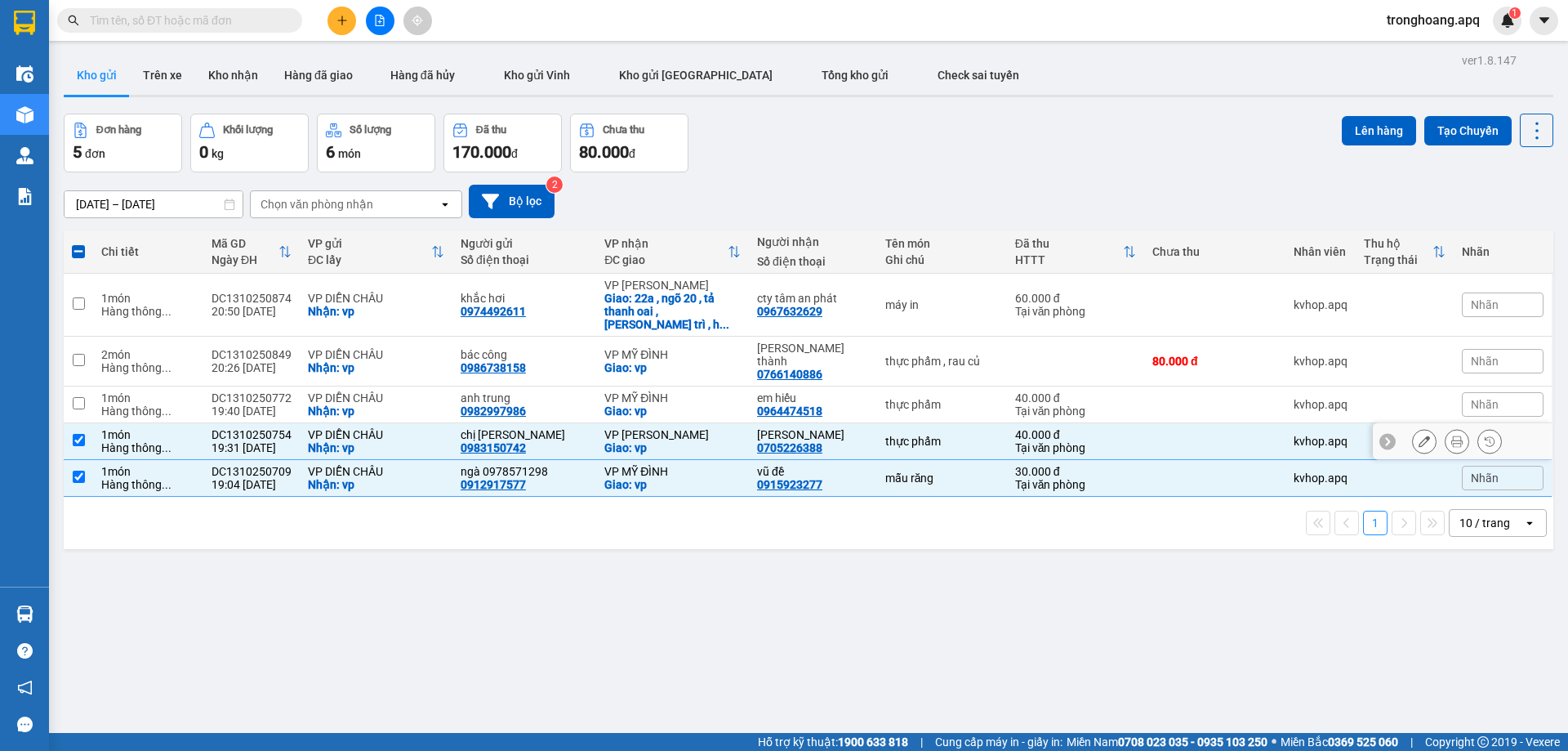
click at [667, 392] on td "VP MỸ ĐÌNH Giao: vp" at bounding box center [673, 405] width 153 height 37
checkbox input "true"
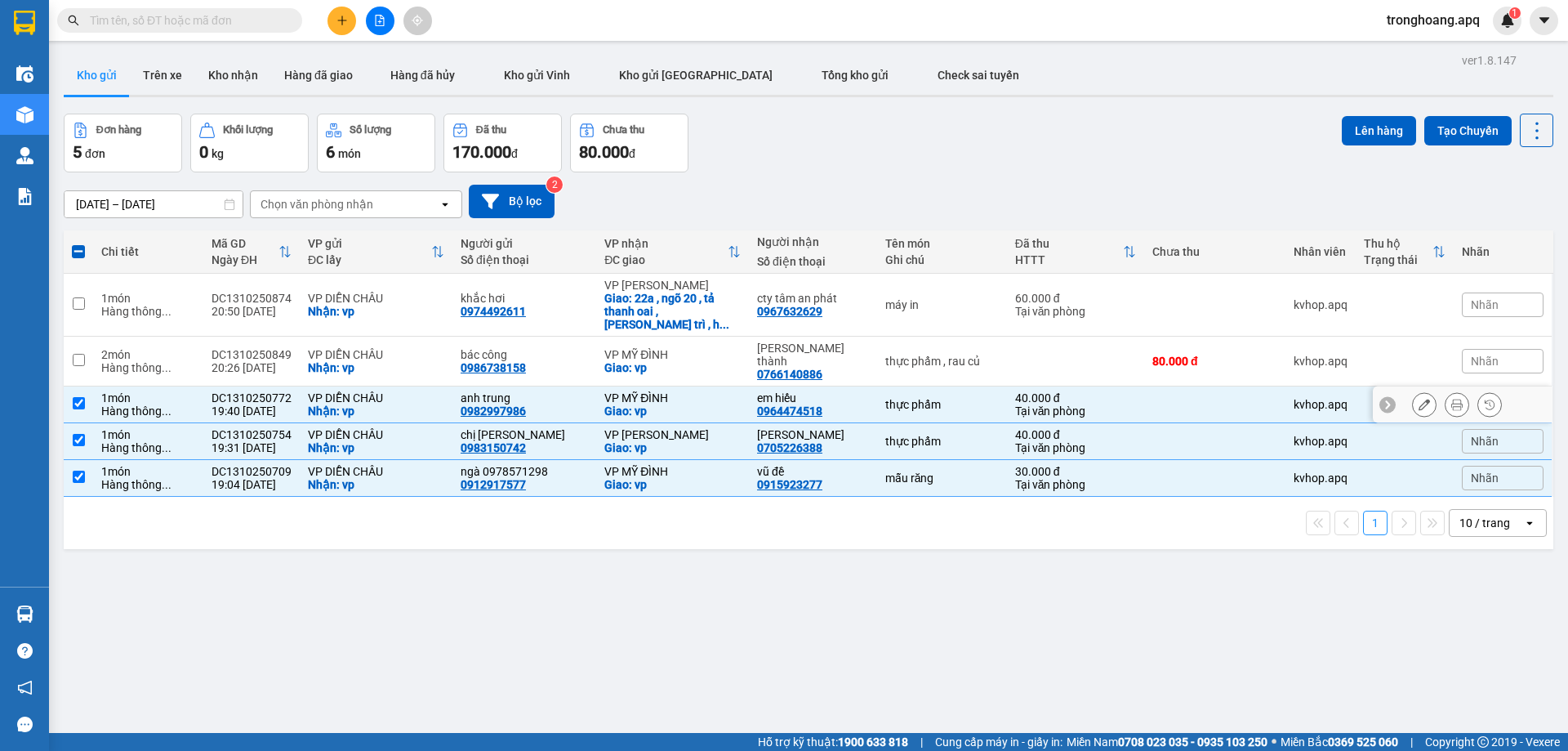
click at [669, 361] on div "Giao: vp" at bounding box center [673, 368] width 136 height 13
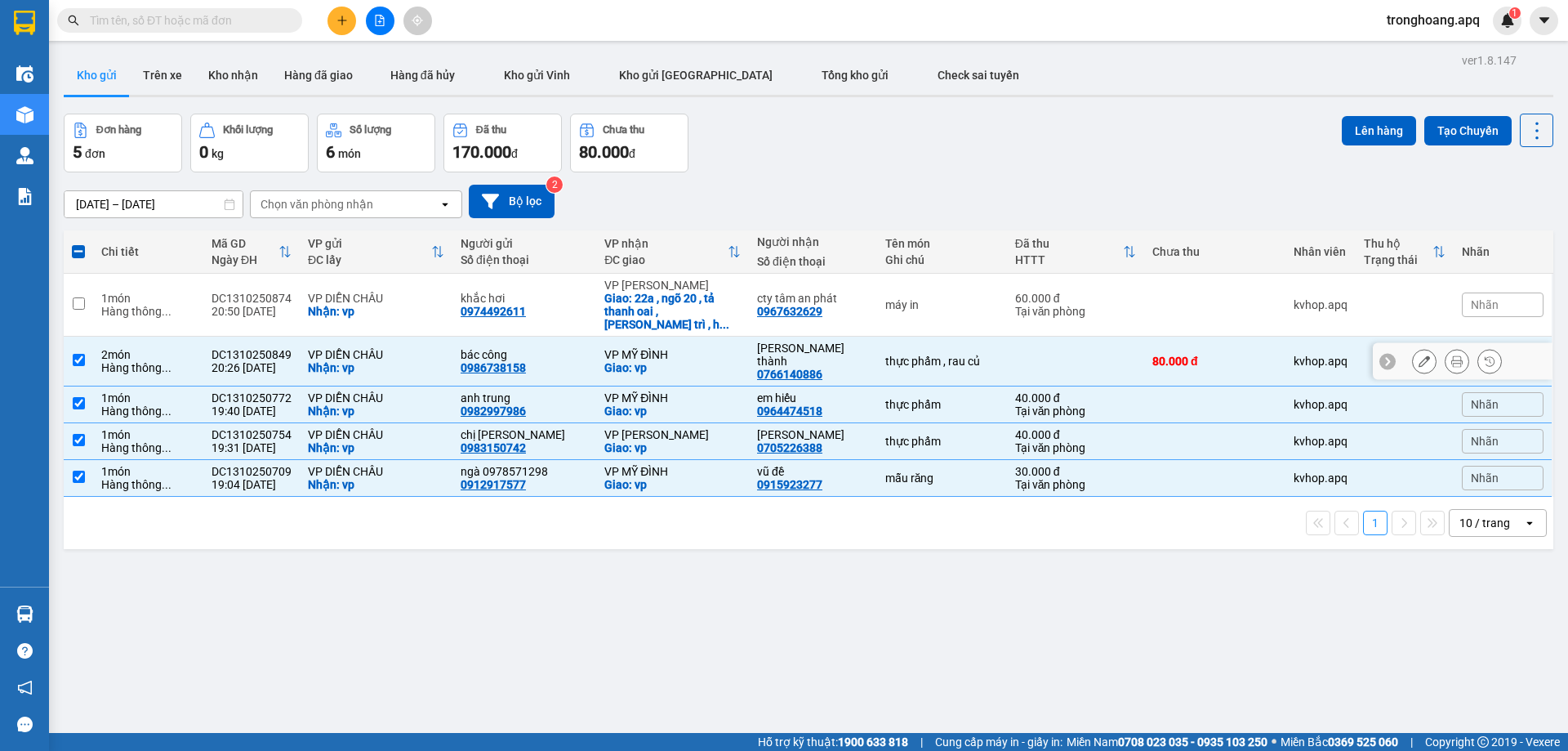
checkbox input "true"
click at [676, 293] on div "Giao: 22a , ngõ 20 , tả thanh oai , thanh trì , h ..." at bounding box center [673, 312] width 136 height 39
checkbox input "true"
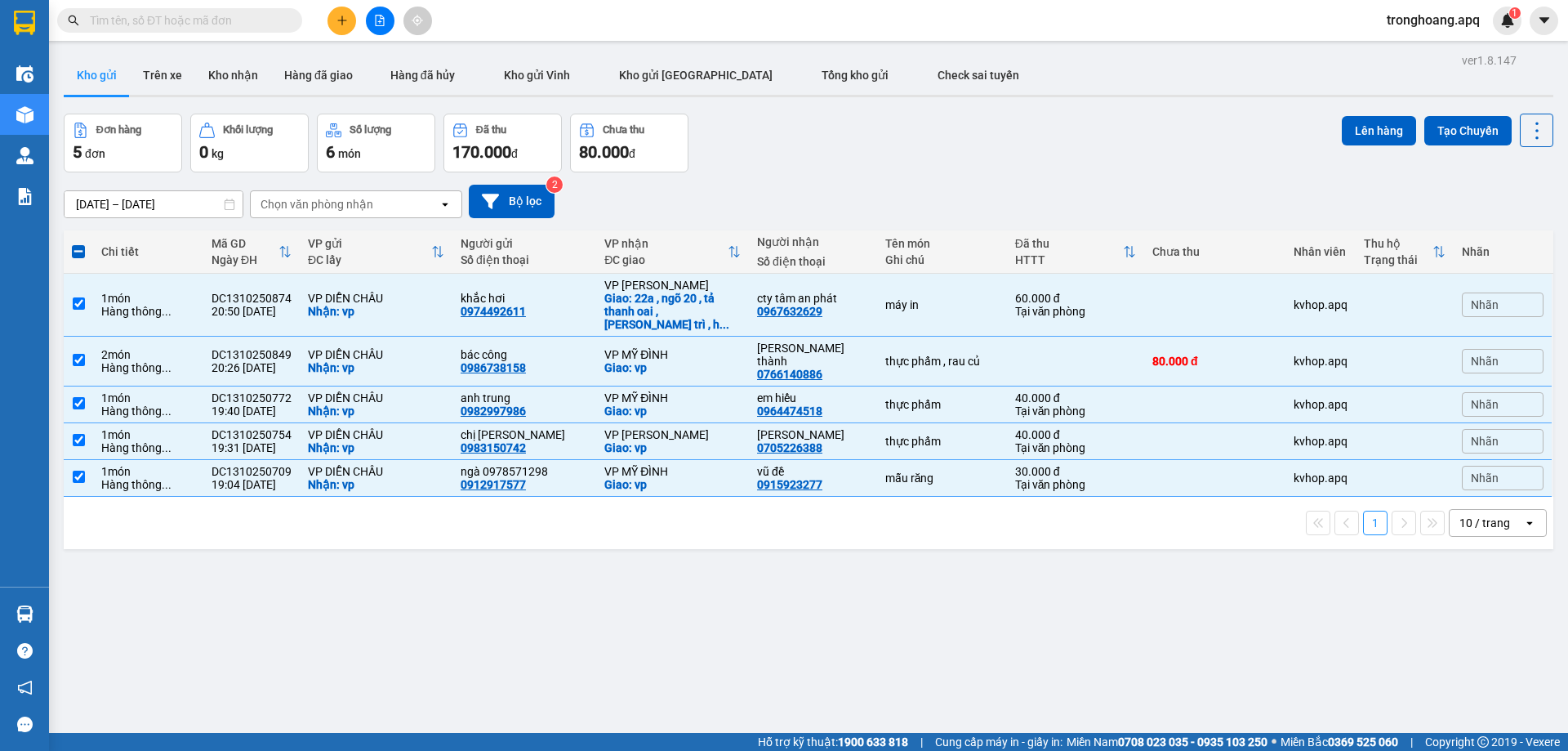
click at [1405, 108] on div "ver 1.8.147 Kho gửi Trên xe Kho nhận Hàng đã giao Hàng đã hủy Kho gửi Vinh Kho …" at bounding box center [808, 424] width 1502 height 751
click at [1371, 128] on button "Lên hàng" at bounding box center [1379, 131] width 74 height 30
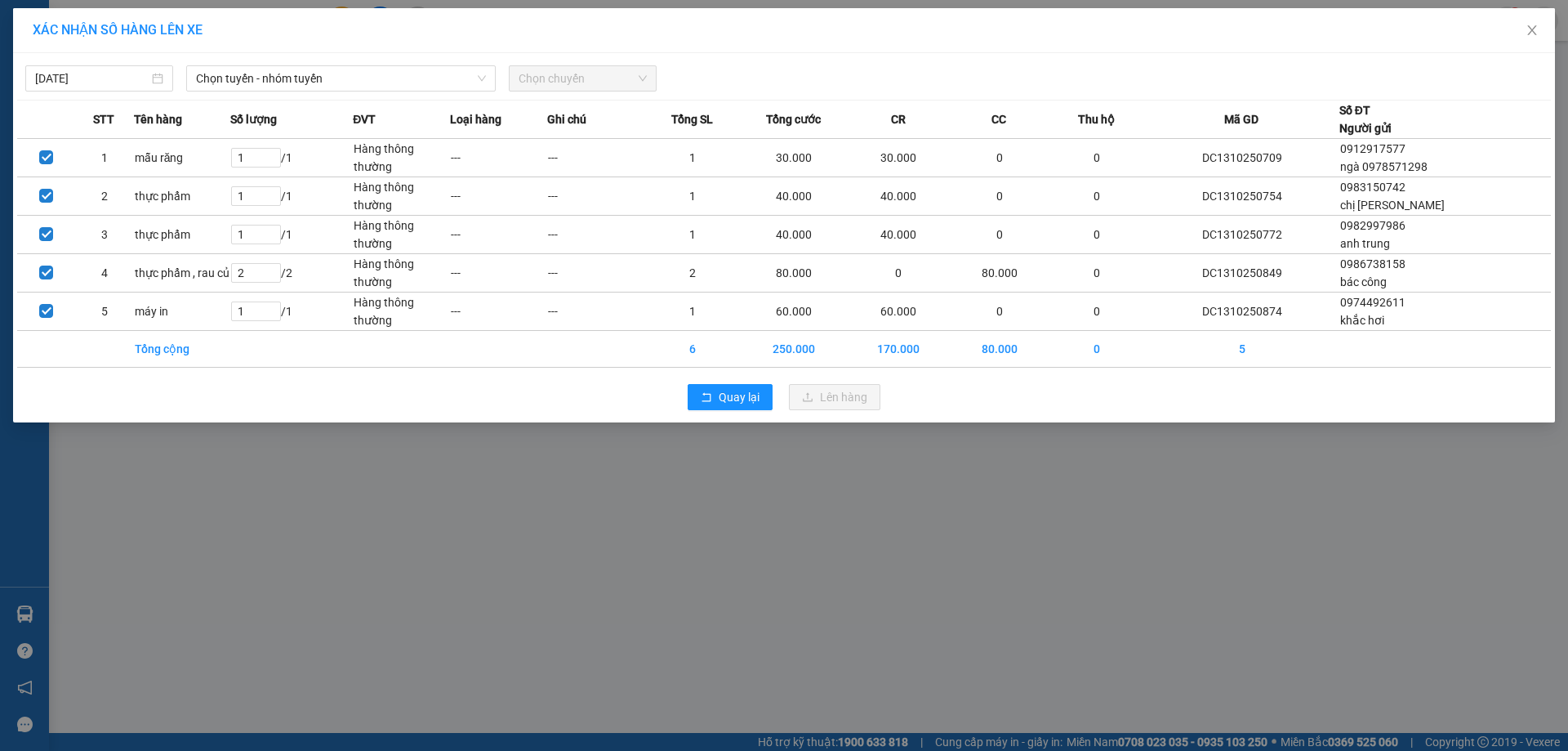
click at [268, 61] on div "13/10/2025 Chọn tuyến - nhóm tuyến Chọn chuyến" at bounding box center [784, 75] width 1533 height 35
click at [271, 72] on span "Chọn tuyến - nhóm tuyến" at bounding box center [340, 78] width 290 height 25
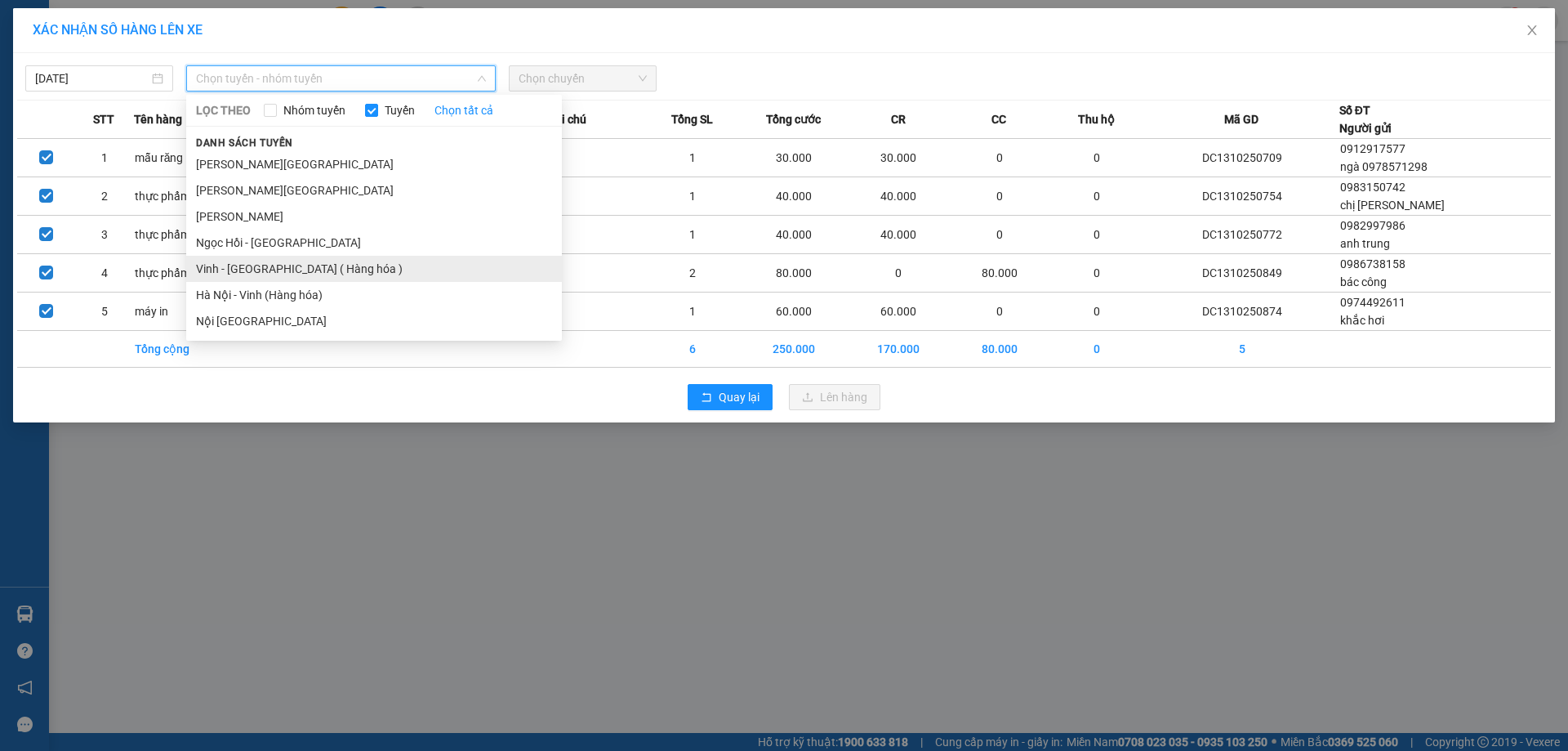
click at [289, 259] on li "Vinh - [GEOGRAPHIC_DATA] ( Hàng hóa )" at bounding box center [373, 269] width 376 height 26
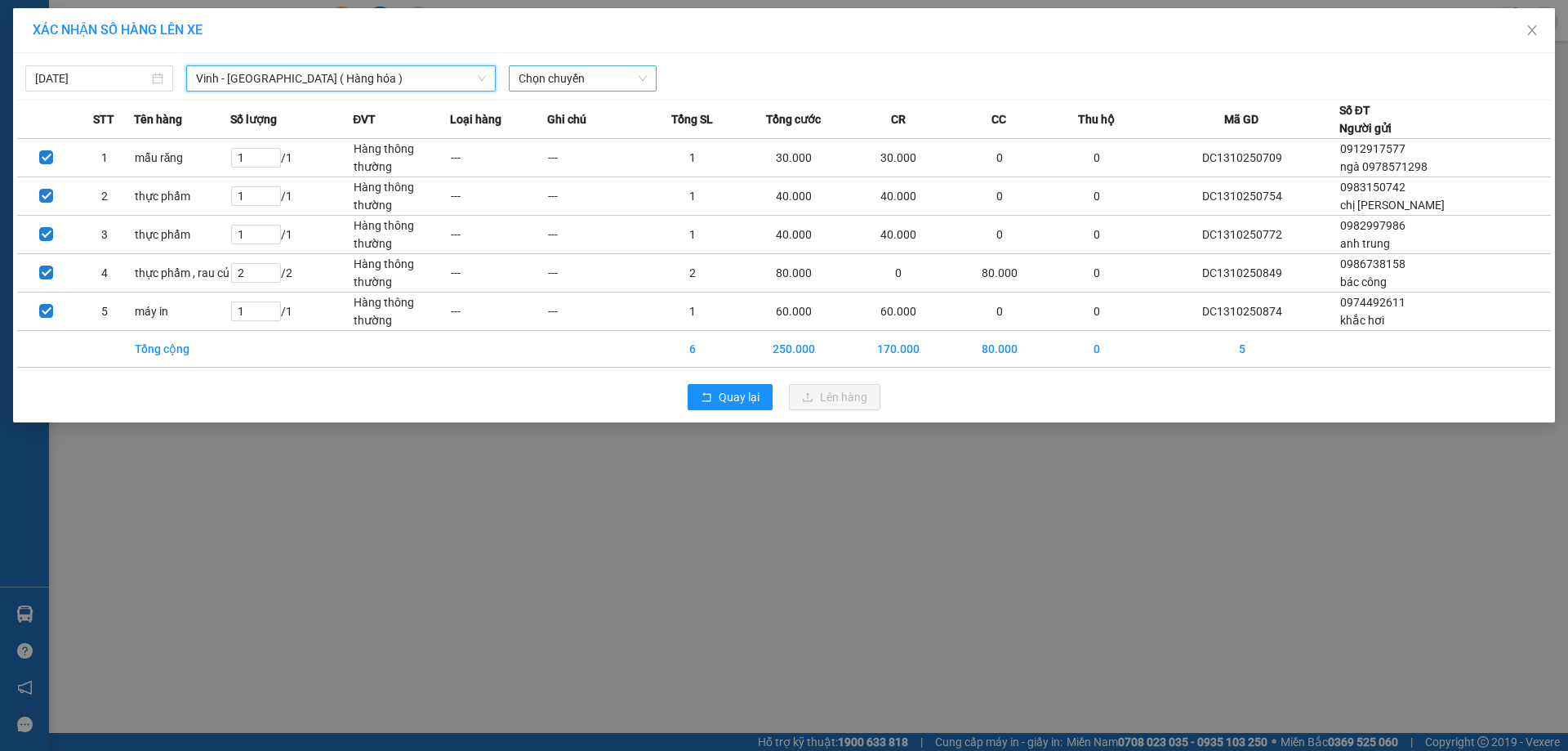
click at [576, 83] on span "Chọn chuyến" at bounding box center [583, 78] width 128 height 25
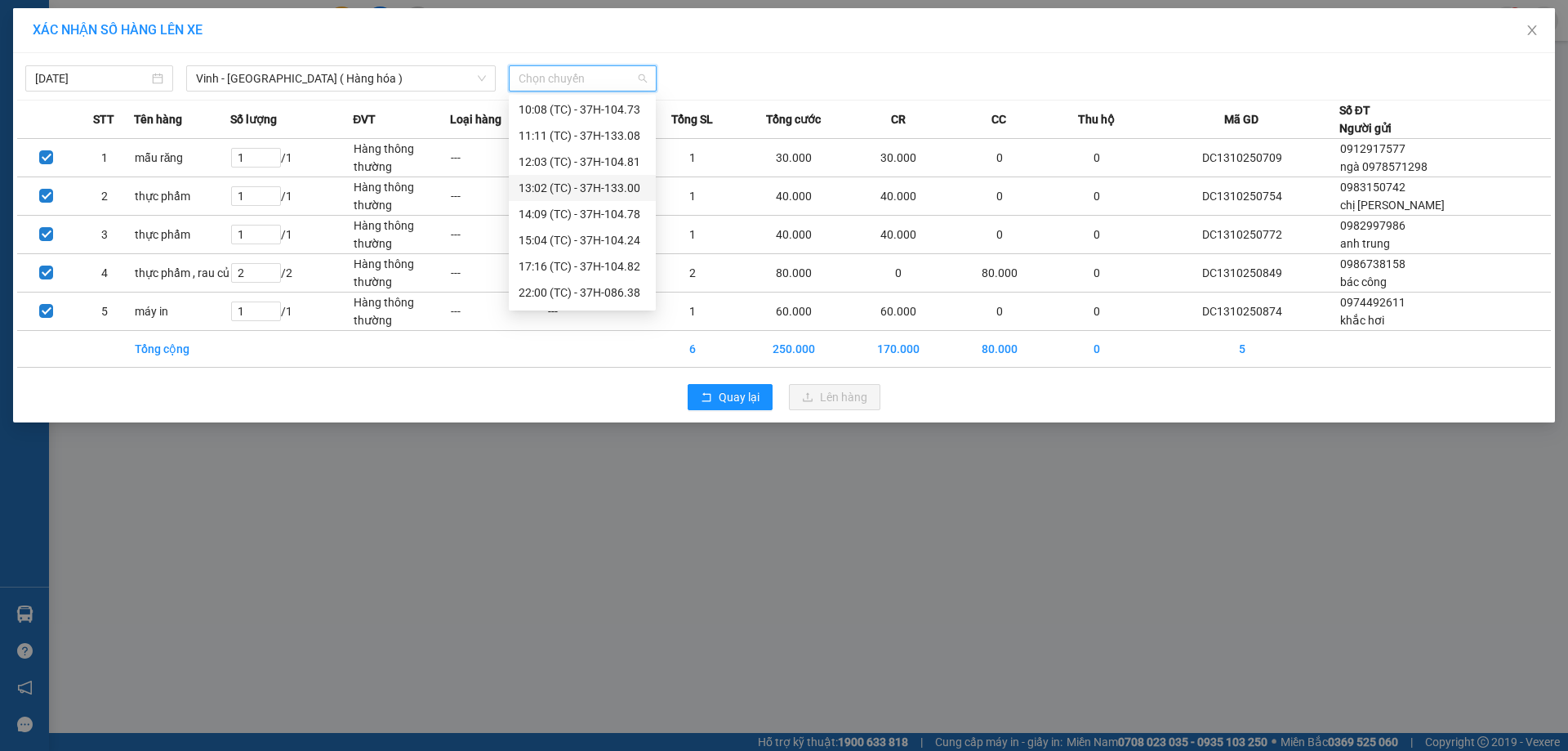
scroll to position [81, 0]
click at [621, 266] on div "22:00 (TC) - 37H-086.38" at bounding box center [582, 265] width 127 height 18
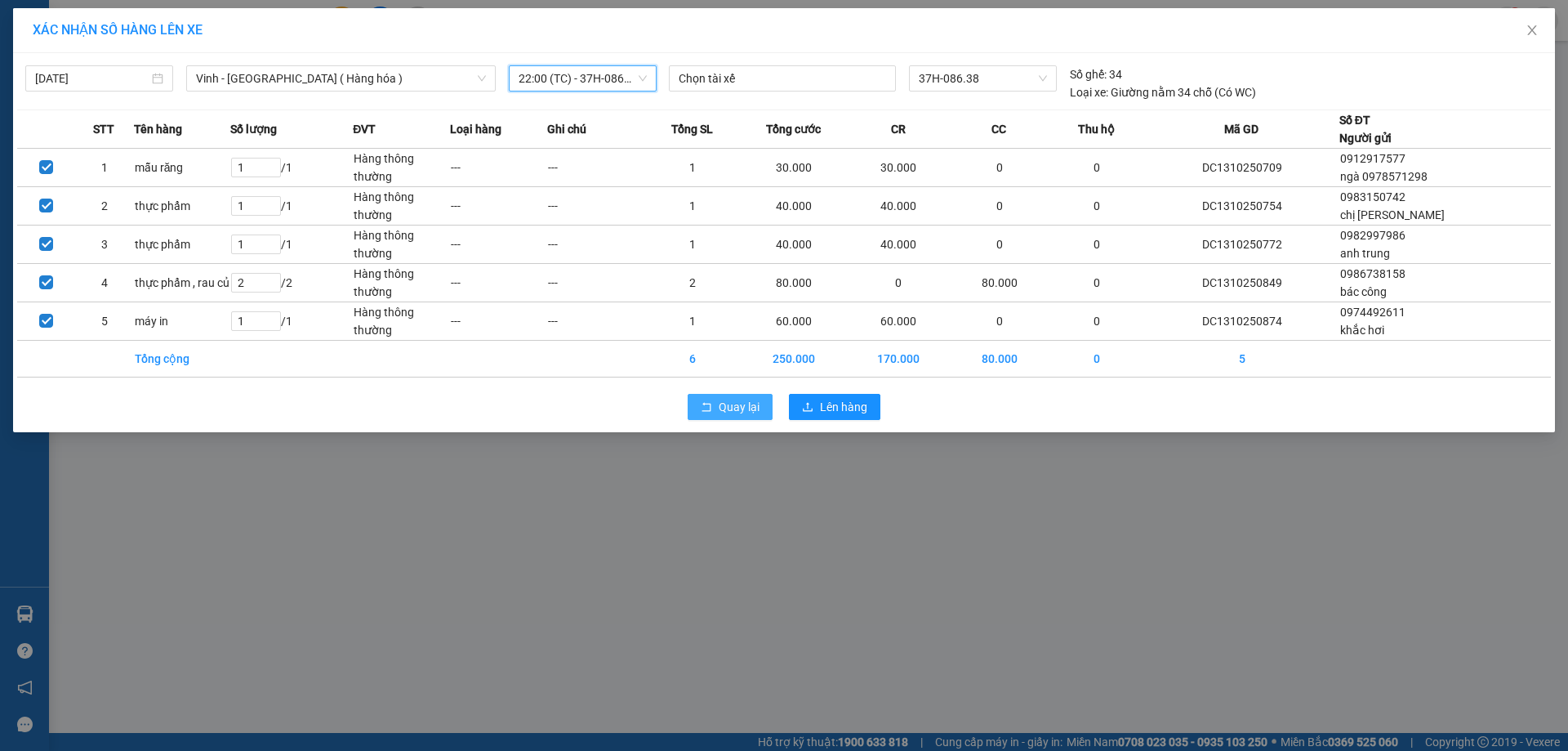
click at [730, 404] on span "Quay lại" at bounding box center [739, 407] width 41 height 18
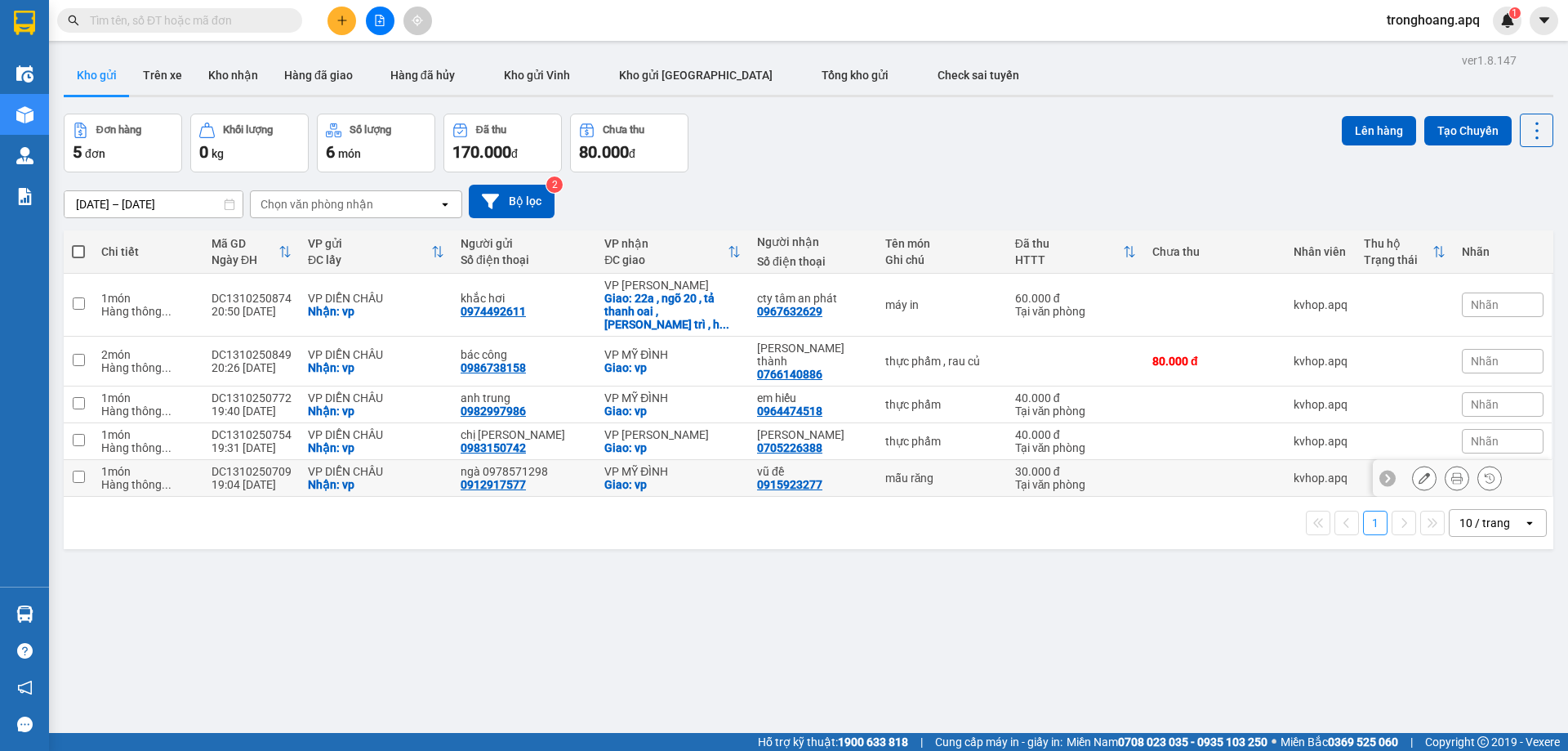
drag, startPoint x: 688, startPoint y: 466, endPoint x: 686, endPoint y: 457, distance: 9.2
click at [687, 465] on td "VP MỸ ĐÌNH Giao: vp" at bounding box center [673, 478] width 153 height 37
checkbox input "true"
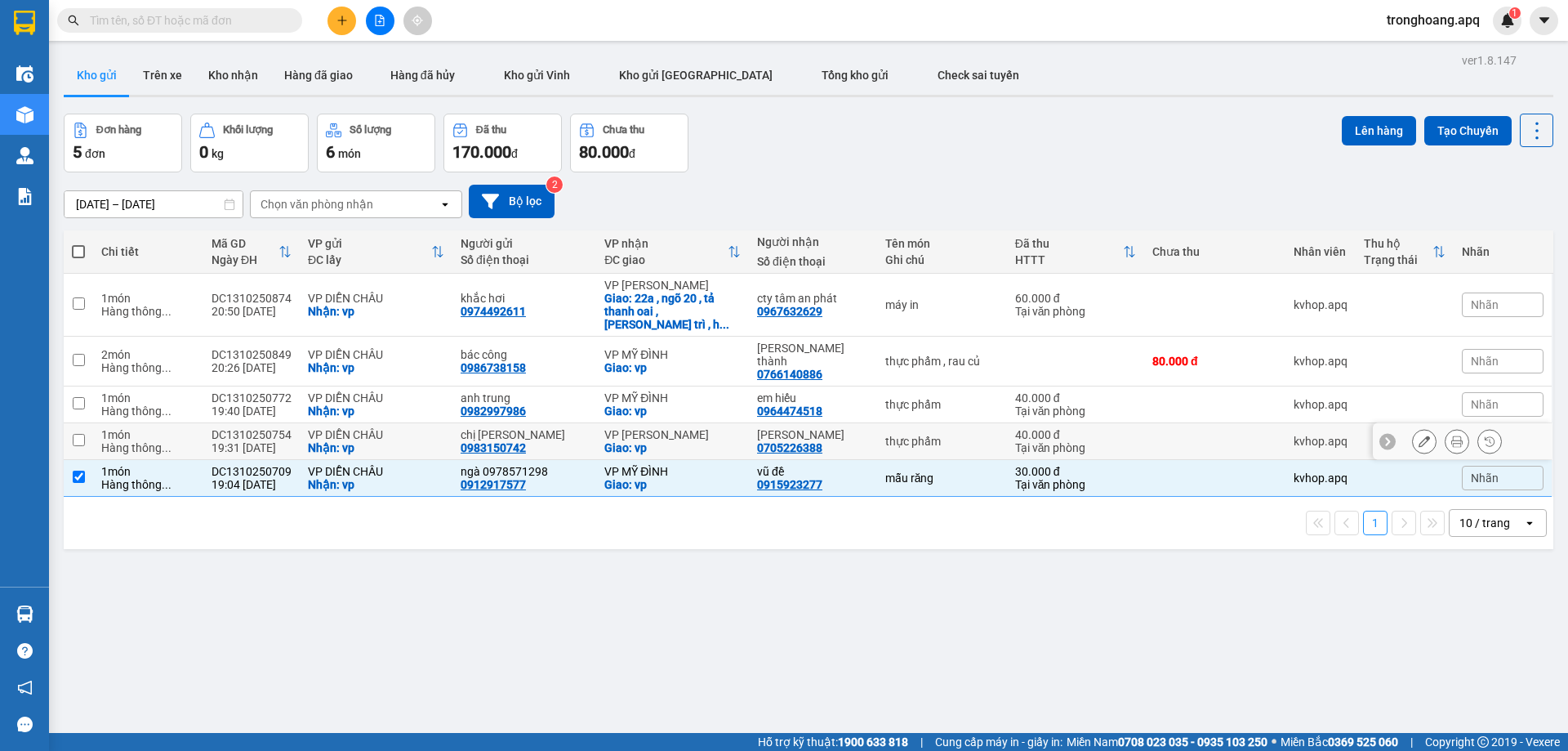
click at [676, 428] on div "VP [PERSON_NAME]" at bounding box center [673, 434] width 136 height 13
checkbox input "true"
click at [664, 392] on div "VP MỸ ĐÌNH" at bounding box center [673, 398] width 136 height 13
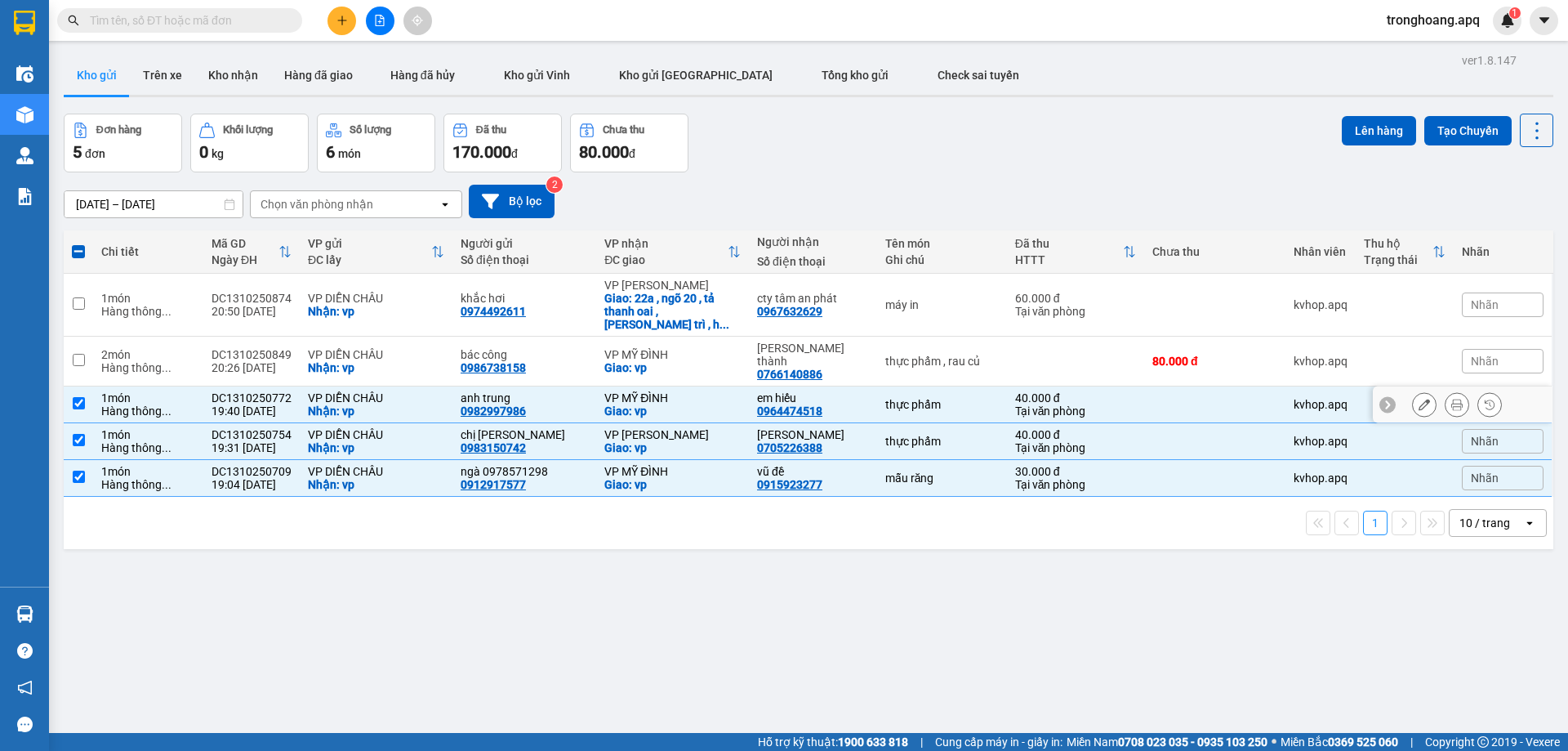
checkbox input "true"
click at [651, 336] on td "VP MỸ ĐÌNH Giao: vp" at bounding box center [673, 361] width 153 height 50
checkbox input "true"
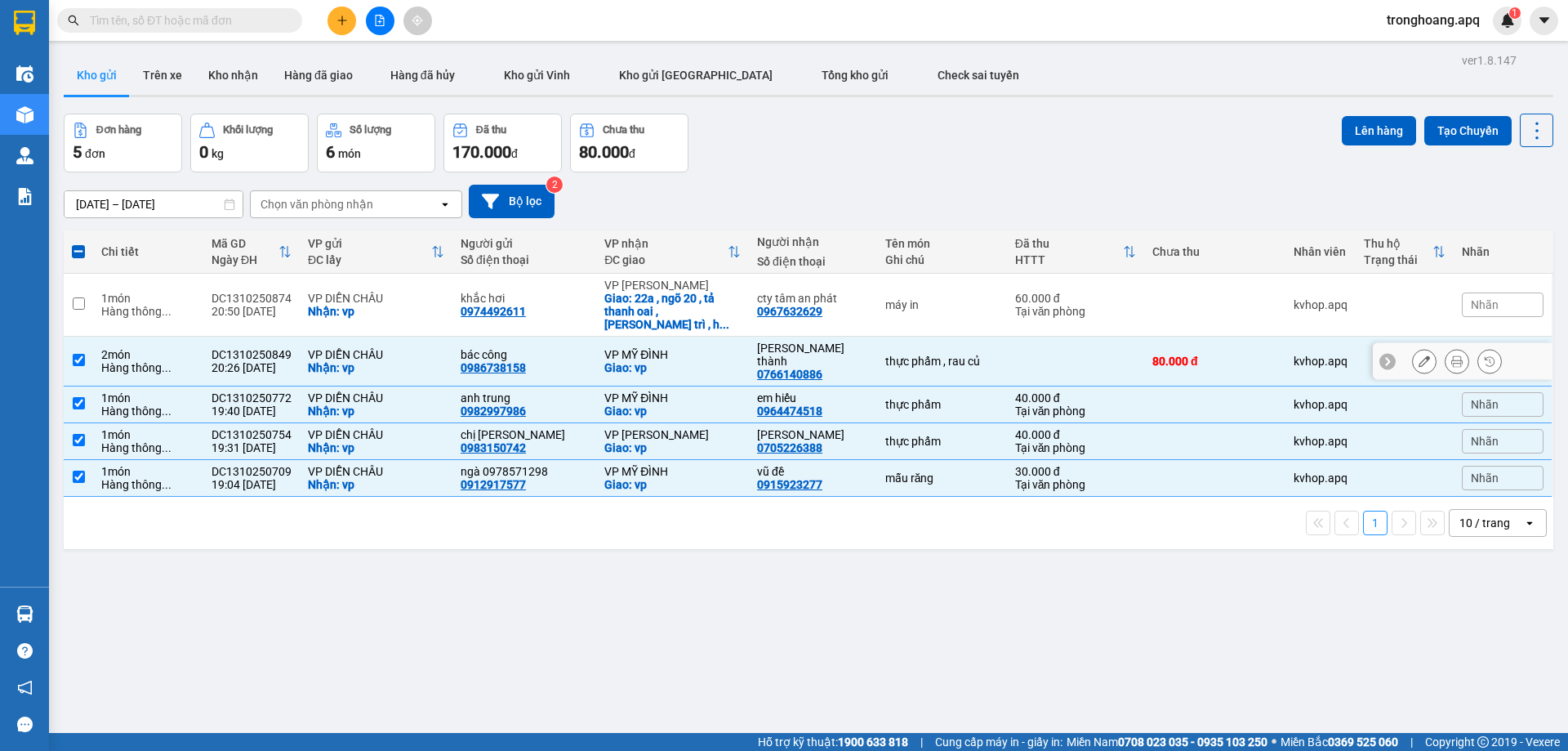
click at [652, 298] on div "Giao: 22a , ngõ 20 , tả thanh oai , thanh trì , h ..." at bounding box center [673, 312] width 136 height 39
checkbox input "true"
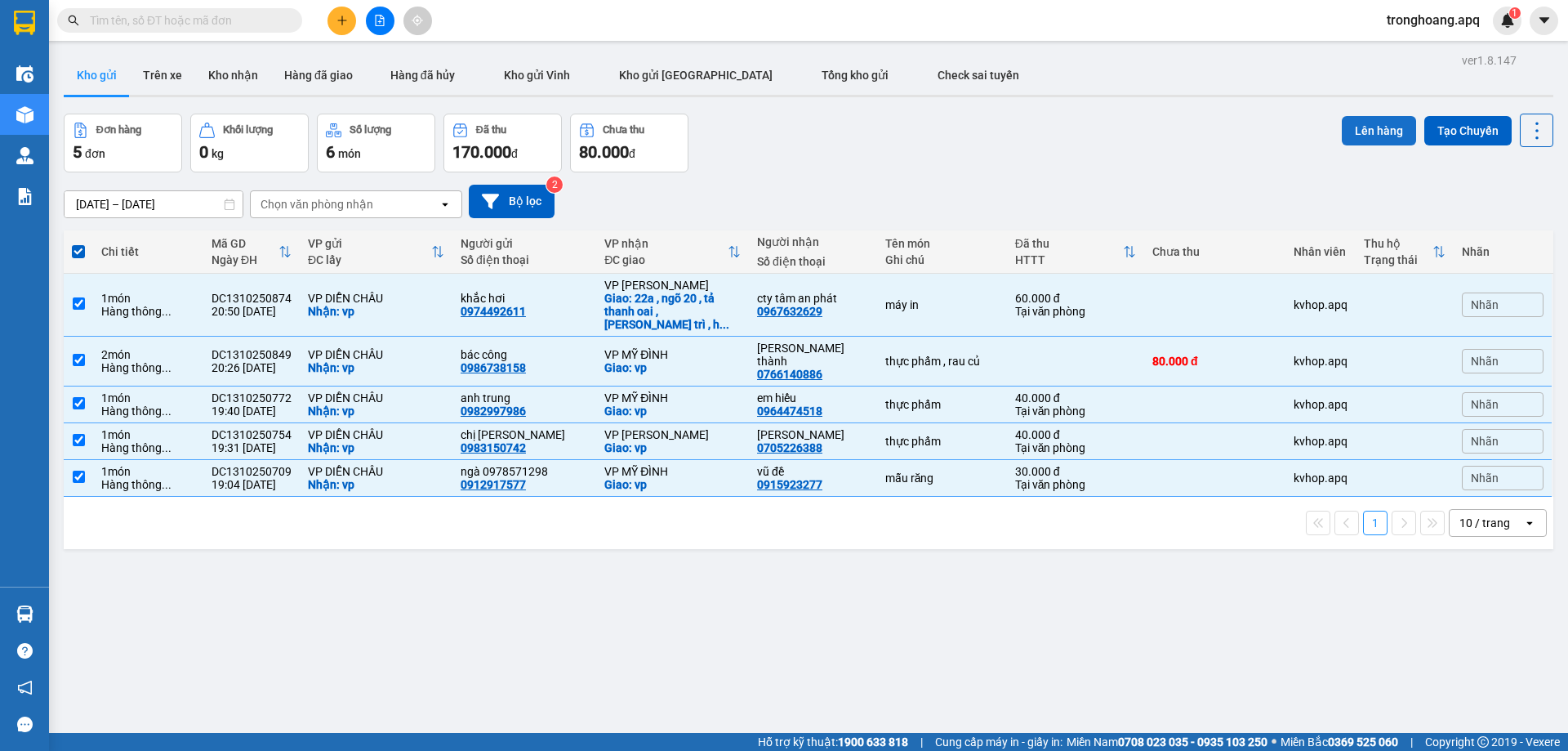
click at [1383, 126] on button "Lên hàng" at bounding box center [1379, 131] width 74 height 30
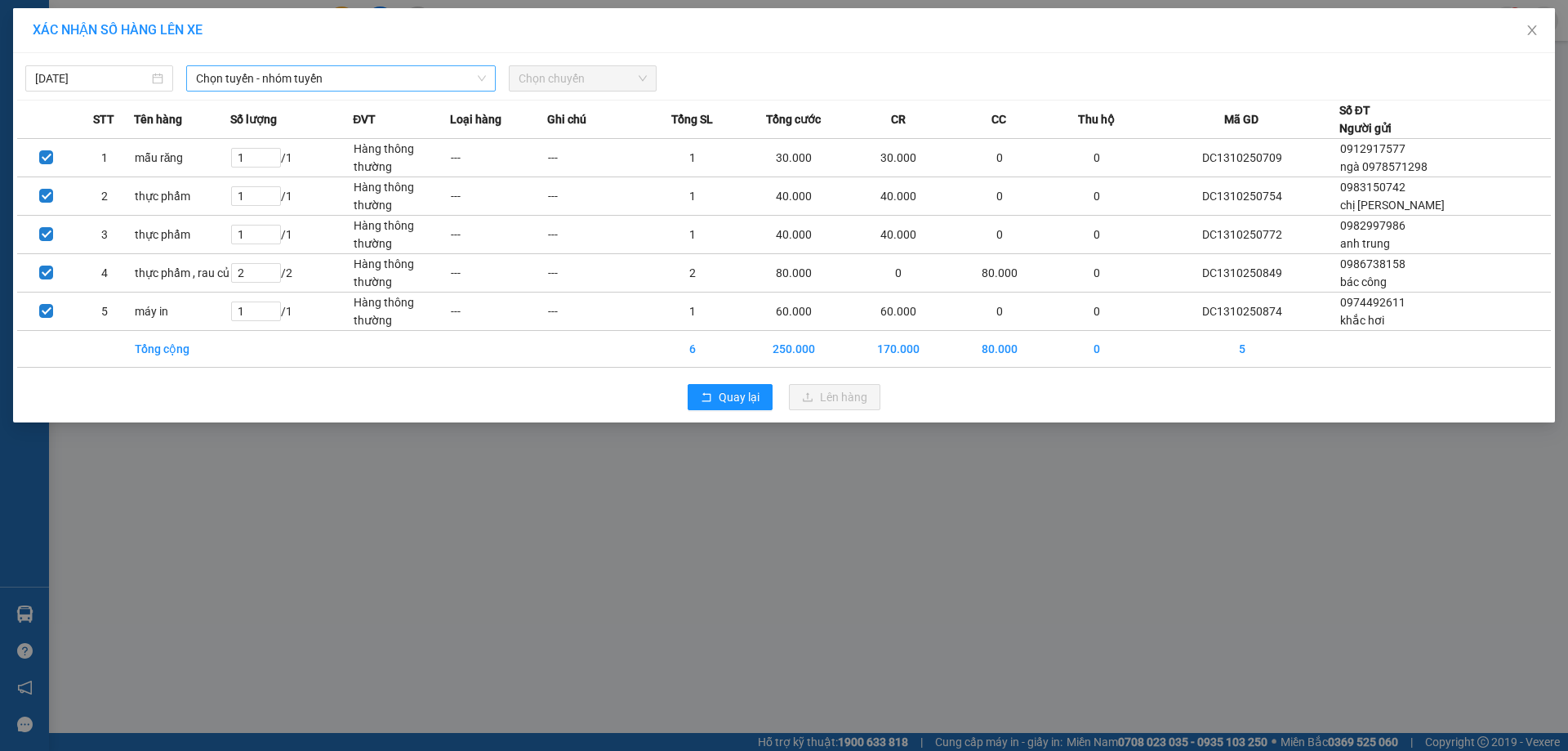
drag, startPoint x: 213, startPoint y: 49, endPoint x: 223, endPoint y: 69, distance: 22.4
click at [214, 53] on div "XÁC NHẬN SỐ HÀNG LÊN XE 13/10/2025 Chọn tuyến - nhóm tuyến Chọn chuyến STT Tên …" at bounding box center [784, 215] width 1542 height 414
drag, startPoint x: 224, startPoint y: 72, endPoint x: 243, endPoint y: 94, distance: 29.1
click at [226, 73] on span "Chọn tuyến - nhóm tuyến" at bounding box center [340, 78] width 290 height 25
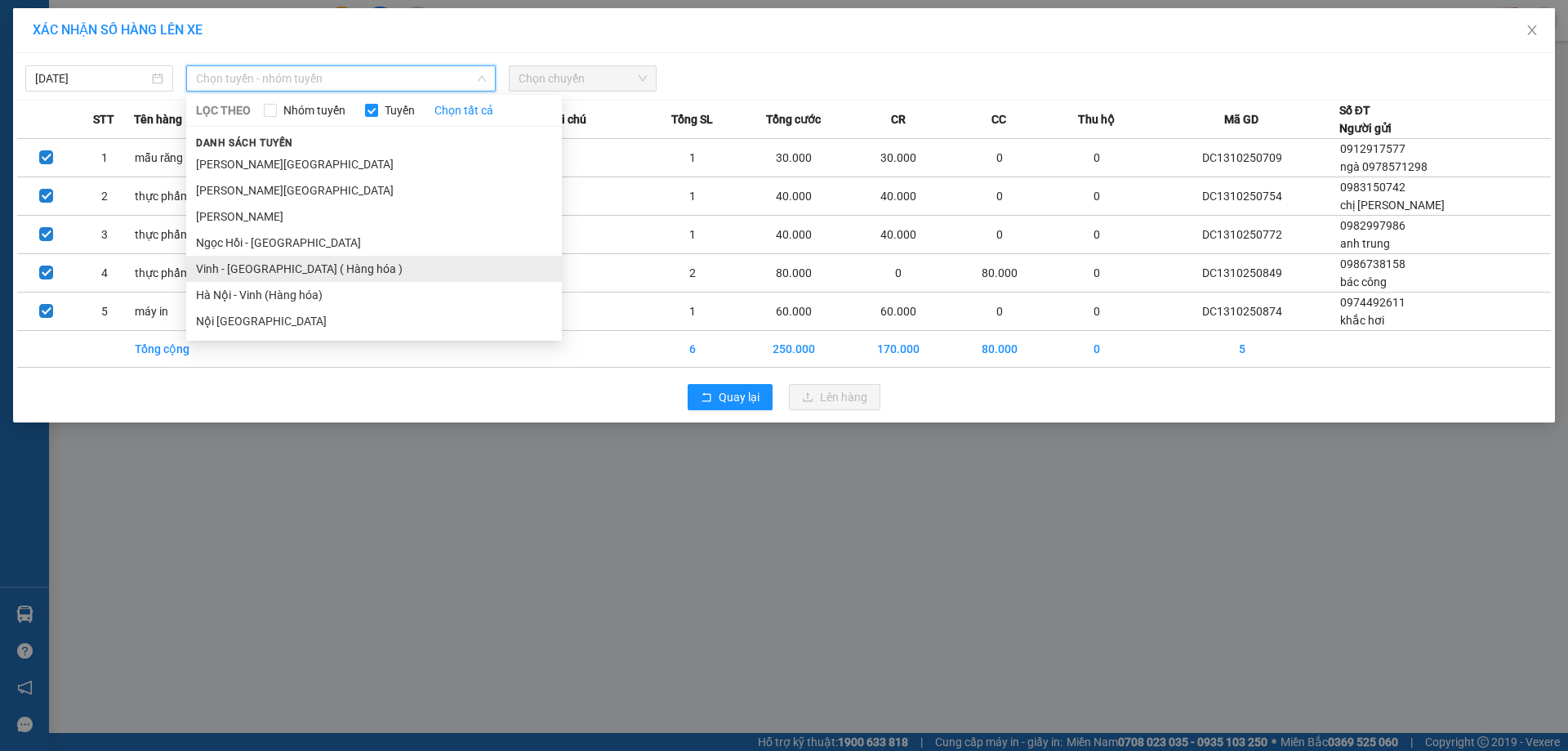
click at [274, 262] on li "Vinh - [GEOGRAPHIC_DATA] ( Hàng hóa )" at bounding box center [373, 269] width 376 height 26
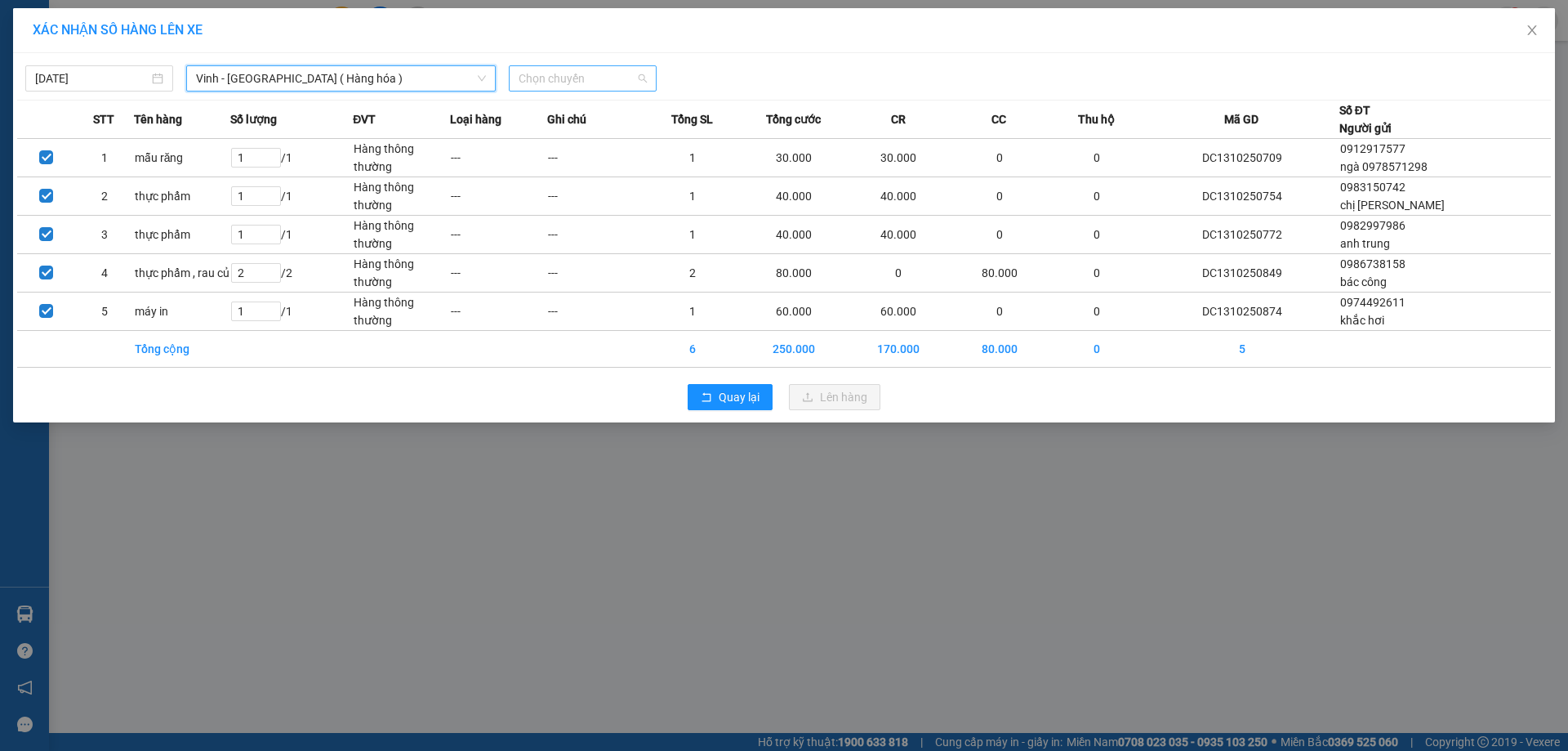
click at [564, 84] on span "Chọn chuyến" at bounding box center [583, 78] width 128 height 25
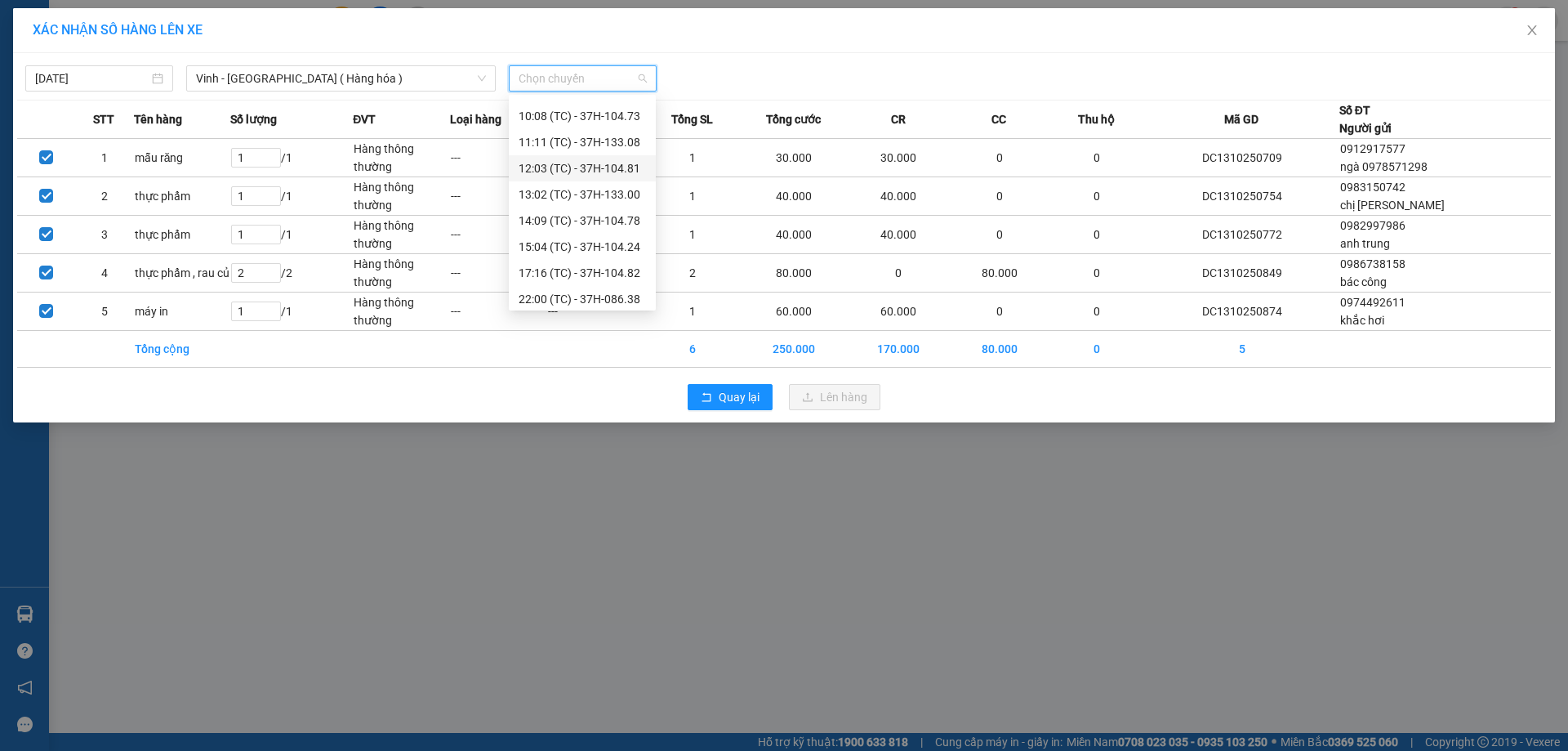
scroll to position [81, 0]
click at [613, 267] on div "22:00 (TC) - 37H-086.38" at bounding box center [582, 265] width 127 height 18
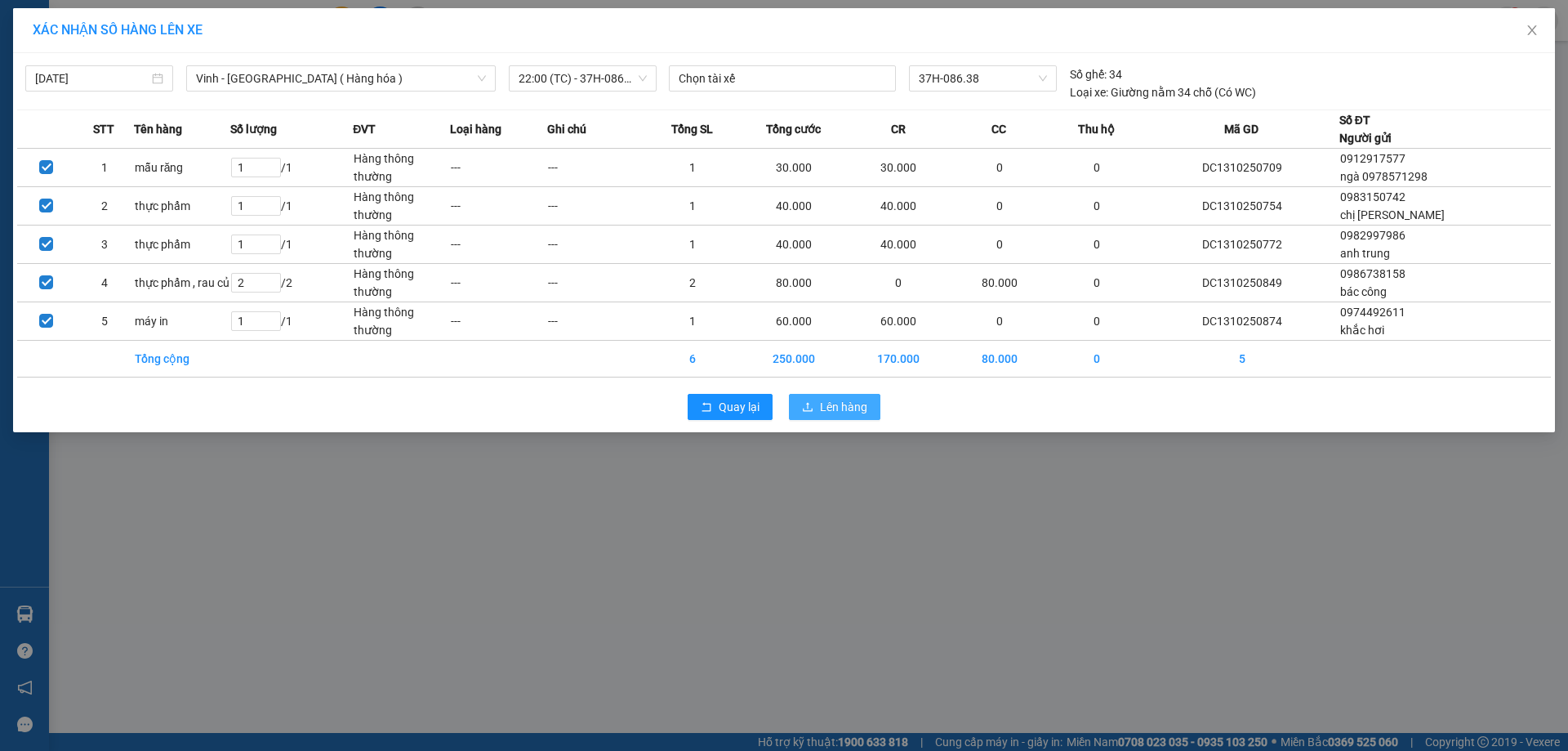
click at [811, 409] on icon "upload" at bounding box center [807, 407] width 12 height 12
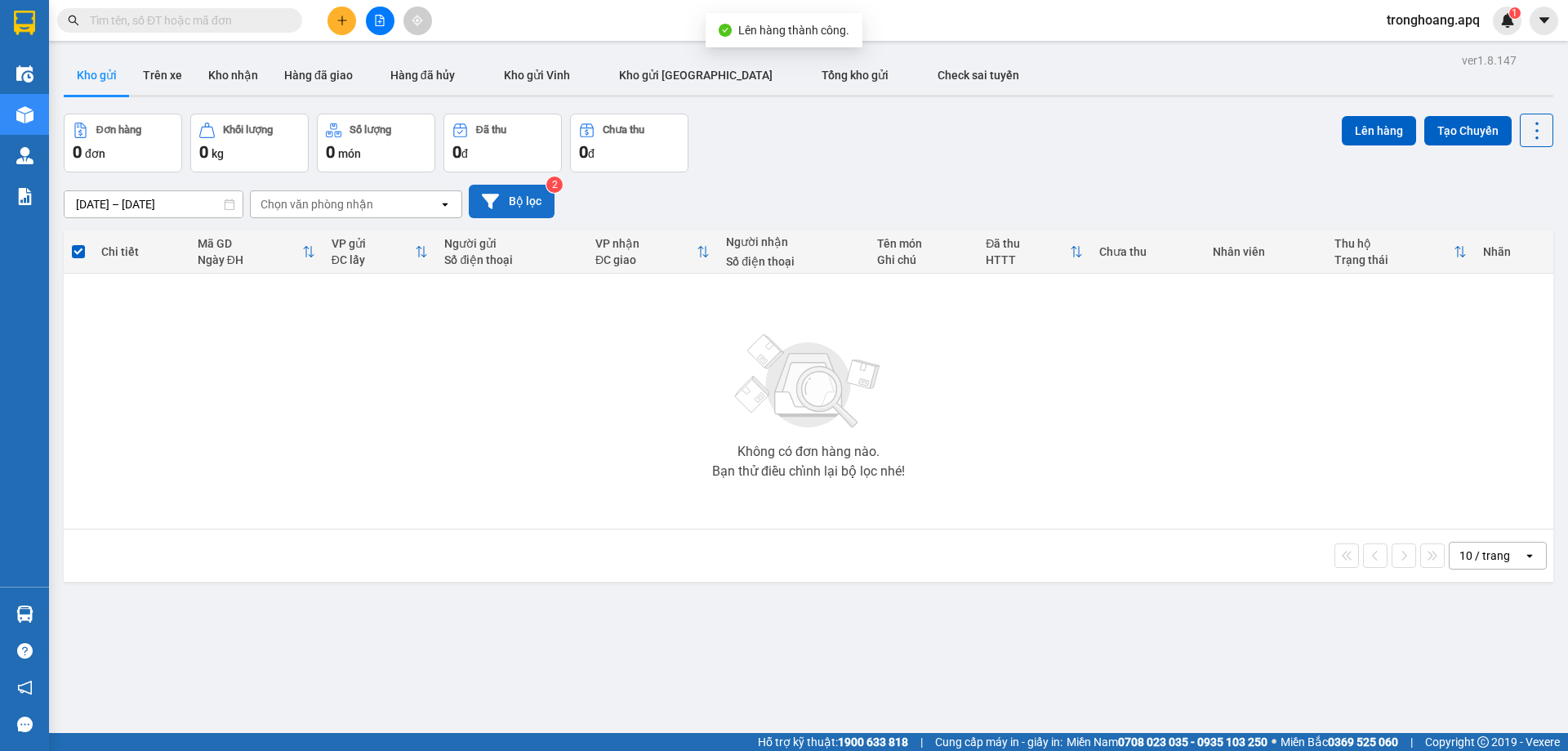
click at [521, 215] on button "Bộ lọc" at bounding box center [511, 201] width 86 height 34
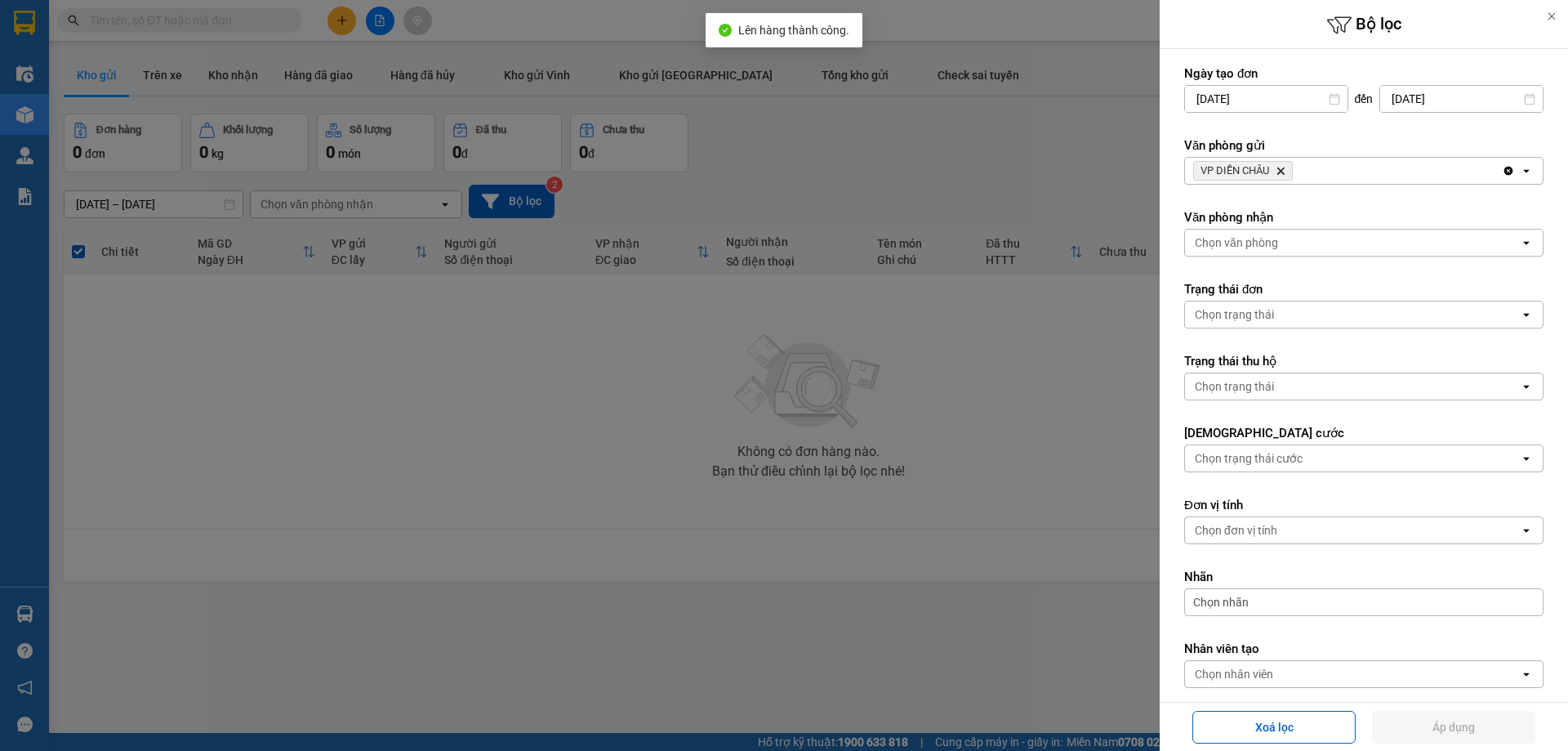
click at [1284, 169] on icon "VP DIỄN CHÂU, close by backspace" at bounding box center [1280, 171] width 7 height 7
click at [1284, 170] on div "Chọn văn phòng" at bounding box center [1352, 171] width 335 height 26
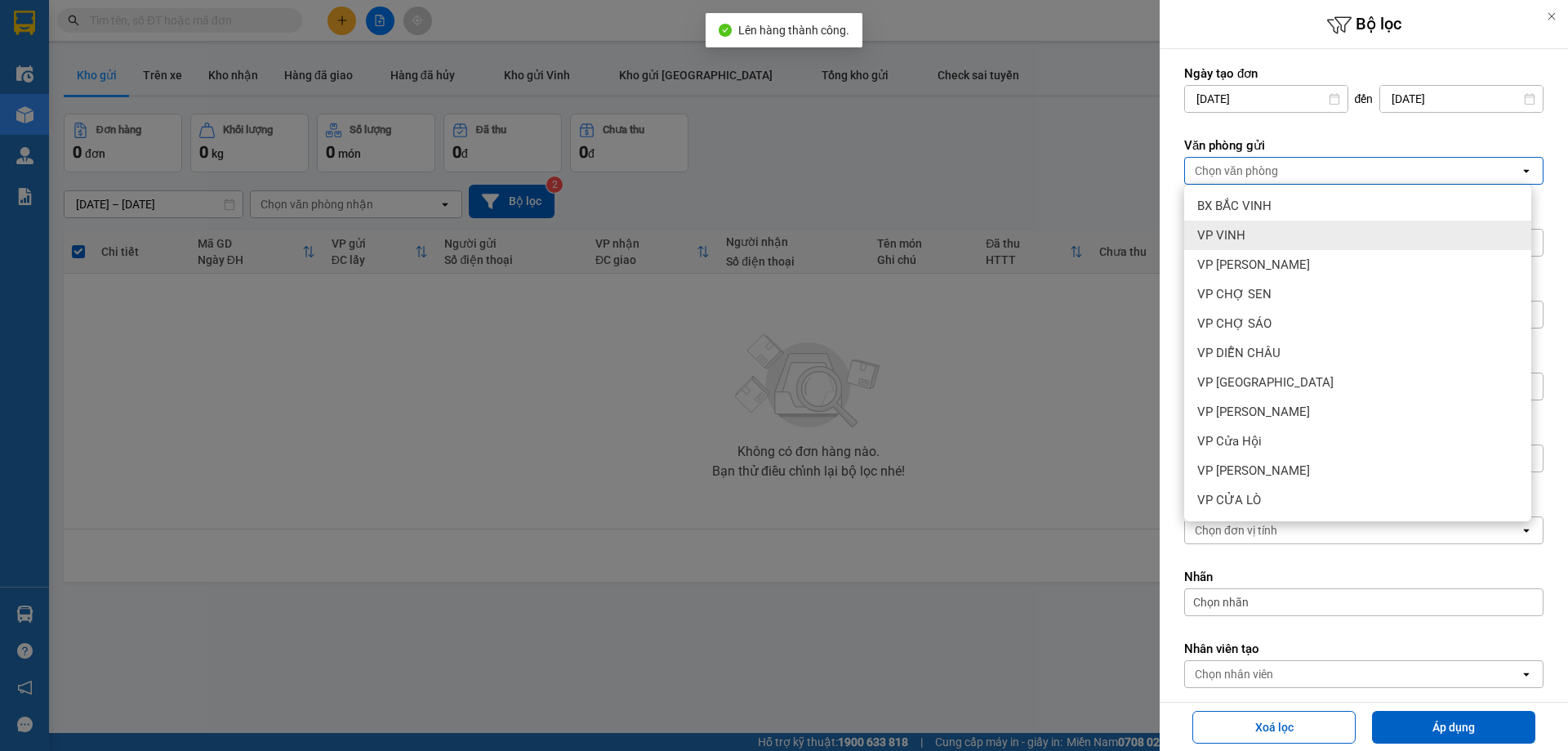
click at [1267, 228] on div "VP VINH" at bounding box center [1358, 235] width 347 height 30
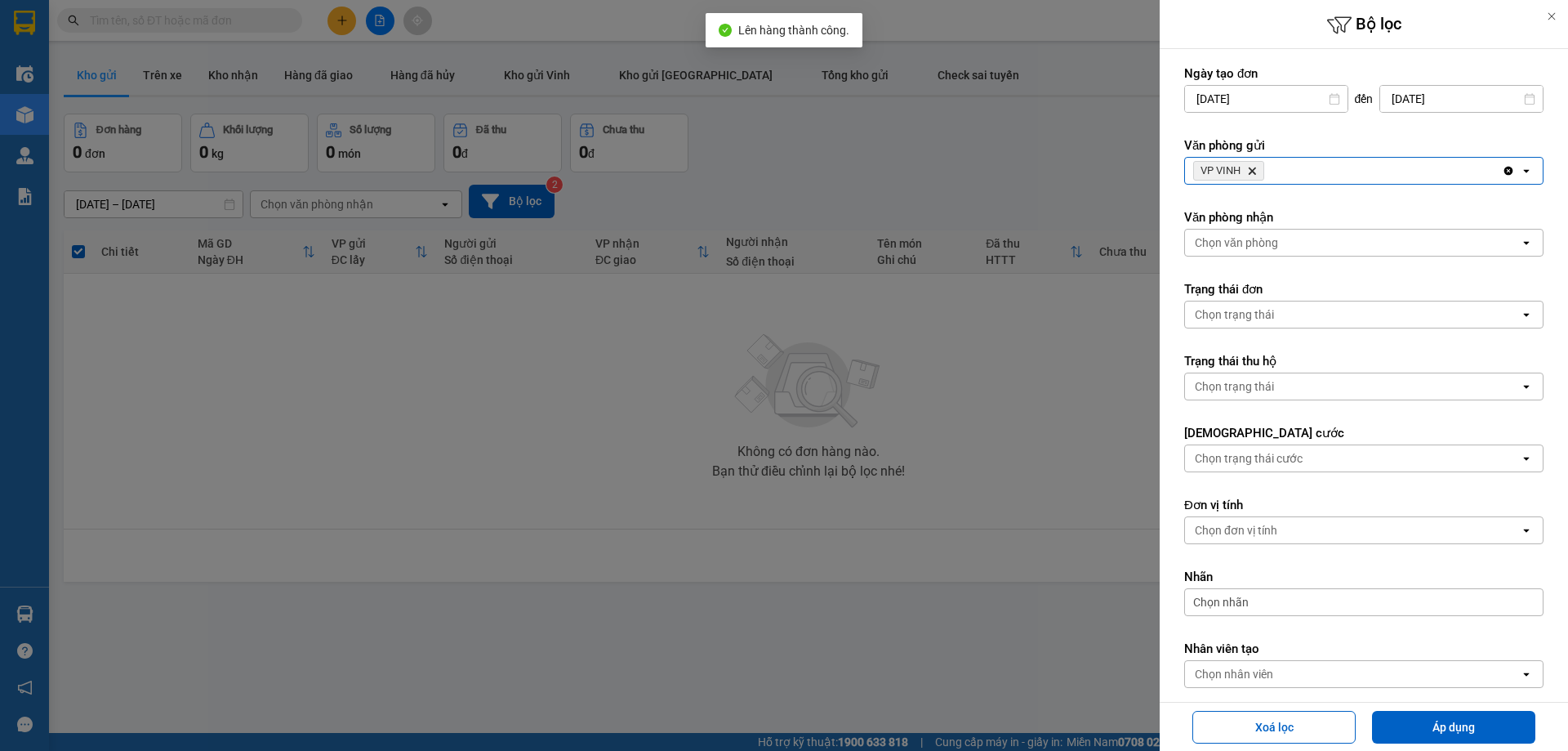
click at [1267, 229] on div "Chọn văn phòng open" at bounding box center [1363, 243] width 359 height 28
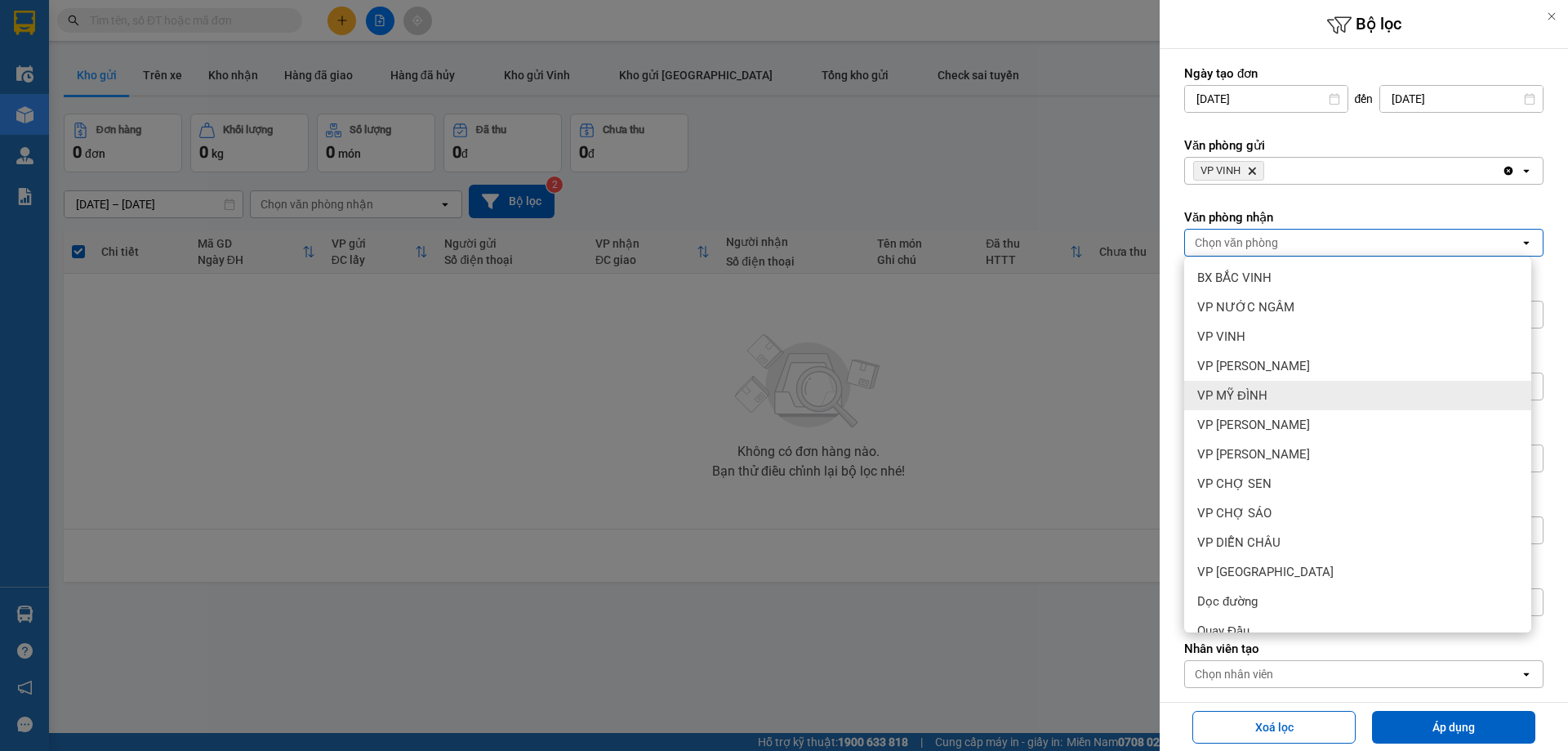
click at [1252, 396] on span "VP MỸ ĐÌNH" at bounding box center [1232, 396] width 70 height 16
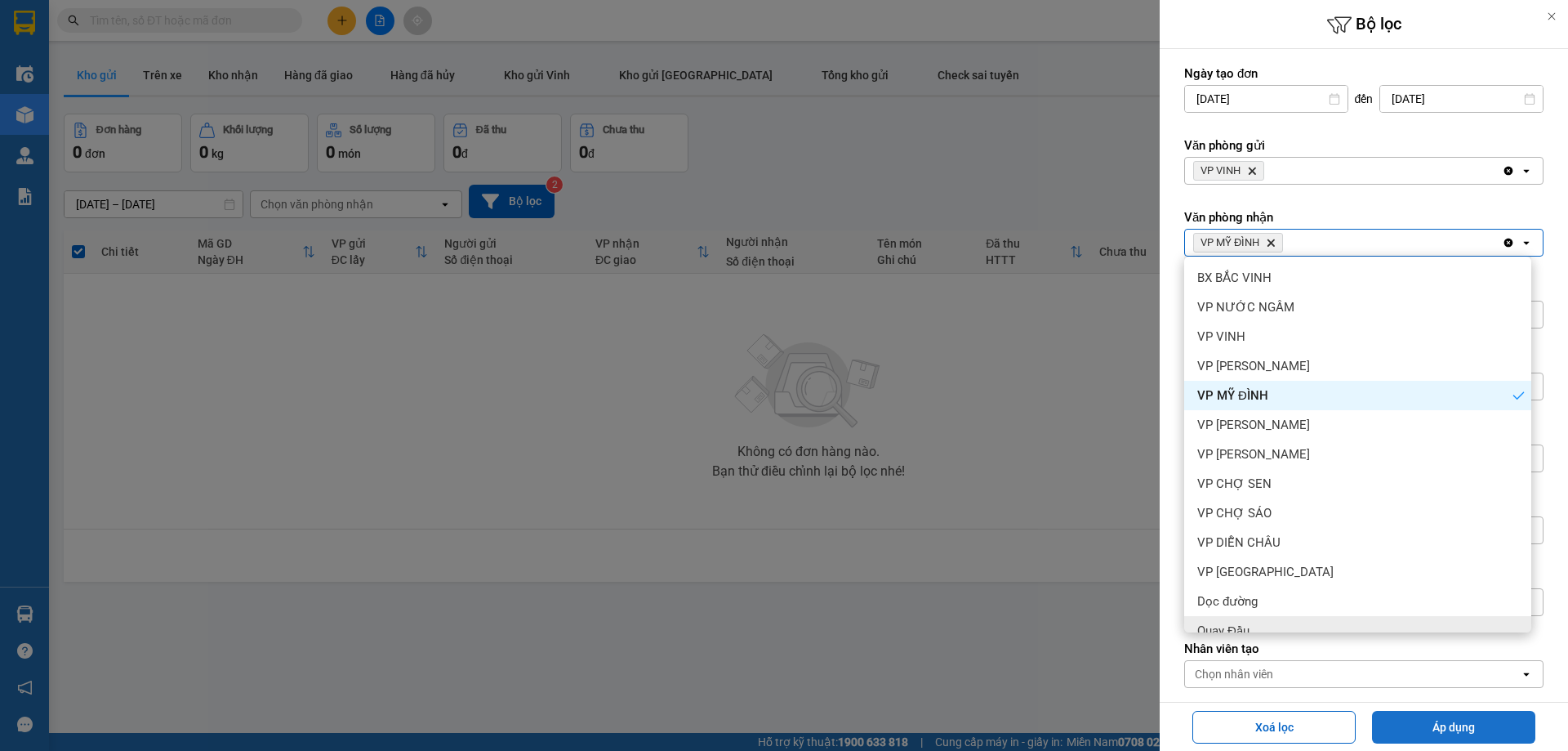
click at [1384, 730] on button "Áp dụng" at bounding box center [1453, 727] width 164 height 33
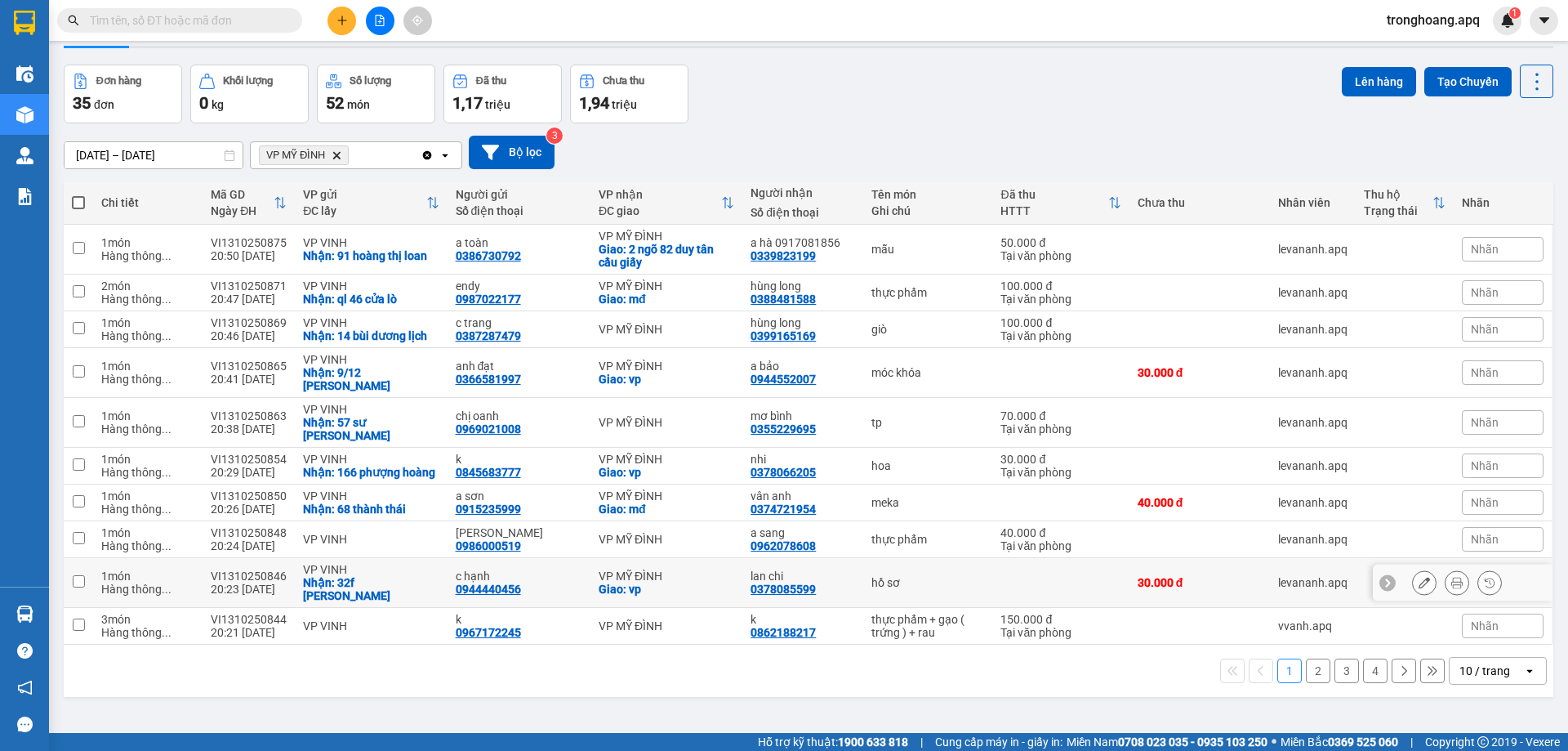
scroll to position [75, 0]
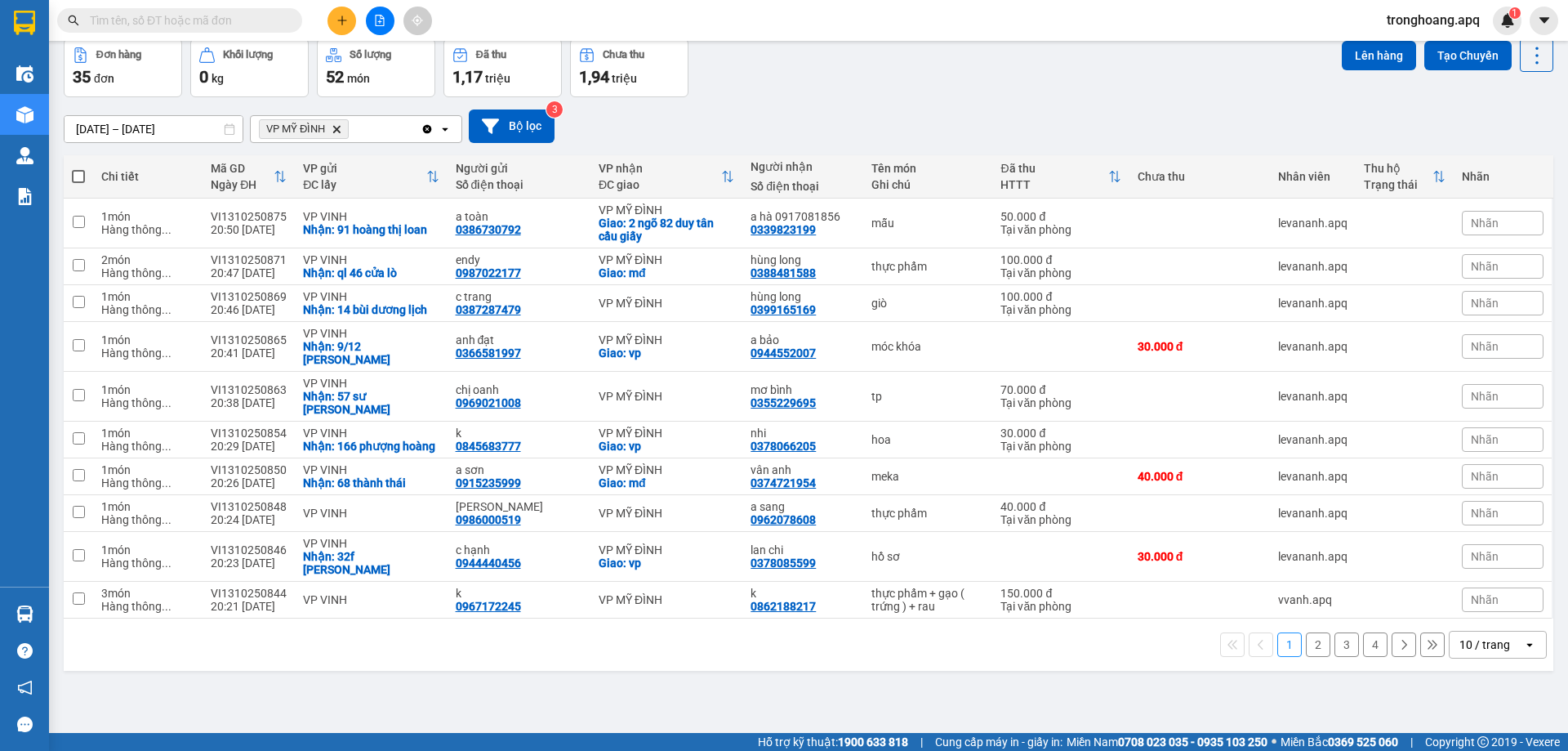
click at [1459, 637] on div "10 / trang" at bounding box center [1485, 645] width 51 height 16
click at [1457, 589] on span "100 / trang" at bounding box center [1478, 582] width 58 height 16
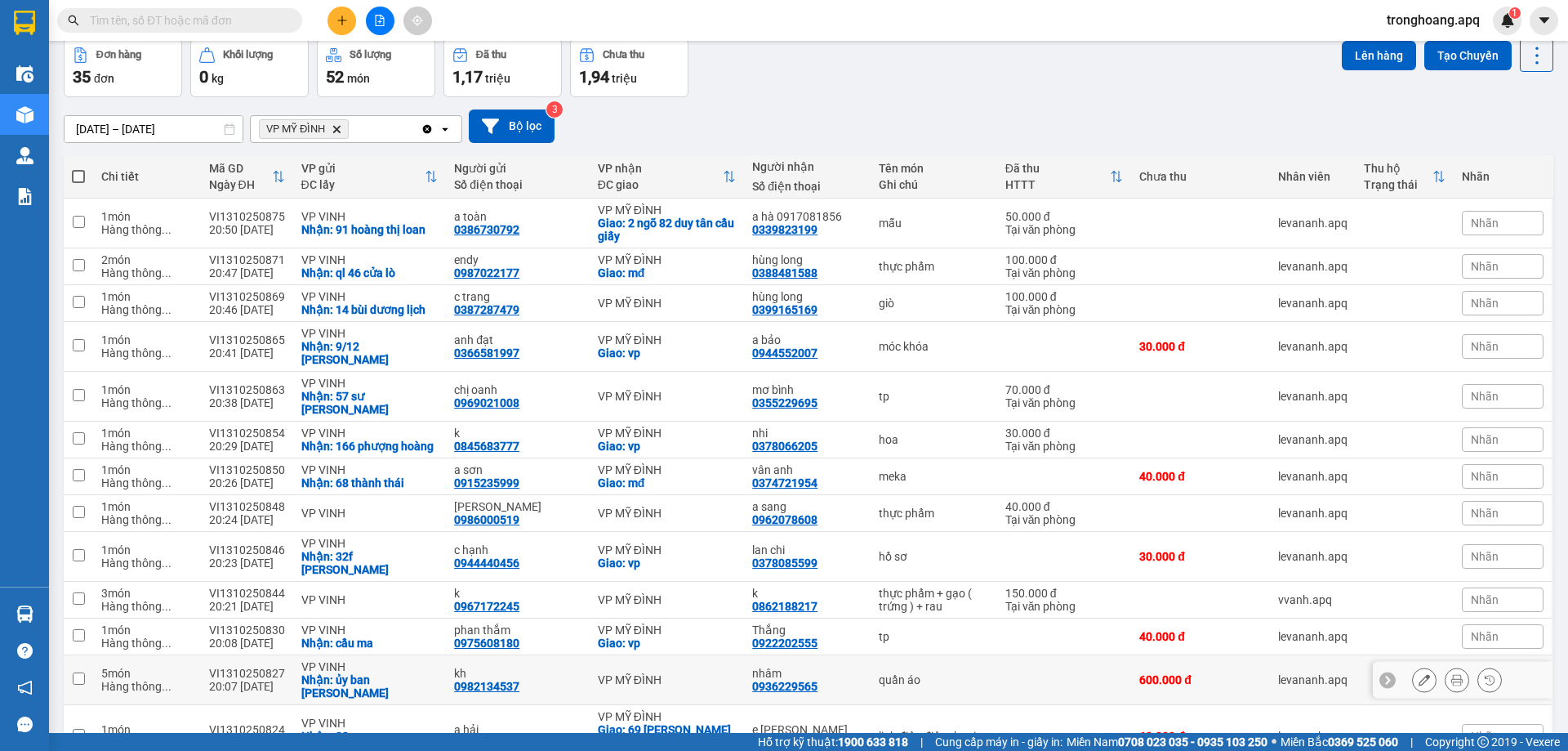
click at [379, 673] on div "Nhận: ủy ban [PERSON_NAME]" at bounding box center [369, 686] width 137 height 26
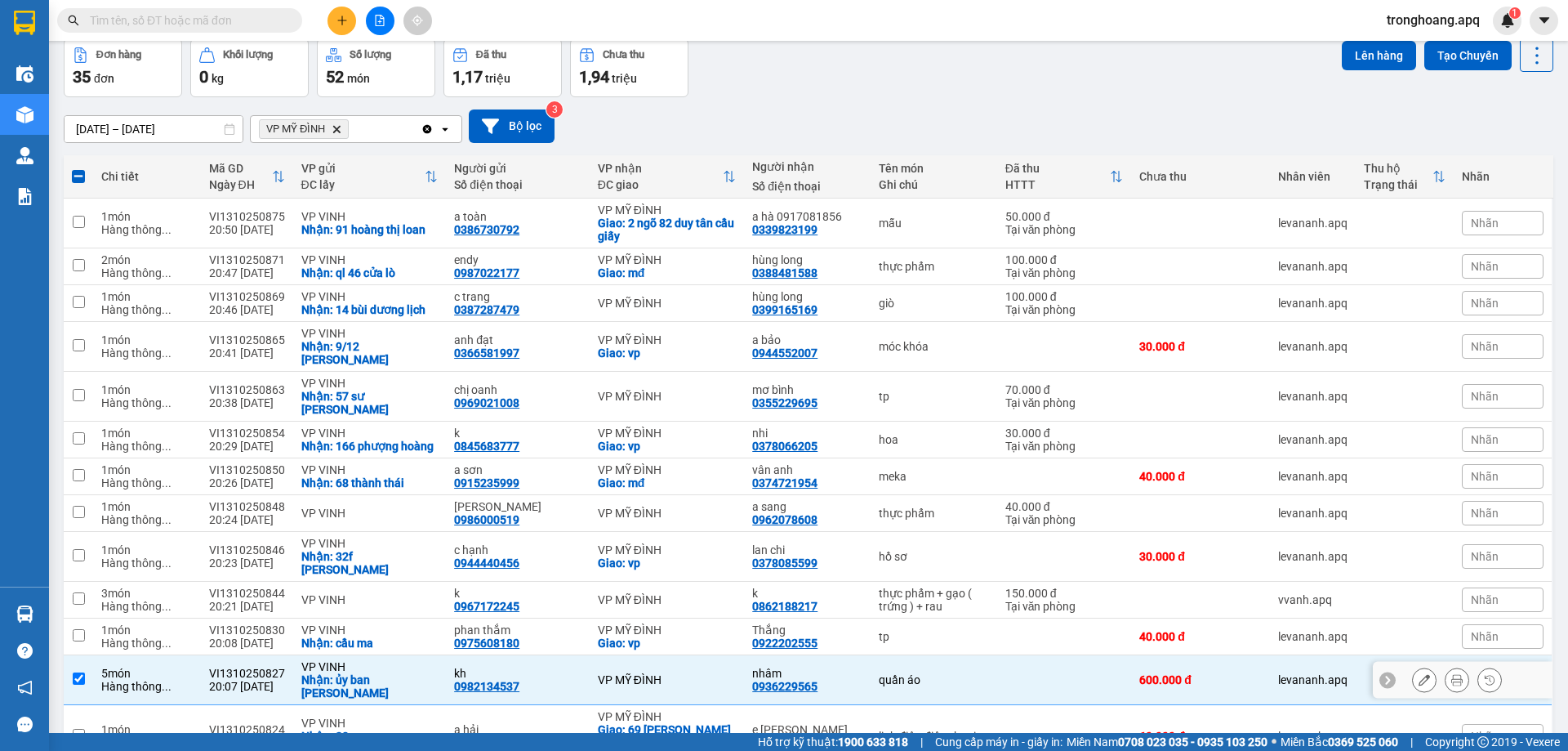
click at [387, 673] on div "Nhận: ủy ban [PERSON_NAME]" at bounding box center [369, 686] width 137 height 26
checkbox input "false"
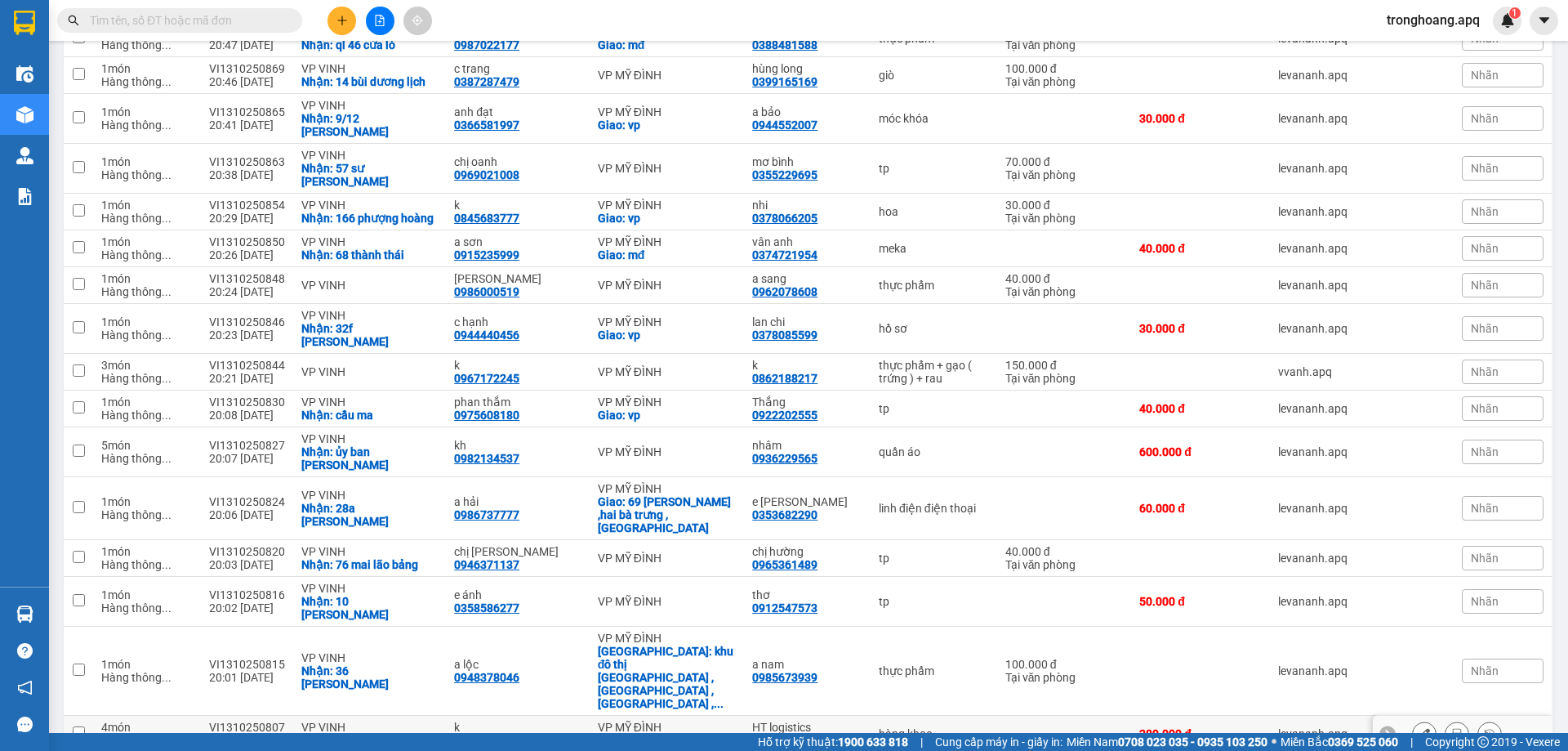
scroll to position [0, 0]
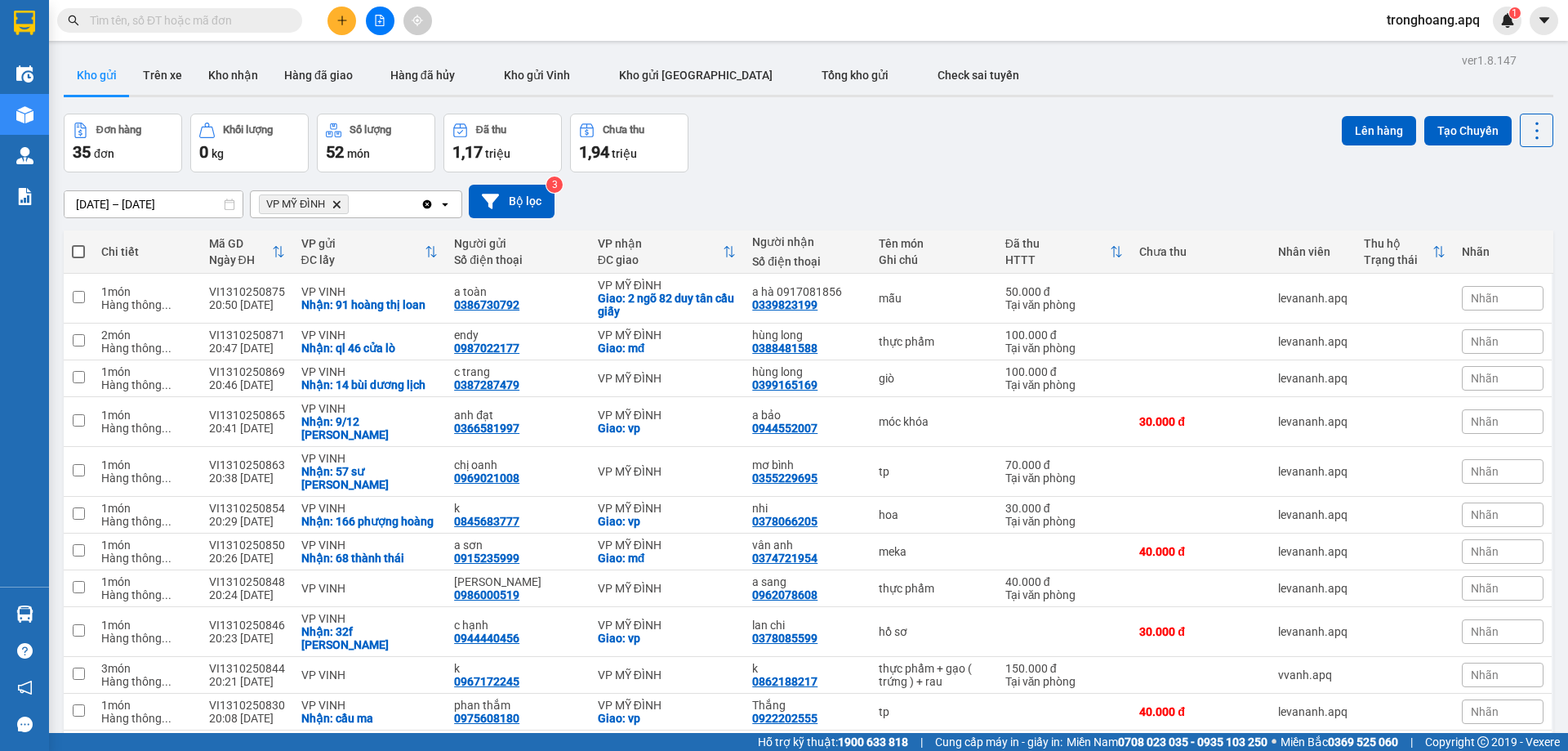
drag, startPoint x: 928, startPoint y: 118, endPoint x: 993, endPoint y: 117, distance: 65.0
click at [932, 120] on div "Đơn hàng 35 đơn Khối lượng 0 kg Số lượng 52 món Đã thu 1,17 triệu Chưa thu 1,94…" at bounding box center [807, 142] width 1489 height 58
click at [1427, 25] on span "tronghoang.apq" at bounding box center [1432, 20] width 119 height 21
click at [1427, 53] on span "Đăng xuất" at bounding box center [1439, 51] width 86 height 18
